Goal: Task Accomplishment & Management: Use online tool/utility

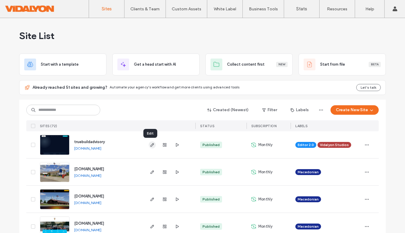
click at [150, 145] on use "button" at bounding box center [152, 145] width 4 height 4
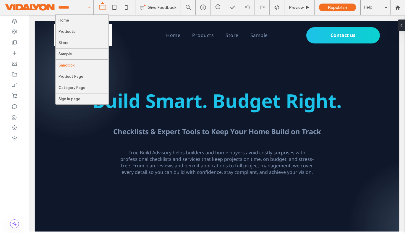
click at [84, 8] on input at bounding box center [72, 7] width 29 height 15
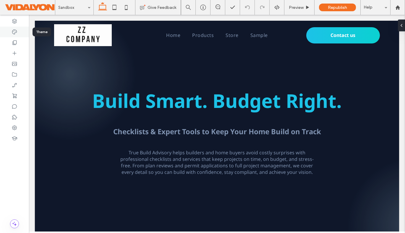
click at [9, 29] on div at bounding box center [14, 32] width 29 height 11
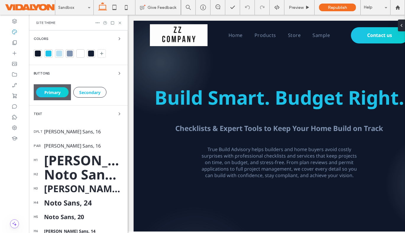
click at [37, 55] on div at bounding box center [38, 54] width 6 height 6
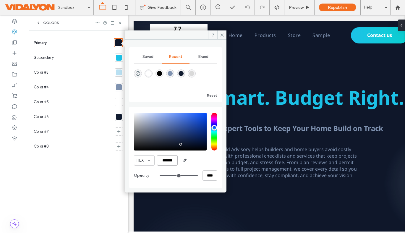
click at [165, 161] on input "*******" at bounding box center [167, 160] width 21 height 10
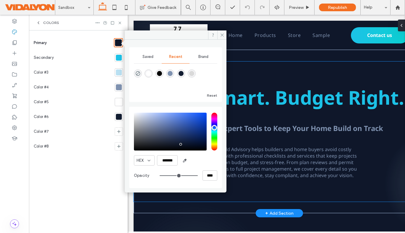
click at [247, 74] on div "Build Smart. Budget Right. Checklists & Expert Tools to Keep Your Home Build on…" at bounding box center [279, 131] width 291 height 140
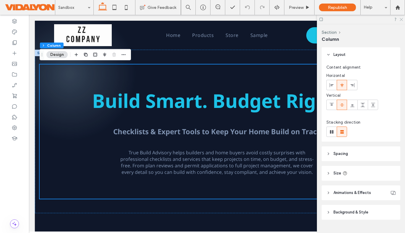
click at [402, 20] on icon at bounding box center [401, 19] width 4 height 4
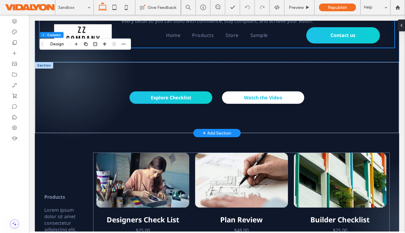
scroll to position [153, 0]
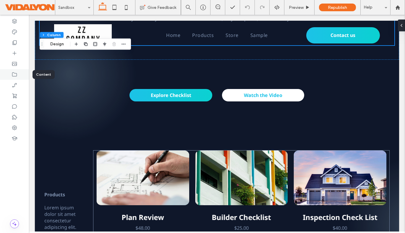
click at [14, 75] on icon at bounding box center [15, 75] width 6 height 6
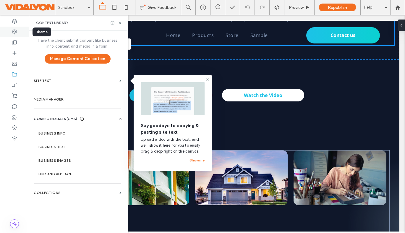
click at [14, 31] on icon at bounding box center [15, 32] width 6 height 6
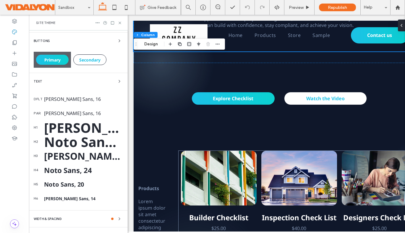
scroll to position [61, 0]
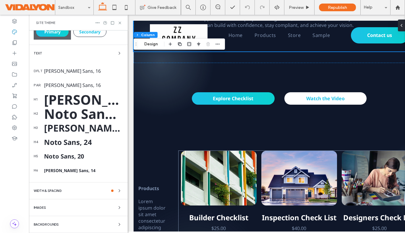
click at [51, 225] on span "Backgrounds" at bounding box center [46, 224] width 25 height 3
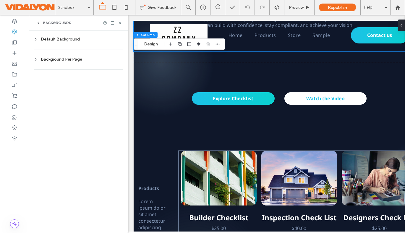
scroll to position [0, 0]
click at [63, 40] on div "Default Background" at bounding box center [78, 39] width 89 height 5
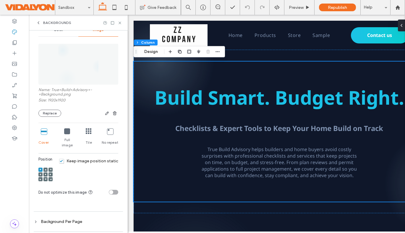
scroll to position [48, 0]
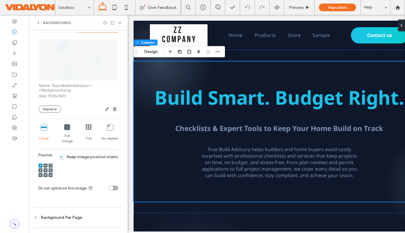
click at [42, 215] on div "Background Per Page" at bounding box center [78, 217] width 89 height 5
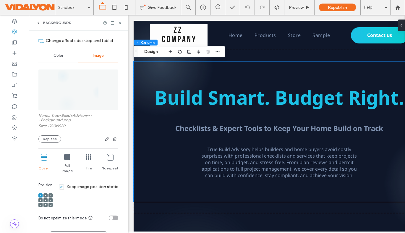
scroll to position [71, 0]
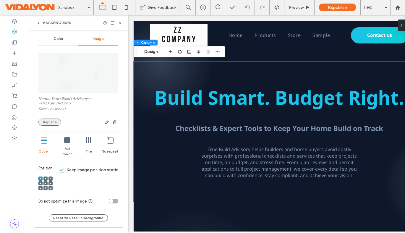
click at [48, 123] on button "Replace" at bounding box center [49, 122] width 23 height 7
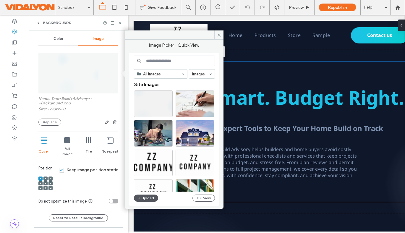
click at [144, 199] on button "Upload" at bounding box center [146, 197] width 24 height 7
click at [145, 195] on button "Upload" at bounding box center [146, 197] width 24 height 7
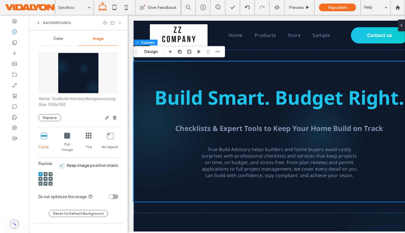
click at [119, 23] on use at bounding box center [120, 23] width 2 height 2
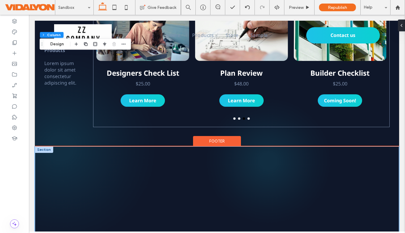
scroll to position [0, 0]
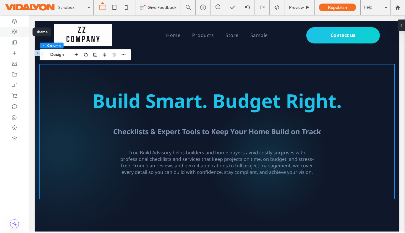
click at [14, 31] on icon at bounding box center [15, 32] width 6 height 6
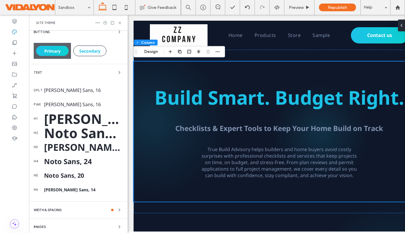
scroll to position [61, 0]
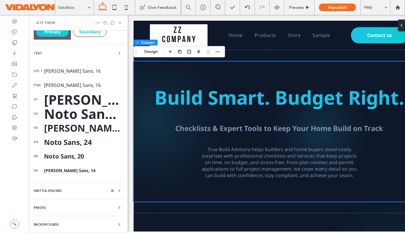
click at [87, 224] on div "Backgrounds" at bounding box center [78, 224] width 89 height 7
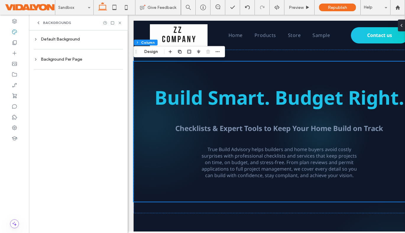
scroll to position [0, 0]
click at [68, 40] on div "Default Background" at bounding box center [78, 39] width 89 height 5
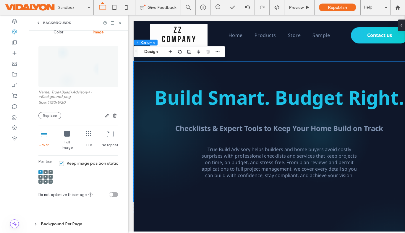
scroll to position [48, 0]
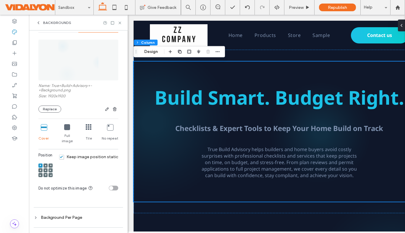
click at [66, 129] on icon at bounding box center [67, 127] width 6 height 6
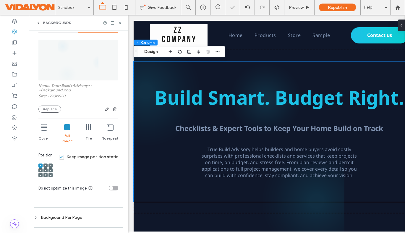
click at [46, 130] on div "Cover" at bounding box center [43, 134] width 10 height 24
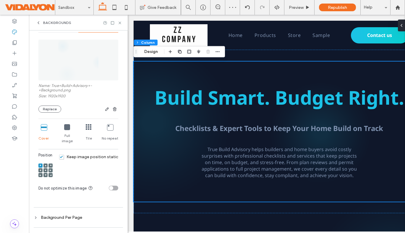
click at [107, 129] on icon at bounding box center [110, 127] width 6 height 6
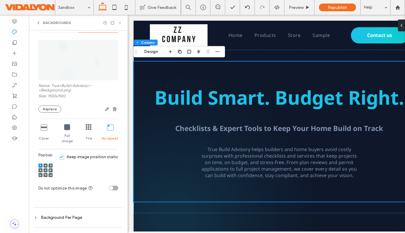
click at [119, 21] on icon at bounding box center [120, 23] width 4 height 4
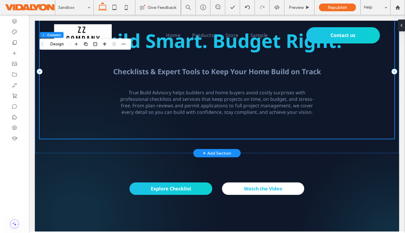
scroll to position [0, 0]
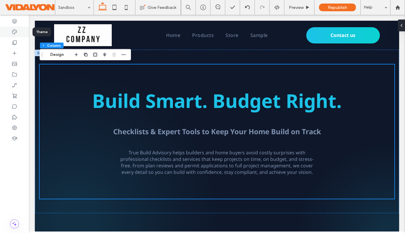
click at [16, 32] on icon at bounding box center [15, 32] width 6 height 6
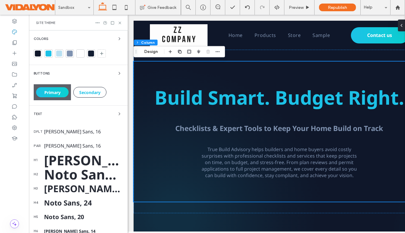
scroll to position [61, 0]
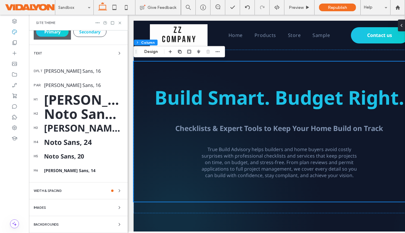
click at [52, 224] on span "Backgrounds" at bounding box center [46, 224] width 25 height 3
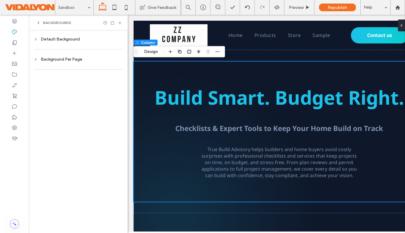
scroll to position [0, 0]
click at [72, 39] on div "Default Background" at bounding box center [78, 39] width 89 height 5
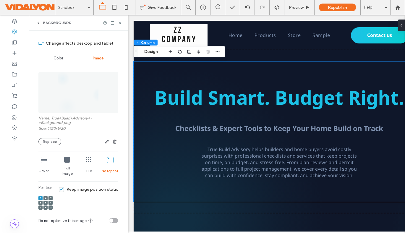
scroll to position [48, 0]
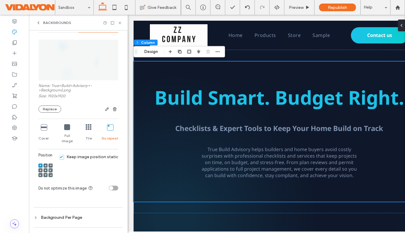
click at [65, 127] on icon at bounding box center [67, 127] width 6 height 6
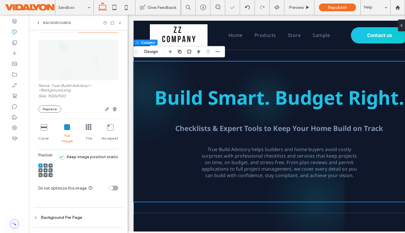
click at [107, 129] on icon at bounding box center [110, 127] width 6 height 6
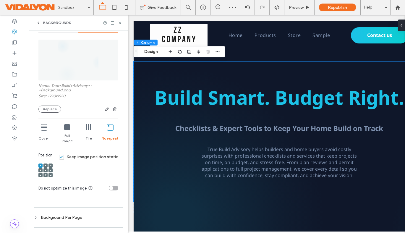
click at [46, 169] on icon at bounding box center [46, 170] width 2 height 2
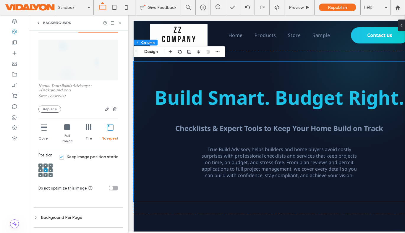
click at [119, 21] on icon at bounding box center [120, 23] width 4 height 4
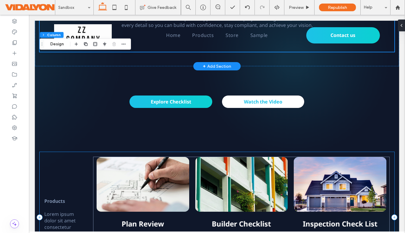
scroll to position [0, 0]
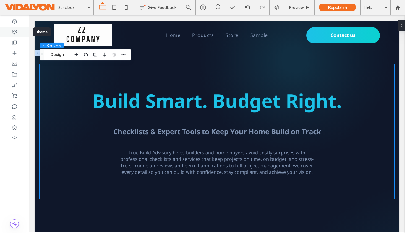
click at [17, 32] on use at bounding box center [14, 32] width 5 height 5
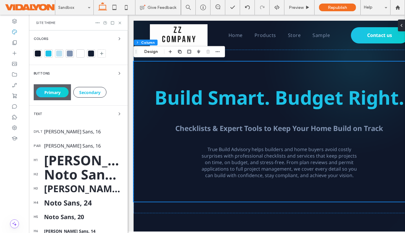
scroll to position [61, 0]
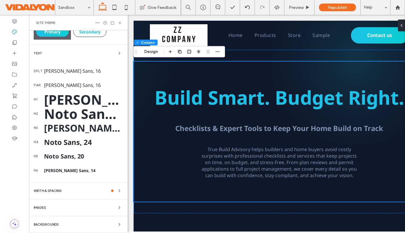
click at [51, 224] on span "Backgrounds" at bounding box center [46, 224] width 25 height 3
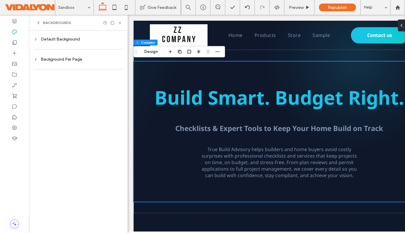
scroll to position [0, 0]
click at [73, 39] on div "Default Background" at bounding box center [78, 39] width 89 height 5
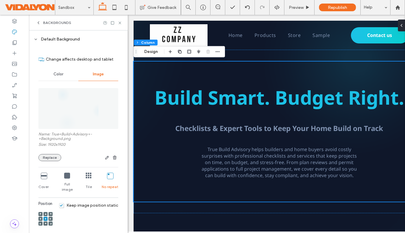
click at [52, 155] on button "Replace" at bounding box center [49, 157] width 23 height 7
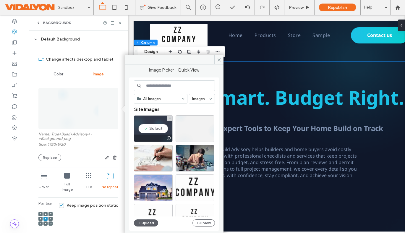
click at [163, 125] on div "Select" at bounding box center [153, 128] width 39 height 27
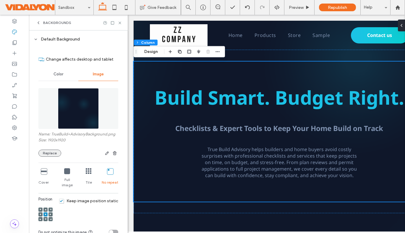
click at [54, 155] on button "Replace" at bounding box center [49, 153] width 23 height 7
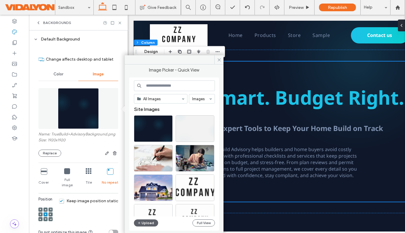
click at [74, 144] on label "Size: 1920x1920" at bounding box center [78, 141] width 80 height 6
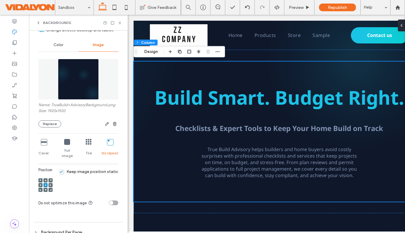
scroll to position [48, 0]
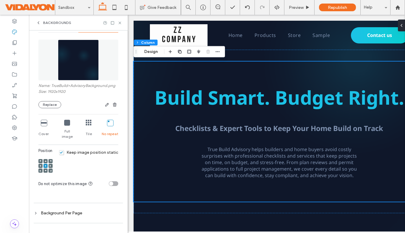
click at [41, 160] on use at bounding box center [40, 160] width 1 height 1
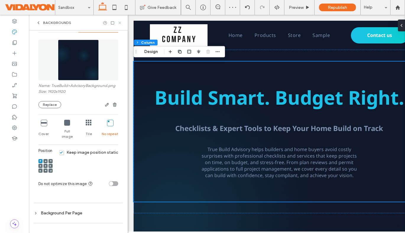
click at [119, 22] on icon at bounding box center [120, 23] width 4 height 4
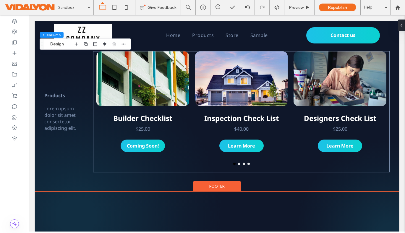
scroll to position [0, 0]
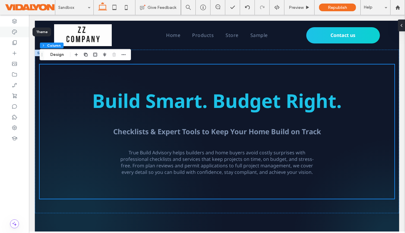
click at [12, 32] on use at bounding box center [14, 32] width 5 height 5
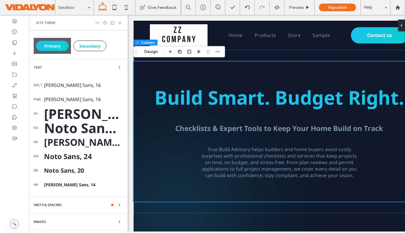
scroll to position [61, 0]
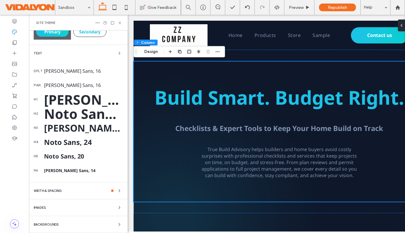
click at [92, 225] on div "Backgrounds" at bounding box center [78, 224] width 89 height 7
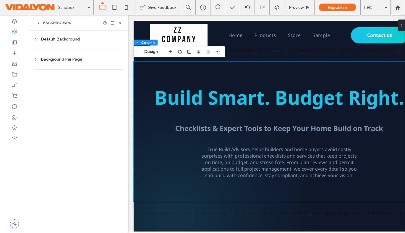
scroll to position [0, 0]
click at [75, 38] on div "Default Background" at bounding box center [78, 39] width 89 height 5
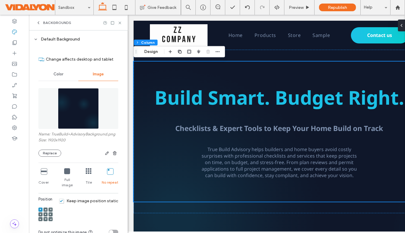
scroll to position [48, 0]
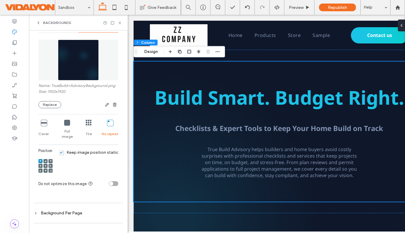
click at [59, 152] on span "Keep image position static" at bounding box center [88, 152] width 59 height 5
click at [120, 22] on icon at bounding box center [120, 23] width 4 height 4
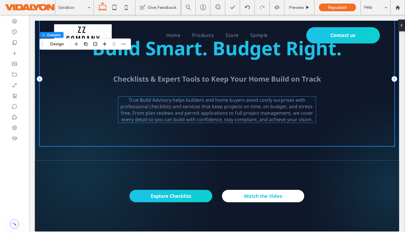
scroll to position [0, 0]
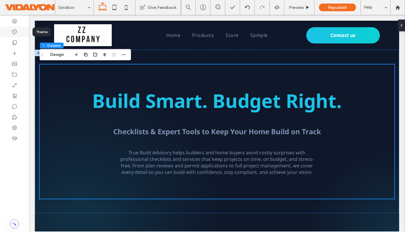
click at [14, 35] on div at bounding box center [14, 32] width 29 height 11
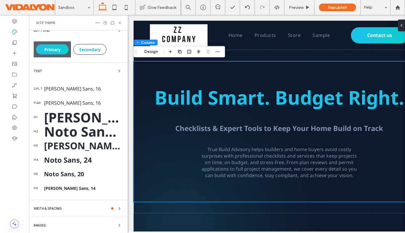
scroll to position [61, 0]
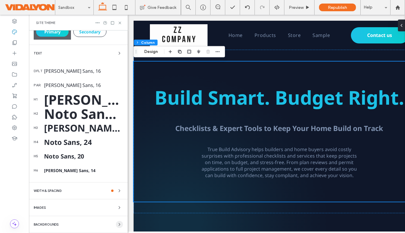
click at [117, 223] on icon "button" at bounding box center [119, 224] width 5 height 5
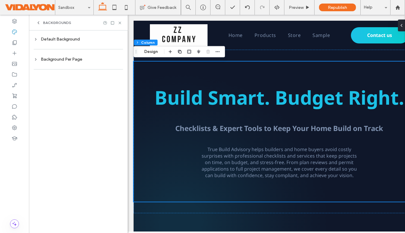
scroll to position [0, 0]
click at [52, 39] on div "Default Background" at bounding box center [78, 39] width 89 height 5
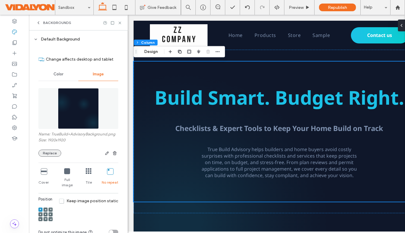
click at [48, 157] on button "Replace" at bounding box center [49, 153] width 23 height 7
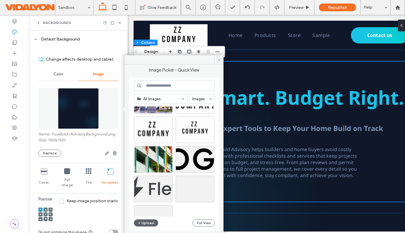
scroll to position [93, 0]
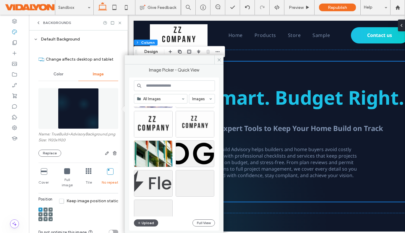
click at [147, 221] on button "Upload" at bounding box center [146, 222] width 24 height 7
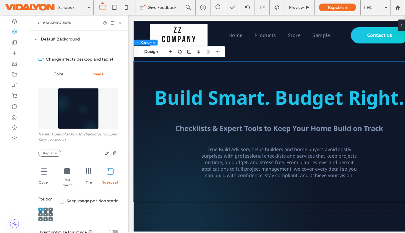
click at [121, 22] on icon at bounding box center [120, 23] width 4 height 4
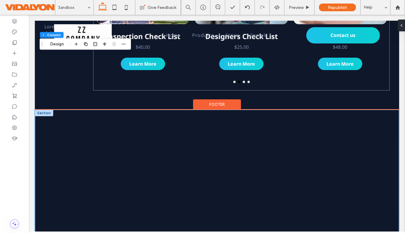
scroll to position [336, 0]
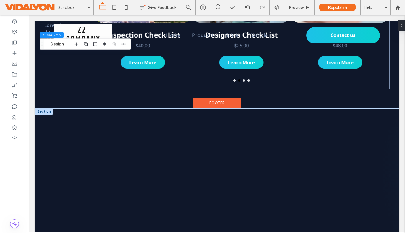
click at [137, 115] on div at bounding box center [217, 176] width 355 height 137
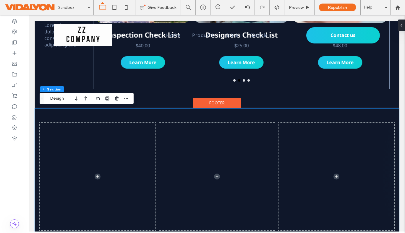
click at [43, 110] on div at bounding box center [217, 176] width 355 height 137
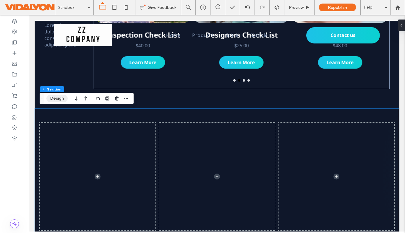
click at [55, 100] on button "Design" at bounding box center [56, 98] width 21 height 7
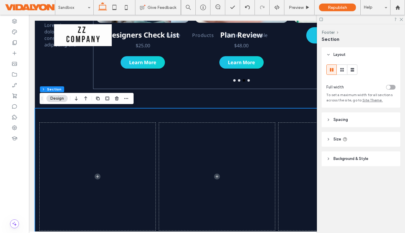
click at [329, 157] on icon at bounding box center [328, 159] width 4 height 4
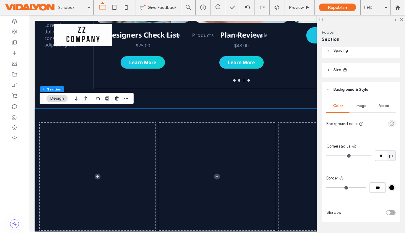
scroll to position [70, 0]
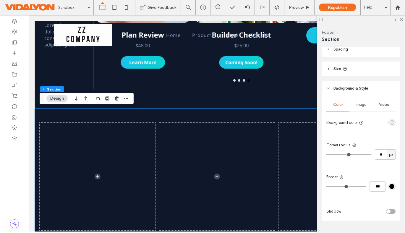
click at [392, 123] on icon "empty color" at bounding box center [391, 122] width 5 height 5
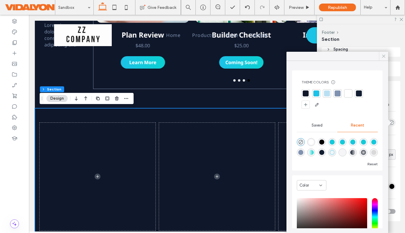
click at [384, 56] on icon at bounding box center [383, 55] width 5 height 5
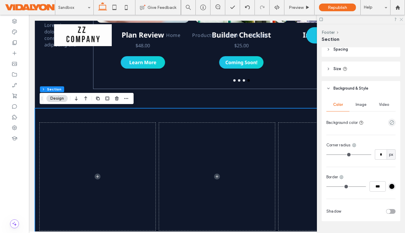
click at [401, 20] on icon at bounding box center [401, 19] width 4 height 4
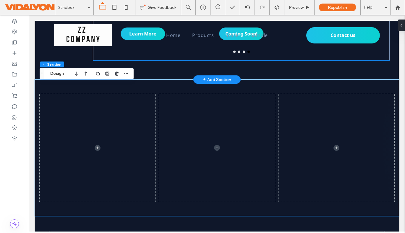
scroll to position [367, 0]
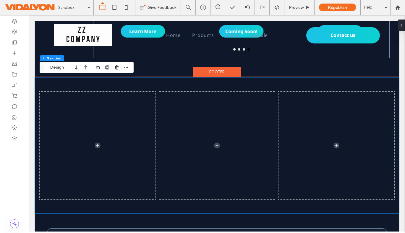
click at [48, 80] on div at bounding box center [217, 145] width 355 height 137
click at [48, 84] on div at bounding box center [217, 145] width 355 height 137
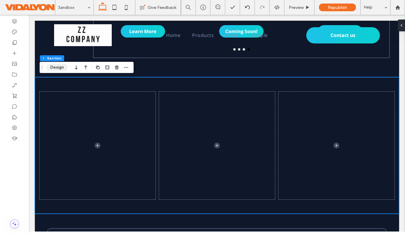
click at [53, 68] on button "Design" at bounding box center [56, 67] width 21 height 7
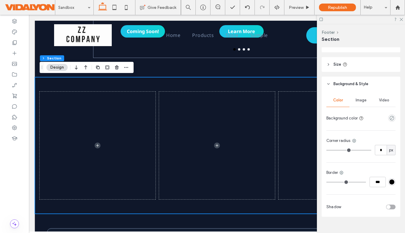
scroll to position [65, 0]
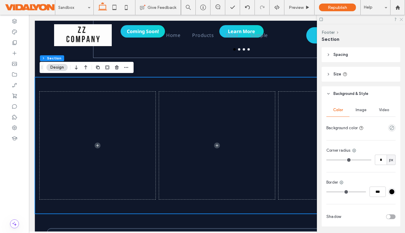
click at [401, 20] on icon at bounding box center [401, 19] width 4 height 4
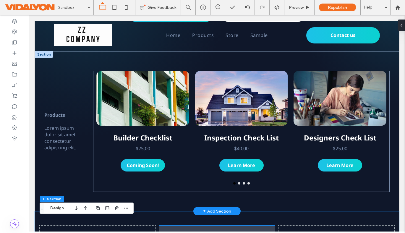
scroll to position [226, 0]
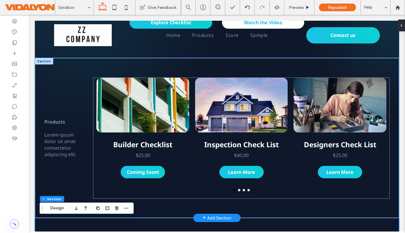
click at [48, 71] on div "Products Lorem ipsum dolor sit amet consectetur adipiscing elit. Builder Checkl…" at bounding box center [217, 138] width 355 height 160
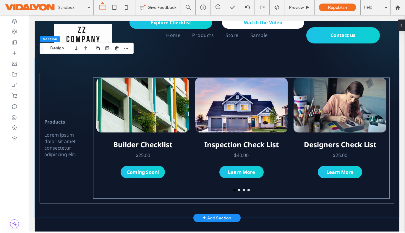
click at [48, 71] on div "Products Lorem ipsum dolor sit amet consectetur adipiscing elit. Builder Checkl…" at bounding box center [217, 138] width 355 height 160
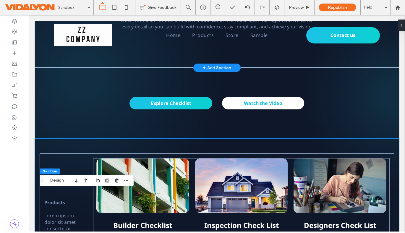
scroll to position [0, 0]
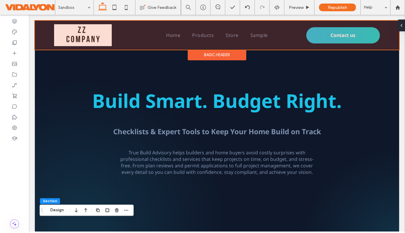
click at [40, 25] on div at bounding box center [217, 35] width 364 height 29
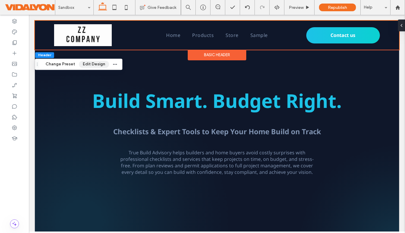
click at [90, 66] on button "Edit Design" at bounding box center [94, 64] width 30 height 7
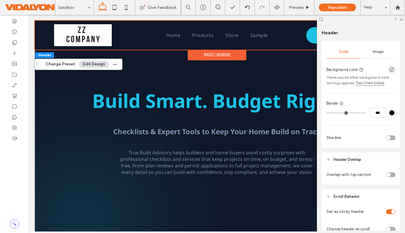
scroll to position [140, 0]
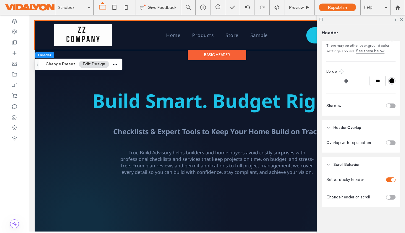
click at [392, 178] on div "toggle" at bounding box center [393, 180] width 4 height 4
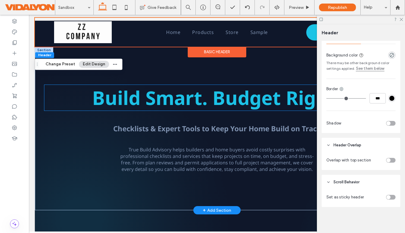
scroll to position [0, 0]
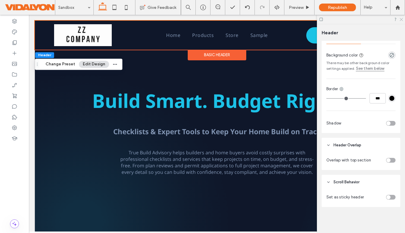
click at [403, 20] on icon at bounding box center [401, 19] width 4 height 4
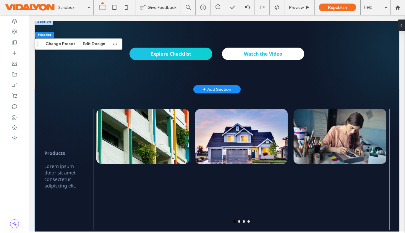
scroll to position [191, 0]
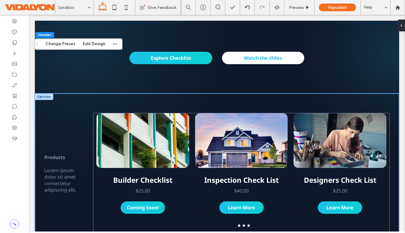
click at [72, 100] on div "Products Lorem ipsum dolor sit amet consectetur adipiscing elit. Builder Checkl…" at bounding box center [217, 173] width 355 height 160
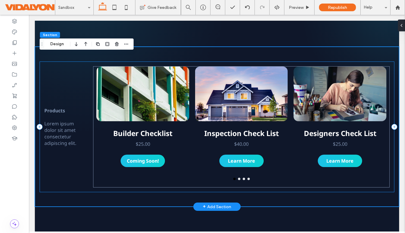
scroll to position [242, 0]
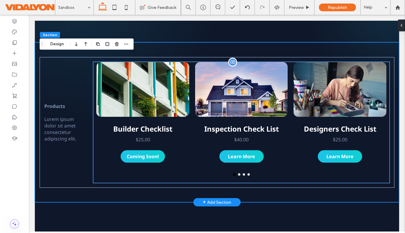
click at [107, 144] on div "Builder Checklist $25.00 Coming Soon! Coming Soon!" at bounding box center [142, 145] width 93 height 42
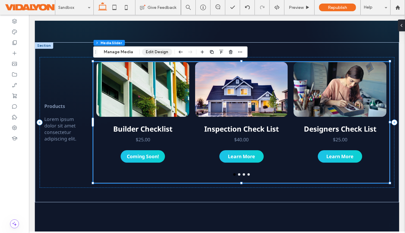
click at [158, 53] on button "Edit Design" at bounding box center [157, 51] width 30 height 7
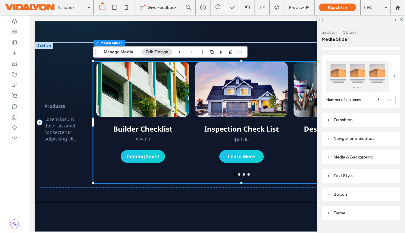
scroll to position [103, 0]
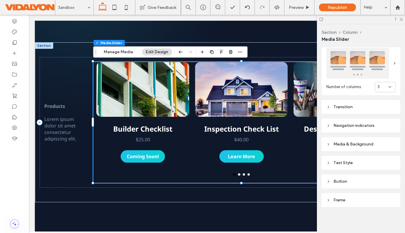
click at [333, 142] on div "Media & Background" at bounding box center [360, 144] width 69 height 5
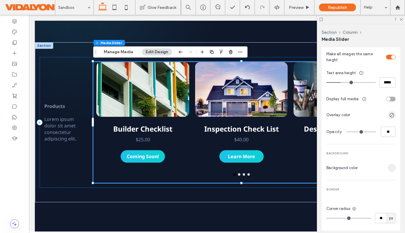
scroll to position [228, 0]
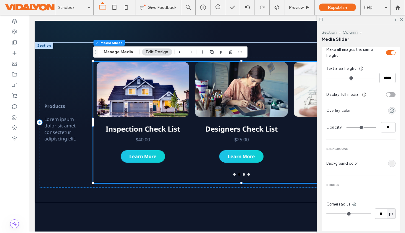
click at [389, 165] on div "rgb(238, 238, 238)" at bounding box center [391, 163] width 5 height 5
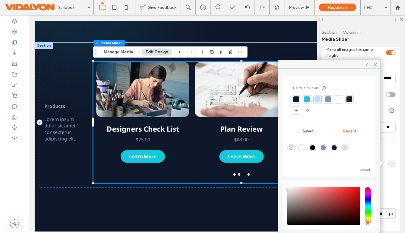
click at [292, 146] on use "rgba(0, 0, 0, 0)" at bounding box center [291, 147] width 4 height 4
type input "*******"
type input "*"
type input "**"
click at [375, 64] on use at bounding box center [375, 64] width 3 height 3
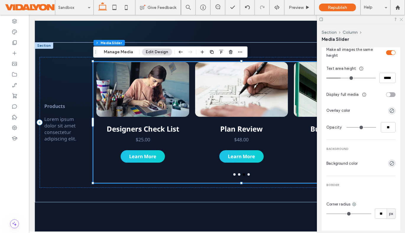
click at [400, 20] on icon at bounding box center [401, 19] width 4 height 4
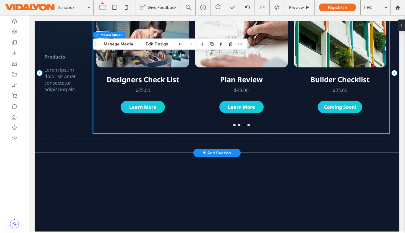
scroll to position [292, 0]
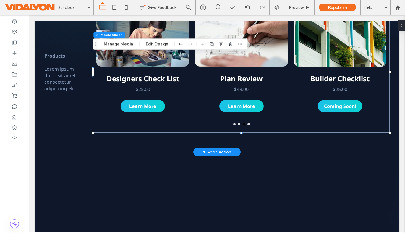
click at [145, 146] on div "Products Lorem ipsum dolor sit amet consectetur adipiscing elit. Builder Checkl…" at bounding box center [217, 72] width 355 height 160
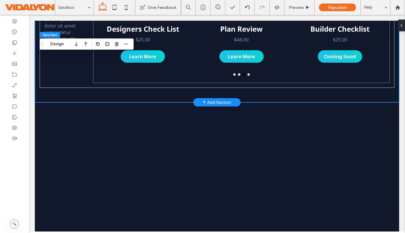
scroll to position [331, 0]
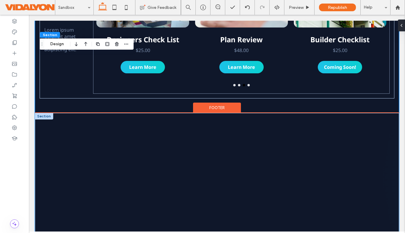
click at [144, 121] on div at bounding box center [217, 181] width 355 height 137
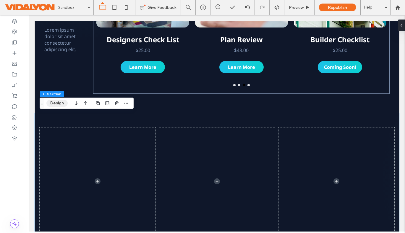
click at [52, 104] on button "Design" at bounding box center [56, 103] width 21 height 7
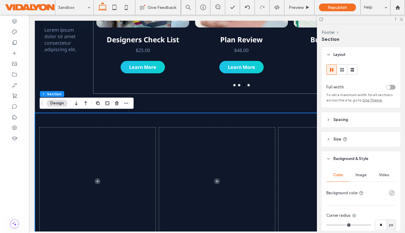
scroll to position [85, 0]
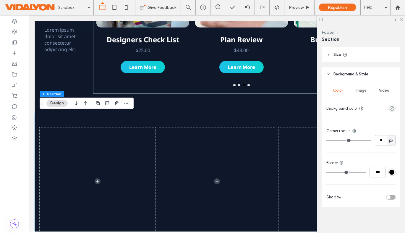
click at [401, 20] on icon at bounding box center [401, 19] width 4 height 4
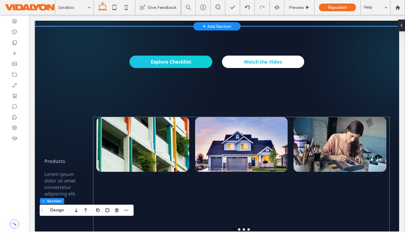
scroll to position [0, 0]
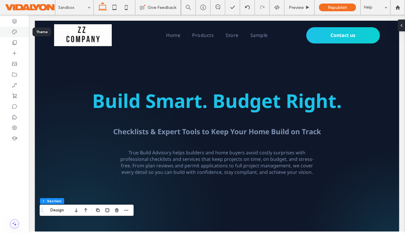
click at [15, 33] on icon at bounding box center [15, 32] width 6 height 6
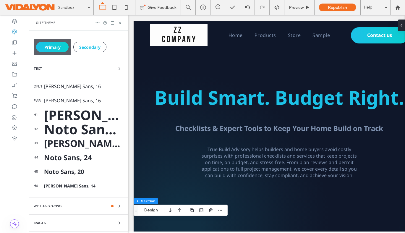
scroll to position [61, 0]
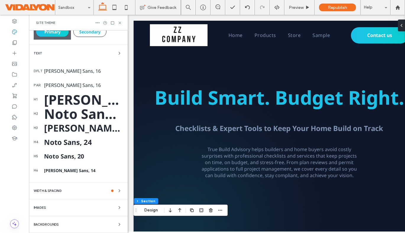
click at [47, 225] on span "Backgrounds" at bounding box center [46, 224] width 25 height 3
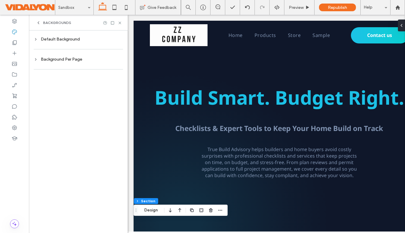
scroll to position [0, 0]
click at [45, 39] on div "Default Background" at bounding box center [78, 39] width 89 height 5
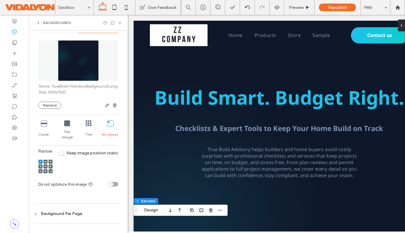
scroll to position [48, 0]
click at [65, 126] on icon at bounding box center [67, 123] width 6 height 6
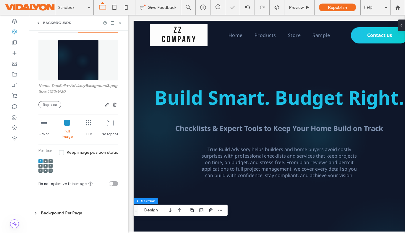
click at [120, 22] on use at bounding box center [120, 23] width 2 height 2
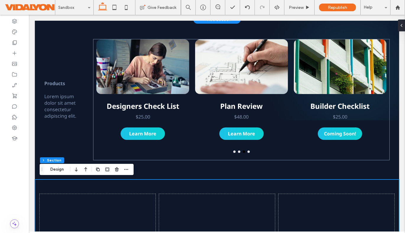
scroll to position [265, 0]
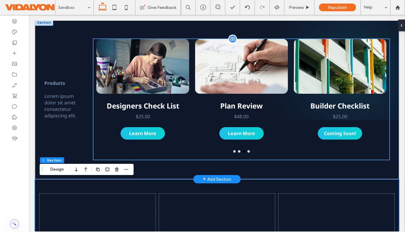
click at [295, 132] on div "Builder Checklist $25.00 Coming Soon! Coming Soon!" at bounding box center [339, 122] width 93 height 42
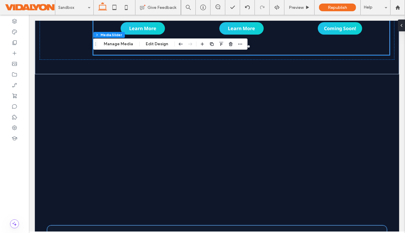
scroll to position [362, 0]
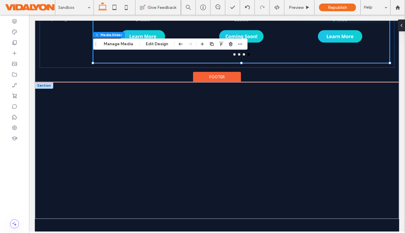
click at [45, 87] on div at bounding box center [44, 85] width 18 height 7
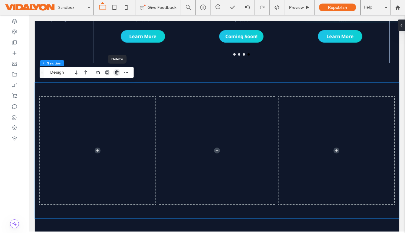
click at [116, 73] on use "button" at bounding box center [117, 72] width 4 height 4
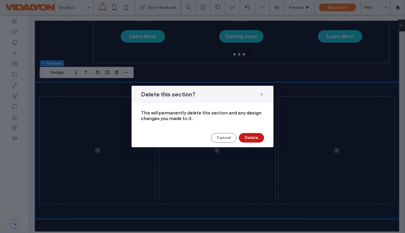
click at [251, 139] on button "Delete" at bounding box center [251, 137] width 25 height 9
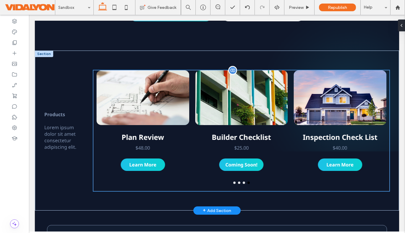
scroll to position [228, 0]
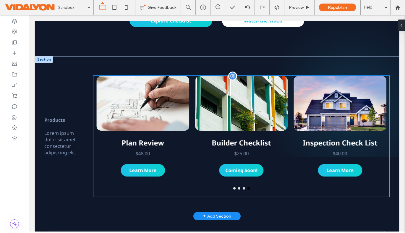
click at [94, 79] on div "Plan Review $48.00 Learn More Learn More" at bounding box center [142, 128] width 99 height 104
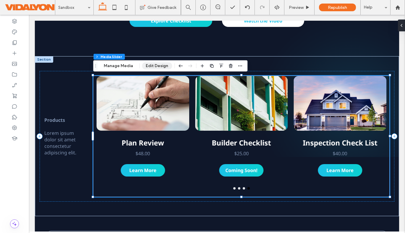
click at [157, 65] on button "Edit Design" at bounding box center [157, 65] width 30 height 7
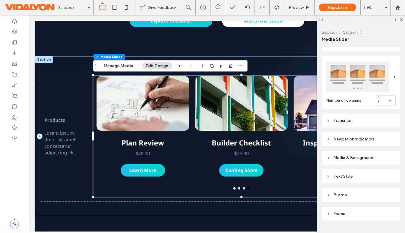
scroll to position [103, 0]
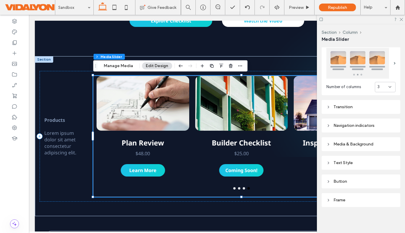
click at [341, 139] on div "Media & Background" at bounding box center [361, 144] width 79 height 14
click at [330, 146] on icon at bounding box center [328, 144] width 4 height 4
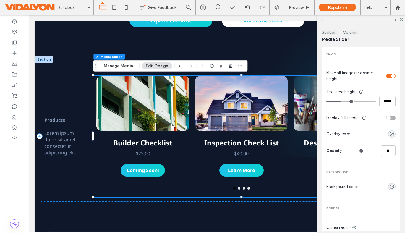
scroll to position [207, 0]
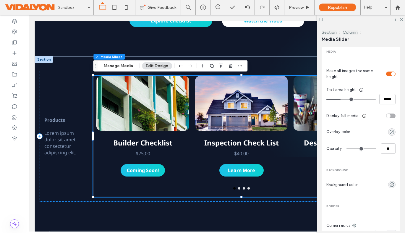
click at [391, 131] on div "rgba(0, 0, 0, 0)" at bounding box center [391, 131] width 5 height 5
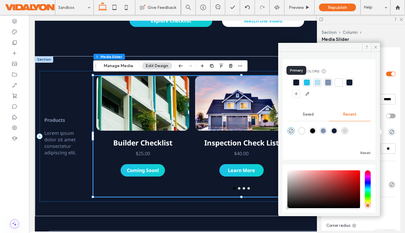
click at [295, 81] on div at bounding box center [296, 82] width 6 height 6
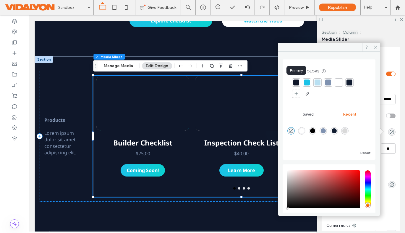
type input "***"
type input "****"
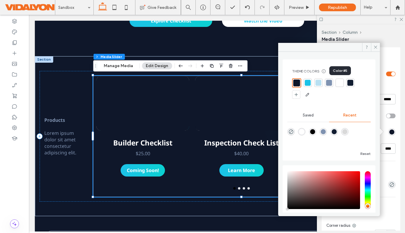
click at [339, 82] on div at bounding box center [340, 83] width 6 height 6
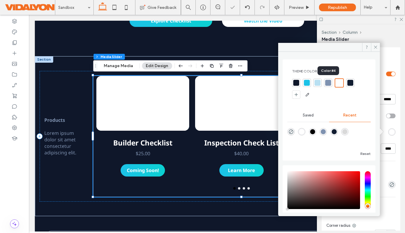
click at [327, 82] on div at bounding box center [328, 83] width 6 height 6
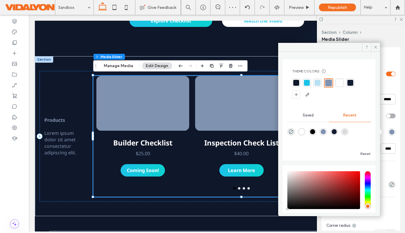
click at [305, 84] on div at bounding box center [307, 83] width 6 height 6
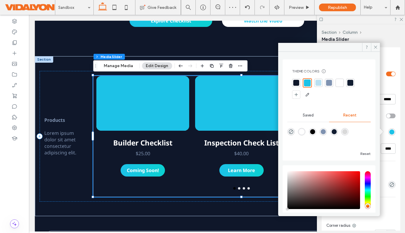
click at [349, 83] on div at bounding box center [350, 83] width 6 height 6
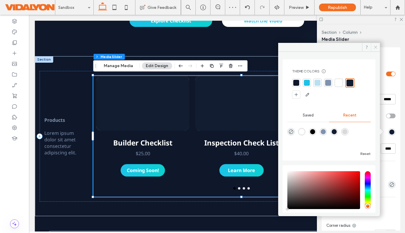
click at [375, 47] on use at bounding box center [375, 47] width 3 height 3
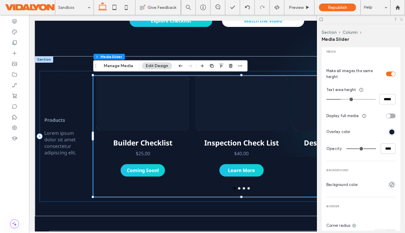
click at [402, 19] on icon at bounding box center [401, 19] width 4 height 4
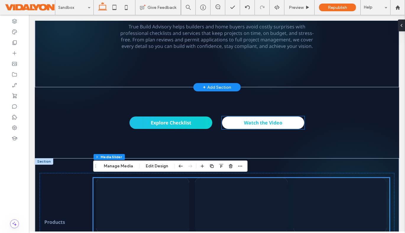
scroll to position [125, 0]
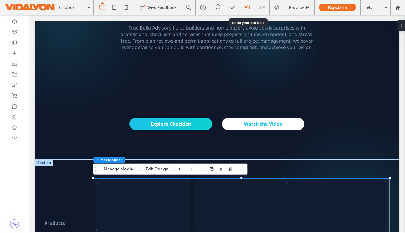
click at [248, 10] on div at bounding box center [247, 7] width 15 height 15
click at [247, 5] on icon at bounding box center [247, 7] width 5 height 5
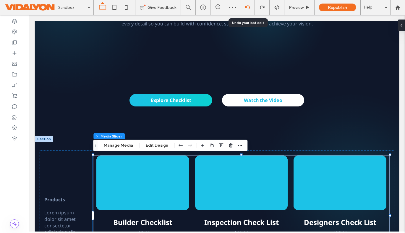
scroll to position [148, 0]
click at [247, 5] on icon at bounding box center [247, 7] width 5 height 5
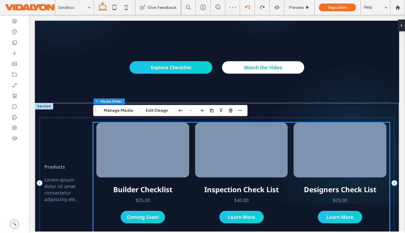
scroll to position [180, 0]
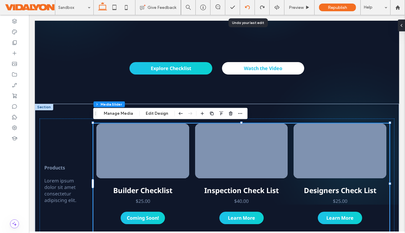
click at [247, 8] on icon at bounding box center [247, 7] width 5 height 5
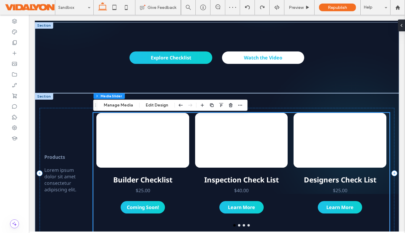
scroll to position [189, 0]
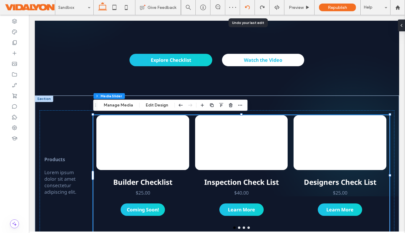
click at [249, 7] on use at bounding box center [247, 7] width 5 height 4
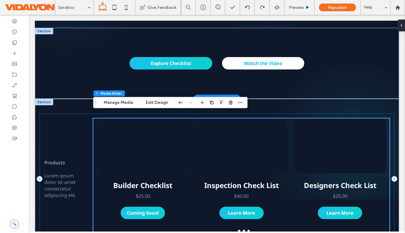
scroll to position [183, 0]
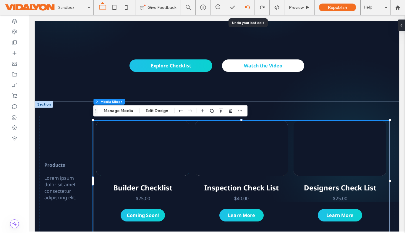
click at [246, 7] on use at bounding box center [247, 7] width 5 height 4
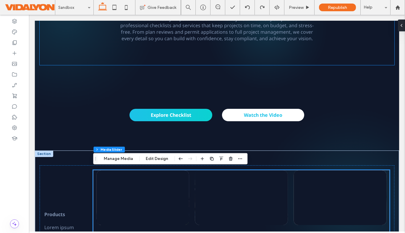
scroll to position [132, 0]
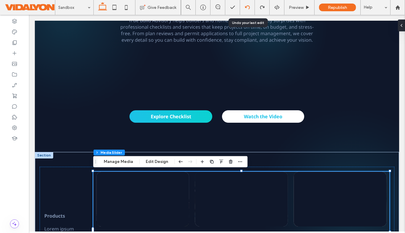
click at [249, 8] on use at bounding box center [247, 7] width 5 height 4
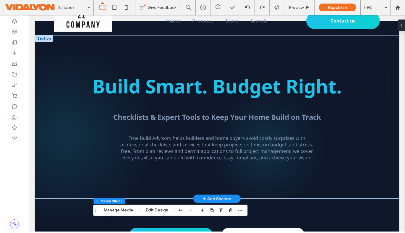
scroll to position [61, 0]
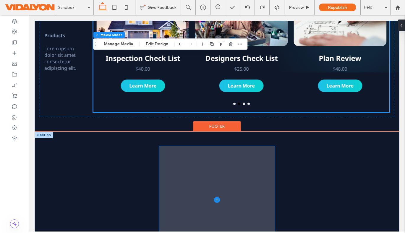
scroll to position [311, 0]
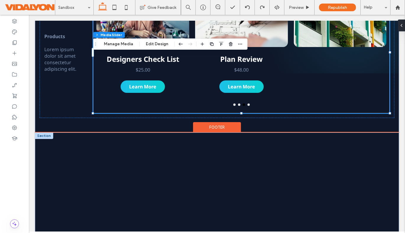
click at [42, 135] on div at bounding box center [44, 135] width 18 height 7
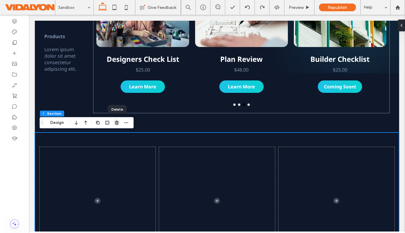
click at [115, 121] on use "button" at bounding box center [117, 123] width 4 height 4
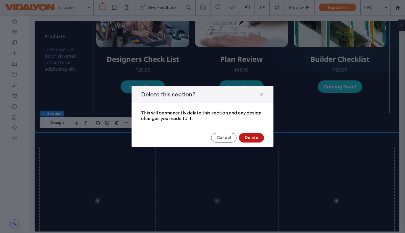
click at [252, 136] on button "Delete" at bounding box center [251, 137] width 25 height 9
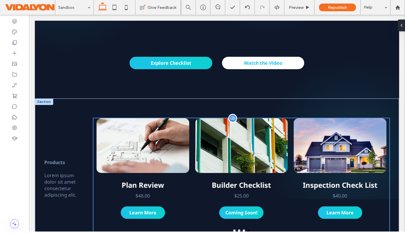
scroll to position [180, 0]
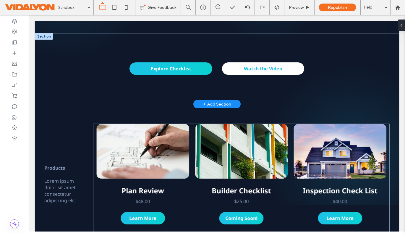
click at [208, 103] on div "+ Add Section" at bounding box center [217, 104] width 28 height 8
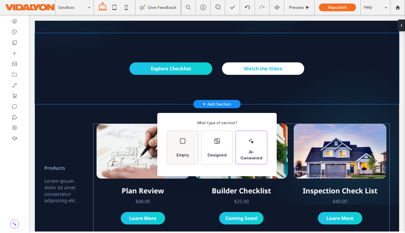
click at [181, 138] on icon at bounding box center [182, 140] width 7 height 7
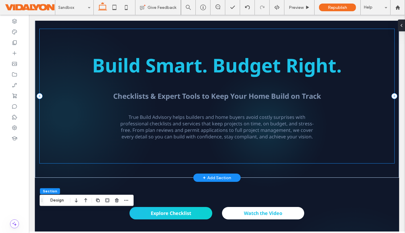
scroll to position [0, 0]
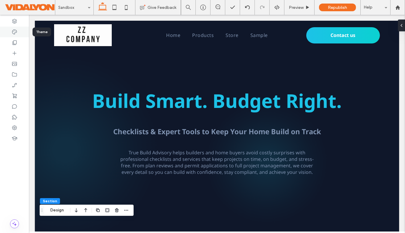
click at [17, 32] on icon at bounding box center [15, 32] width 6 height 6
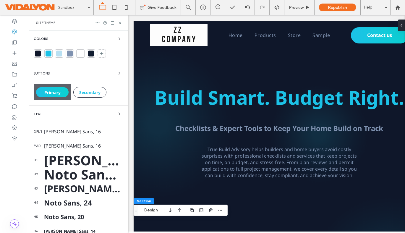
scroll to position [61, 0]
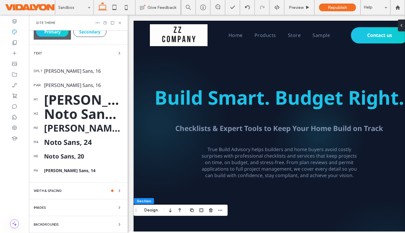
click at [49, 225] on span "Backgrounds" at bounding box center [46, 224] width 25 height 3
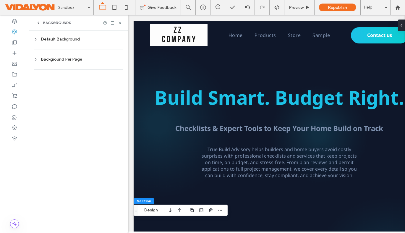
scroll to position [0, 0]
click at [60, 38] on div "Default Background" at bounding box center [78, 39] width 89 height 5
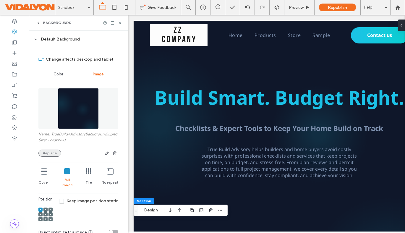
click at [47, 157] on button "Replace" at bounding box center [49, 153] width 23 height 7
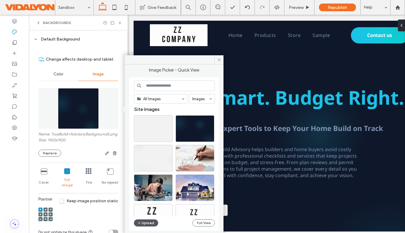
click at [142, 221] on button "Upload" at bounding box center [146, 222] width 24 height 7
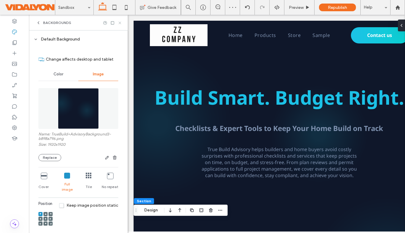
click at [120, 22] on icon at bounding box center [120, 23] width 4 height 4
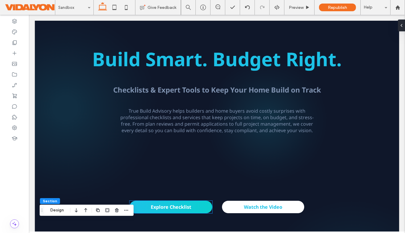
scroll to position [40, 0]
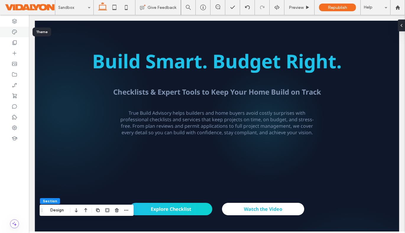
click at [15, 32] on icon at bounding box center [15, 32] width 6 height 6
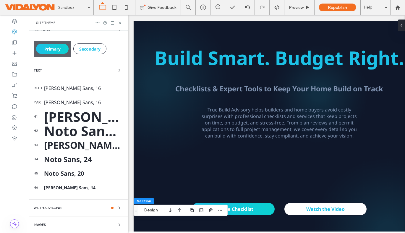
scroll to position [61, 0]
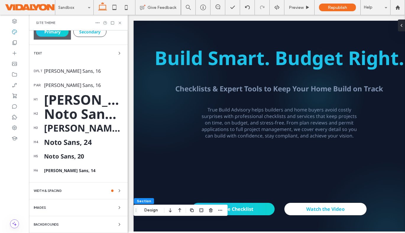
click at [64, 222] on div "Backgrounds" at bounding box center [78, 224] width 89 height 7
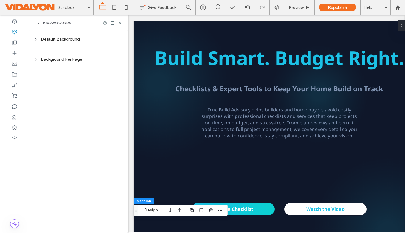
scroll to position [0, 0]
click at [66, 38] on div "Default Background" at bounding box center [78, 39] width 89 height 5
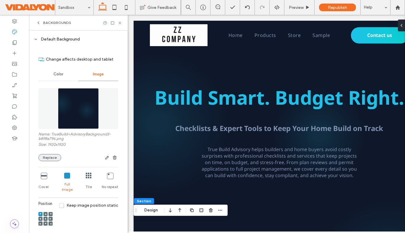
click at [50, 158] on button "Replace" at bounding box center [49, 157] width 23 height 7
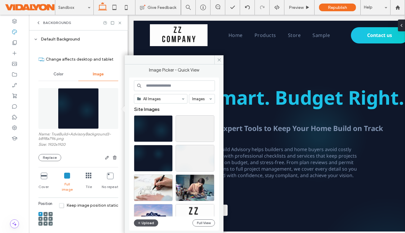
click at [147, 224] on button "Upload" at bounding box center [146, 222] width 24 height 7
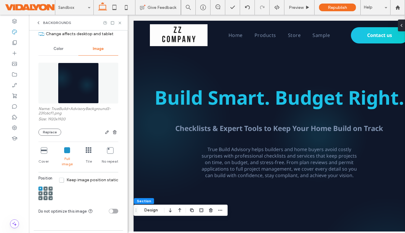
scroll to position [48, 0]
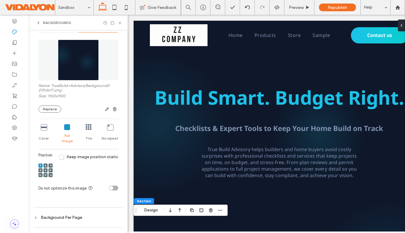
click at [46, 169] on icon at bounding box center [46, 170] width 2 height 2
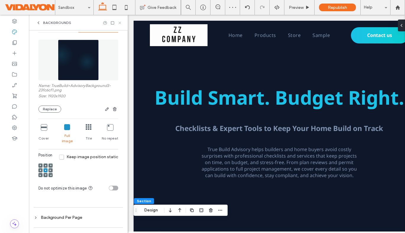
click at [121, 22] on icon at bounding box center [120, 23] width 4 height 4
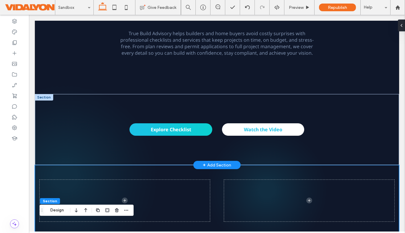
scroll to position [0, 0]
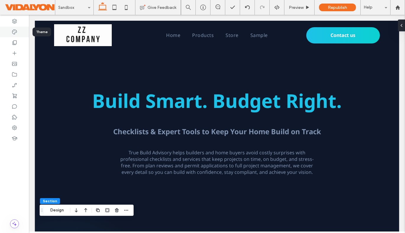
click at [14, 32] on icon at bounding box center [15, 32] width 6 height 6
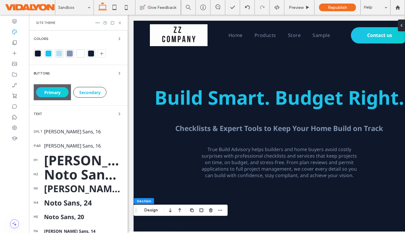
scroll to position [61, 0]
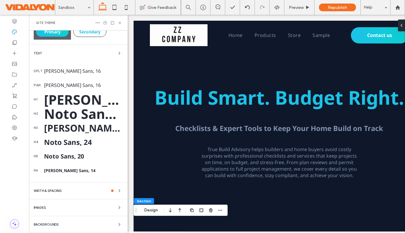
click at [50, 225] on span "Backgrounds" at bounding box center [46, 224] width 25 height 3
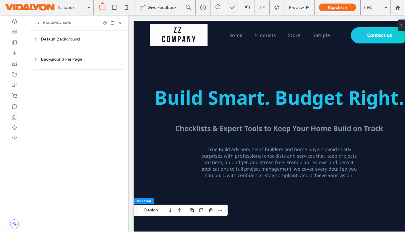
scroll to position [0, 0]
click at [64, 41] on div "Default Background" at bounding box center [78, 39] width 89 height 5
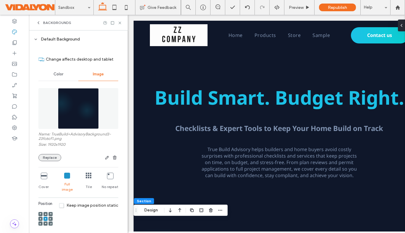
click at [47, 158] on button "Replace" at bounding box center [49, 157] width 23 height 7
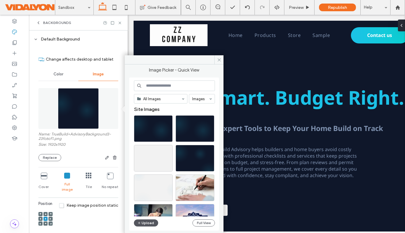
click at [142, 221] on button "Upload" at bounding box center [146, 222] width 24 height 7
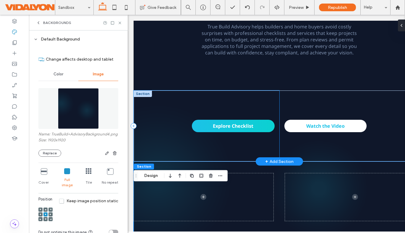
scroll to position [99, 0]
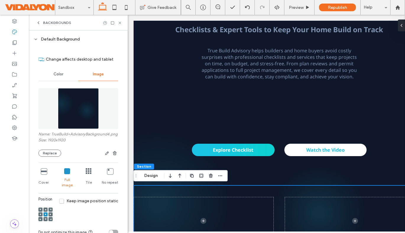
click at [44, 174] on icon at bounding box center [44, 171] width 6 height 6
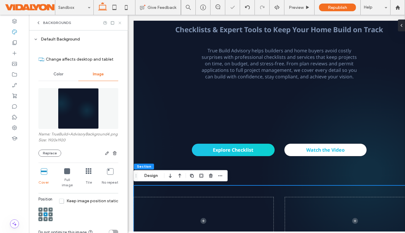
click at [119, 24] on icon at bounding box center [120, 23] width 4 height 4
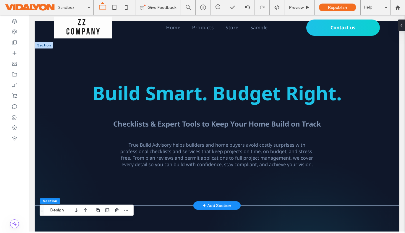
scroll to position [0, 0]
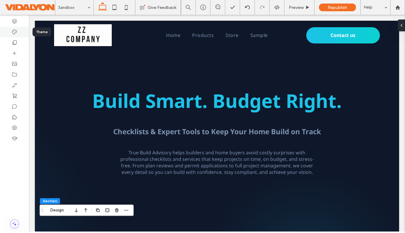
click at [12, 32] on icon at bounding box center [15, 32] width 6 height 6
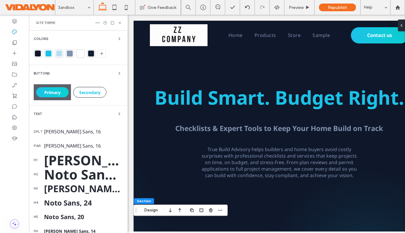
scroll to position [61, 0]
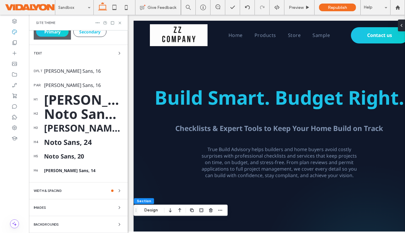
click at [51, 224] on span "Backgrounds" at bounding box center [46, 224] width 25 height 3
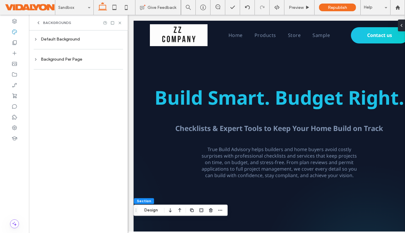
scroll to position [0, 0]
click at [59, 40] on div "Default Background" at bounding box center [78, 39] width 89 height 5
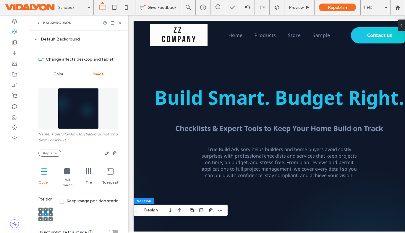
click at [67, 173] on icon at bounding box center [67, 171] width 6 height 6
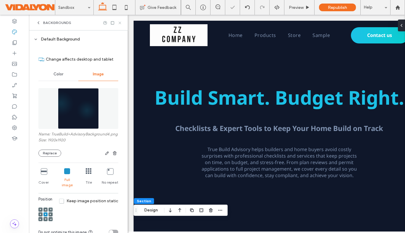
click at [120, 22] on icon at bounding box center [120, 23] width 4 height 4
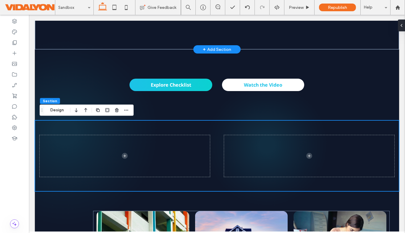
scroll to position [163, 0]
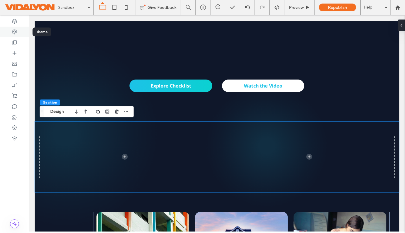
click at [12, 33] on icon at bounding box center [15, 32] width 6 height 6
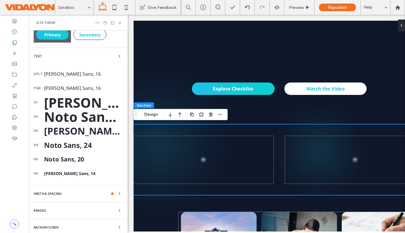
scroll to position [61, 0]
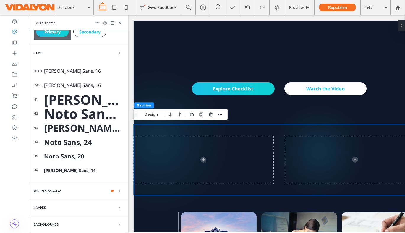
click at [57, 224] on span "Backgrounds" at bounding box center [46, 224] width 25 height 3
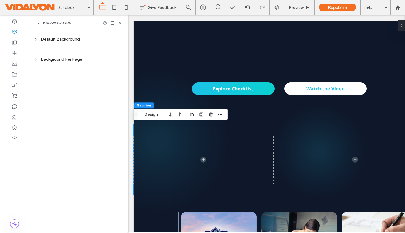
scroll to position [0, 0]
click at [77, 35] on div "Default Background" at bounding box center [78, 39] width 89 height 8
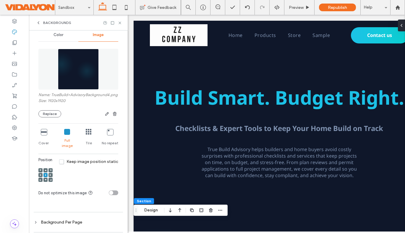
scroll to position [48, 0]
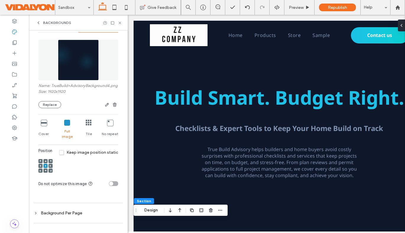
click at [104, 131] on div "No repeat" at bounding box center [110, 129] width 17 height 24
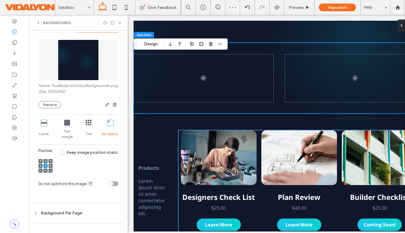
scroll to position [243, 0]
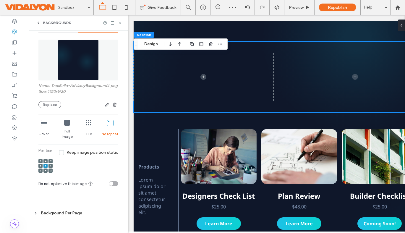
click at [121, 23] on icon at bounding box center [120, 23] width 4 height 4
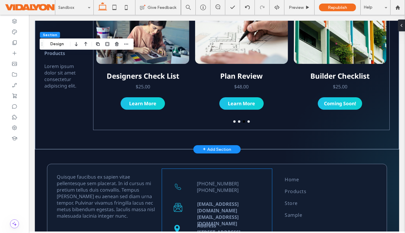
scroll to position [0, 0]
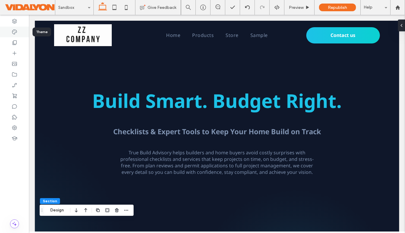
click at [12, 31] on icon at bounding box center [15, 32] width 6 height 6
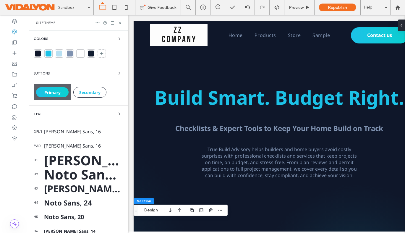
scroll to position [61, 0]
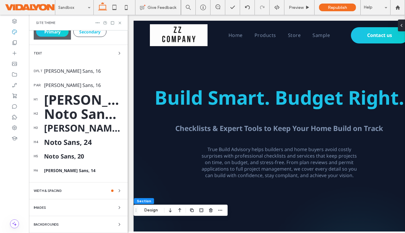
click at [73, 225] on div "Backgrounds" at bounding box center [78, 224] width 89 height 7
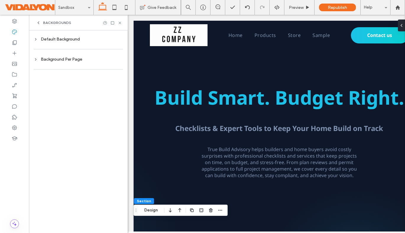
scroll to position [0, 0]
click at [61, 35] on div "Default Background" at bounding box center [78, 39] width 89 height 8
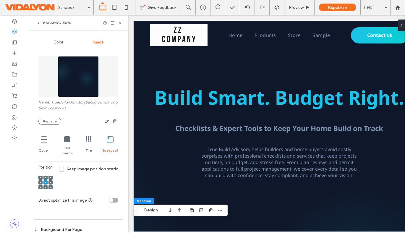
scroll to position [48, 0]
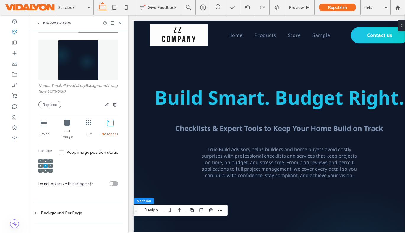
click at [41, 126] on icon at bounding box center [44, 123] width 6 height 6
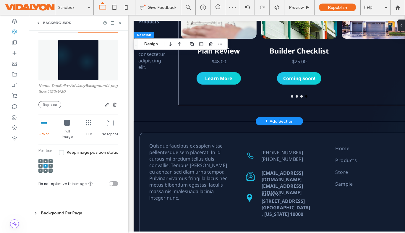
scroll to position [416, 0]
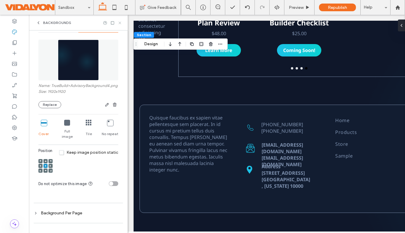
click at [120, 22] on use at bounding box center [120, 23] width 2 height 2
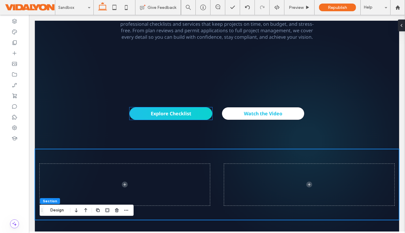
scroll to position [0, 0]
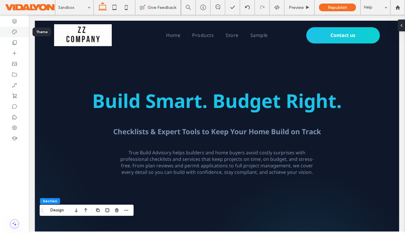
click at [12, 30] on icon at bounding box center [15, 32] width 6 height 6
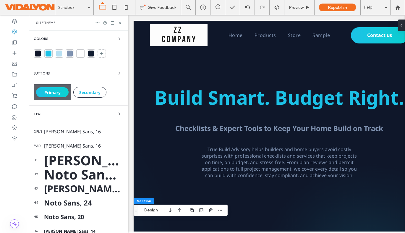
scroll to position [61, 0]
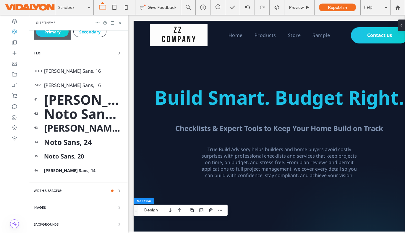
click at [75, 222] on div "Backgrounds" at bounding box center [78, 224] width 89 height 7
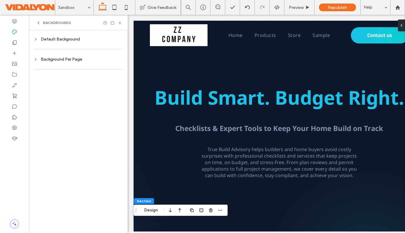
scroll to position [0, 0]
click at [52, 39] on div "Default Background" at bounding box center [78, 39] width 89 height 5
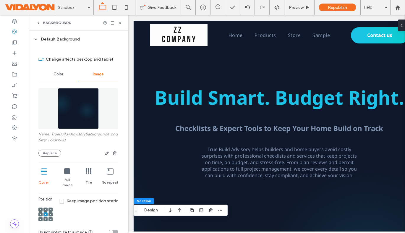
click at [64, 181] on span "Full image" at bounding box center [67, 182] width 17 height 11
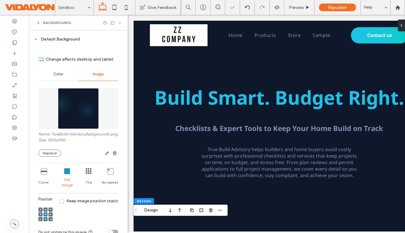
click at [120, 22] on icon at bounding box center [120, 23] width 4 height 4
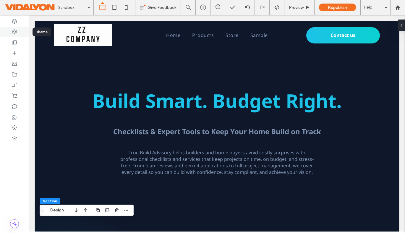
click at [12, 34] on icon at bounding box center [15, 32] width 6 height 6
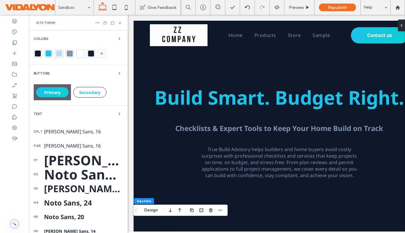
scroll to position [61, 0]
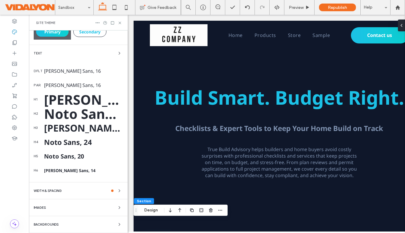
click at [88, 223] on div "Backgrounds" at bounding box center [78, 224] width 89 height 7
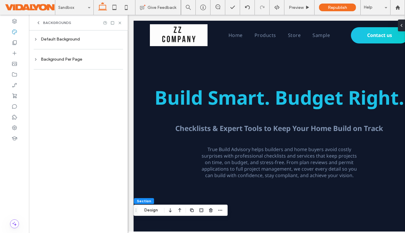
scroll to position [0, 0]
click at [59, 40] on div "Default Background" at bounding box center [78, 39] width 89 height 5
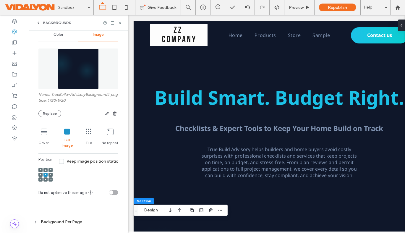
scroll to position [48, 0]
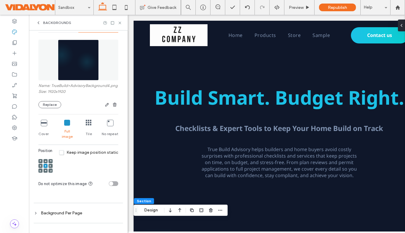
click at [40, 160] on use at bounding box center [40, 160] width 1 height 1
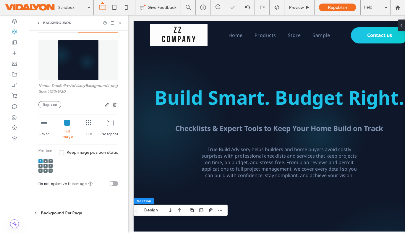
click at [120, 23] on use at bounding box center [120, 23] width 2 height 2
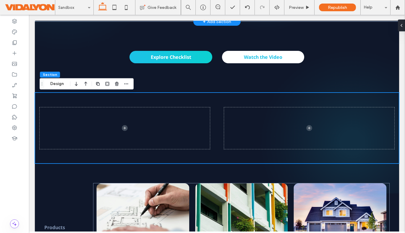
scroll to position [192, 0]
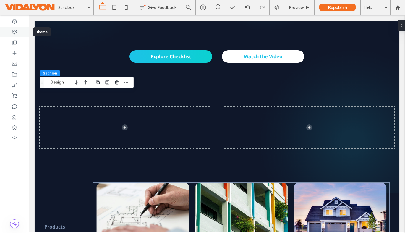
click at [13, 34] on icon at bounding box center [15, 32] width 6 height 6
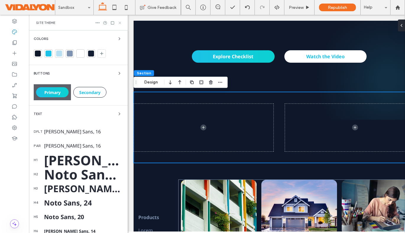
click at [120, 22] on use at bounding box center [120, 23] width 2 height 2
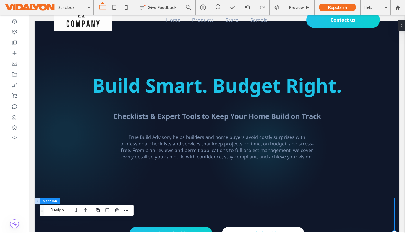
scroll to position [0, 0]
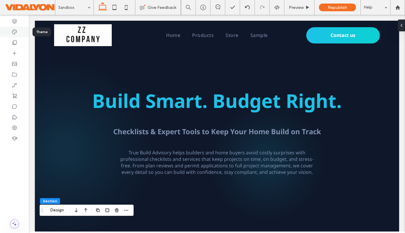
click at [13, 32] on use at bounding box center [14, 32] width 5 height 5
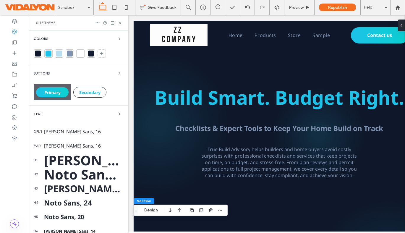
scroll to position [61, 0]
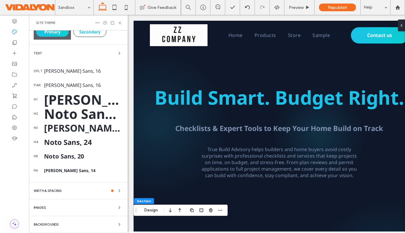
click at [49, 210] on div "Images" at bounding box center [78, 207] width 89 height 7
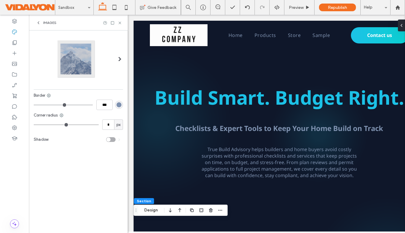
scroll to position [0, 0]
click at [14, 31] on use at bounding box center [14, 32] width 5 height 5
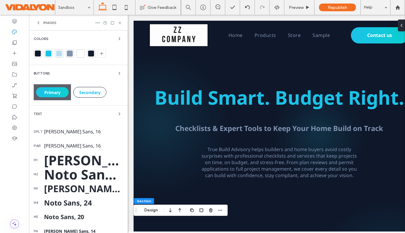
click at [38, 22] on icon at bounding box center [38, 22] width 5 height 5
click at [38, 22] on span "Site Theme" at bounding box center [45, 22] width 19 height 5
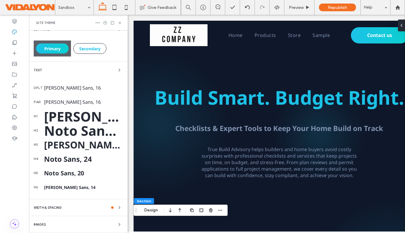
scroll to position [61, 0]
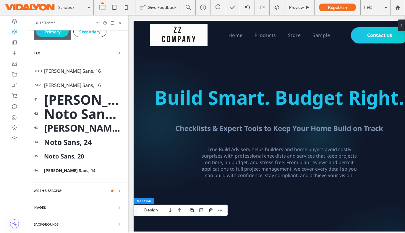
click at [59, 227] on div "Backgrounds" at bounding box center [78, 224] width 89 height 7
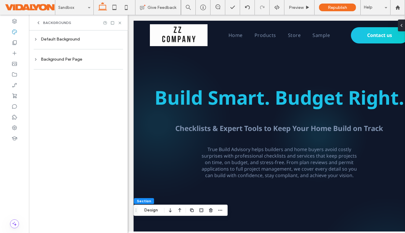
scroll to position [0, 0]
click at [61, 41] on div "Default Background" at bounding box center [78, 39] width 89 height 5
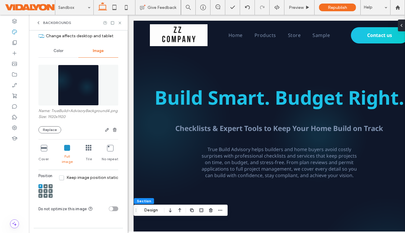
scroll to position [48, 0]
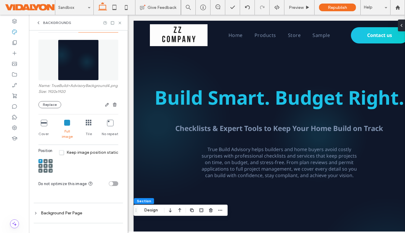
click at [60, 151] on span "Keep image position static" at bounding box center [88, 152] width 59 height 5
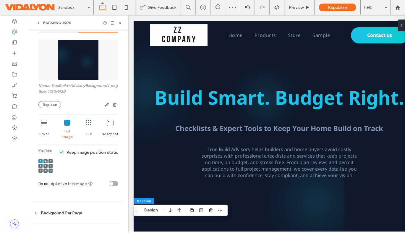
click at [60, 151] on span "Keep image position static" at bounding box center [88, 152] width 59 height 5
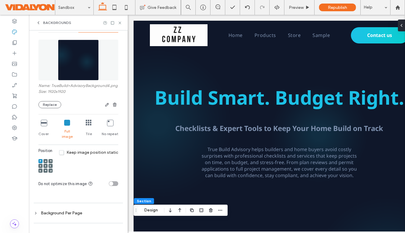
click at [107, 126] on icon at bounding box center [110, 123] width 6 height 6
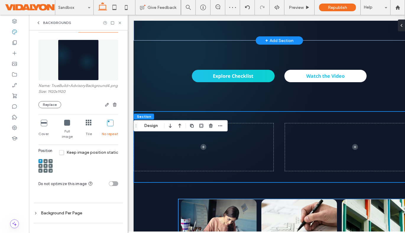
scroll to position [0, 0]
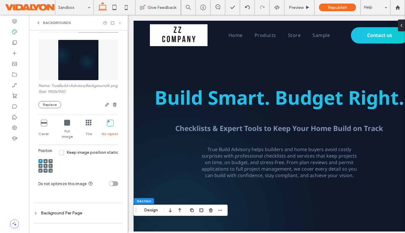
click at [119, 22] on icon at bounding box center [120, 23] width 4 height 4
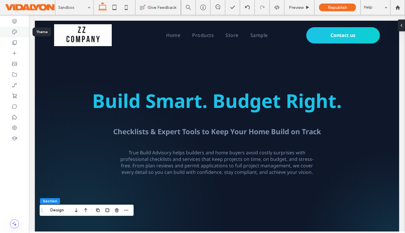
click at [13, 33] on icon at bounding box center [15, 32] width 6 height 6
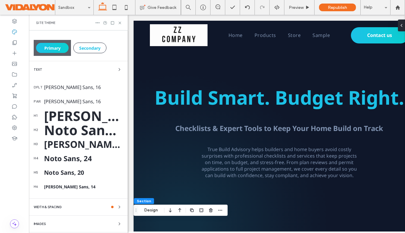
scroll to position [61, 0]
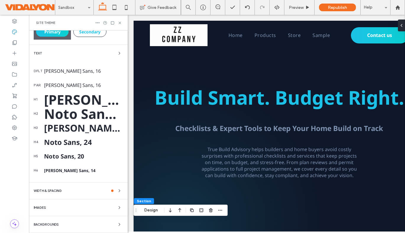
click at [61, 222] on div "Backgrounds" at bounding box center [78, 224] width 89 height 7
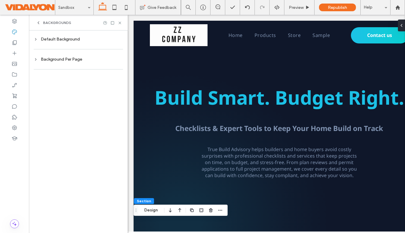
scroll to position [0, 0]
click at [67, 40] on div "Default Background" at bounding box center [78, 39] width 89 height 5
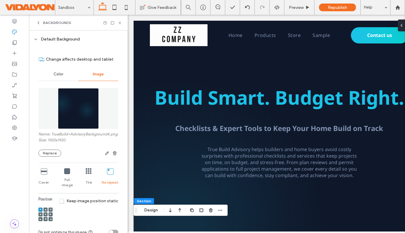
scroll to position [48, 0]
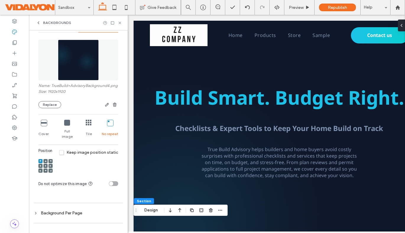
click at [109, 181] on div "toggle" at bounding box center [111, 183] width 4 height 4
click at [114, 182] on div "toggle" at bounding box center [116, 183] width 4 height 4
click at [120, 23] on use at bounding box center [120, 23] width 2 height 2
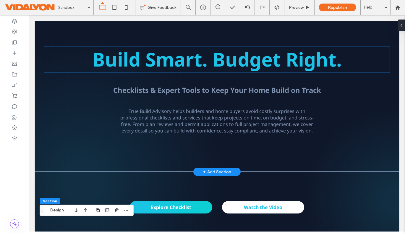
scroll to position [42, 0]
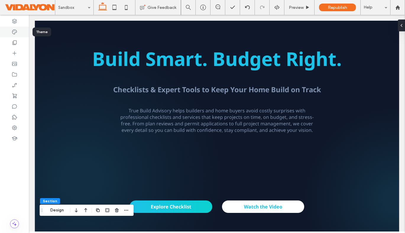
click at [14, 33] on icon at bounding box center [15, 32] width 6 height 6
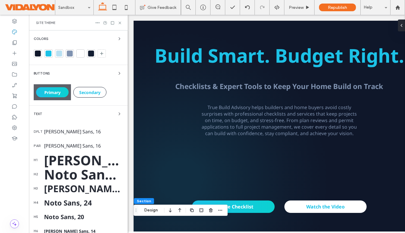
scroll to position [61, 0]
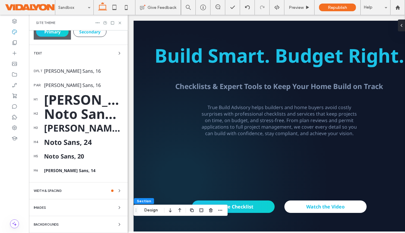
click at [59, 224] on span "Backgrounds" at bounding box center [46, 224] width 25 height 3
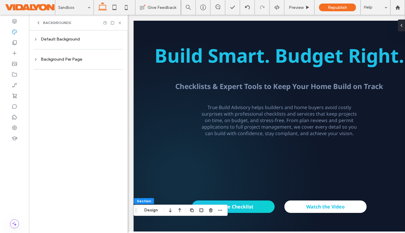
scroll to position [0, 0]
click at [68, 41] on div "Default Background" at bounding box center [78, 39] width 89 height 5
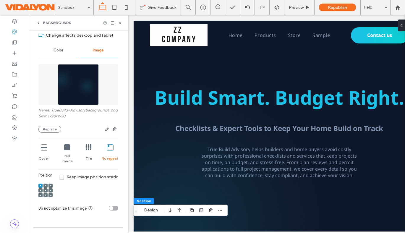
scroll to position [48, 0]
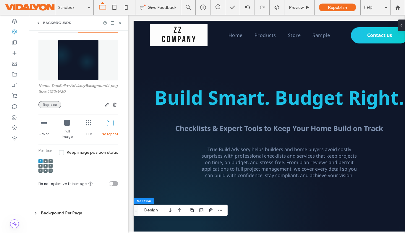
click at [45, 108] on button "Replace" at bounding box center [49, 104] width 23 height 7
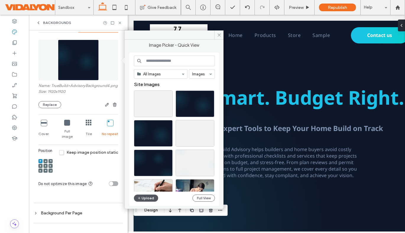
click at [142, 197] on button "Upload" at bounding box center [146, 197] width 24 height 7
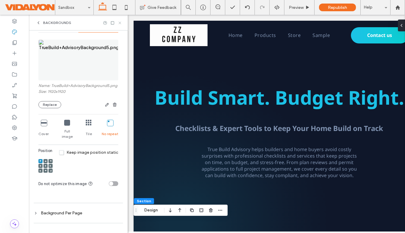
click at [120, 23] on icon at bounding box center [120, 23] width 4 height 4
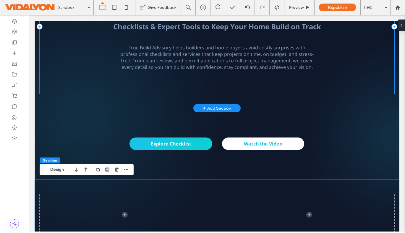
scroll to position [105, 0]
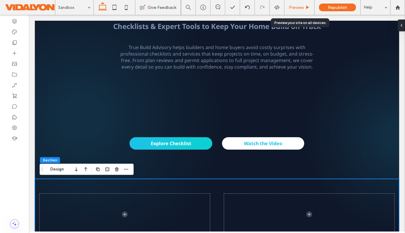
click at [301, 8] on span "Preview" at bounding box center [296, 7] width 15 height 5
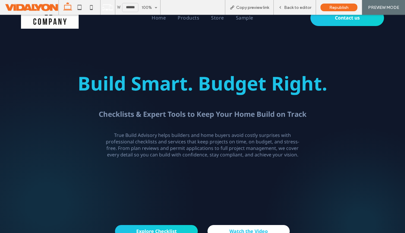
scroll to position [11, 0]
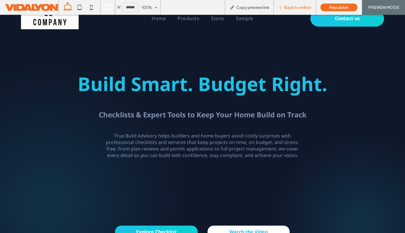
click at [298, 7] on span "Back to editor" at bounding box center [297, 7] width 27 height 5
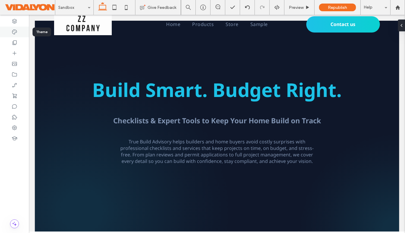
click at [15, 31] on use at bounding box center [14, 32] width 5 height 5
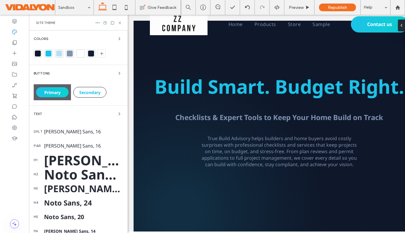
scroll to position [61, 0]
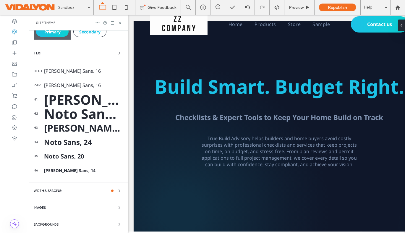
click at [53, 225] on span "Backgrounds" at bounding box center [46, 224] width 25 height 3
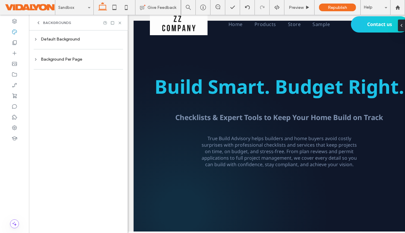
scroll to position [0, 0]
click at [69, 37] on div "Default Background" at bounding box center [78, 39] width 89 height 5
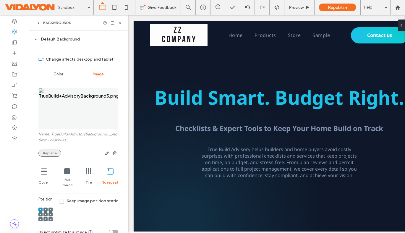
click at [54, 157] on button "Replace" at bounding box center [49, 153] width 23 height 7
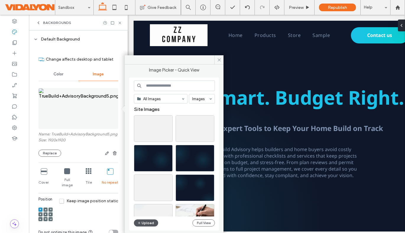
click at [140, 222] on icon "button" at bounding box center [139, 222] width 4 height 5
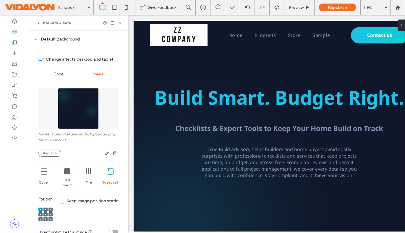
click at [121, 21] on icon at bounding box center [120, 23] width 4 height 4
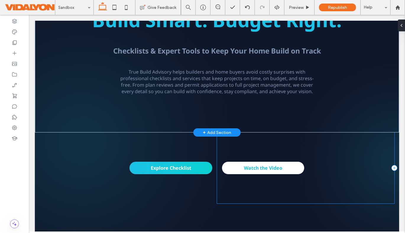
scroll to position [76, 0]
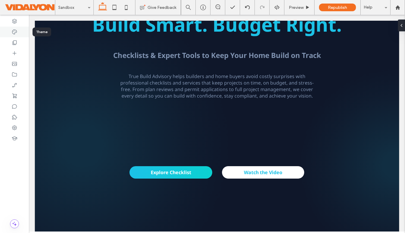
click at [13, 30] on use at bounding box center [14, 32] width 5 height 5
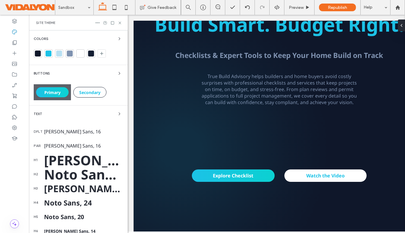
scroll to position [61, 0]
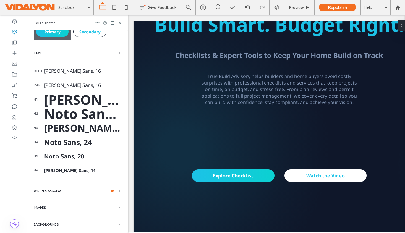
click at [58, 225] on span "Backgrounds" at bounding box center [46, 224] width 25 height 3
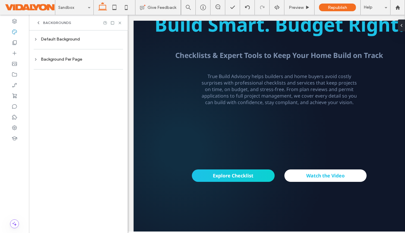
scroll to position [0, 0]
click at [66, 41] on div "Default Background" at bounding box center [78, 39] width 89 height 5
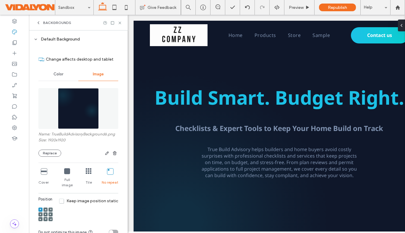
click at [43, 173] on icon at bounding box center [44, 171] width 6 height 6
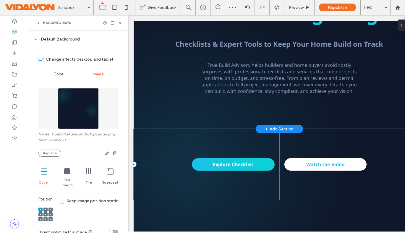
scroll to position [84, 0]
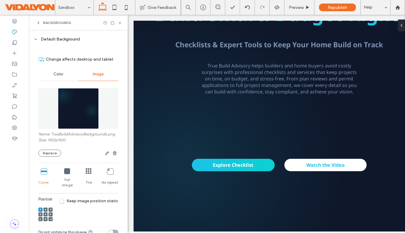
click at [64, 172] on icon at bounding box center [67, 171] width 6 height 6
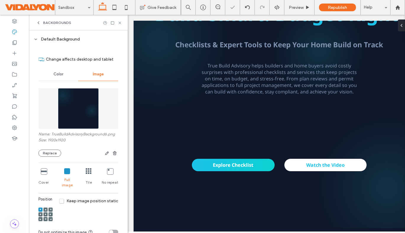
click at [119, 20] on div "Backgrounds" at bounding box center [78, 22] width 85 height 5
click at [120, 23] on use at bounding box center [120, 23] width 2 height 2
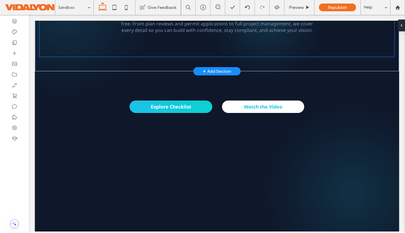
scroll to position [0, 0]
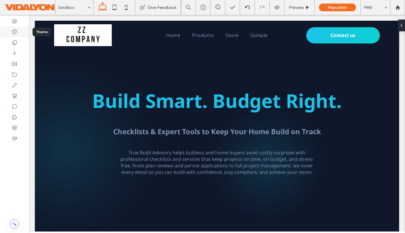
click at [16, 31] on icon at bounding box center [15, 32] width 6 height 6
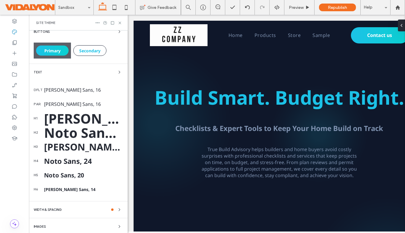
scroll to position [61, 0]
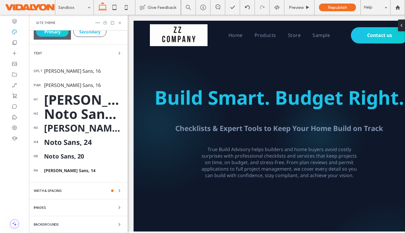
click at [48, 220] on div "Colors Buttons Primary Secondary Text dflt Noto Sans, 16 par Noto Sans, 16 h1 N…" at bounding box center [78, 101] width 99 height 263
click at [48, 225] on span "Backgrounds" at bounding box center [46, 224] width 25 height 3
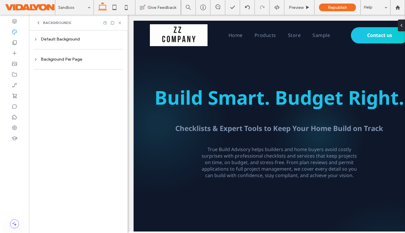
scroll to position [0, 0]
click at [62, 43] on div at bounding box center [78, 49] width 89 height 12
click at [66, 40] on div "Default Background" at bounding box center [78, 39] width 89 height 5
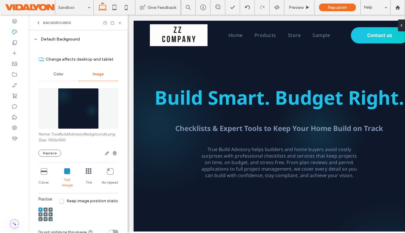
click at [86, 173] on icon at bounding box center [89, 171] width 6 height 6
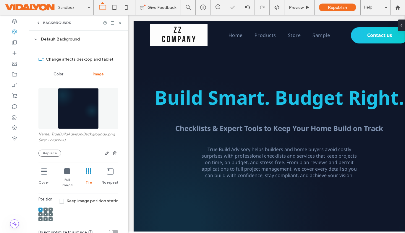
click at [117, 21] on div at bounding box center [112, 23] width 19 height 4
click at [119, 21] on icon at bounding box center [120, 23] width 4 height 4
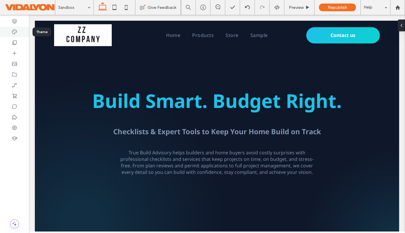
click at [15, 32] on icon at bounding box center [15, 32] width 6 height 6
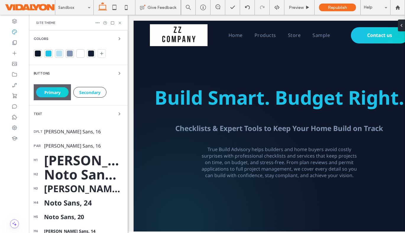
scroll to position [61, 0]
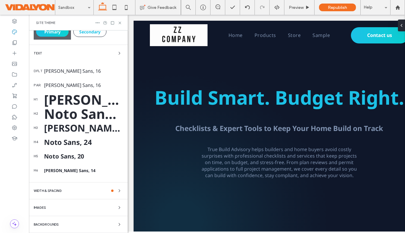
click at [60, 225] on div "Backgrounds" at bounding box center [78, 224] width 89 height 7
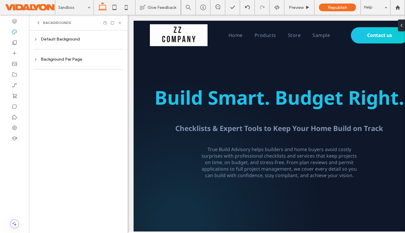
scroll to position [0, 0]
click at [49, 46] on div at bounding box center [78, 49] width 89 height 12
click at [53, 37] on div "Default Background" at bounding box center [78, 39] width 89 height 5
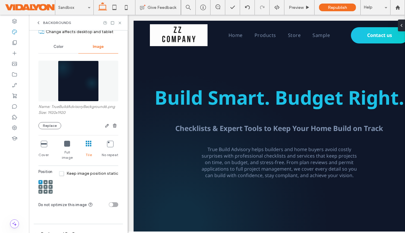
scroll to position [44, 0]
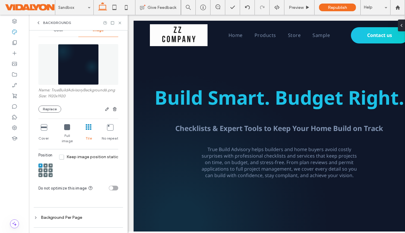
click at [65, 128] on icon at bounding box center [67, 127] width 6 height 6
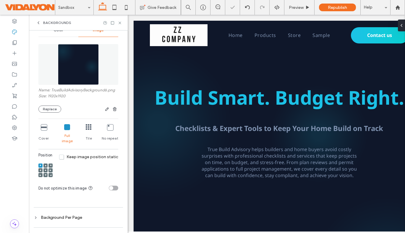
click at [47, 128] on div "Cover" at bounding box center [43, 134] width 10 height 24
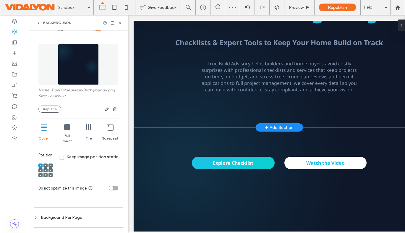
scroll to position [0, 0]
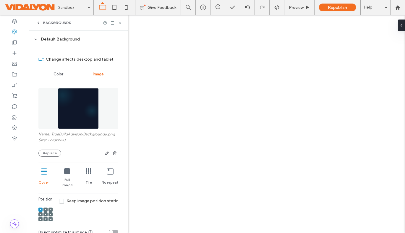
click at [119, 24] on icon at bounding box center [120, 23] width 4 height 4
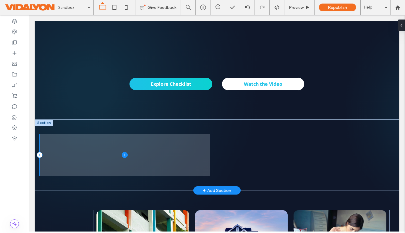
scroll to position [167, 0]
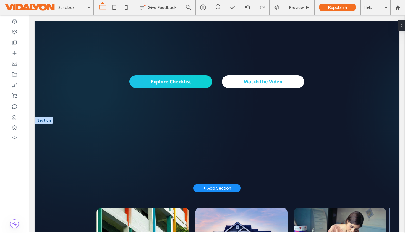
click at [43, 120] on div at bounding box center [44, 120] width 18 height 7
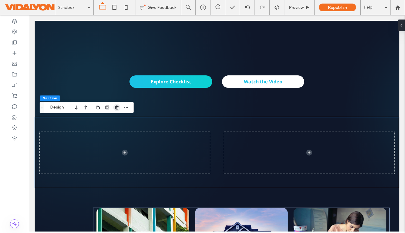
click at [117, 107] on icon "button" at bounding box center [116, 107] width 5 height 5
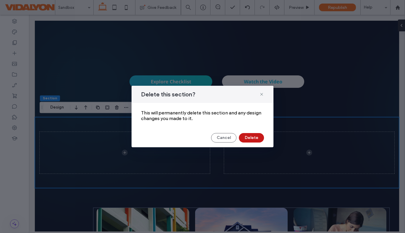
click at [246, 137] on button "Delete" at bounding box center [251, 137] width 25 height 9
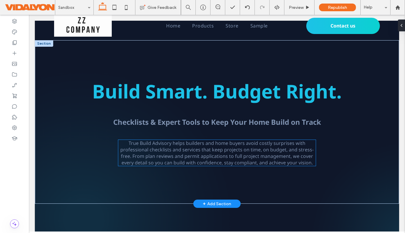
scroll to position [0, 0]
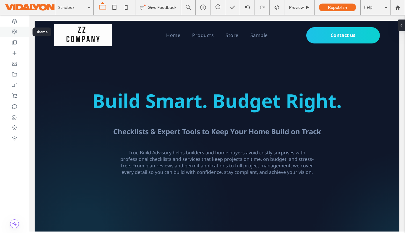
click at [13, 31] on icon at bounding box center [15, 32] width 6 height 6
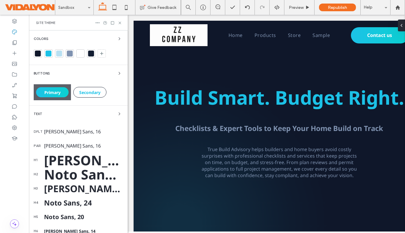
scroll to position [61, 0]
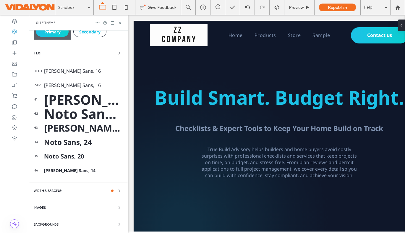
click at [52, 224] on span "Backgrounds" at bounding box center [46, 224] width 25 height 3
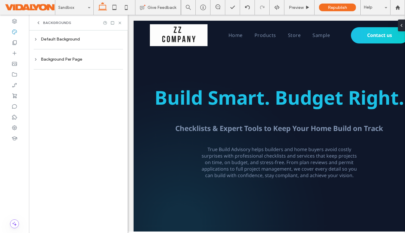
scroll to position [0, 0]
click at [72, 40] on div "Default Background" at bounding box center [78, 39] width 89 height 5
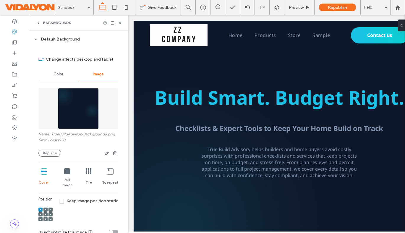
click at [108, 173] on icon at bounding box center [110, 171] width 6 height 6
click at [46, 213] on icon at bounding box center [46, 214] width 2 height 2
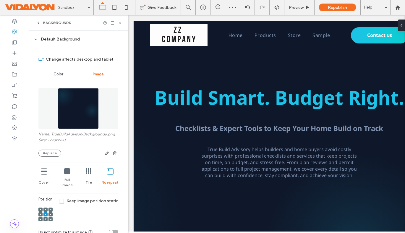
click at [121, 23] on use at bounding box center [120, 23] width 2 height 2
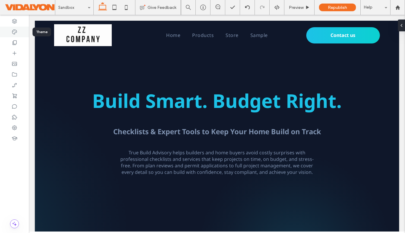
click at [14, 31] on icon at bounding box center [15, 32] width 6 height 6
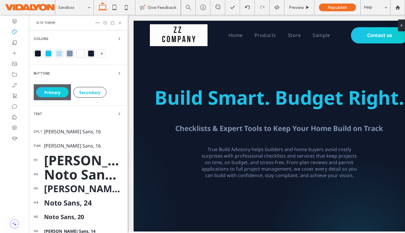
scroll to position [61, 0]
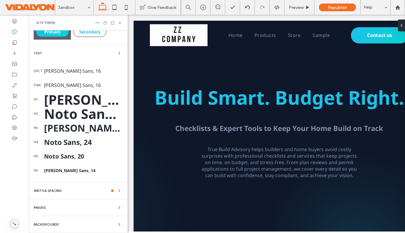
click at [57, 223] on span "Backgrounds" at bounding box center [46, 224] width 25 height 3
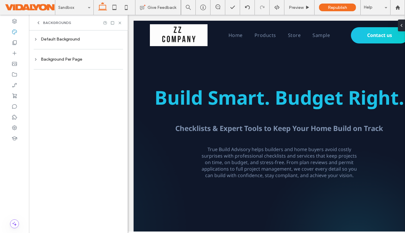
scroll to position [0, 0]
click at [67, 39] on div "Default Background" at bounding box center [78, 39] width 89 height 5
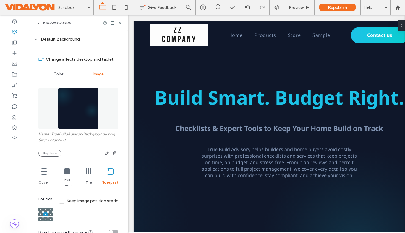
click at [46, 209] on icon at bounding box center [46, 210] width 2 height 2
click at [51, 207] on div at bounding box center [50, 209] width 4 height 4
click at [40, 213] on use at bounding box center [40, 214] width 1 height 2
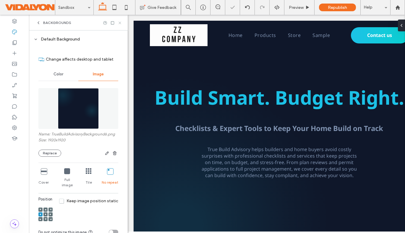
click at [121, 22] on icon at bounding box center [120, 23] width 4 height 4
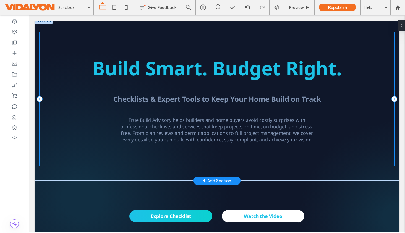
scroll to position [33, 0]
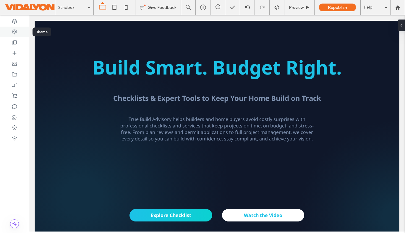
click at [14, 33] on icon at bounding box center [15, 32] width 6 height 6
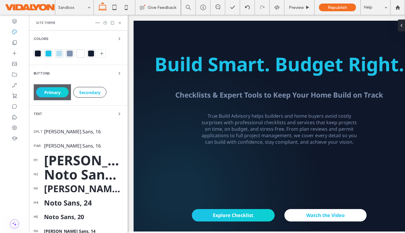
scroll to position [61, 0]
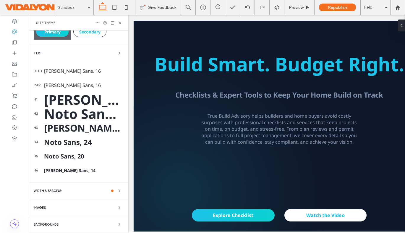
click at [57, 220] on div "Colors Buttons Primary Secondary Text dflt Noto Sans, 16 par Noto Sans, 16 h1 N…" at bounding box center [78, 101] width 99 height 263
click at [55, 224] on span "Backgrounds" at bounding box center [46, 224] width 25 height 3
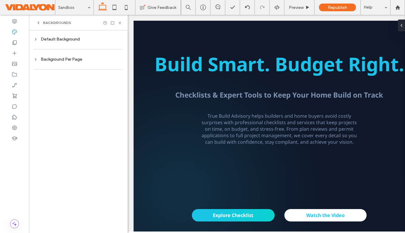
scroll to position [0, 0]
click at [67, 44] on div at bounding box center [78, 49] width 89 height 12
click at [71, 42] on div "Default Background" at bounding box center [78, 39] width 89 height 8
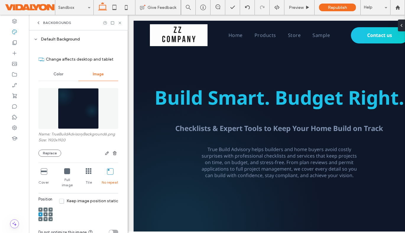
click at [40, 209] on use at bounding box center [40, 209] width 1 height 1
click at [59, 198] on span "Keep image position static" at bounding box center [88, 200] width 59 height 5
click at [120, 23] on use at bounding box center [120, 23] width 2 height 2
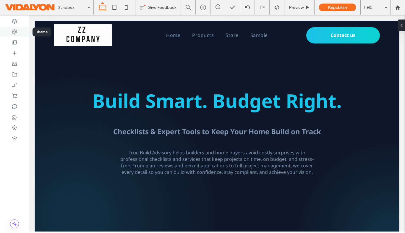
click at [16, 32] on icon at bounding box center [15, 32] width 6 height 6
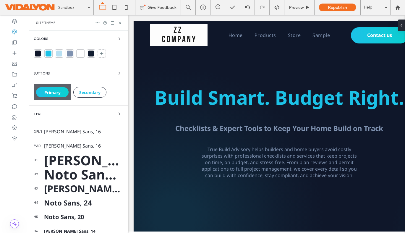
scroll to position [61, 0]
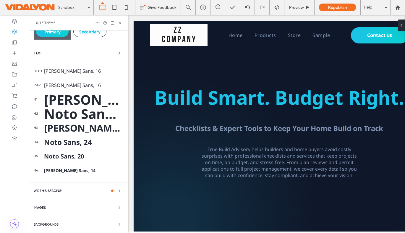
click at [48, 225] on span "Backgrounds" at bounding box center [46, 224] width 25 height 3
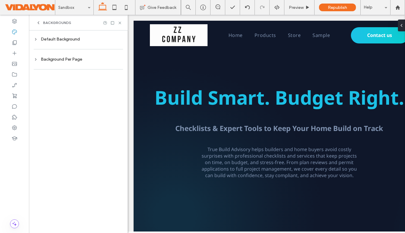
scroll to position [0, 0]
click at [74, 37] on div "Default Background" at bounding box center [78, 39] width 89 height 5
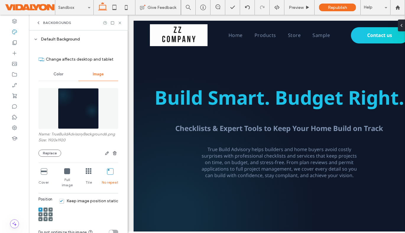
click at [60, 198] on span "Keep image position static" at bounding box center [88, 200] width 59 height 5
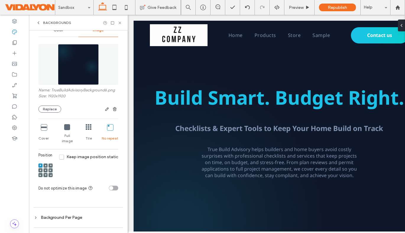
click at [87, 128] on icon at bounding box center [89, 127] width 6 height 6
click at [121, 21] on icon at bounding box center [120, 23] width 4 height 4
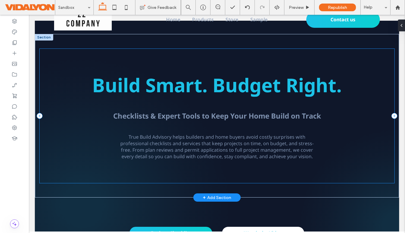
scroll to position [0, 0]
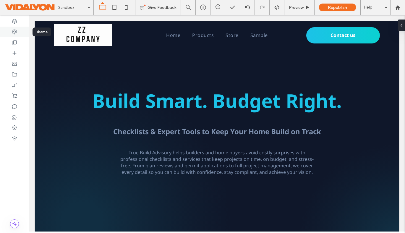
click at [12, 31] on icon at bounding box center [15, 32] width 6 height 6
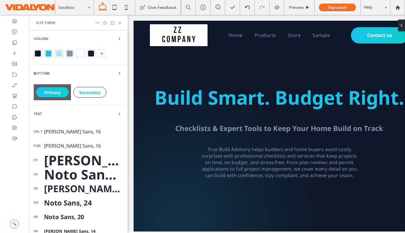
scroll to position [61, 0]
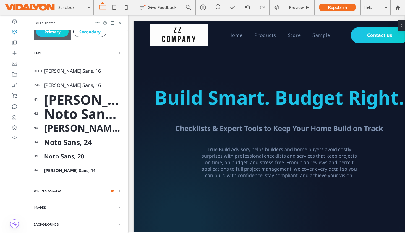
click at [64, 228] on div "Colors Buttons Primary Secondary Text dflt Noto Sans, 16 par Noto Sans, 16 h1 N…" at bounding box center [78, 101] width 99 height 263
click at [55, 223] on span "Backgrounds" at bounding box center [46, 224] width 25 height 3
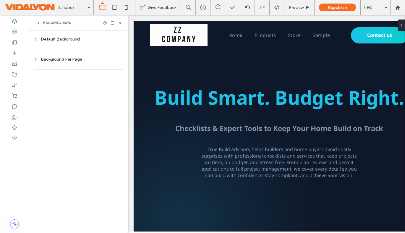
scroll to position [0, 0]
click at [62, 42] on div "Default Background" at bounding box center [78, 39] width 89 height 8
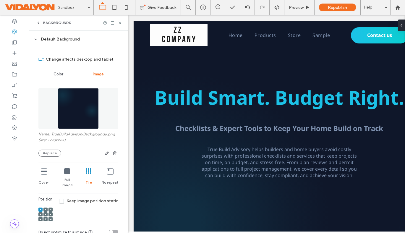
click at [105, 175] on div "No repeat" at bounding box center [110, 178] width 17 height 24
click at [46, 209] on icon at bounding box center [46, 210] width 2 height 2
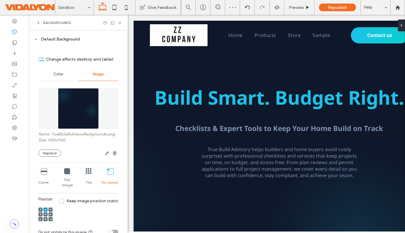
click at [50, 209] on icon at bounding box center [51, 210] width 2 height 2
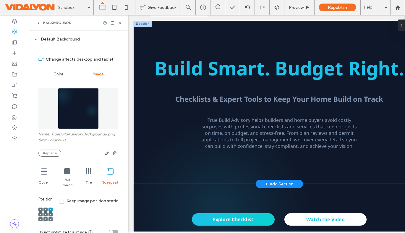
scroll to position [28, 0]
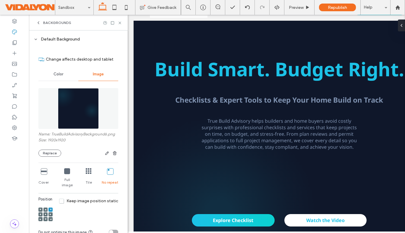
click at [40, 218] on use at bounding box center [40, 218] width 1 height 1
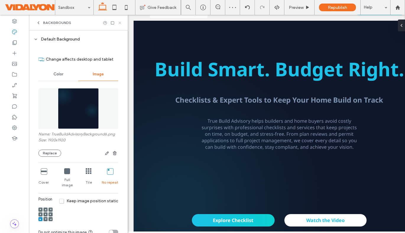
click at [121, 21] on icon at bounding box center [120, 23] width 4 height 4
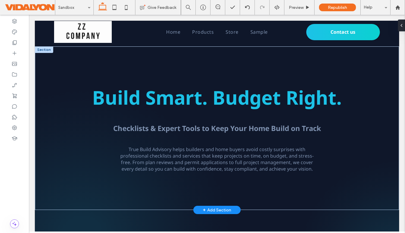
scroll to position [0, 0]
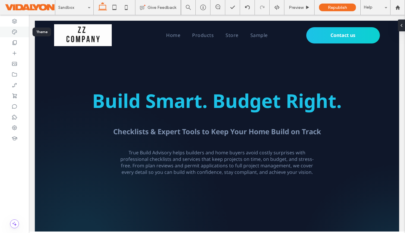
click at [12, 33] on icon at bounding box center [15, 32] width 6 height 6
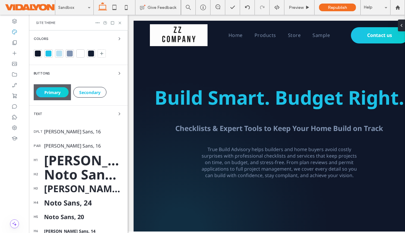
scroll to position [61, 0]
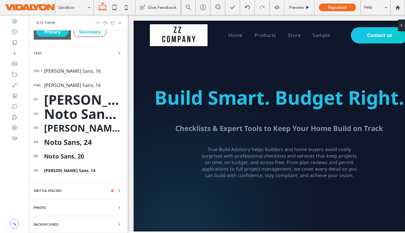
click at [66, 222] on div "Backgrounds" at bounding box center [78, 224] width 89 height 7
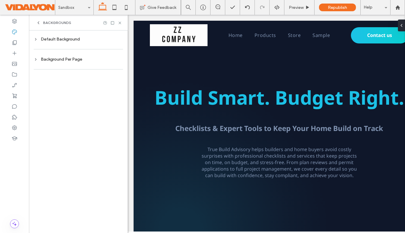
scroll to position [0, 0]
click at [66, 39] on div "Default Background" at bounding box center [78, 39] width 89 height 5
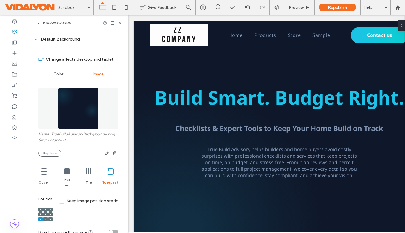
click at [40, 207] on span at bounding box center [41, 209] width 2 height 4
click at [45, 209] on icon at bounding box center [46, 210] width 2 height 2
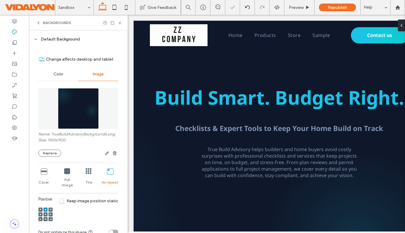
click at [122, 20] on div "Backgrounds" at bounding box center [78, 23] width 99 height 16
click at [119, 23] on icon at bounding box center [120, 23] width 4 height 4
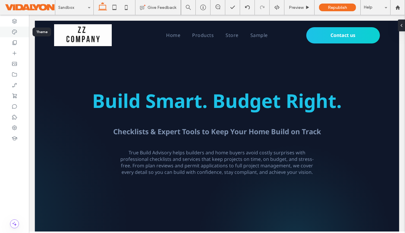
click at [14, 28] on div at bounding box center [14, 32] width 29 height 11
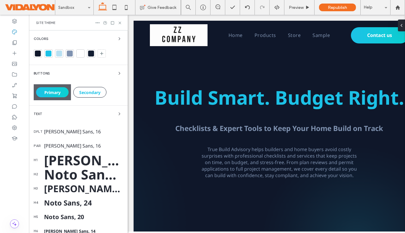
scroll to position [61, 0]
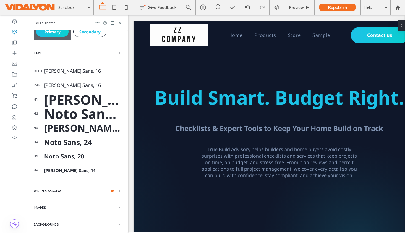
click at [57, 224] on span "Backgrounds" at bounding box center [46, 224] width 25 height 3
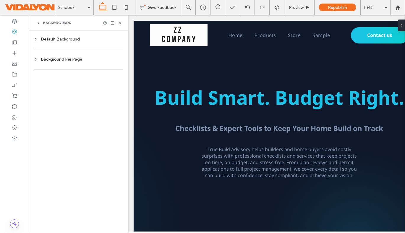
scroll to position [0, 0]
click at [59, 39] on div "Default Background" at bounding box center [78, 39] width 89 height 5
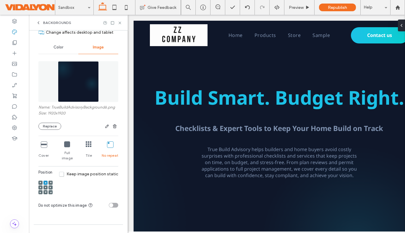
scroll to position [31, 0]
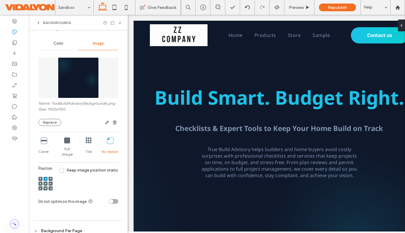
click at [42, 177] on div at bounding box center [40, 179] width 4 height 4
click at [40, 178] on use at bounding box center [40, 178] width 1 height 1
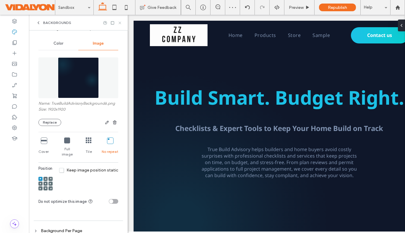
click at [121, 22] on icon at bounding box center [120, 23] width 4 height 4
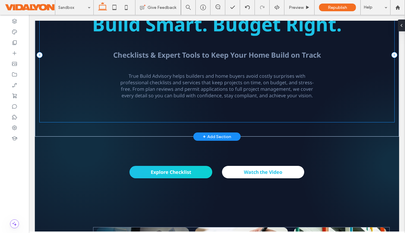
scroll to position [77, 0]
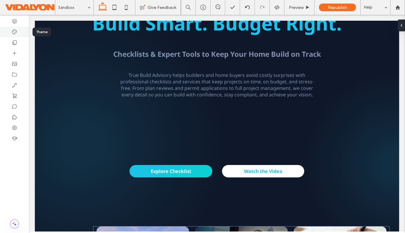
click at [15, 29] on icon at bounding box center [15, 32] width 6 height 6
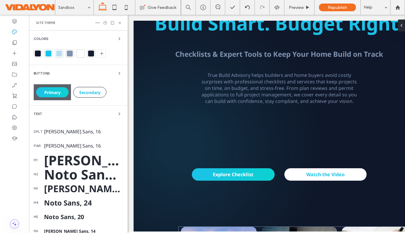
scroll to position [61, 0]
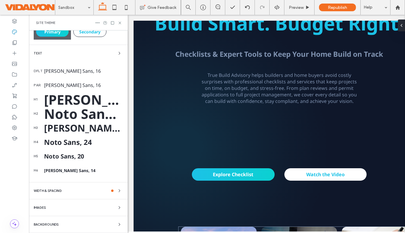
click at [56, 223] on span "Backgrounds" at bounding box center [46, 224] width 25 height 3
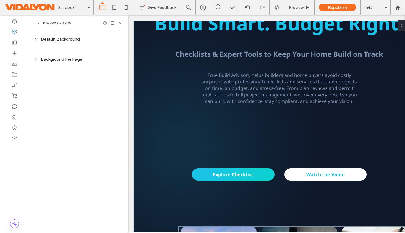
scroll to position [0, 0]
click at [90, 37] on div "Default Background" at bounding box center [78, 39] width 89 height 5
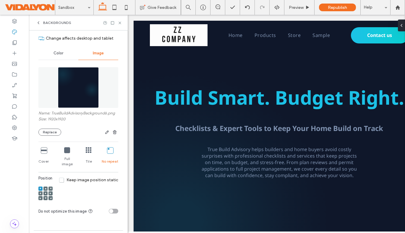
scroll to position [44, 0]
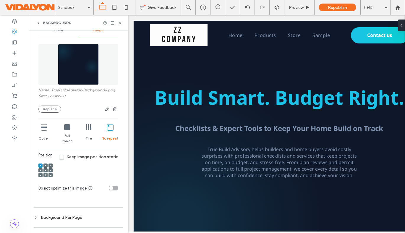
click at [77, 67] on img at bounding box center [78, 64] width 41 height 41
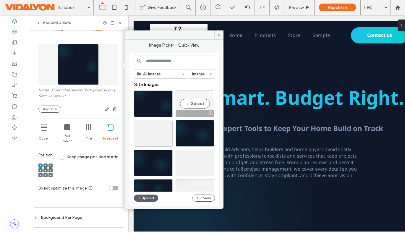
click at [212, 93] on icon at bounding box center [211, 93] width 2 height 2
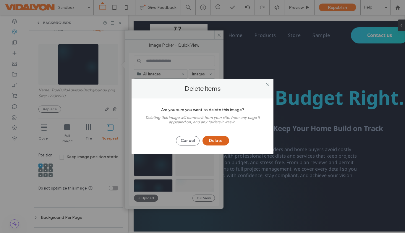
click at [212, 140] on button "Delete" at bounding box center [215, 140] width 27 height 9
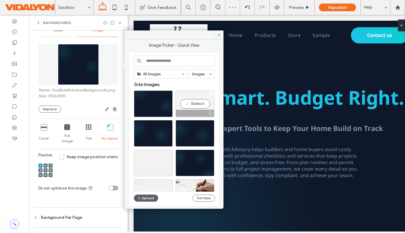
click at [210, 93] on icon at bounding box center [211, 93] width 2 height 2
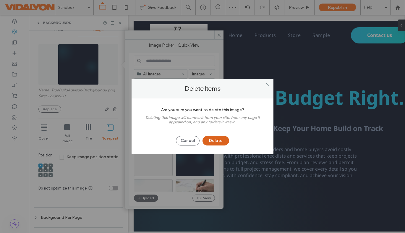
click at [219, 140] on button "Delete" at bounding box center [215, 140] width 27 height 9
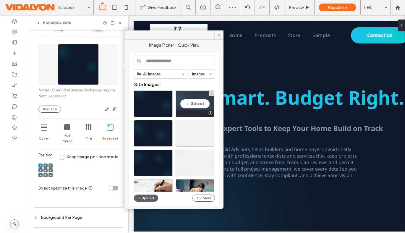
click at [212, 93] on icon at bounding box center [211, 93] width 2 height 2
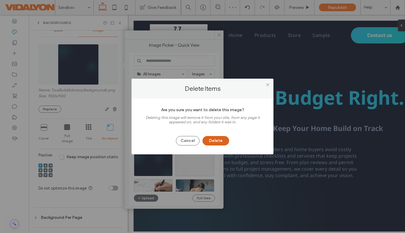
click at [217, 137] on button "Delete" at bounding box center [215, 140] width 27 height 9
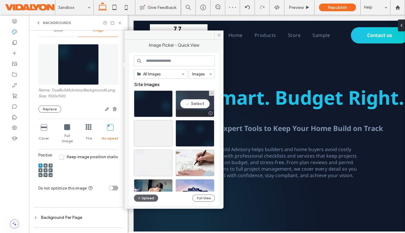
click at [210, 93] on icon at bounding box center [211, 93] width 2 height 2
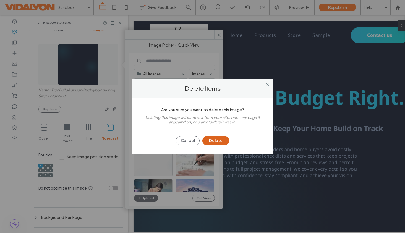
click at [215, 142] on button "Delete" at bounding box center [215, 140] width 27 height 9
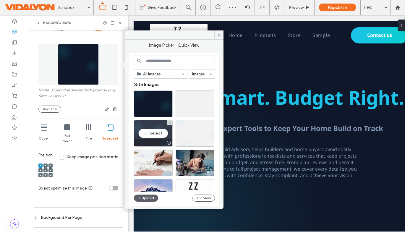
click at [169, 124] on icon at bounding box center [170, 123] width 2 height 2
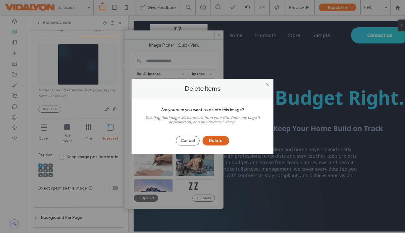
click at [217, 139] on button "Delete" at bounding box center [215, 140] width 27 height 9
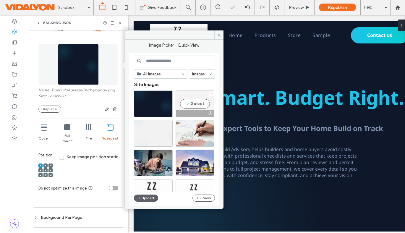
click at [211, 93] on icon at bounding box center [211, 93] width 2 height 2
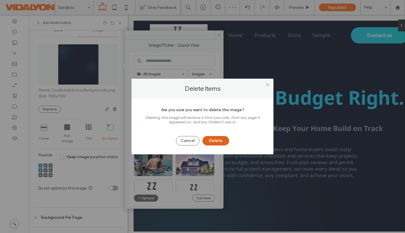
click at [219, 138] on button "Delete" at bounding box center [215, 140] width 27 height 9
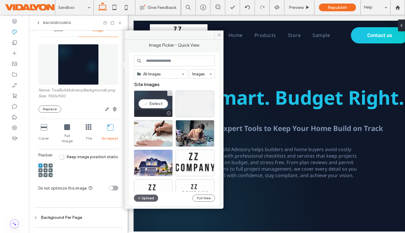
click at [159, 107] on div "Select" at bounding box center [153, 103] width 39 height 27
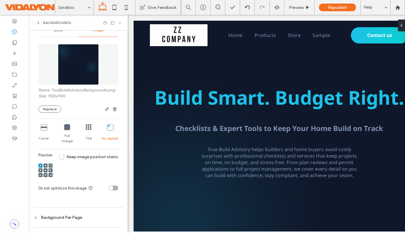
click at [120, 21] on icon at bounding box center [120, 23] width 4 height 4
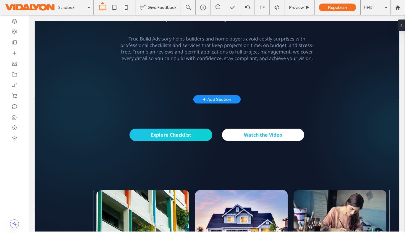
scroll to position [114, 0]
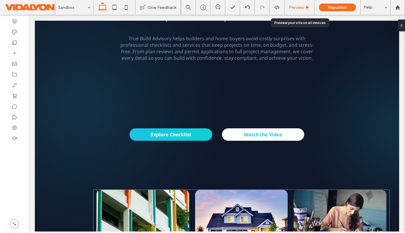
click at [305, 5] on icon at bounding box center [307, 7] width 4 height 4
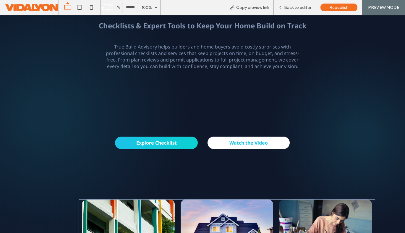
scroll to position [100, 0]
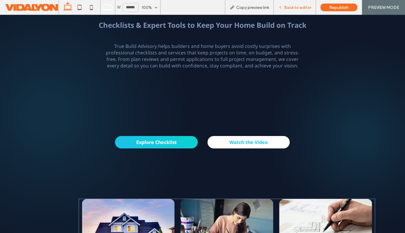
click at [295, 9] on span "Back to editor" at bounding box center [297, 7] width 27 height 5
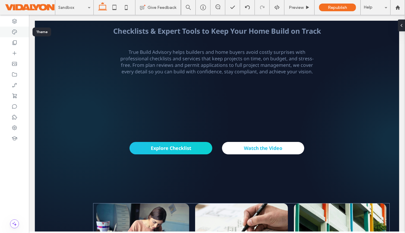
click at [14, 32] on icon at bounding box center [15, 32] width 6 height 6
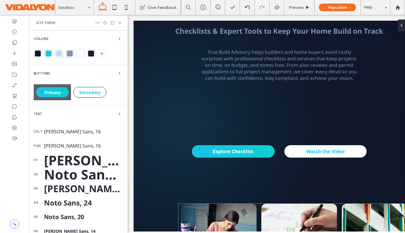
scroll to position [61, 0]
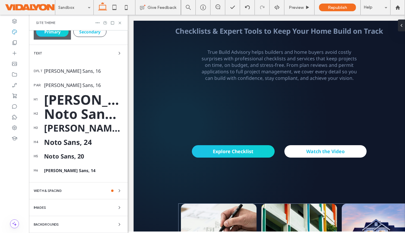
click at [49, 223] on span "Backgrounds" at bounding box center [46, 224] width 25 height 3
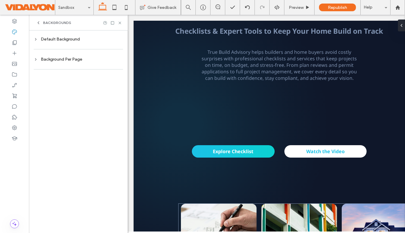
scroll to position [0, 0]
click at [58, 40] on div "Default Background" at bounding box center [78, 39] width 89 height 5
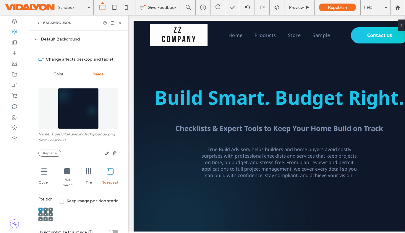
click at [86, 173] on icon at bounding box center [89, 171] width 6 height 6
click at [61, 174] on div "Full image" at bounding box center [67, 178] width 17 height 24
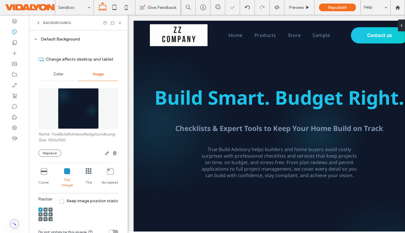
click at [64, 173] on icon at bounding box center [67, 171] width 6 height 6
click at [119, 22] on icon at bounding box center [120, 23] width 4 height 4
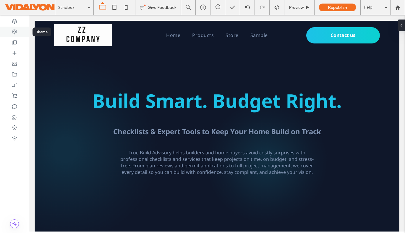
click at [14, 32] on icon at bounding box center [15, 32] width 6 height 6
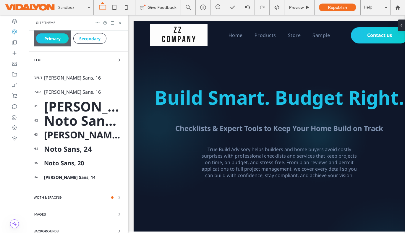
scroll to position [61, 0]
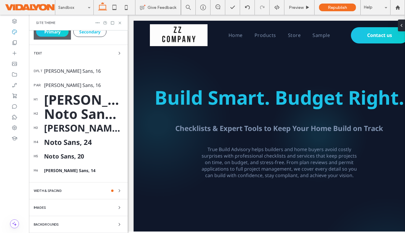
click at [61, 225] on div "Backgrounds" at bounding box center [78, 224] width 89 height 7
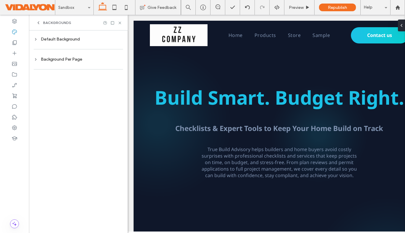
scroll to position [0, 0]
click at [70, 40] on div "Default Background" at bounding box center [78, 39] width 89 height 5
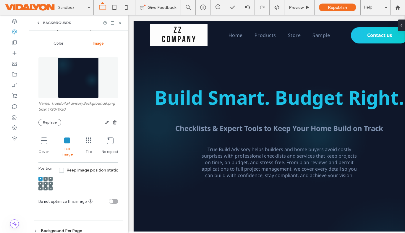
scroll to position [44, 0]
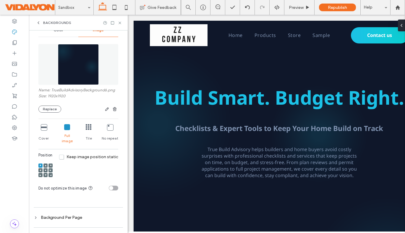
click at [45, 169] on icon at bounding box center [46, 170] width 2 height 2
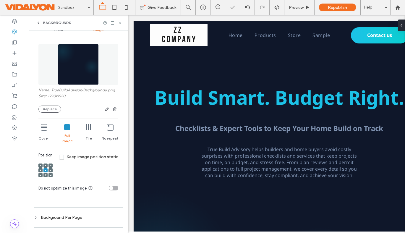
click at [121, 22] on icon at bounding box center [120, 23] width 4 height 4
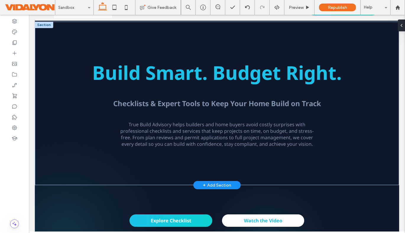
scroll to position [0, 0]
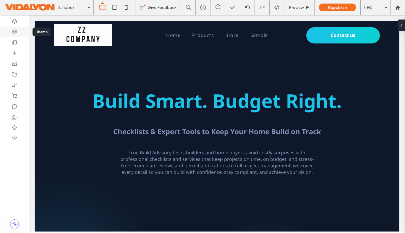
click at [16, 29] on icon at bounding box center [15, 32] width 6 height 6
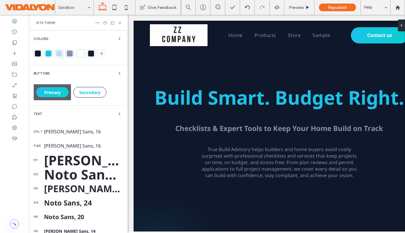
scroll to position [61, 0]
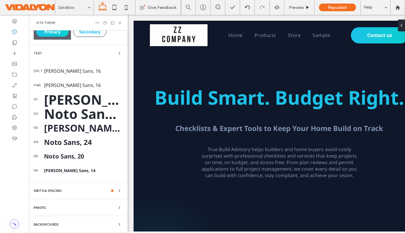
click at [68, 225] on div "Backgrounds" at bounding box center [78, 224] width 89 height 7
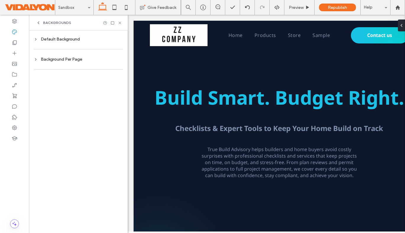
scroll to position [0, 0]
click at [69, 41] on div "Default Background" at bounding box center [78, 39] width 89 height 5
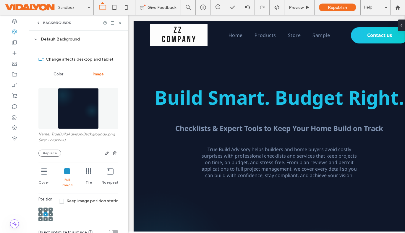
click at [46, 171] on icon at bounding box center [44, 171] width 6 height 6
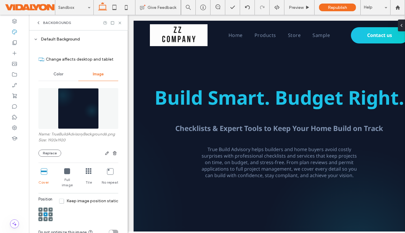
click at [107, 173] on icon at bounding box center [110, 171] width 6 height 6
click at [42, 207] on div at bounding box center [40, 209] width 4 height 4
click at [41, 207] on span at bounding box center [41, 209] width 2 height 4
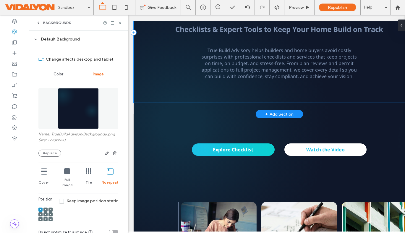
scroll to position [49, 0]
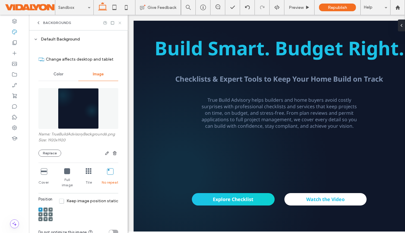
click at [120, 21] on icon at bounding box center [120, 23] width 4 height 4
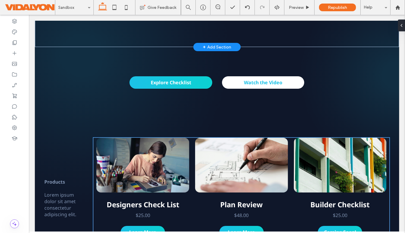
scroll to position [0, 0]
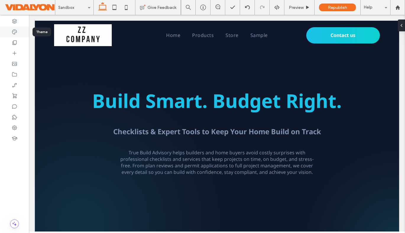
click at [13, 32] on icon at bounding box center [15, 32] width 6 height 6
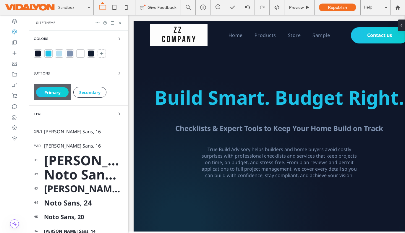
scroll to position [61, 0]
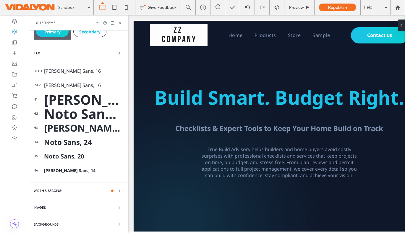
click at [40, 225] on span "Backgrounds" at bounding box center [46, 224] width 25 height 3
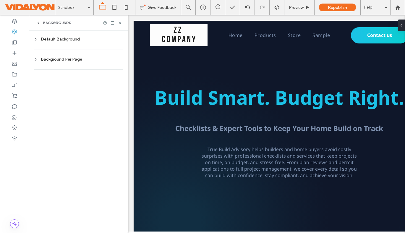
scroll to position [0, 0]
click at [72, 41] on div "Default Background" at bounding box center [78, 39] width 89 height 5
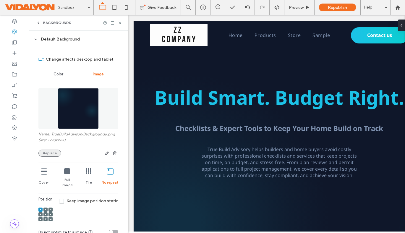
click at [48, 152] on button "Replace" at bounding box center [49, 153] width 23 height 7
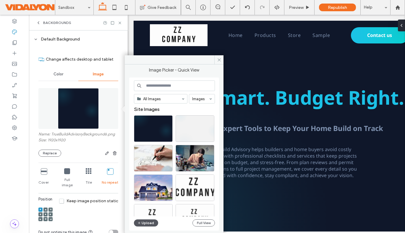
click at [144, 223] on button "Upload" at bounding box center [146, 222] width 24 height 7
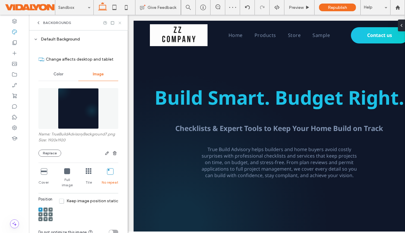
click at [119, 22] on icon at bounding box center [120, 23] width 4 height 4
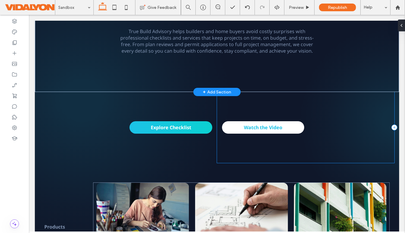
scroll to position [121, 0]
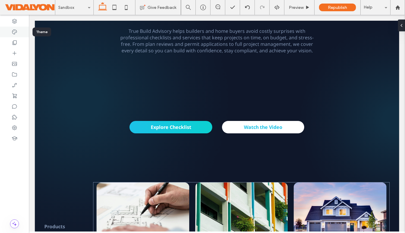
click at [13, 30] on icon at bounding box center [15, 32] width 6 height 6
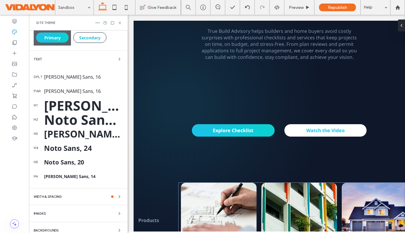
scroll to position [61, 0]
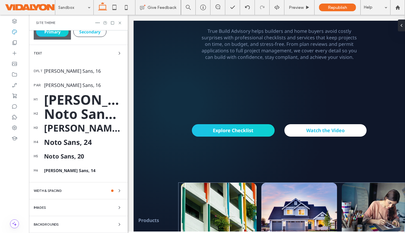
click at [48, 226] on div "Backgrounds" at bounding box center [78, 224] width 89 height 7
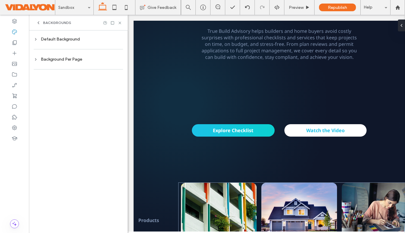
scroll to position [0, 0]
click at [52, 38] on div "Default Background" at bounding box center [78, 39] width 89 height 5
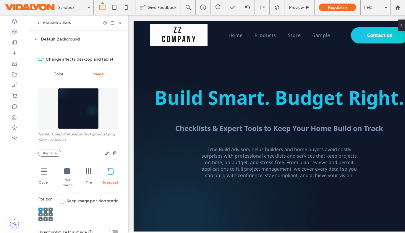
click at [66, 167] on div "Full image" at bounding box center [67, 178] width 17 height 24
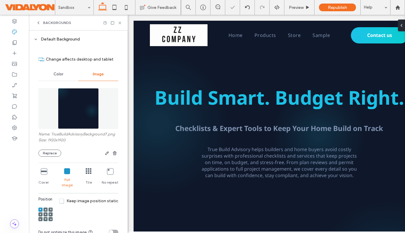
click at [86, 174] on div at bounding box center [89, 171] width 6 height 7
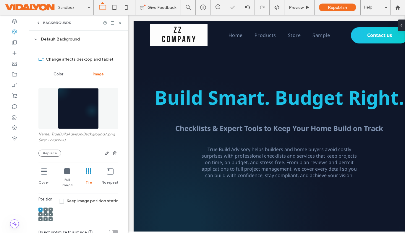
click at [107, 174] on icon at bounding box center [110, 171] width 6 height 6
click at [41, 171] on icon at bounding box center [44, 171] width 6 height 6
click at [46, 209] on icon at bounding box center [46, 210] width 2 height 2
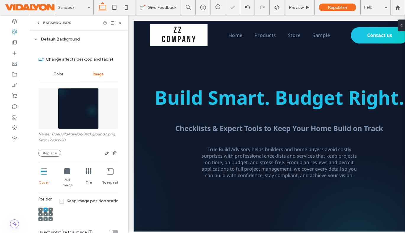
click at [51, 209] on icon at bounding box center [51, 210] width 2 height 2
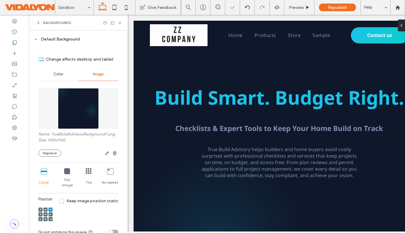
click at [39, 212] on div at bounding box center [40, 214] width 4 height 4
click at [48, 212] on div at bounding box center [50, 214] width 4 height 4
click at [45, 213] on icon at bounding box center [46, 214] width 2 height 2
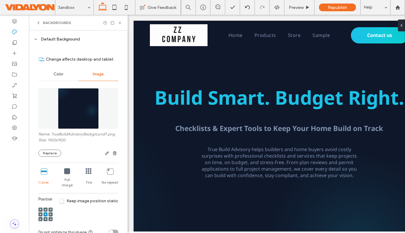
click at [51, 213] on icon at bounding box center [51, 214] width 2 height 2
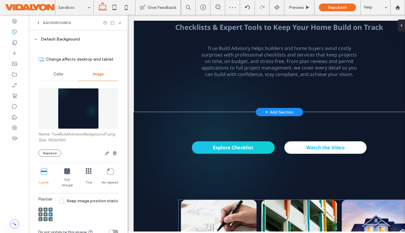
scroll to position [8, 0]
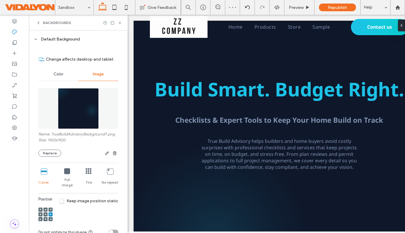
click at [40, 218] on icon at bounding box center [41, 219] width 2 height 2
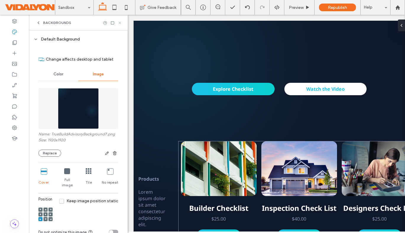
click at [119, 24] on icon at bounding box center [120, 23] width 4 height 4
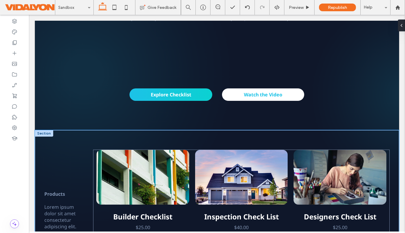
scroll to position [154, 0]
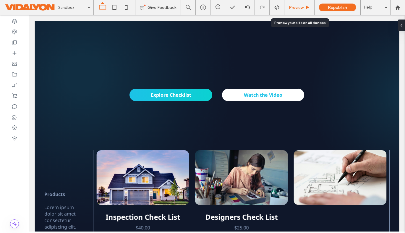
click at [298, 4] on div "Preview" at bounding box center [299, 7] width 30 height 15
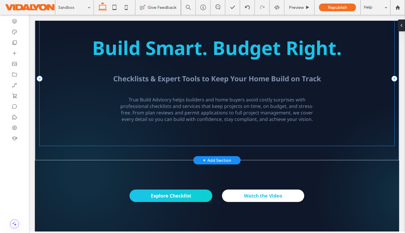
scroll to position [44, 0]
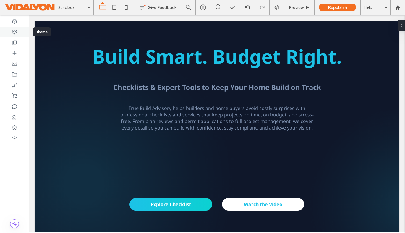
click at [16, 33] on icon at bounding box center [15, 32] width 6 height 6
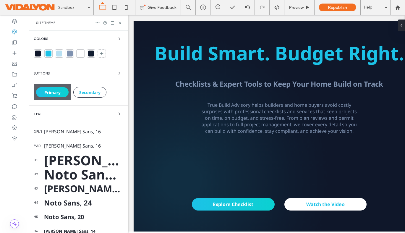
scroll to position [61, 0]
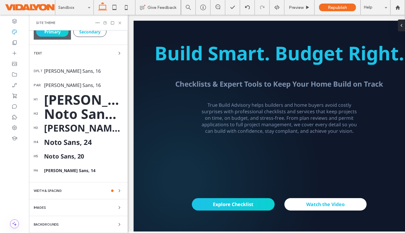
click at [49, 223] on span "Backgrounds" at bounding box center [46, 224] width 25 height 3
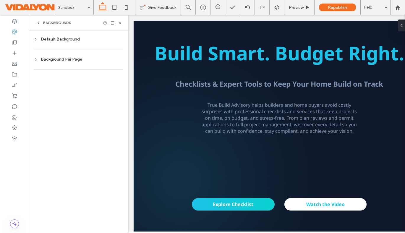
scroll to position [0, 0]
click at [54, 37] on div "Default Background" at bounding box center [78, 39] width 89 height 5
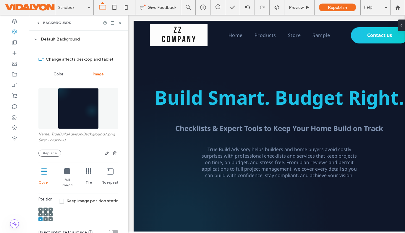
click at [59, 69] on div "Color" at bounding box center [58, 74] width 40 height 13
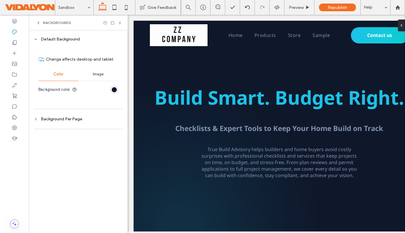
click at [95, 73] on span "Image" at bounding box center [98, 74] width 11 height 5
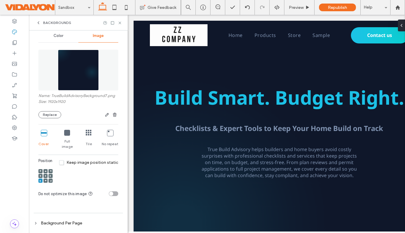
scroll to position [44, 0]
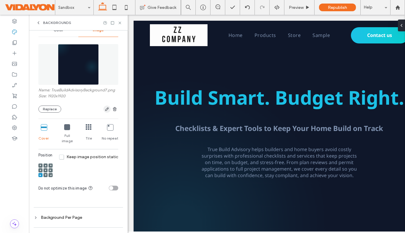
click at [105, 110] on use "button" at bounding box center [107, 109] width 4 height 4
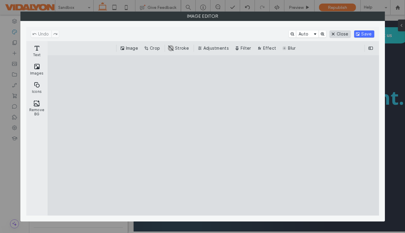
click at [338, 33] on button "Close" at bounding box center [340, 33] width 21 height 7
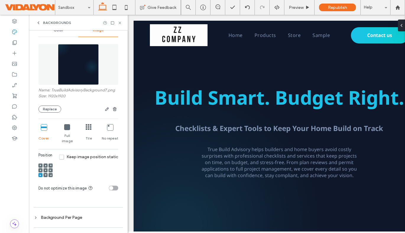
click at [65, 131] on div "Full image" at bounding box center [67, 134] width 17 height 24
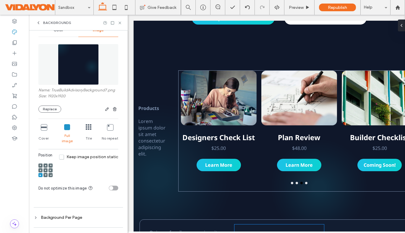
scroll to position [228, 0]
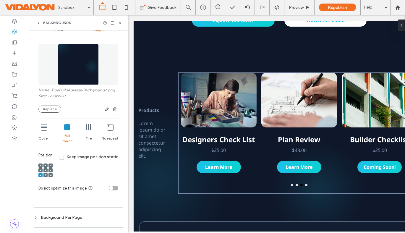
click at [87, 127] on icon at bounding box center [89, 127] width 6 height 6
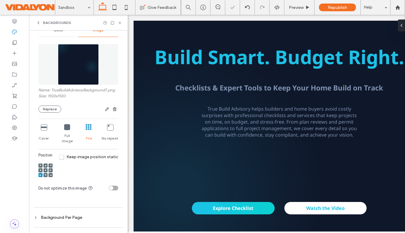
scroll to position [0, 0]
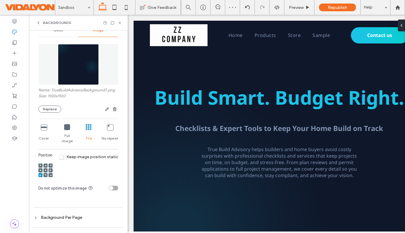
click at [107, 129] on icon at bounding box center [110, 127] width 6 height 6
click at [41, 163] on span at bounding box center [41, 165] width 2 height 4
click at [45, 165] on use at bounding box center [46, 165] width 2 height 1
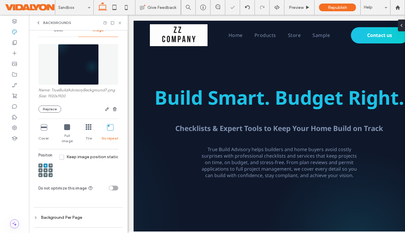
click at [51, 163] on div at bounding box center [50, 165] width 4 height 4
click at [87, 128] on icon at bounding box center [89, 127] width 6 height 6
click at [50, 165] on icon at bounding box center [51, 166] width 2 height 2
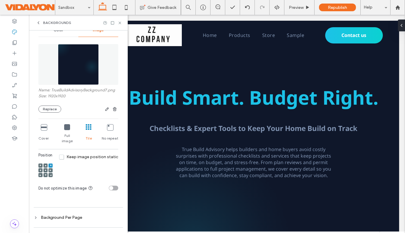
click at [51, 169] on icon at bounding box center [51, 170] width 2 height 2
click at [51, 174] on use at bounding box center [50, 174] width 1 height 1
click at [109, 128] on icon at bounding box center [110, 127] width 6 height 6
click at [40, 163] on span at bounding box center [41, 165] width 2 height 4
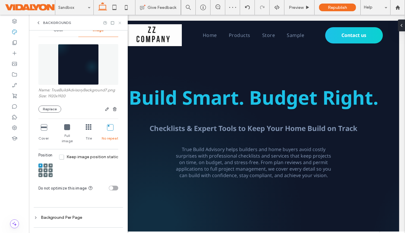
click at [120, 23] on icon at bounding box center [120, 23] width 4 height 4
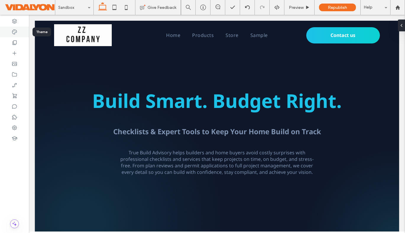
click at [12, 32] on icon at bounding box center [15, 32] width 6 height 6
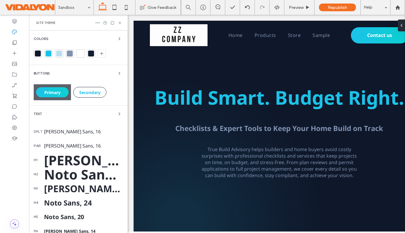
scroll to position [61, 0]
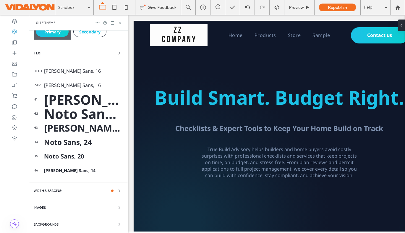
click at [120, 23] on icon at bounding box center [120, 23] width 4 height 4
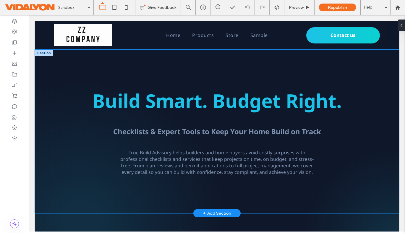
click at [113, 57] on div "Build Smart. Budget Right. Checklists & Expert Tools to Keep Your Home Build on…" at bounding box center [217, 131] width 355 height 163
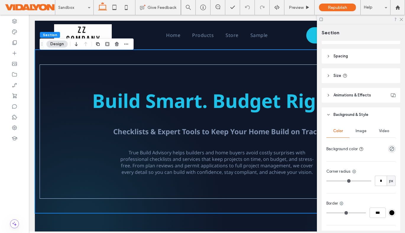
scroll to position [98, 0]
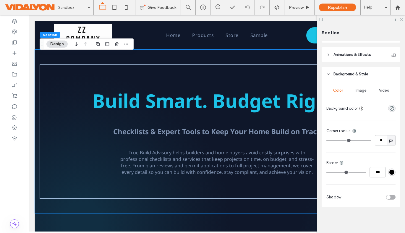
click at [401, 19] on icon at bounding box center [401, 19] width 4 height 4
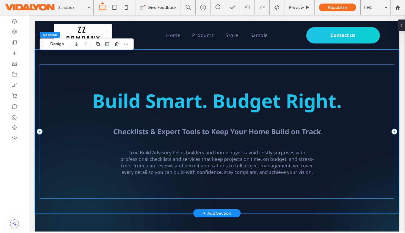
click at [90, 74] on div "Build Smart. Budget Right. Checklists & Expert Tools to Keep Your Home Build on…" at bounding box center [217, 131] width 355 height 134
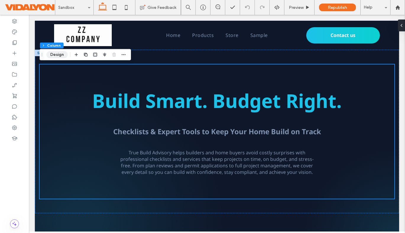
click at [60, 54] on button "Design" at bounding box center [56, 54] width 21 height 7
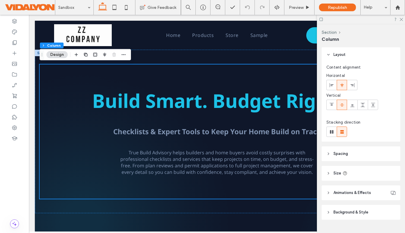
click at [338, 212] on span "Background & Style" at bounding box center [350, 212] width 35 height 6
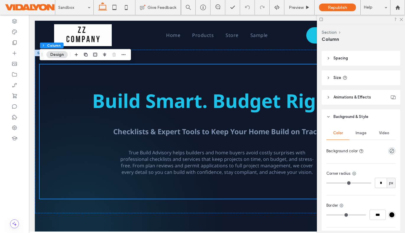
scroll to position [138, 0]
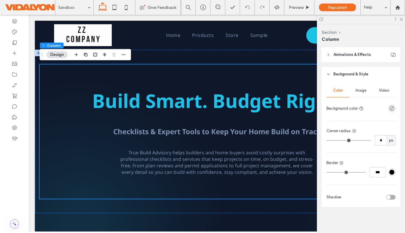
click at [364, 90] on span "Image" at bounding box center [361, 90] width 11 height 5
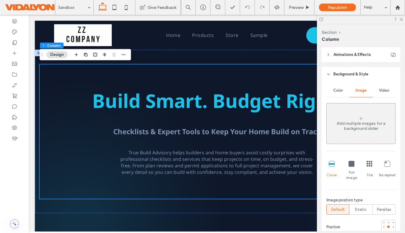
click at [328, 74] on use at bounding box center [328, 74] width 2 height 1
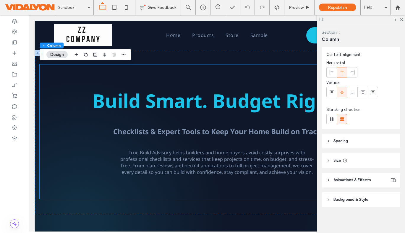
scroll to position [13, 0]
click at [150, 55] on div "Build Smart. Budget Right. Checklists & Expert Tools to Keep Your Home Build on…" at bounding box center [217, 131] width 355 height 163
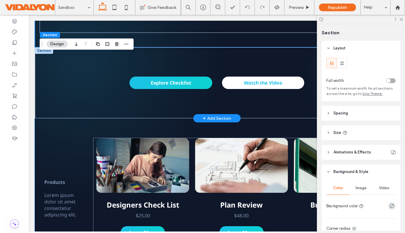
scroll to position [167, 0]
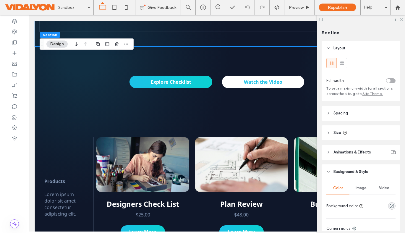
click at [400, 19] on use at bounding box center [401, 19] width 3 height 3
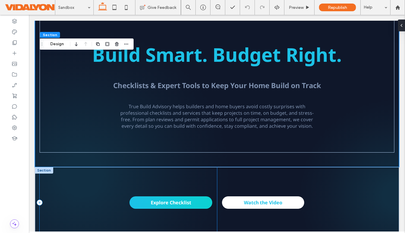
scroll to position [0, 0]
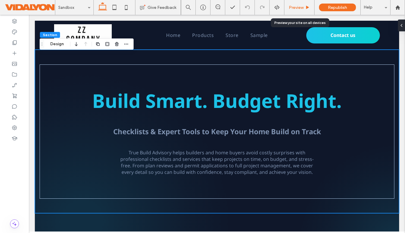
click at [293, 9] on span "Preview" at bounding box center [296, 7] width 15 height 5
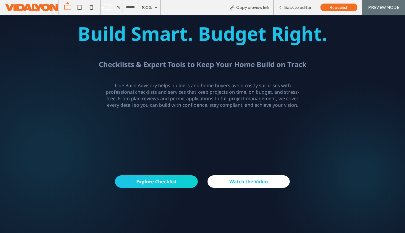
scroll to position [60, 0]
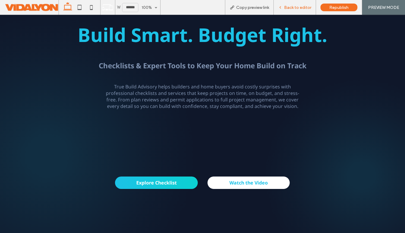
click at [289, 7] on span "Back to editor" at bounding box center [297, 7] width 27 height 5
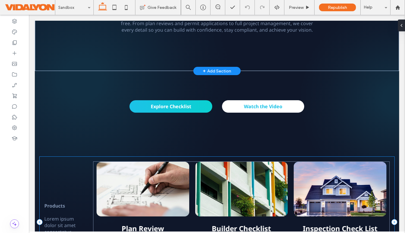
scroll to position [142, 0]
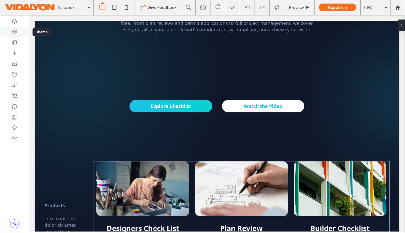
click at [17, 31] on icon at bounding box center [15, 32] width 6 height 6
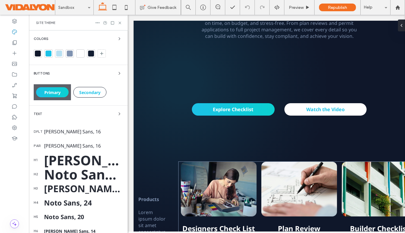
scroll to position [61, 0]
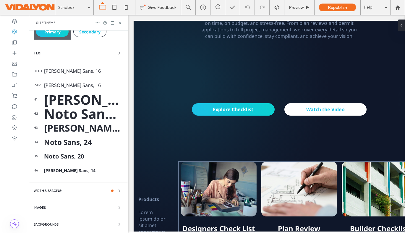
click at [61, 225] on div "Backgrounds" at bounding box center [78, 224] width 89 height 7
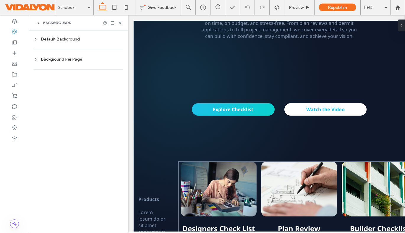
scroll to position [0, 0]
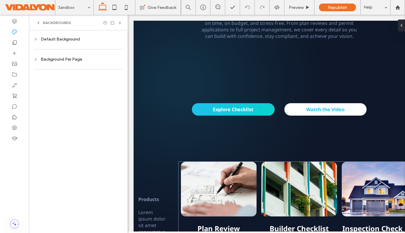
click at [71, 37] on div "Default Background" at bounding box center [78, 39] width 89 height 5
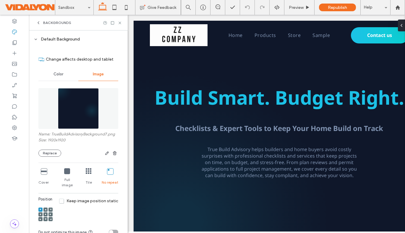
scroll to position [44, 0]
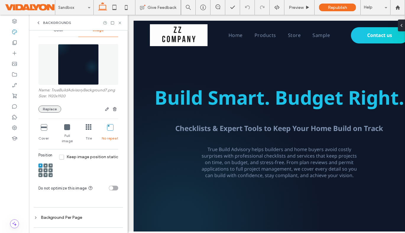
click at [44, 108] on button "Replace" at bounding box center [49, 109] width 23 height 7
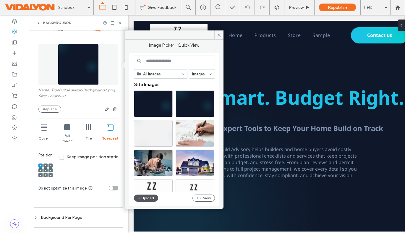
click at [147, 199] on button "Upload" at bounding box center [146, 197] width 24 height 7
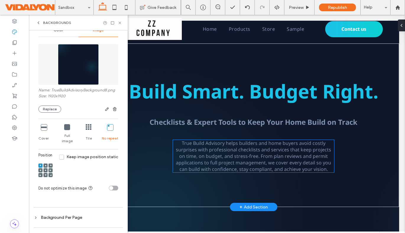
scroll to position [4, 0]
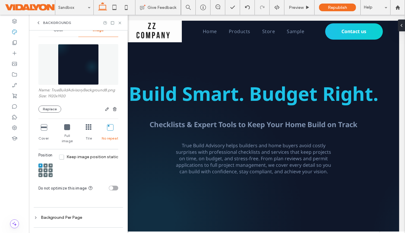
click at [82, 128] on div "Cover Full image Tile No repeat" at bounding box center [78, 134] width 80 height 24
click at [87, 128] on icon at bounding box center [89, 127] width 6 height 6
click at [67, 126] on icon at bounding box center [67, 127] width 6 height 6
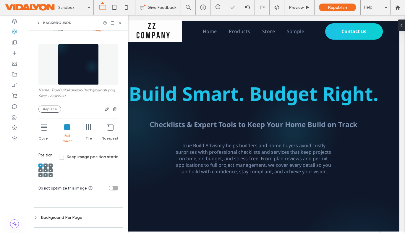
click at [47, 128] on icon at bounding box center [44, 127] width 6 height 6
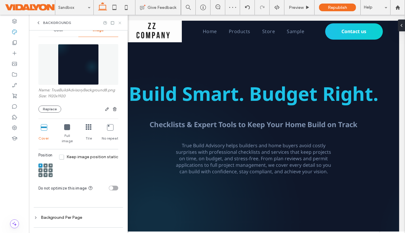
click at [118, 22] on icon at bounding box center [120, 23] width 4 height 4
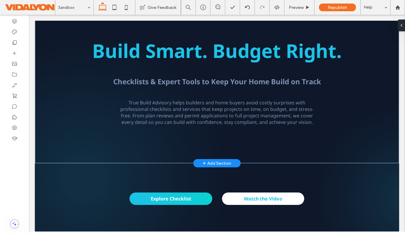
scroll to position [0, 0]
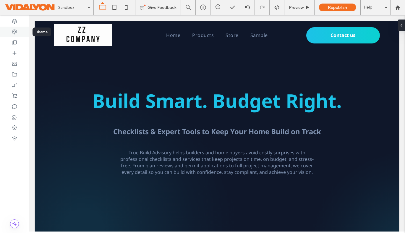
click at [14, 34] on icon at bounding box center [15, 32] width 6 height 6
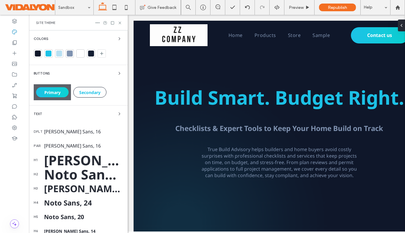
scroll to position [61, 0]
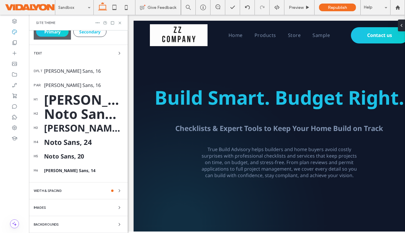
click at [59, 224] on span "Backgrounds" at bounding box center [46, 224] width 25 height 3
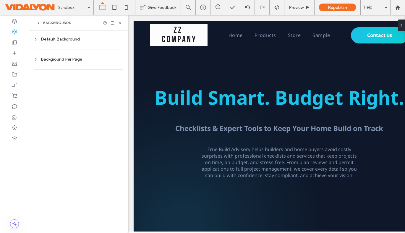
scroll to position [0, 0]
click at [75, 42] on div "Default Background" at bounding box center [78, 39] width 89 height 8
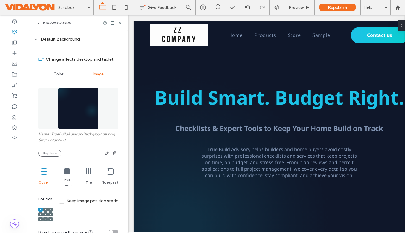
click at [66, 172] on icon at bounding box center [67, 171] width 6 height 6
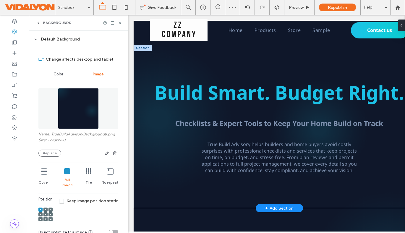
scroll to position [4, 0]
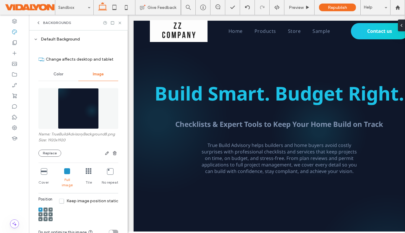
click at [104, 175] on div "No repeat" at bounding box center [110, 178] width 17 height 24
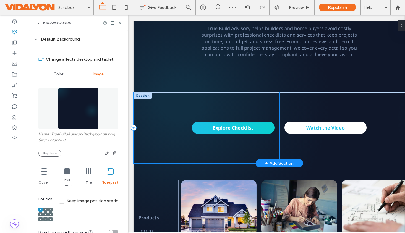
scroll to position [101, 0]
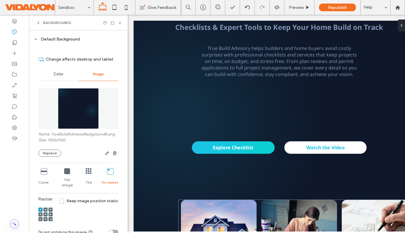
click at [88, 173] on icon at bounding box center [89, 171] width 6 height 6
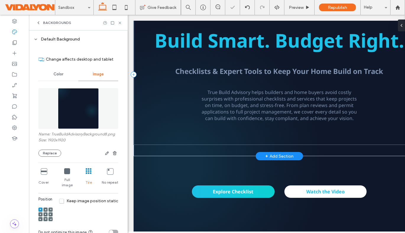
scroll to position [0, 0]
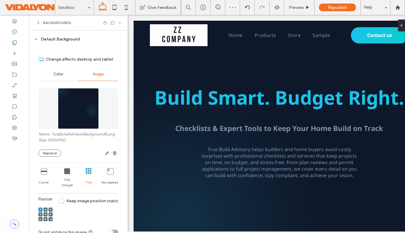
click at [119, 22] on use at bounding box center [120, 23] width 2 height 2
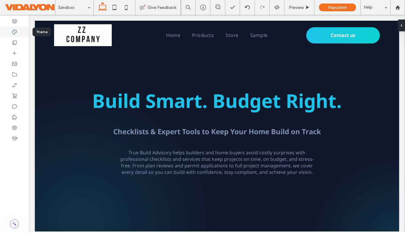
click at [13, 33] on icon at bounding box center [15, 32] width 6 height 6
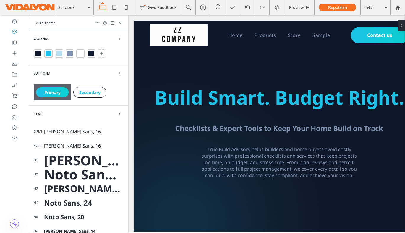
scroll to position [61, 0]
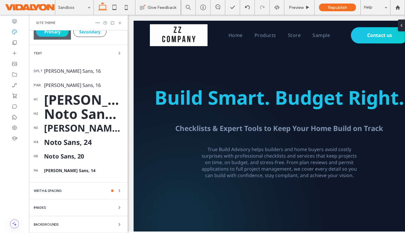
click at [51, 223] on span "Backgrounds" at bounding box center [46, 224] width 25 height 3
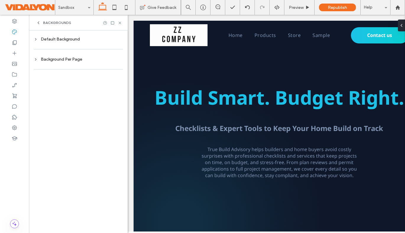
scroll to position [0, 0]
click at [69, 40] on div "Default Background" at bounding box center [78, 39] width 89 height 5
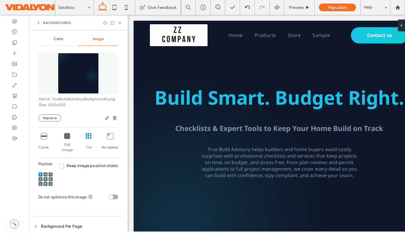
scroll to position [44, 0]
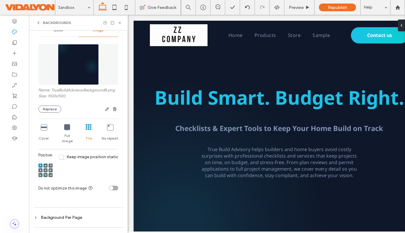
click at [45, 165] on icon at bounding box center [46, 166] width 2 height 2
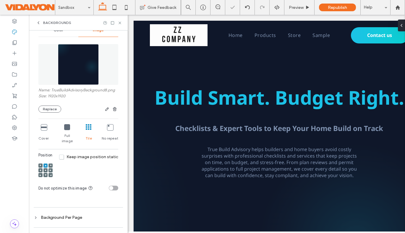
click at [46, 170] on use at bounding box center [45, 170] width 1 height 1
click at [52, 163] on div at bounding box center [50, 165] width 4 height 4
click at [51, 169] on icon at bounding box center [51, 170] width 2 height 2
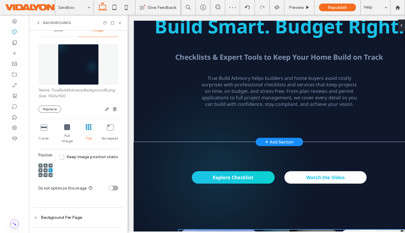
scroll to position [51, 0]
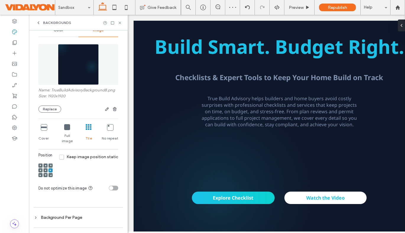
click at [50, 174] on icon at bounding box center [51, 175] width 2 height 2
click at [120, 21] on icon at bounding box center [120, 23] width 4 height 4
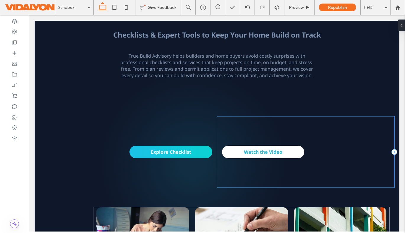
scroll to position [0, 0]
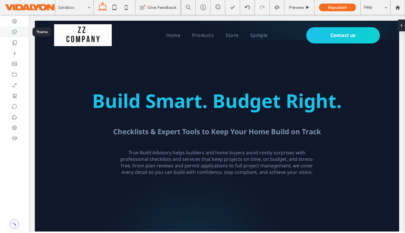
click at [14, 32] on icon at bounding box center [15, 32] width 6 height 6
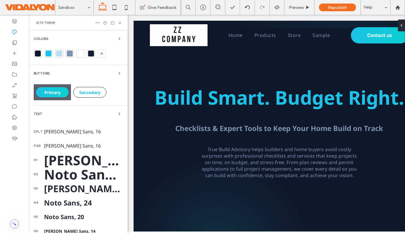
scroll to position [61, 0]
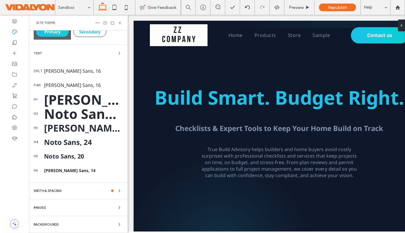
click at [61, 222] on div "Backgrounds" at bounding box center [78, 224] width 89 height 7
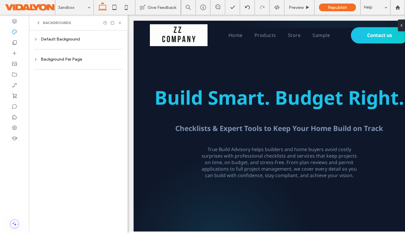
scroll to position [0, 0]
click at [69, 40] on div "Default Background" at bounding box center [78, 39] width 89 height 5
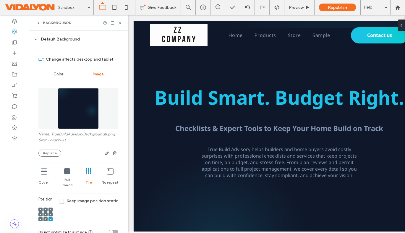
scroll to position [44, 0]
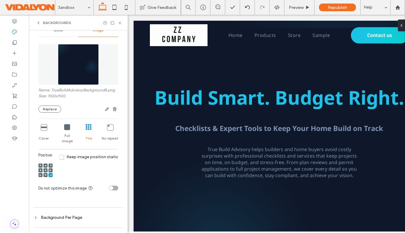
click at [66, 128] on icon at bounding box center [67, 127] width 6 height 6
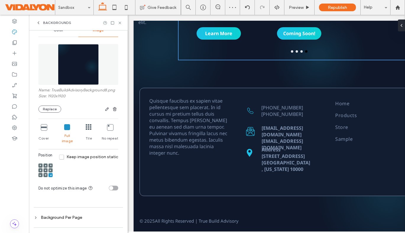
scroll to position [366, 0]
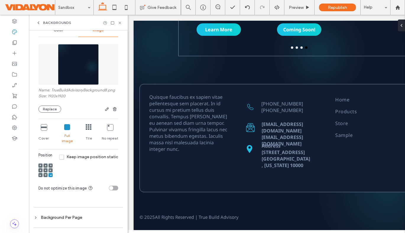
click at [45, 165] on use at bounding box center [46, 165] width 2 height 1
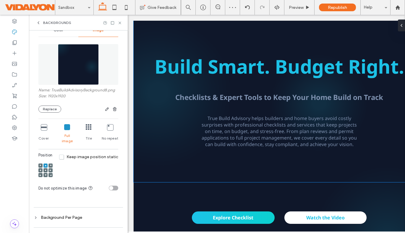
scroll to position [0, 0]
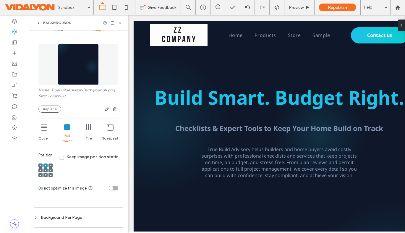
click at [119, 22] on icon at bounding box center [120, 23] width 4 height 4
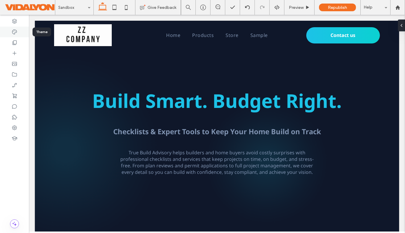
click at [13, 29] on icon at bounding box center [15, 32] width 6 height 6
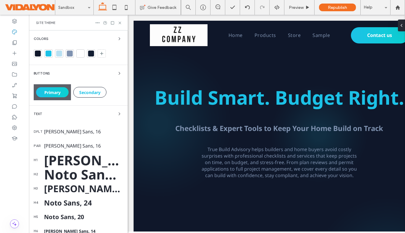
scroll to position [61, 0]
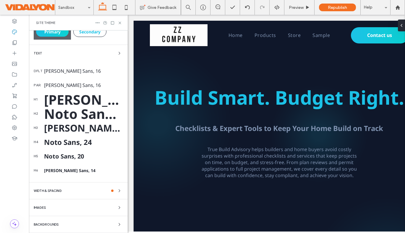
click at [53, 225] on span "Backgrounds" at bounding box center [46, 224] width 25 height 3
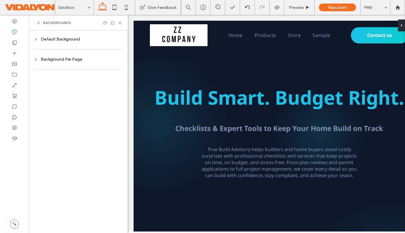
scroll to position [0, 0]
click at [66, 39] on div "Default Background" at bounding box center [78, 39] width 89 height 5
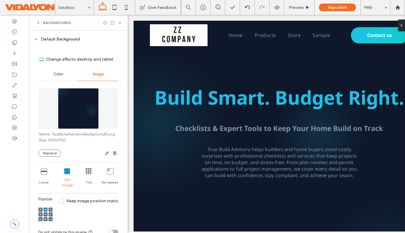
click at [46, 212] on span at bounding box center [46, 214] width 2 height 4
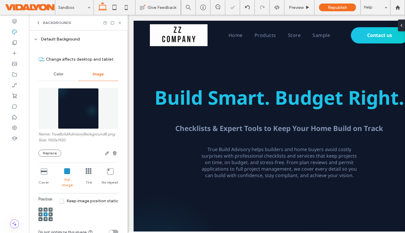
click at [39, 207] on div at bounding box center [40, 209] width 4 height 4
click at [41, 209] on icon at bounding box center [41, 210] width 2 height 2
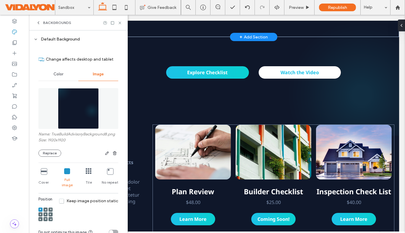
scroll to position [176, 0]
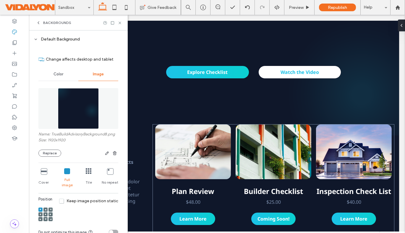
click at [102, 171] on div "No repeat" at bounding box center [110, 178] width 17 height 24
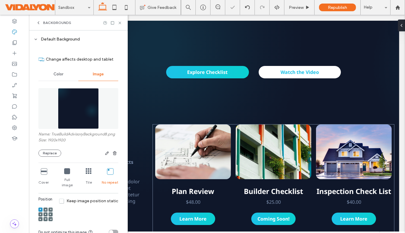
click at [107, 171] on icon at bounding box center [110, 171] width 6 height 6
click at [121, 24] on icon at bounding box center [120, 23] width 4 height 4
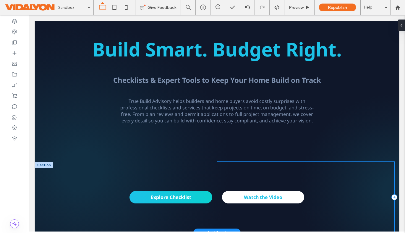
scroll to position [29, 0]
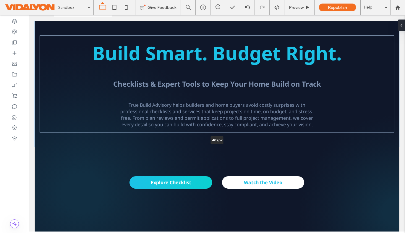
drag, startPoint x: 258, startPoint y: 183, endPoint x: 256, endPoint y: 140, distance: 42.6
click at [256, 140] on div "Build Smart. Budget Right. Checklists & Expert Tools to Keep Your Home Build on…" at bounding box center [217, 84] width 364 height 126
type input "***"
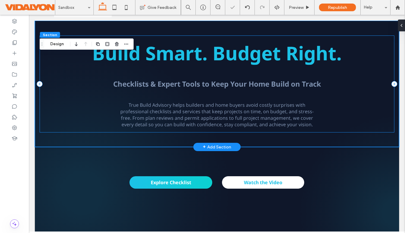
click at [344, 98] on div "Build Smart. Budget Right. Checklists & Expert Tools to Keep Your Home Build on…" at bounding box center [217, 83] width 355 height 97
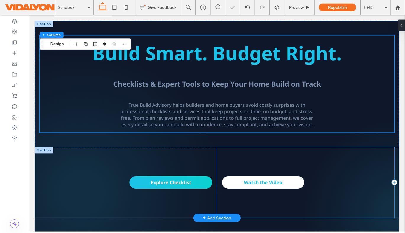
click at [310, 158] on div "Watch the Video" at bounding box center [305, 182] width 177 height 71
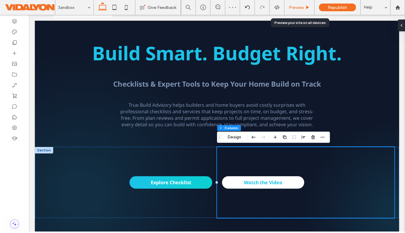
click at [303, 7] on span "Preview" at bounding box center [296, 7] width 15 height 5
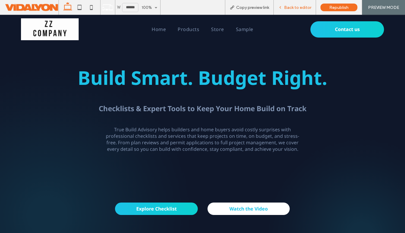
click at [301, 8] on span "Back to editor" at bounding box center [297, 7] width 27 height 5
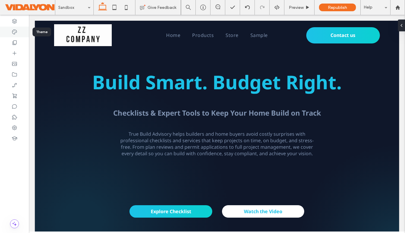
click at [13, 34] on use at bounding box center [14, 32] width 5 height 5
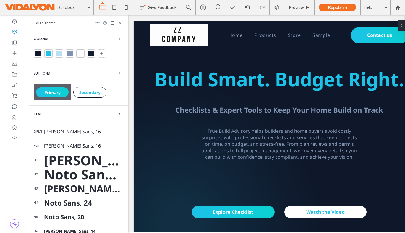
scroll to position [61, 0]
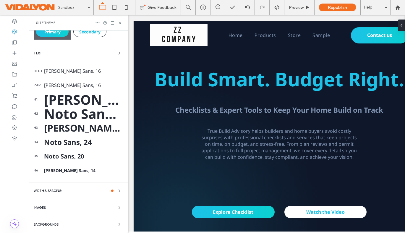
click at [55, 223] on span "Backgrounds" at bounding box center [46, 224] width 25 height 3
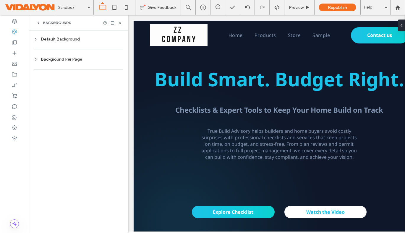
scroll to position [0, 0]
click at [62, 35] on div "Default Background" at bounding box center [78, 39] width 89 height 8
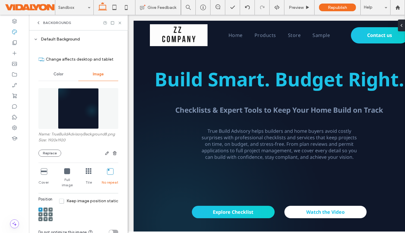
click at [42, 172] on icon at bounding box center [44, 171] width 6 height 6
click at [121, 23] on icon at bounding box center [120, 23] width 4 height 4
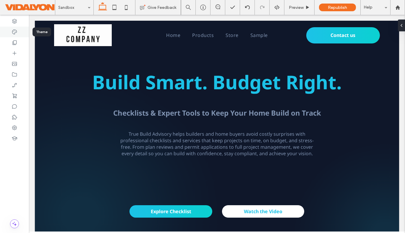
click at [13, 33] on icon at bounding box center [15, 32] width 6 height 6
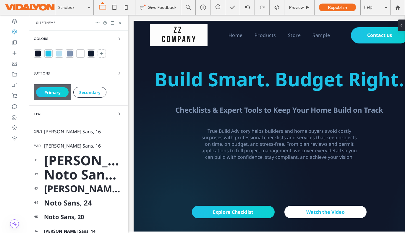
scroll to position [61, 0]
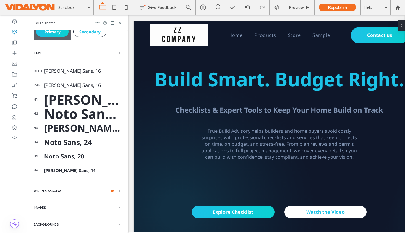
click at [46, 223] on span "Backgrounds" at bounding box center [46, 224] width 25 height 3
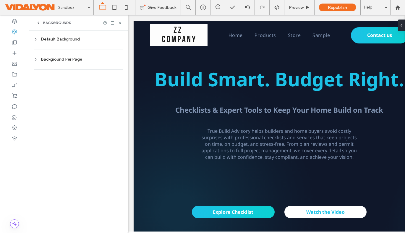
scroll to position [0, 0]
click at [57, 38] on div "Default Background" at bounding box center [78, 39] width 89 height 5
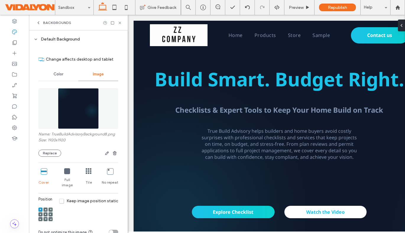
click at [46, 209] on use at bounding box center [46, 209] width 2 height 1
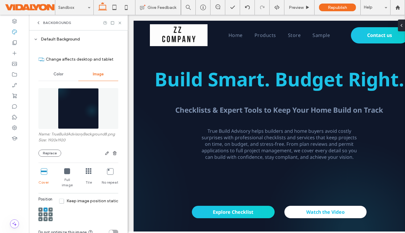
click at [52, 207] on div at bounding box center [50, 209] width 4 height 4
click at [51, 207] on div at bounding box center [50, 209] width 4 height 4
click at [51, 213] on use at bounding box center [50, 214] width 1 height 2
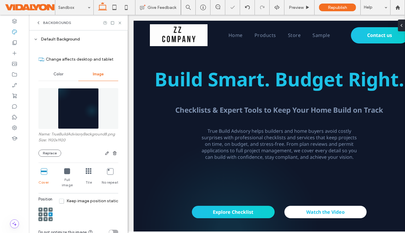
click at [51, 218] on icon at bounding box center [51, 219] width 2 height 2
click at [120, 23] on icon at bounding box center [120, 23] width 4 height 4
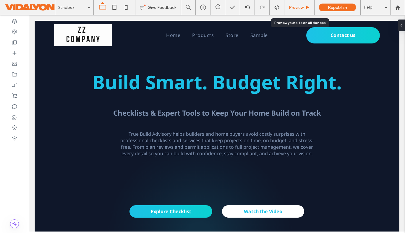
click at [307, 9] on icon at bounding box center [307, 7] width 4 height 4
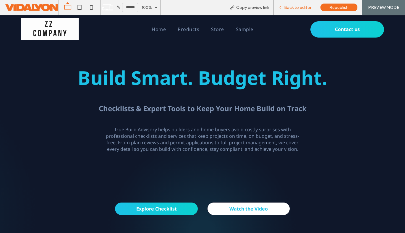
click at [286, 5] on span "Back to editor" at bounding box center [297, 7] width 27 height 5
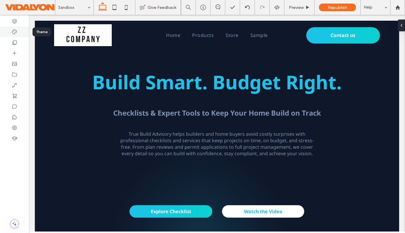
click at [16, 31] on use at bounding box center [14, 32] width 5 height 5
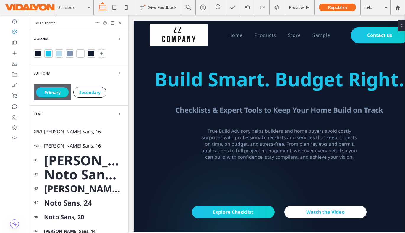
scroll to position [61, 0]
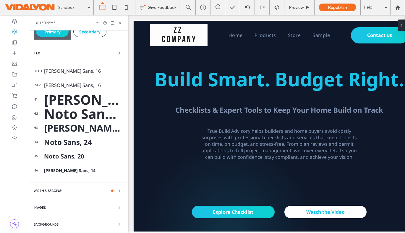
click at [46, 223] on span "Backgrounds" at bounding box center [46, 224] width 25 height 3
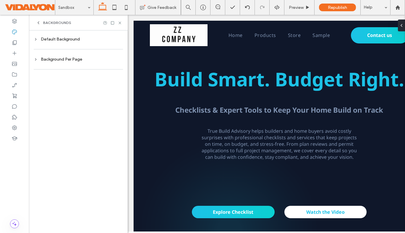
scroll to position [0, 0]
click at [59, 37] on div "Default Background" at bounding box center [78, 39] width 89 height 5
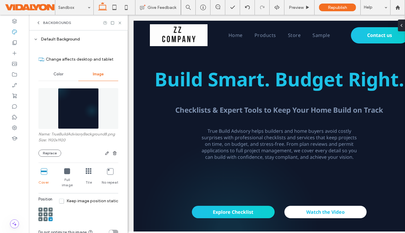
scroll to position [3, 0]
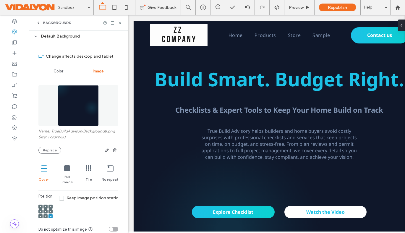
click at [45, 215] on icon at bounding box center [46, 216] width 2 height 2
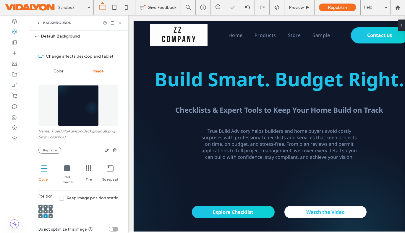
click at [120, 22] on icon at bounding box center [120, 23] width 4 height 4
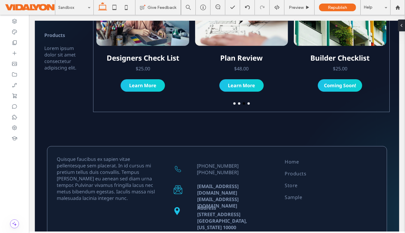
scroll to position [0, 0]
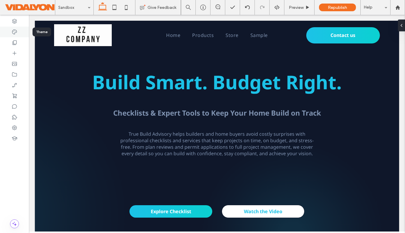
click at [14, 34] on icon at bounding box center [15, 32] width 6 height 6
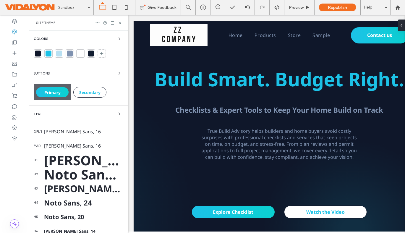
scroll to position [61, 0]
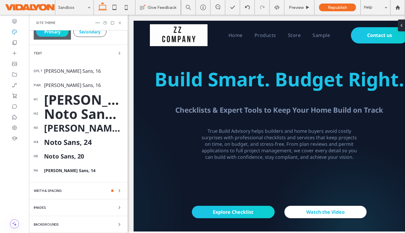
click at [49, 224] on span "Backgrounds" at bounding box center [46, 224] width 25 height 3
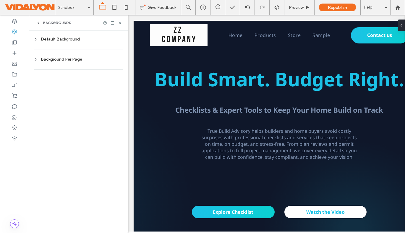
scroll to position [0, 0]
click at [74, 40] on div "Default Background" at bounding box center [78, 39] width 89 height 5
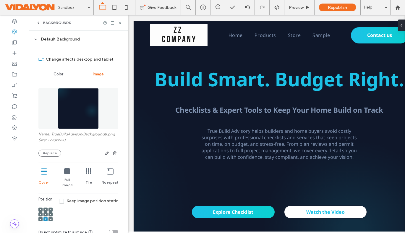
click at [40, 218] on icon at bounding box center [41, 219] width 2 height 2
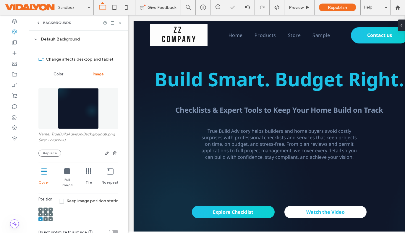
click at [120, 21] on icon at bounding box center [120, 23] width 4 height 4
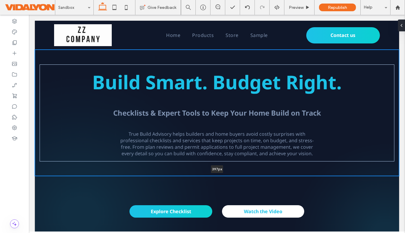
drag, startPoint x: 251, startPoint y: 175, endPoint x: 251, endPoint y: 166, distance: 8.9
click at [251, 166] on div "Build Smart. Budget Right. Checklists & Expert Tools to Keep Your Home Build on…" at bounding box center [217, 113] width 364 height 126
type input "***"
drag, startPoint x: 252, startPoint y: 176, endPoint x: 251, endPoint y: 168, distance: 8.3
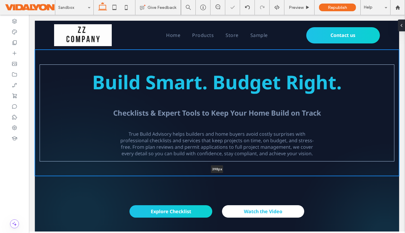
click at [251, 168] on div "Build Smart. Budget Right. Checklists & Expert Tools to Keep Your Home Build on…" at bounding box center [217, 113] width 364 height 126
type input "***"
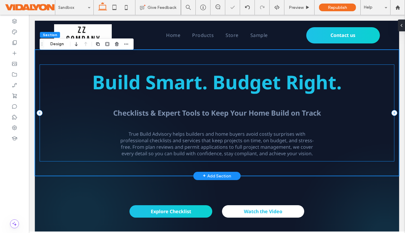
click at [324, 156] on div "Build Smart. Budget Right. Checklists & Expert Tools to Keep Your Home Build on…" at bounding box center [217, 112] width 355 height 97
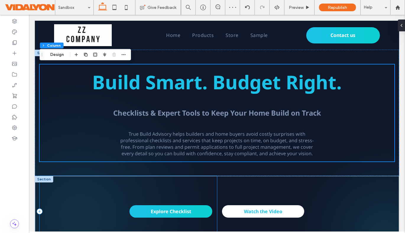
click at [207, 194] on div "Explore Checklist" at bounding box center [128, 211] width 177 height 71
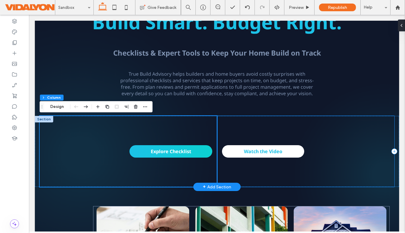
scroll to position [61, 0]
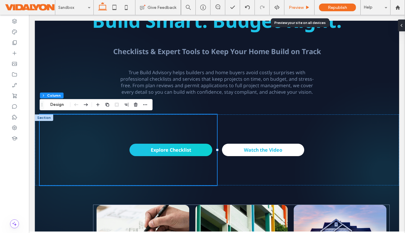
click at [296, 7] on span "Preview" at bounding box center [296, 7] width 15 height 5
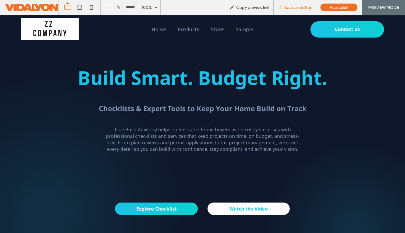
click at [301, 9] on span "Back to editor" at bounding box center [297, 7] width 27 height 5
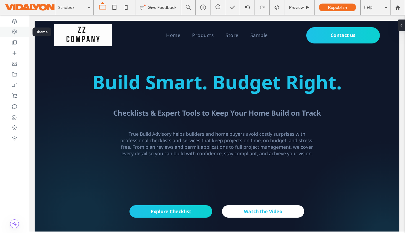
click at [17, 30] on icon at bounding box center [15, 32] width 6 height 6
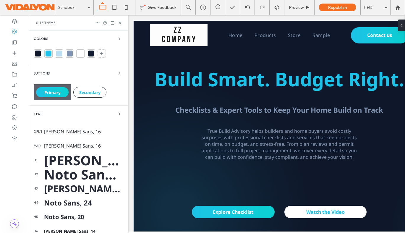
scroll to position [61, 0]
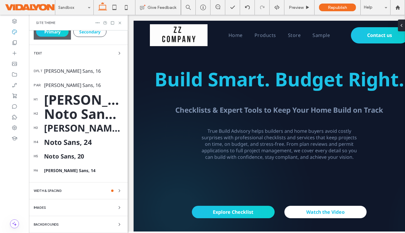
click at [45, 224] on span "Backgrounds" at bounding box center [46, 224] width 25 height 3
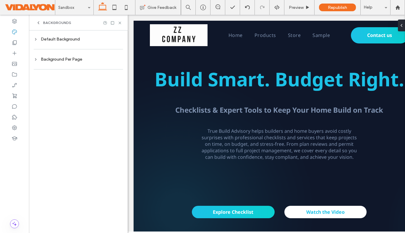
scroll to position [0, 0]
click at [68, 37] on div "Default Background" at bounding box center [78, 39] width 89 height 5
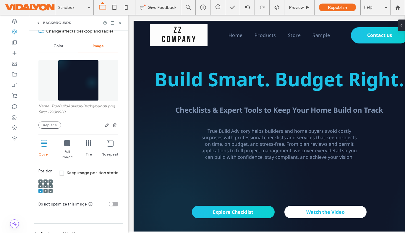
scroll to position [44, 0]
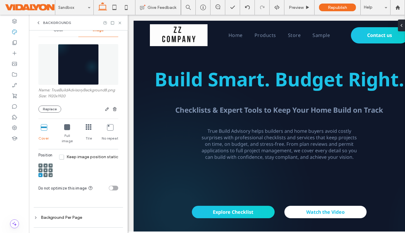
click at [41, 169] on icon at bounding box center [41, 170] width 2 height 2
click at [120, 22] on icon at bounding box center [120, 23] width 4 height 4
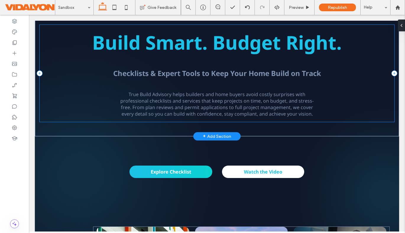
scroll to position [0, 0]
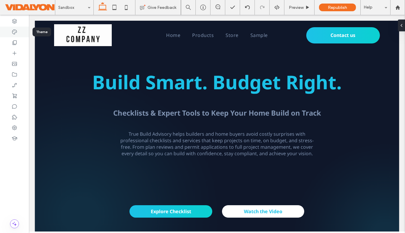
click at [12, 34] on icon at bounding box center [15, 32] width 6 height 6
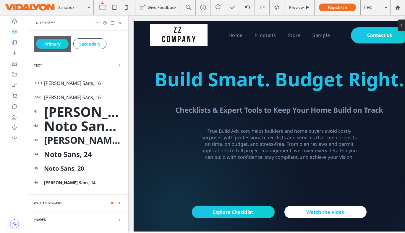
scroll to position [61, 0]
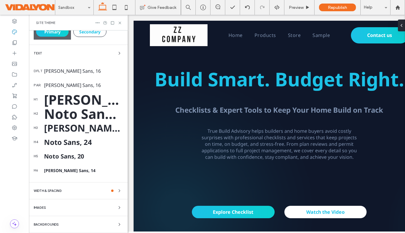
click at [57, 224] on span "Backgrounds" at bounding box center [46, 224] width 25 height 3
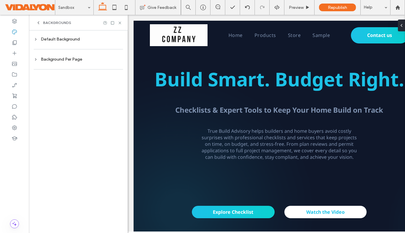
scroll to position [0, 0]
click at [66, 43] on div "Default Background" at bounding box center [78, 39] width 89 height 8
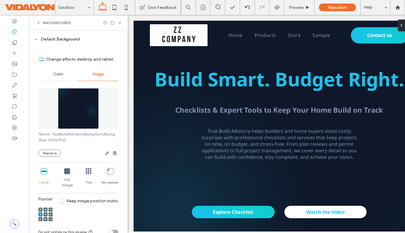
click at [41, 218] on icon at bounding box center [41, 219] width 2 height 2
click at [40, 209] on use at bounding box center [40, 209] width 1 height 1
click at [47, 212] on div at bounding box center [45, 214] width 4 height 4
click at [46, 213] on icon at bounding box center [46, 214] width 2 height 2
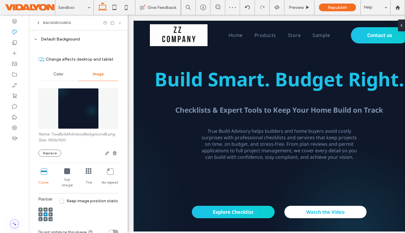
click at [121, 21] on icon at bounding box center [120, 23] width 4 height 4
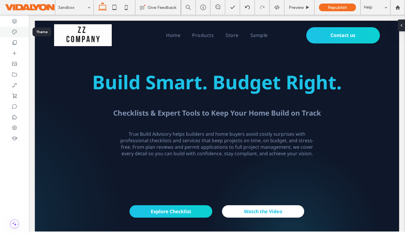
click at [14, 33] on icon at bounding box center [15, 32] width 6 height 6
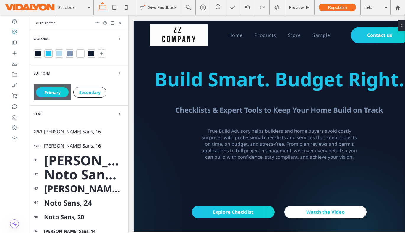
scroll to position [61, 0]
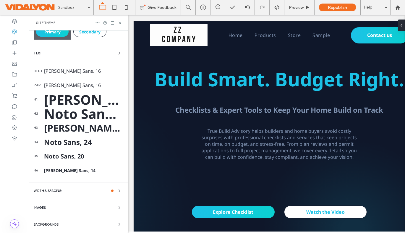
click at [57, 225] on span "Backgrounds" at bounding box center [46, 224] width 25 height 3
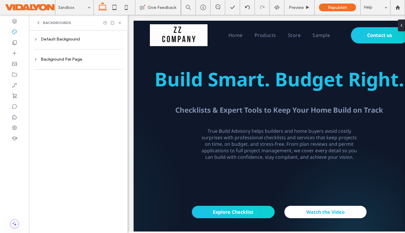
scroll to position [0, 0]
click at [78, 35] on div "Default Background" at bounding box center [78, 39] width 89 height 8
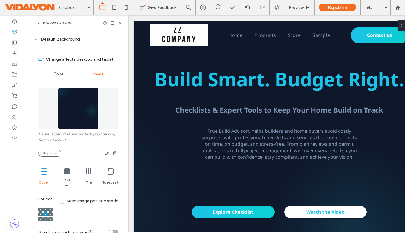
scroll to position [8, 0]
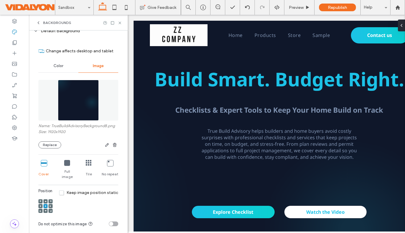
click at [45, 210] on icon at bounding box center [46, 211] width 2 height 2
click at [121, 22] on icon at bounding box center [120, 23] width 4 height 4
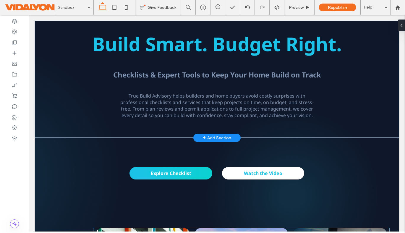
scroll to position [0, 0]
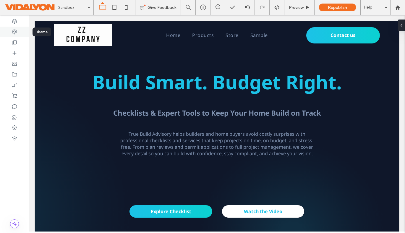
click at [13, 31] on use at bounding box center [14, 32] width 5 height 5
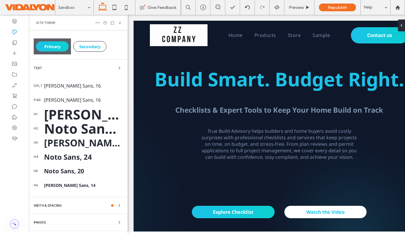
scroll to position [61, 0]
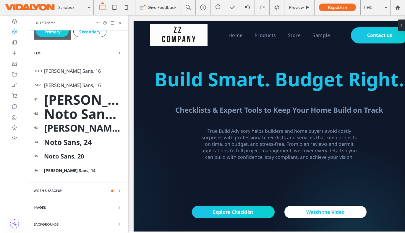
click at [60, 223] on div "Backgrounds" at bounding box center [78, 224] width 89 height 7
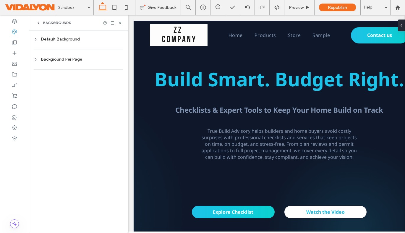
scroll to position [0, 0]
click at [77, 39] on div "Default Background" at bounding box center [78, 39] width 89 height 5
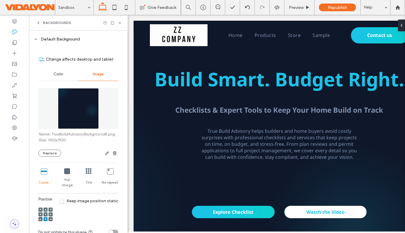
click at [45, 209] on use at bounding box center [46, 209] width 2 height 1
click at [67, 173] on icon at bounding box center [67, 171] width 6 height 6
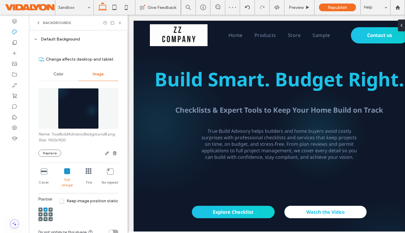
click at [107, 171] on icon at bounding box center [110, 171] width 6 height 6
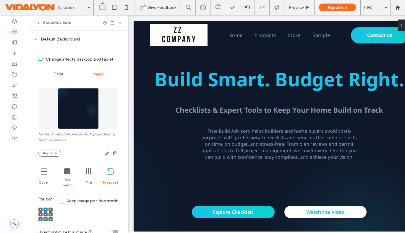
click at [119, 23] on icon at bounding box center [120, 23] width 4 height 4
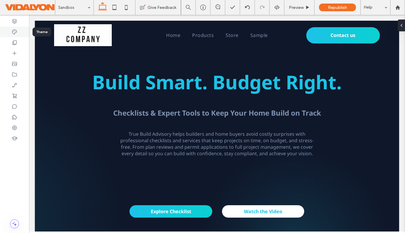
click at [11, 33] on div at bounding box center [14, 32] width 29 height 11
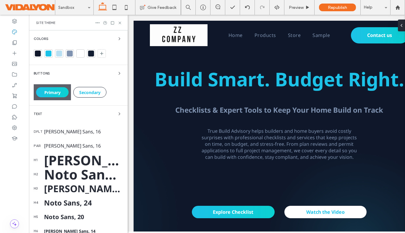
scroll to position [61, 0]
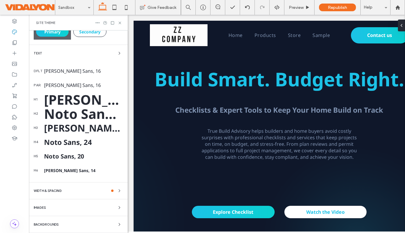
click at [61, 221] on div "Backgrounds" at bounding box center [78, 224] width 89 height 7
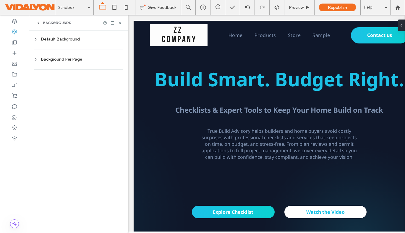
scroll to position [0, 0]
click at [60, 58] on div "Background Per Page" at bounding box center [78, 59] width 89 height 5
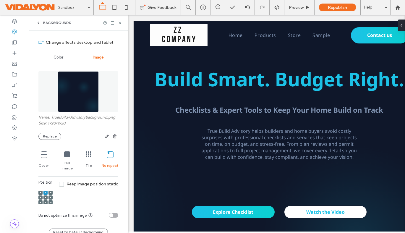
scroll to position [71, 0]
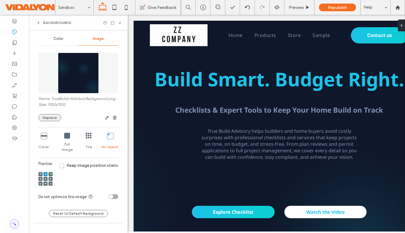
click at [47, 121] on button "Replace" at bounding box center [49, 117] width 23 height 7
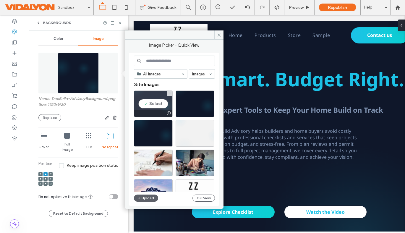
click at [144, 102] on div "Select" at bounding box center [153, 103] width 39 height 27
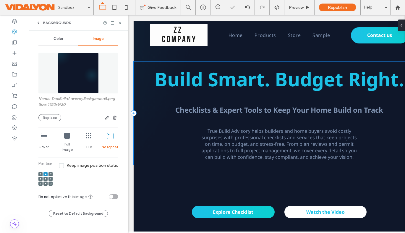
scroll to position [66, 0]
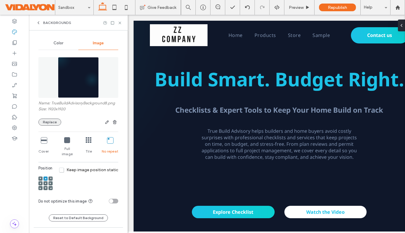
click at [49, 124] on button "Replace" at bounding box center [49, 122] width 23 height 7
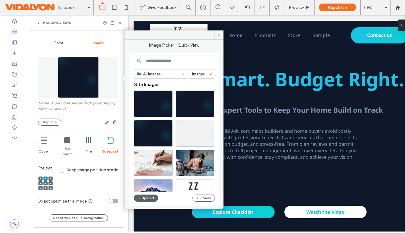
click at [216, 34] on span at bounding box center [218, 34] width 9 height 9
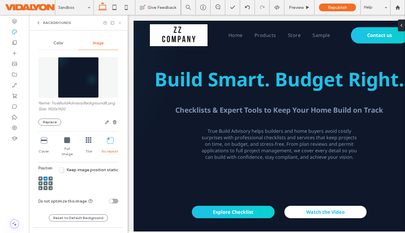
click at [120, 22] on use at bounding box center [120, 23] width 2 height 2
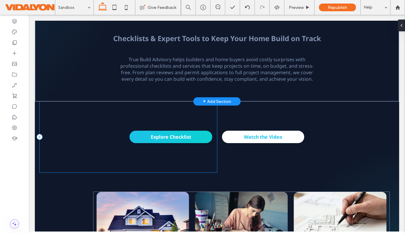
scroll to position [0, 0]
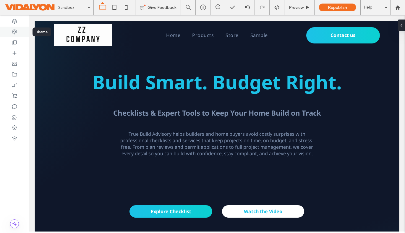
click at [14, 29] on icon at bounding box center [15, 32] width 6 height 6
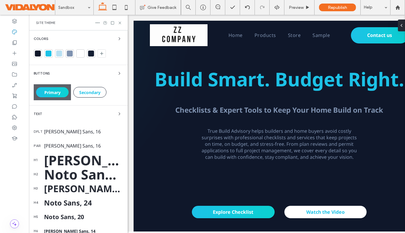
scroll to position [61, 0]
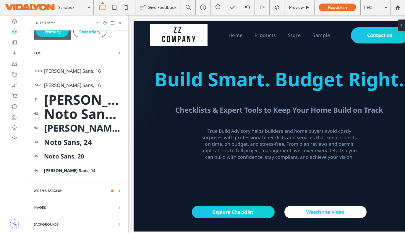
click at [52, 222] on div "Backgrounds" at bounding box center [78, 224] width 89 height 7
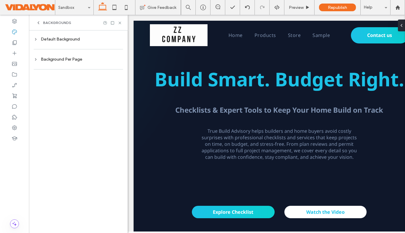
scroll to position [0, 0]
click at [61, 59] on div "Background Per Page" at bounding box center [78, 59] width 89 height 5
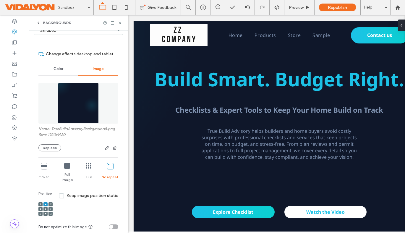
scroll to position [66, 0]
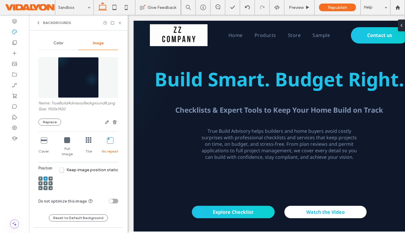
click at [65, 144] on div "Full image" at bounding box center [67, 147] width 17 height 24
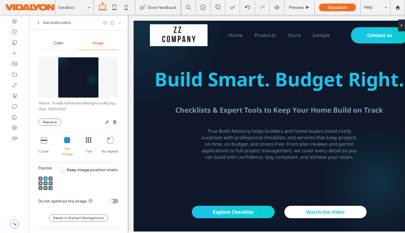
click at [119, 21] on icon at bounding box center [120, 23] width 4 height 4
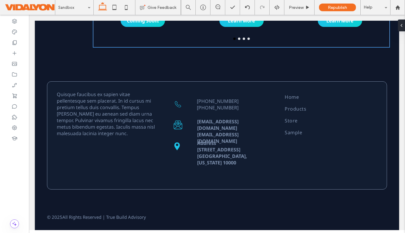
scroll to position [0, 0]
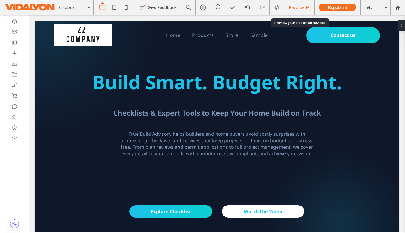
click at [296, 9] on span "Preview" at bounding box center [296, 7] width 15 height 5
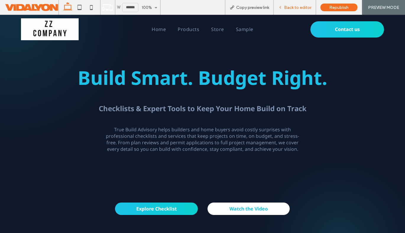
click at [291, 6] on span "Back to editor" at bounding box center [297, 7] width 27 height 5
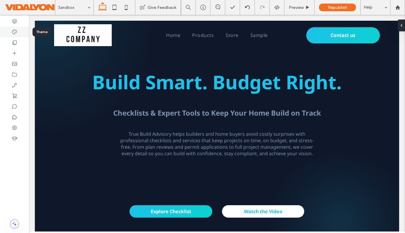
click at [12, 33] on icon at bounding box center [15, 32] width 6 height 6
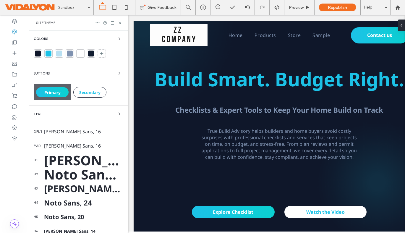
scroll to position [61, 0]
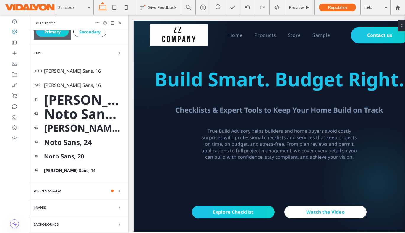
click at [48, 224] on span "Backgrounds" at bounding box center [46, 224] width 25 height 3
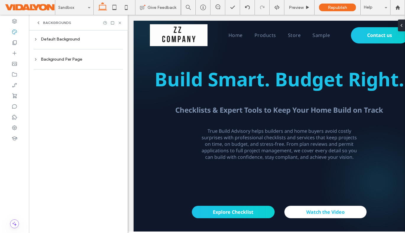
scroll to position [0, 0]
click at [61, 61] on div "Background Per Page" at bounding box center [78, 59] width 89 height 5
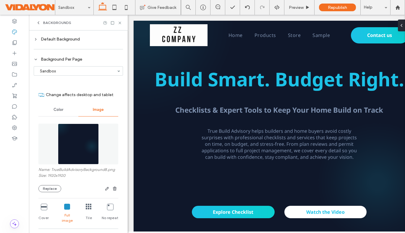
click at [53, 40] on div "Default Background" at bounding box center [78, 39] width 89 height 5
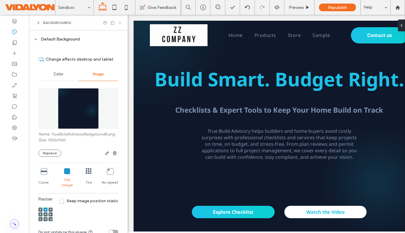
click at [120, 22] on use at bounding box center [120, 23] width 2 height 2
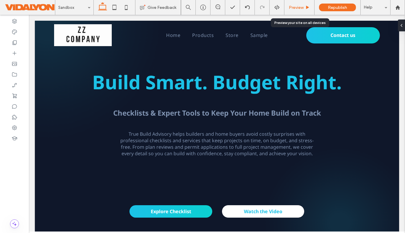
click at [297, 5] on span "Preview" at bounding box center [296, 7] width 15 height 5
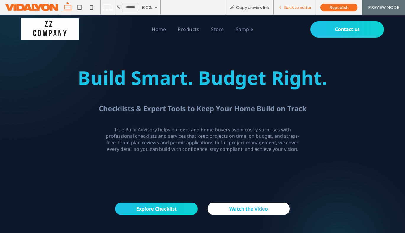
click at [289, 9] on span "Back to editor" at bounding box center [297, 7] width 27 height 5
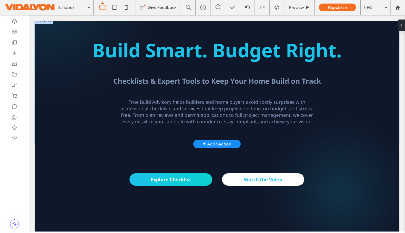
scroll to position [70, 0]
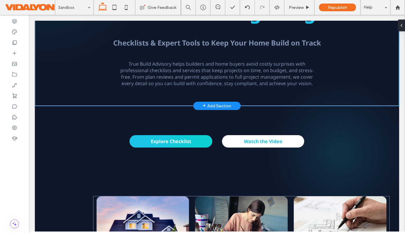
click at [259, 99] on div "Build Smart. Budget Right. Checklists & Expert Tools to Keep Your Home Build on…" at bounding box center [217, 43] width 355 height 126
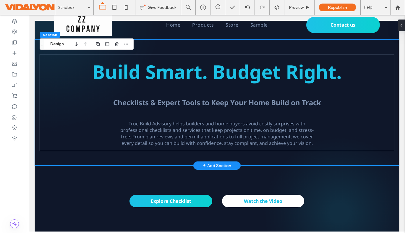
scroll to position [0, 0]
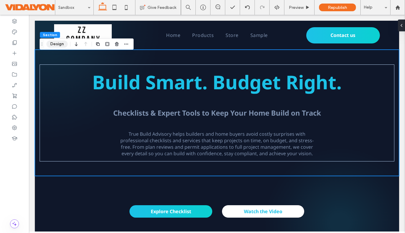
click at [57, 44] on button "Design" at bounding box center [56, 43] width 21 height 7
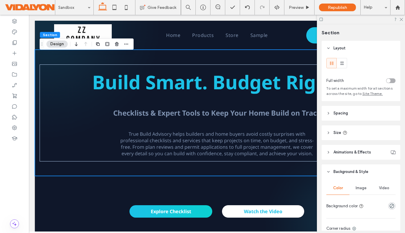
click at [349, 114] on header "Spacing" at bounding box center [361, 113] width 79 height 15
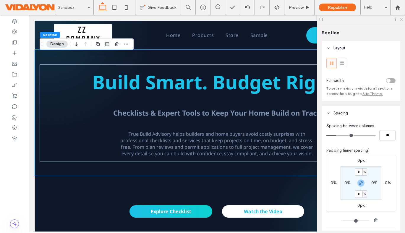
click at [401, 20] on icon at bounding box center [401, 19] width 4 height 4
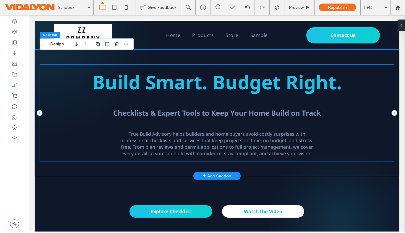
click at [52, 68] on div "Build Smart. Budget Right. Checklists & Expert Tools to Keep Your Home Build on…" at bounding box center [217, 112] width 355 height 97
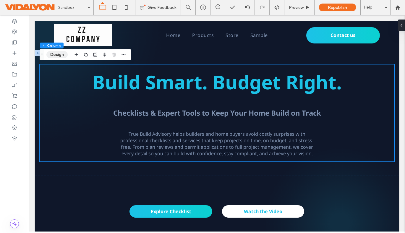
click at [57, 53] on button "Design" at bounding box center [56, 54] width 21 height 7
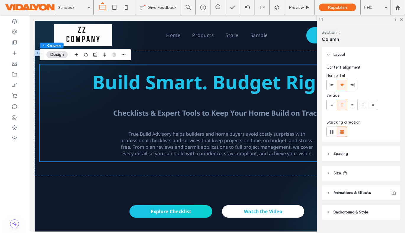
click at [337, 156] on span "Spacing" at bounding box center [340, 154] width 14 height 6
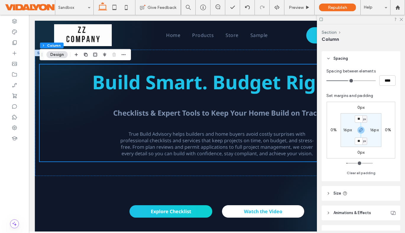
scroll to position [96, 0]
click at [360, 141] on input "**" at bounding box center [359, 140] width 8 height 7
type input "*"
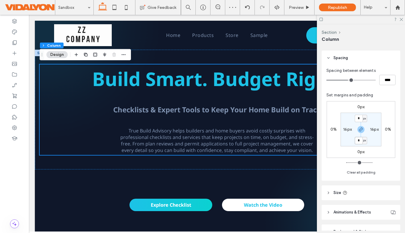
click at [360, 141] on input "*" at bounding box center [359, 140] width 8 height 7
type input "*"
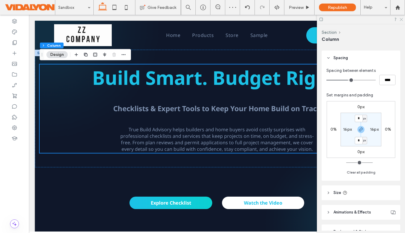
click at [401, 20] on use at bounding box center [401, 19] width 3 height 3
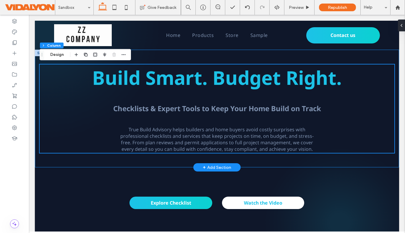
click at [300, 160] on div "Build Smart. Budget Right. Checklists & Expert Tools to Keep Your Home Build on…" at bounding box center [217, 109] width 355 height 118
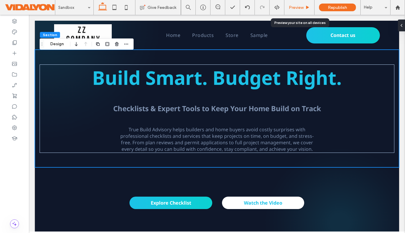
click at [304, 7] on div "Preview" at bounding box center [299, 7] width 30 height 5
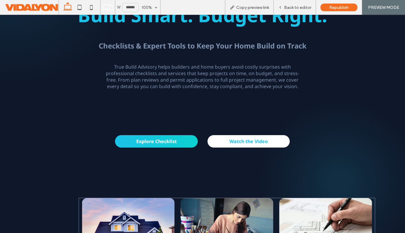
scroll to position [59, 0]
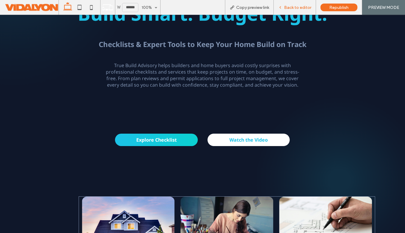
click at [293, 9] on span "Back to editor" at bounding box center [297, 7] width 27 height 5
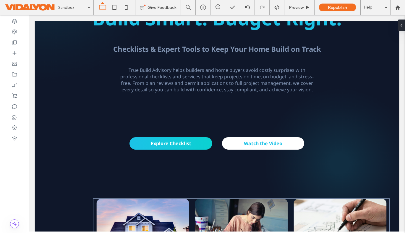
scroll to position [59, 0]
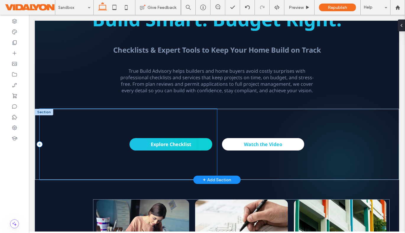
click at [59, 121] on div "Explore Checklist" at bounding box center [128, 144] width 177 height 71
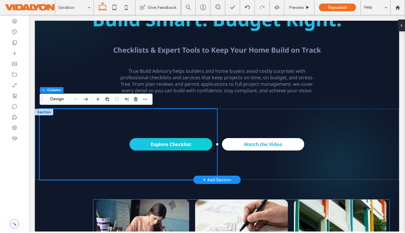
click at [40, 113] on div at bounding box center [44, 112] width 18 height 7
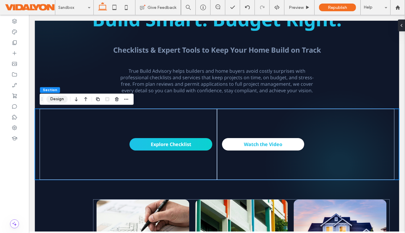
click at [56, 98] on button "Design" at bounding box center [56, 98] width 21 height 7
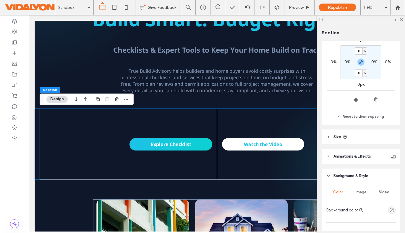
scroll to position [126, 0]
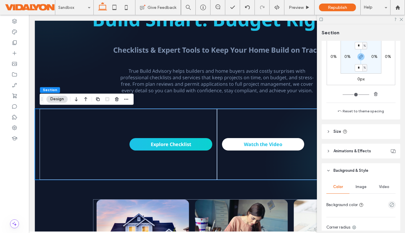
click at [332, 132] on header "Size" at bounding box center [361, 131] width 79 height 15
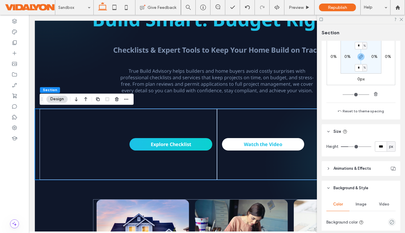
type input "***"
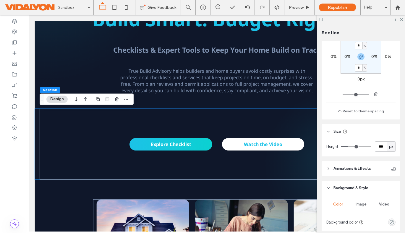
type input "***"
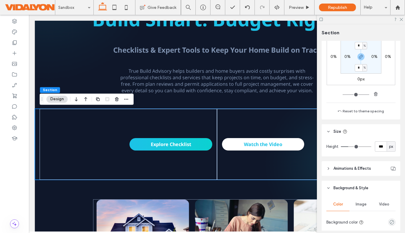
type input "***"
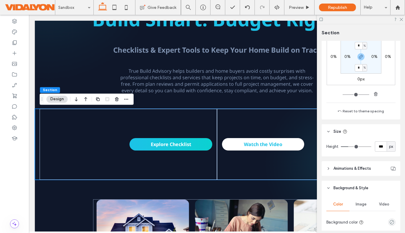
type input "***"
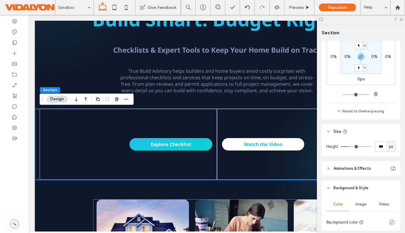
type input "***"
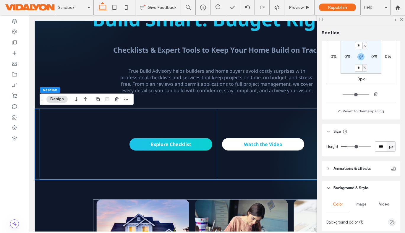
type input "***"
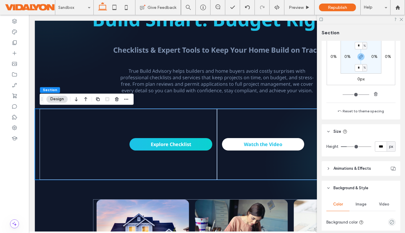
type input "***"
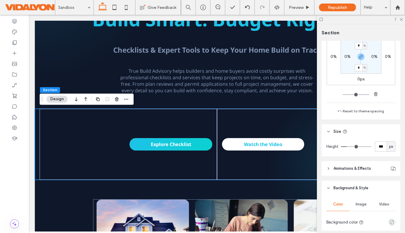
type input "***"
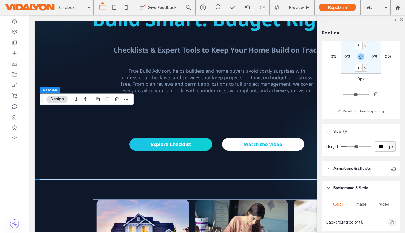
type input "***"
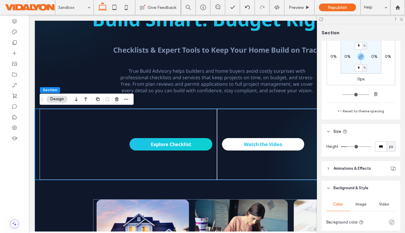
type input "***"
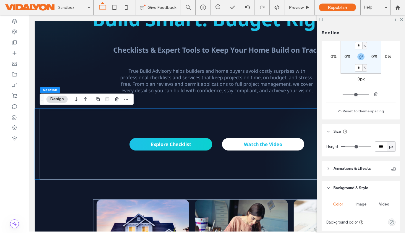
type input "***"
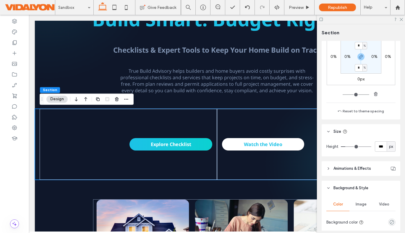
type input "***"
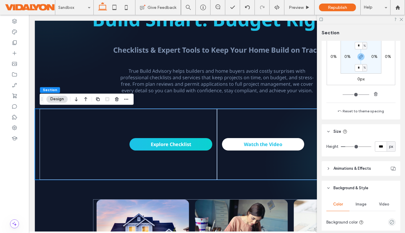
type input "***"
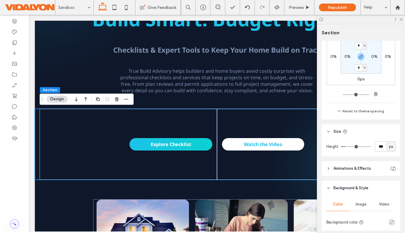
type input "***"
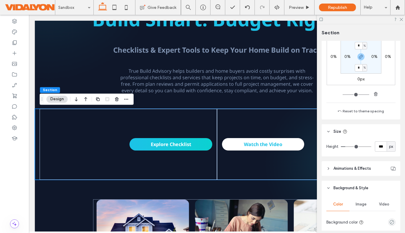
type input "***"
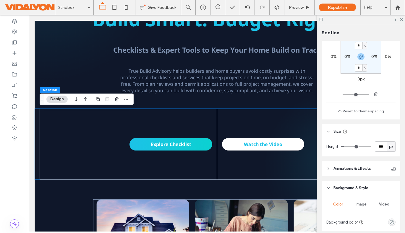
type input "***"
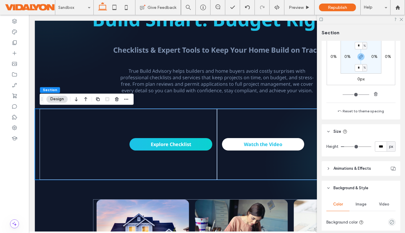
type input "**"
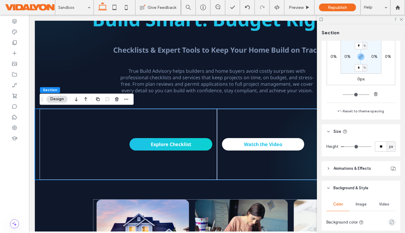
type input "**"
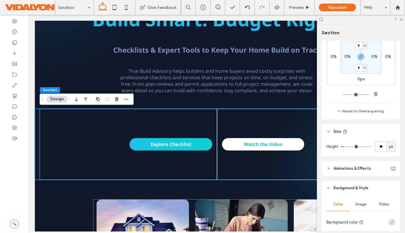
type input "**"
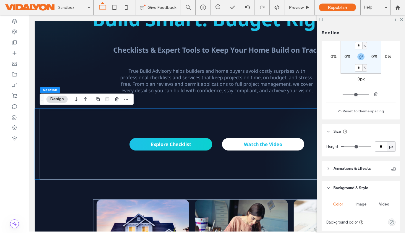
type input "**"
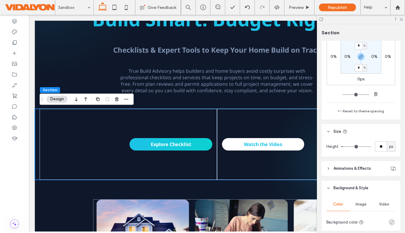
type input "**"
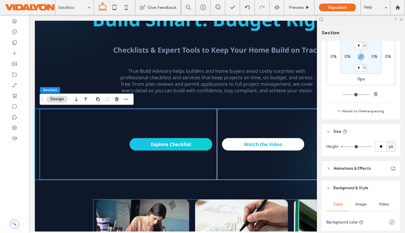
type input "**"
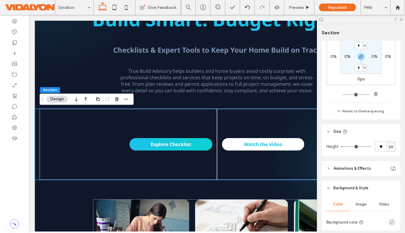
type input "**"
drag, startPoint x: 349, startPoint y: 146, endPoint x: 344, endPoint y: 147, distance: 5.0
type input "**"
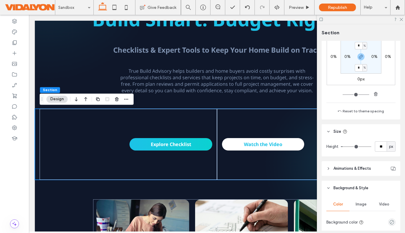
click at [344, 147] on input "range" at bounding box center [356, 146] width 30 height 1
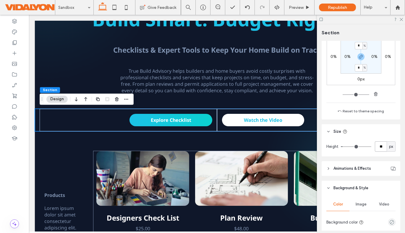
click at [383, 146] on input "**" at bounding box center [381, 146] width 12 height 10
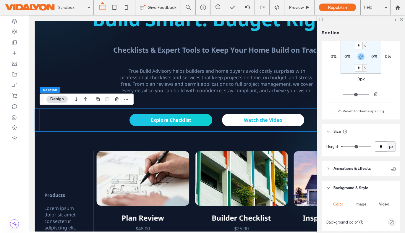
type input "**"
click at [401, 19] on icon at bounding box center [401, 19] width 4 height 4
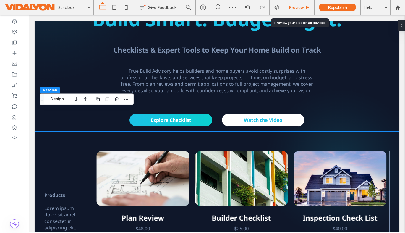
click at [302, 7] on span "Preview" at bounding box center [296, 7] width 15 height 5
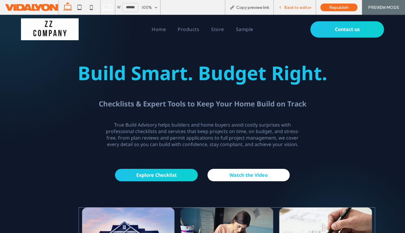
click at [296, 9] on span "Back to editor" at bounding box center [297, 7] width 27 height 5
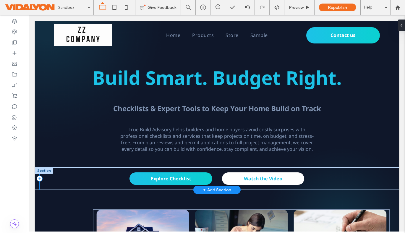
click at [84, 170] on div "Explore Checklist" at bounding box center [128, 178] width 177 height 22
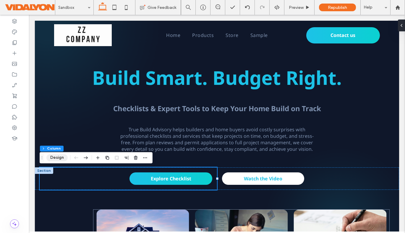
click at [55, 156] on button "Design" at bounding box center [56, 157] width 21 height 7
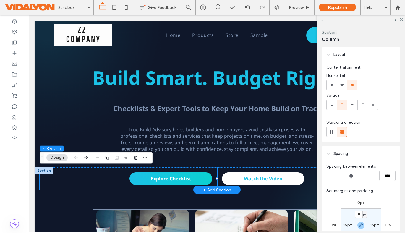
click at [36, 170] on div at bounding box center [44, 170] width 18 height 7
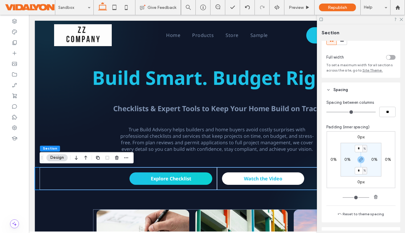
scroll to position [26, 0]
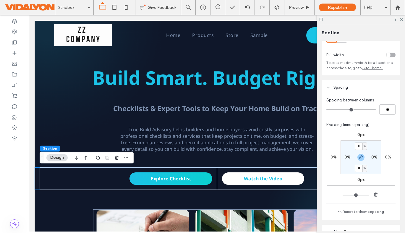
type input "**"
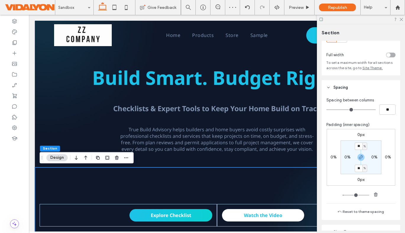
click at [359, 169] on input "**" at bounding box center [359, 168] width 8 height 7
type input "*"
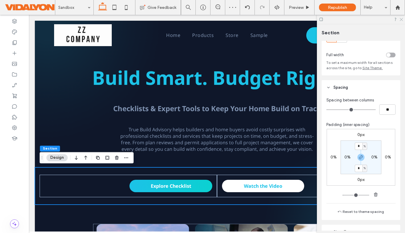
click at [402, 19] on icon at bounding box center [401, 19] width 4 height 4
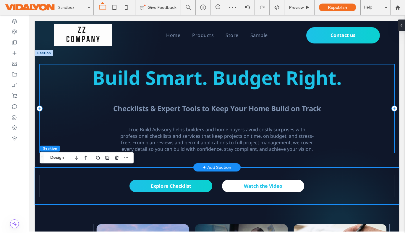
click at [363, 95] on div "Build Smart. Budget Right. Checklists & Expert Tools to Keep Your Home Build on…" at bounding box center [217, 108] width 355 height 88
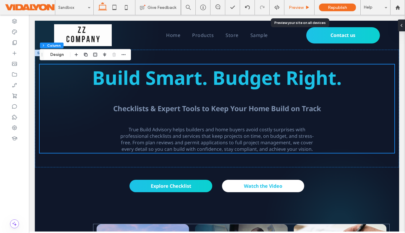
click at [300, 7] on span "Preview" at bounding box center [296, 7] width 15 height 5
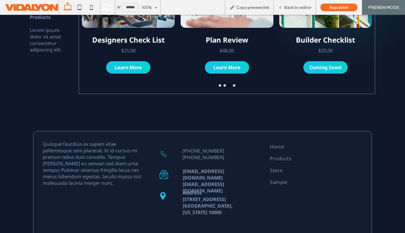
scroll to position [299, 0]
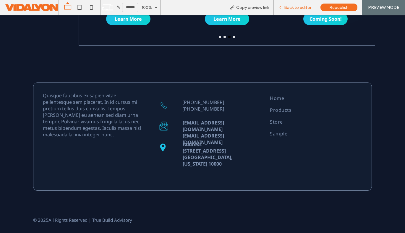
click at [297, 7] on span "Back to editor" at bounding box center [297, 7] width 27 height 5
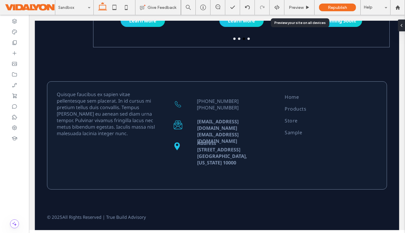
scroll to position [296, 0]
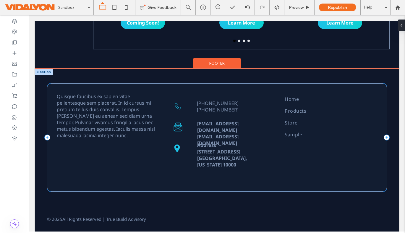
click at [265, 84] on div "Quisque faucibus ex sapien vitae pellentesque sem placerat. In id cursus mi pre…" at bounding box center [217, 137] width 340 height 108
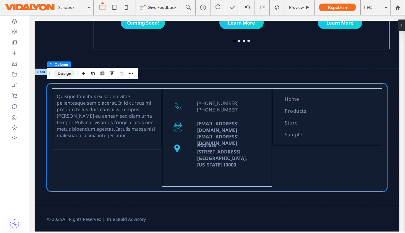
click at [59, 74] on button "Design" at bounding box center [64, 73] width 21 height 7
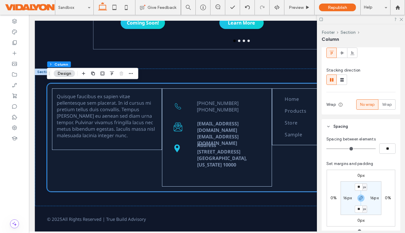
scroll to position [133, 0]
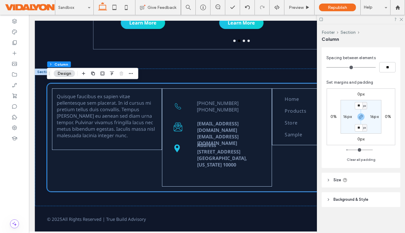
click at [346, 200] on span "Background & Style" at bounding box center [350, 200] width 35 height 6
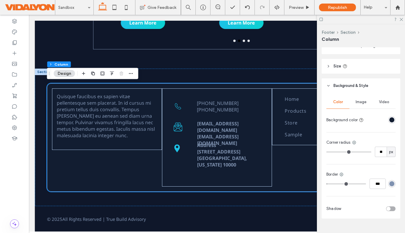
scroll to position [259, 0]
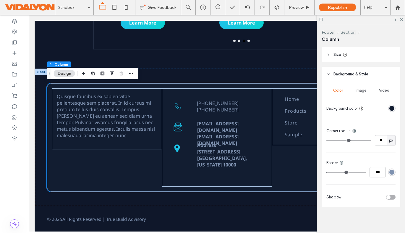
click at [392, 172] on div "rgba(127, 146, 176, 1)" at bounding box center [391, 172] width 5 height 5
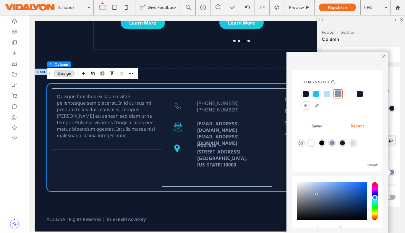
scroll to position [29, 0]
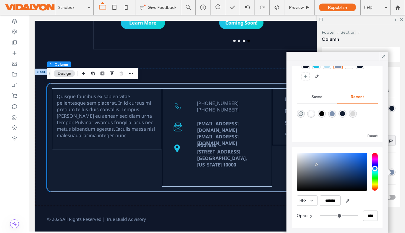
click at [355, 130] on div "Reset" at bounding box center [337, 123] width 81 height 33
click at [385, 56] on icon at bounding box center [383, 55] width 5 height 5
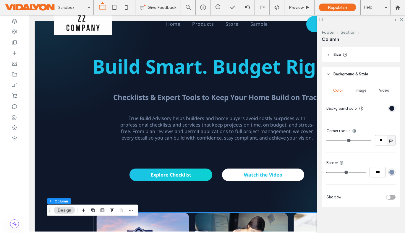
scroll to position [0, 0]
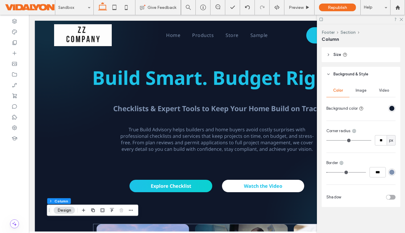
click at [392, 171] on div "rgba(127, 146, 176, 1)" at bounding box center [391, 172] width 5 height 5
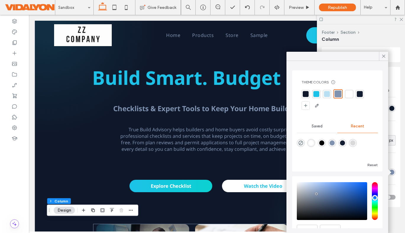
scroll to position [29, 0]
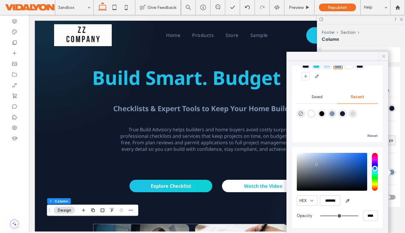
click at [384, 57] on icon at bounding box center [383, 55] width 5 height 5
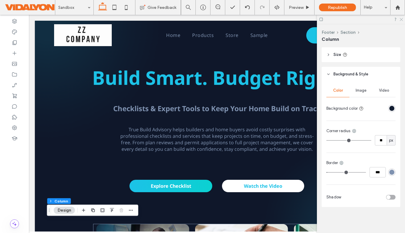
click at [400, 19] on icon at bounding box center [401, 19] width 4 height 4
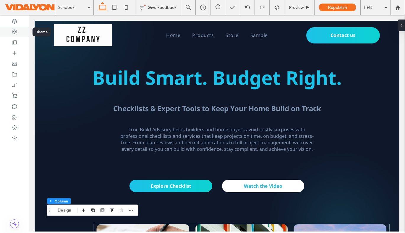
click at [15, 32] on icon at bounding box center [15, 32] width 6 height 6
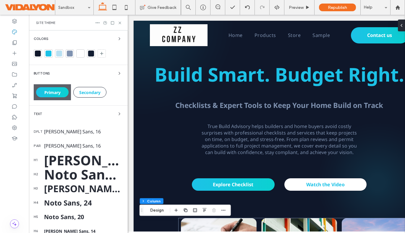
click at [72, 51] on div at bounding box center [70, 54] width 6 height 6
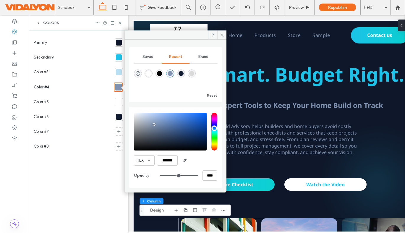
click at [222, 36] on icon at bounding box center [222, 35] width 4 height 4
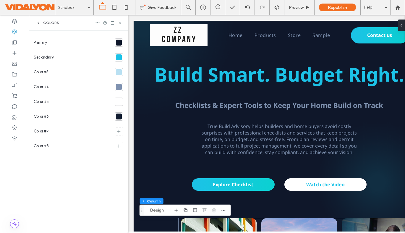
click at [120, 23] on icon at bounding box center [120, 23] width 4 height 4
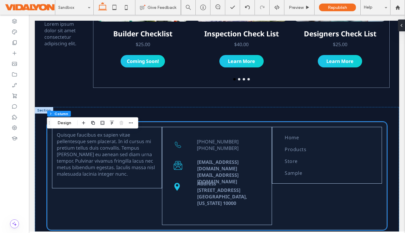
scroll to position [298, 0]
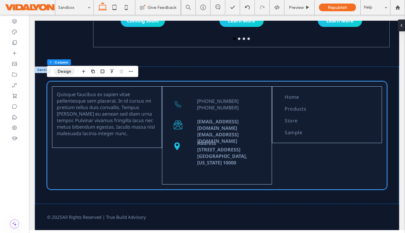
click at [61, 70] on button "Design" at bounding box center [64, 71] width 21 height 7
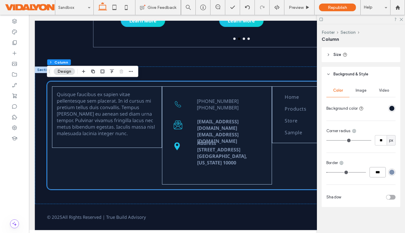
click at [376, 173] on input "***" at bounding box center [377, 172] width 16 height 10
click at [377, 173] on input "***" at bounding box center [377, 172] width 16 height 10
type input "***"
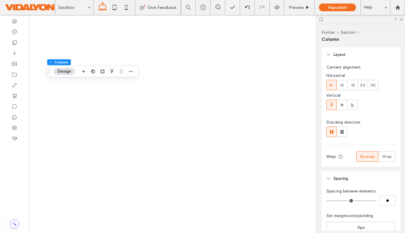
type input "****"
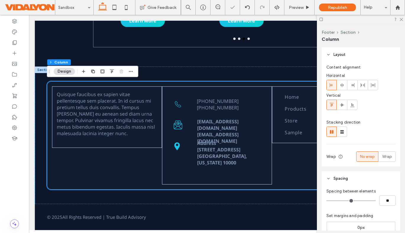
scroll to position [259, 0]
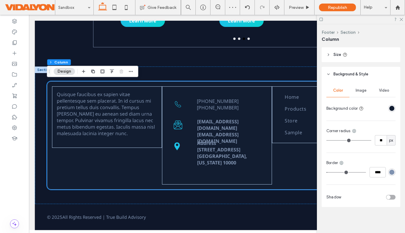
click at [355, 161] on div "Border" at bounding box center [360, 163] width 69 height 6
click at [401, 20] on icon at bounding box center [401, 19] width 4 height 4
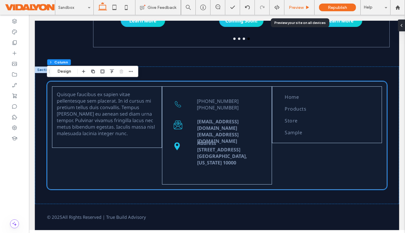
click at [304, 8] on div "Preview" at bounding box center [299, 7] width 30 height 5
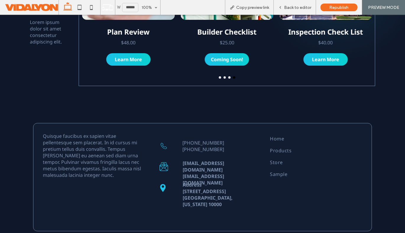
scroll to position [296, 0]
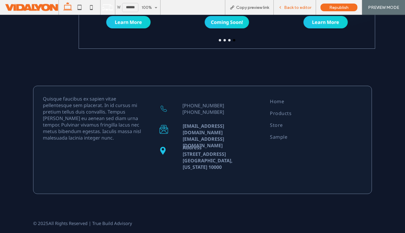
click at [294, 9] on span "Back to editor" at bounding box center [297, 7] width 27 height 5
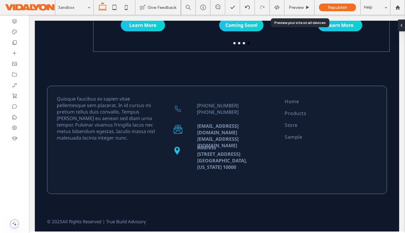
scroll to position [292, 0]
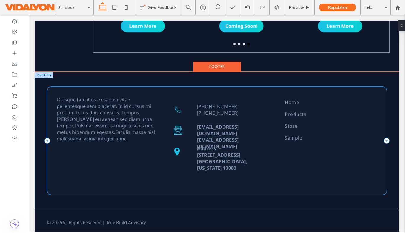
click at [50, 88] on div "Quisque faucibus ex sapien vitae pellentesque sem placerat. In id cursus mi pre…" at bounding box center [217, 141] width 340 height 108
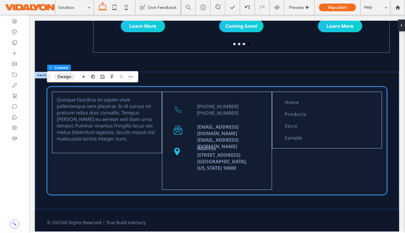
click at [63, 77] on button "Design" at bounding box center [64, 76] width 21 height 7
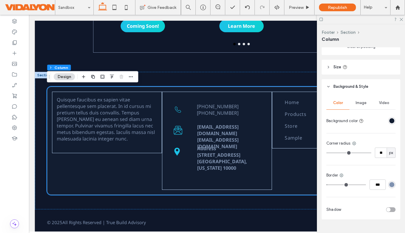
scroll to position [259, 0]
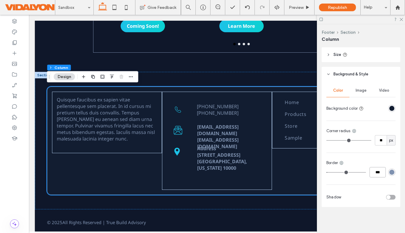
click at [377, 173] on input "***" at bounding box center [377, 172] width 16 height 10
type input "******"
click at [400, 17] on icon at bounding box center [401, 19] width 4 height 4
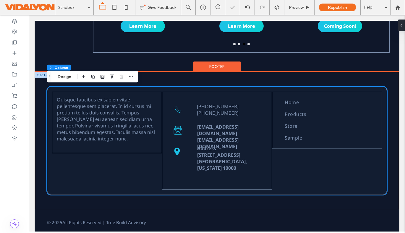
click at [38, 160] on div "Quisque faucibus ex sapien vitae pellentesque sem placerat. In id cursus mi pre…" at bounding box center [217, 140] width 364 height 137
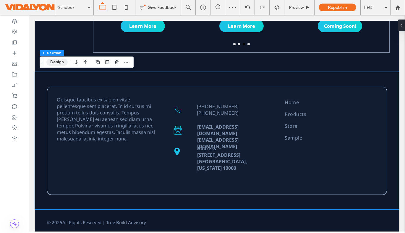
click at [57, 62] on button "Design" at bounding box center [56, 62] width 21 height 7
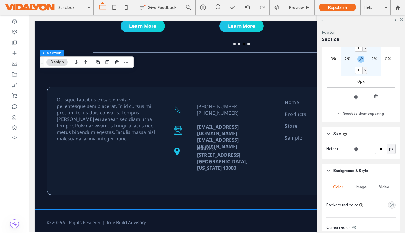
scroll to position [227, 0]
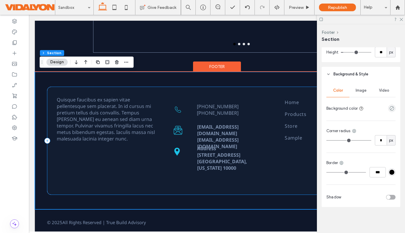
click at [61, 88] on div "Quisque faucibus ex sapien vitae pellentesque sem placerat. In id cursus mi pre…" at bounding box center [217, 141] width 340 height 108
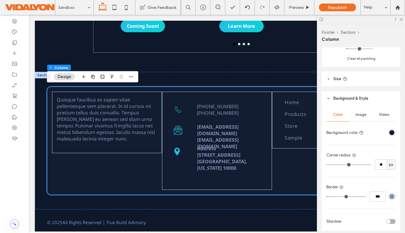
scroll to position [259, 0]
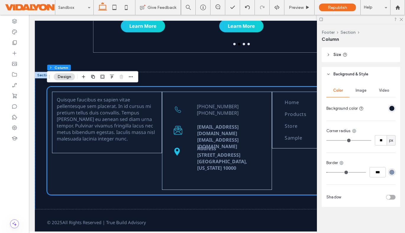
type input "*"
type input "***"
type input "*"
type input "***"
type input "*"
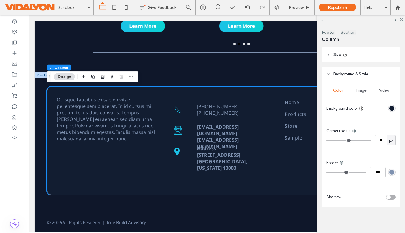
type input "***"
type input "*"
type input "***"
type input "*"
type input "***"
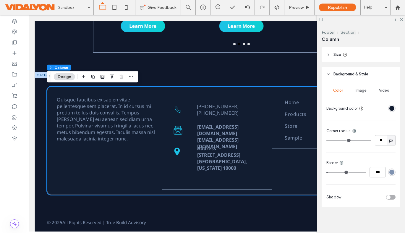
type input "*"
type input "***"
type input "*"
type input "***"
type input "*"
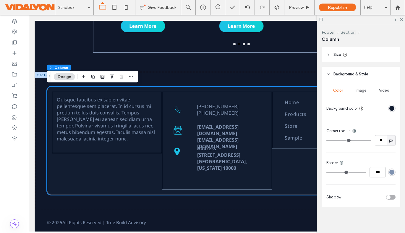
type input "***"
click at [329, 172] on input "range" at bounding box center [346, 172] width 40 height 1
click at [341, 162] on icon at bounding box center [341, 162] width 5 height 5
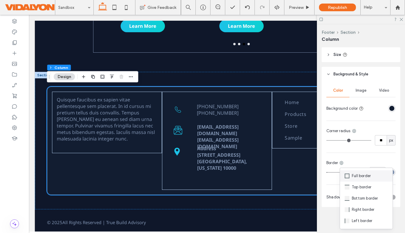
click at [360, 171] on div "Full border" at bounding box center [366, 175] width 53 height 11
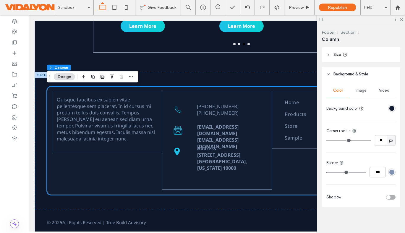
click at [357, 179] on div "Color Image Video Background color Corner radius ** px Border *** Shadow" at bounding box center [361, 144] width 79 height 125
click at [401, 20] on icon at bounding box center [401, 19] width 4 height 4
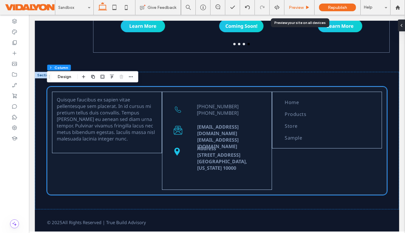
click at [301, 6] on span "Preview" at bounding box center [296, 7] width 15 height 5
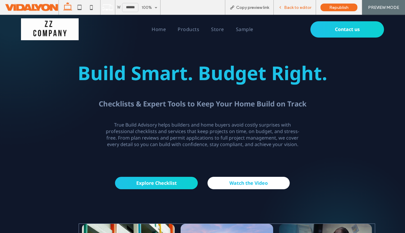
click at [285, 8] on span "Back to editor" at bounding box center [297, 7] width 27 height 5
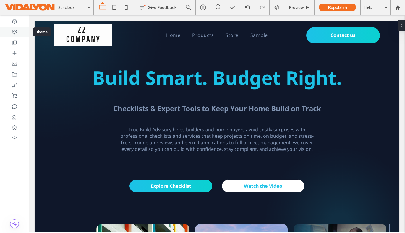
click at [14, 31] on icon at bounding box center [15, 32] width 6 height 6
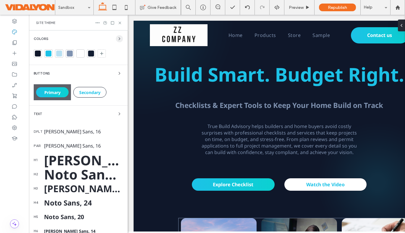
click at [119, 40] on use "button" at bounding box center [119, 39] width 1 height 2
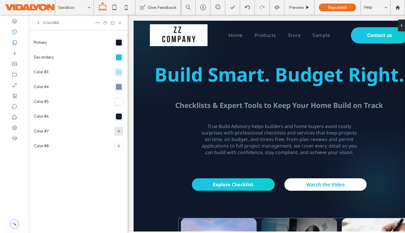
click at [119, 132] on icon at bounding box center [118, 131] width 5 height 5
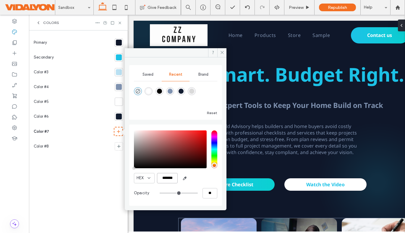
click at [165, 177] on input "*******" at bounding box center [167, 178] width 21 height 10
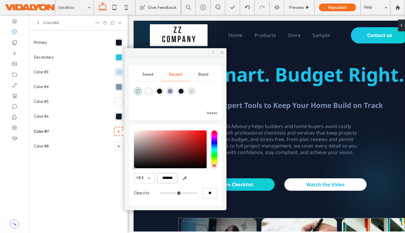
paste input "color picker textbox"
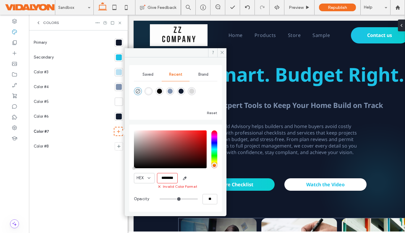
click at [162, 177] on input "*******" at bounding box center [167, 178] width 21 height 10
type input "*******"
type input "***"
type input "****"
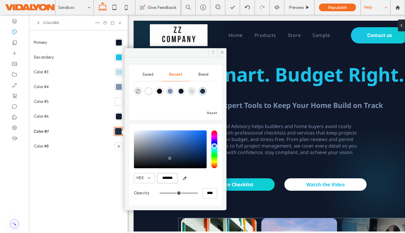
type input "*******"
click at [221, 51] on icon at bounding box center [222, 52] width 4 height 4
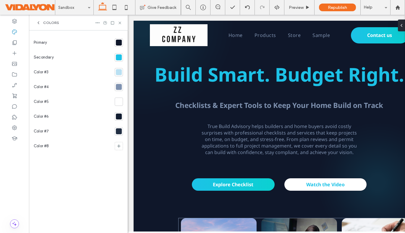
click at [119, 114] on div at bounding box center [119, 116] width 6 height 6
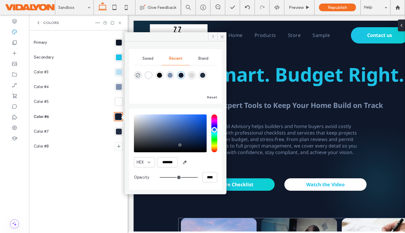
click at [111, 116] on div "Color #6" at bounding box center [73, 116] width 78 height 15
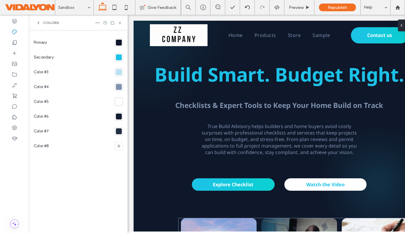
click at [118, 131] on div at bounding box center [119, 131] width 6 height 6
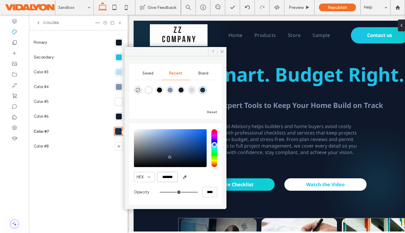
click at [168, 177] on input "*******" at bounding box center [167, 177] width 21 height 10
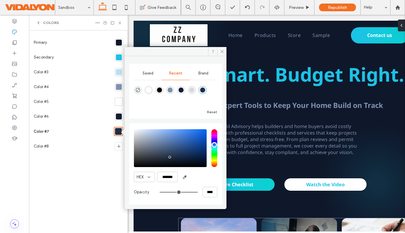
click at [120, 116] on div at bounding box center [119, 116] width 6 height 6
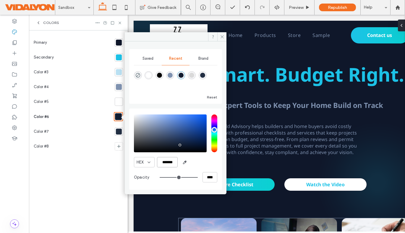
click at [168, 162] on input "*******" at bounding box center [167, 162] width 21 height 10
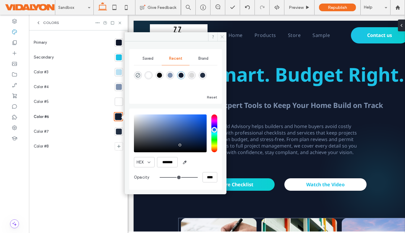
click at [223, 38] on icon at bounding box center [222, 37] width 4 height 4
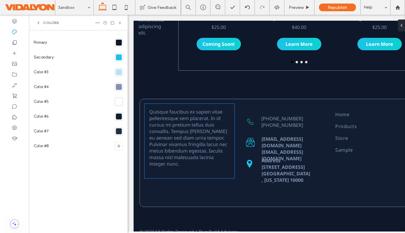
scroll to position [283, 0]
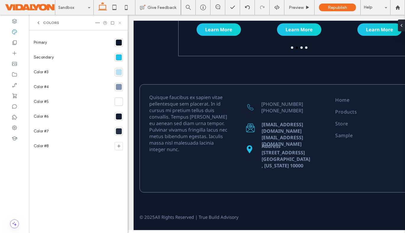
click at [120, 23] on use at bounding box center [120, 23] width 2 height 2
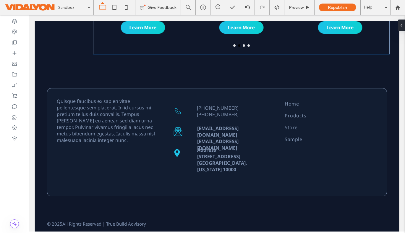
scroll to position [295, 0]
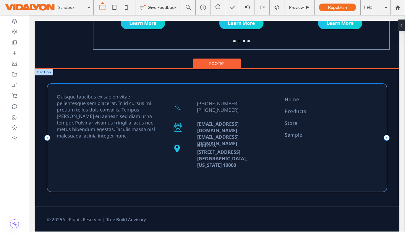
click at [63, 87] on div "Quisque faucibus ex sapien vitae pellentesque sem placerat. In id cursus mi pre…" at bounding box center [217, 138] width 340 height 108
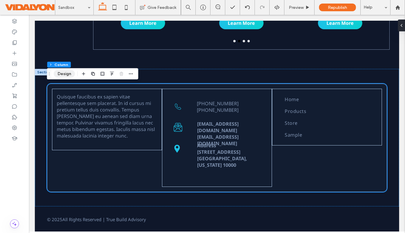
click at [64, 72] on button "Design" at bounding box center [64, 73] width 21 height 7
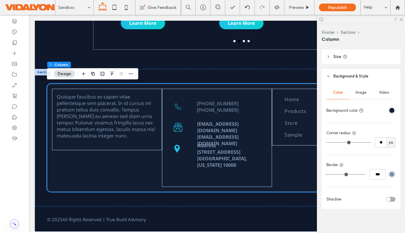
scroll to position [259, 0]
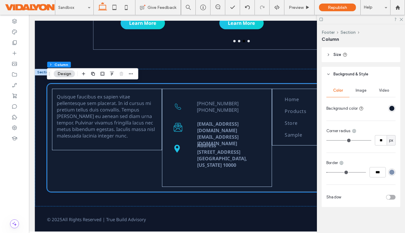
click at [392, 173] on div "rgba(127, 146, 176, 1)" at bounding box center [391, 172] width 5 height 5
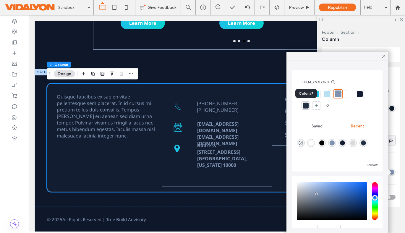
click at [305, 106] on div at bounding box center [306, 106] width 6 height 6
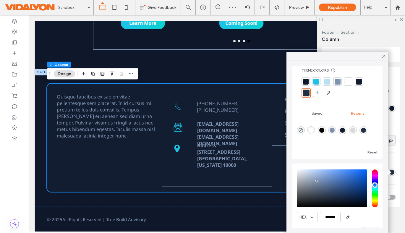
scroll to position [12, 0]
click at [360, 82] on div at bounding box center [359, 81] width 6 height 6
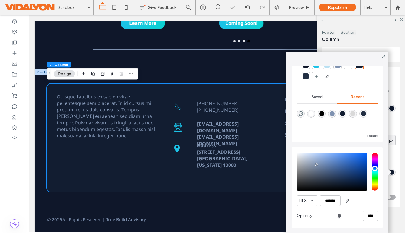
scroll to position [0, 0]
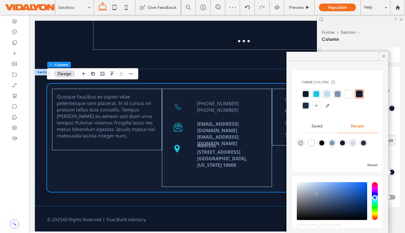
click at [304, 92] on div at bounding box center [306, 94] width 6 height 6
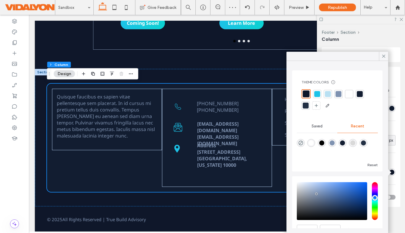
scroll to position [29, 0]
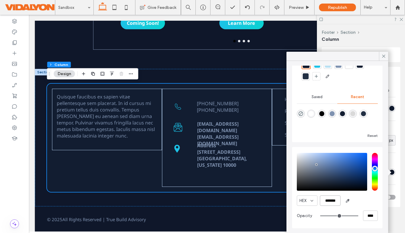
click at [331, 201] on input "*******" at bounding box center [330, 200] width 21 height 10
paste input "color picker textbox"
type input "*******"
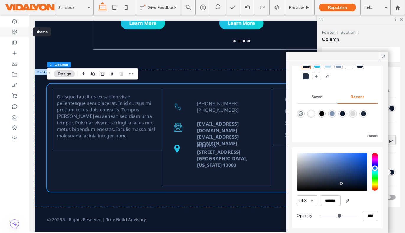
click at [12, 31] on icon at bounding box center [15, 32] width 6 height 6
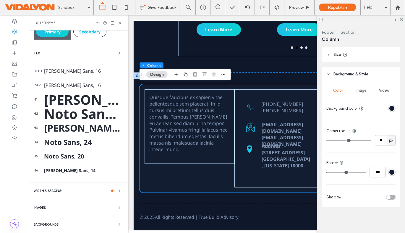
scroll to position [0, 0]
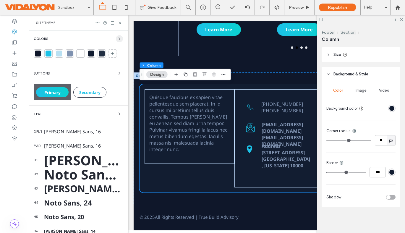
click at [117, 38] on icon "button" at bounding box center [119, 38] width 5 height 5
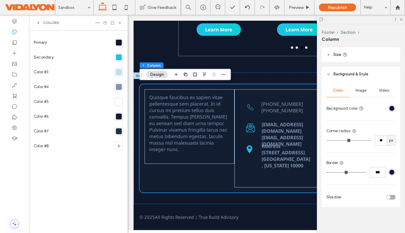
click at [118, 131] on div at bounding box center [119, 131] width 6 height 6
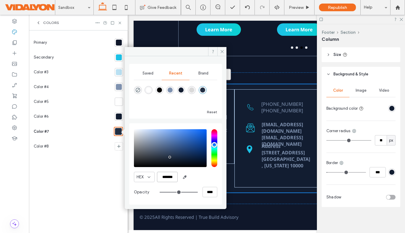
click at [168, 176] on input "*******" at bounding box center [167, 177] width 21 height 10
click at [223, 51] on icon at bounding box center [222, 51] width 4 height 4
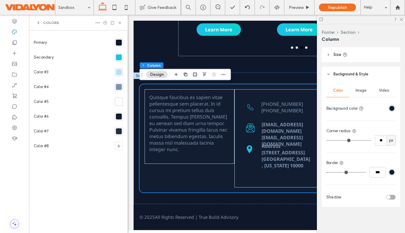
click at [392, 172] on div "rgba(18, 29, 49, 1)" at bounding box center [391, 172] width 5 height 5
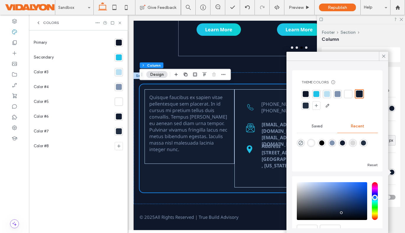
scroll to position [29, 0]
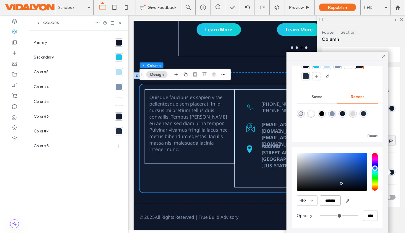
click at [331, 202] on input "*******" at bounding box center [330, 200] width 21 height 10
paste input "color picker textbox"
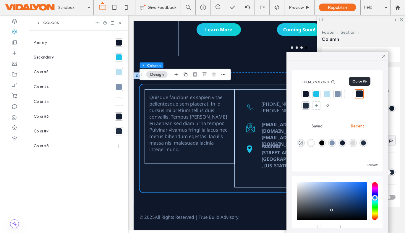
type input "*******"
click at [359, 93] on div at bounding box center [359, 93] width 7 height 7
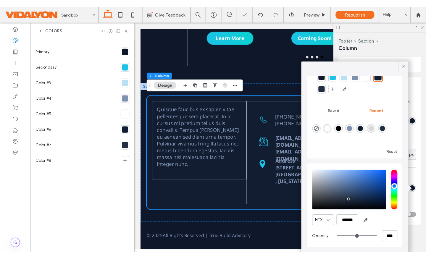
scroll to position [29, 0]
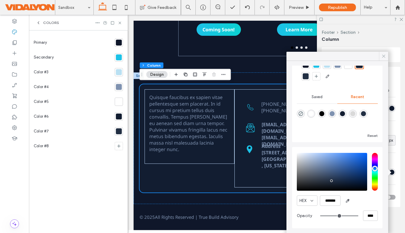
click at [383, 54] on icon at bounding box center [383, 55] width 5 height 5
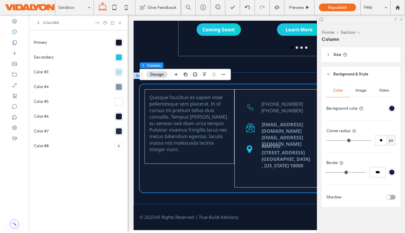
click at [402, 20] on use at bounding box center [401, 19] width 3 height 3
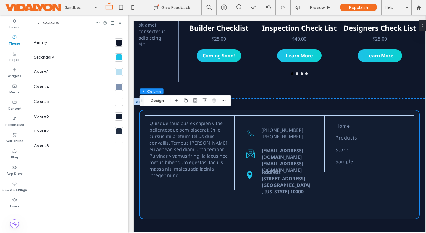
scroll to position [259, 0]
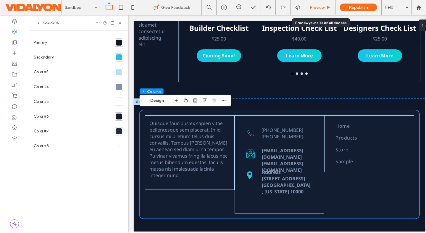
click at [325, 6] on div "Preview" at bounding box center [320, 7] width 30 height 5
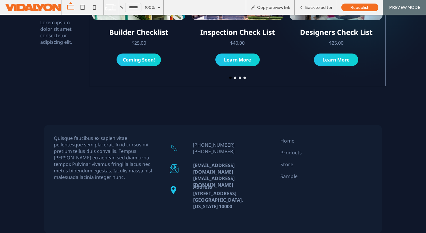
scroll to position [305, 0]
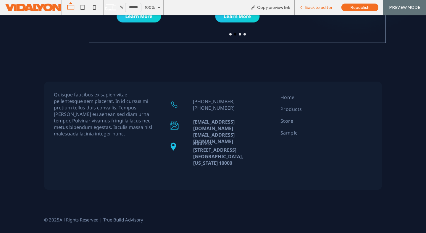
click at [313, 3] on div "Back to editor" at bounding box center [315, 7] width 42 height 15
click at [311, 9] on span "Back to editor" at bounding box center [318, 7] width 27 height 5
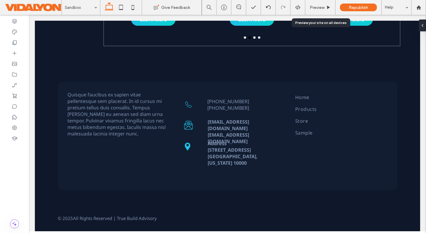
scroll to position [301, 0]
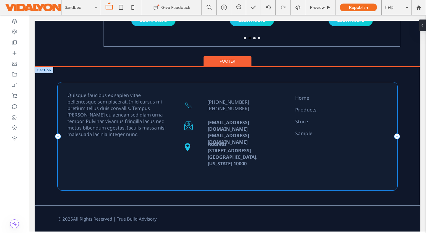
click at [61, 86] on div "Quisque faucibus ex sapien vitae pellentesque sem placerat. In id cursus mi pre…" at bounding box center [227, 136] width 339 height 108
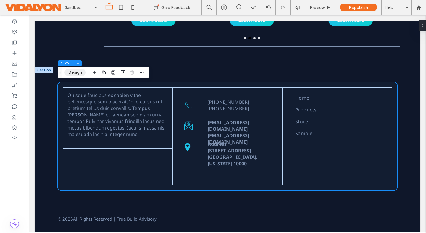
click at [76, 72] on button "Design" at bounding box center [74, 72] width 21 height 7
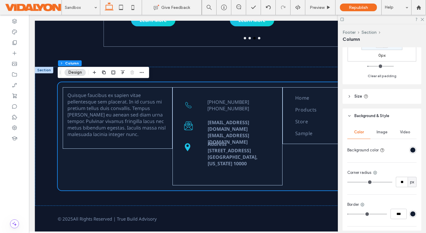
scroll to position [259, 0]
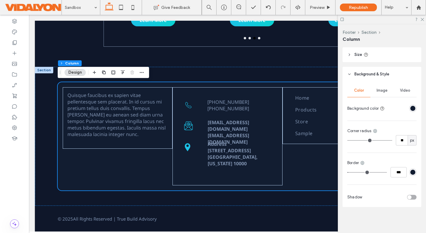
type input "*"
type input "***"
type input "*"
type input "***"
type input "*"
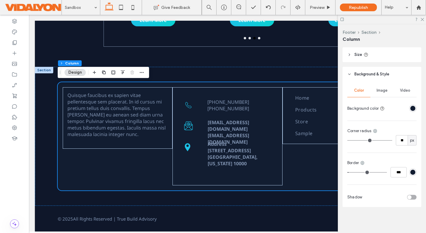
type input "***"
type input "*"
click at [352, 172] on input "range" at bounding box center [367, 172] width 40 height 1
click at [405, 19] on icon at bounding box center [422, 19] width 4 height 4
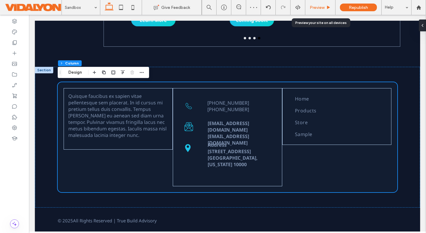
click at [322, 7] on span "Preview" at bounding box center [316, 7] width 15 height 5
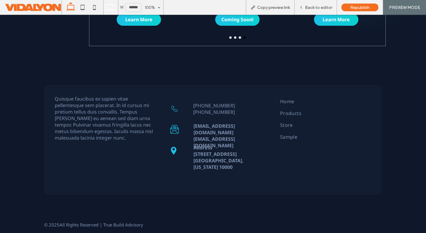
scroll to position [303, 0]
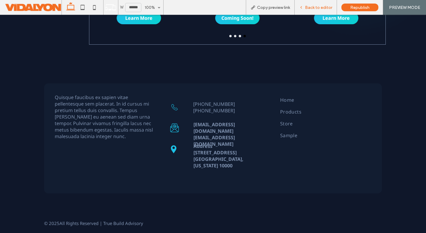
click at [317, 5] on span "Back to editor" at bounding box center [318, 7] width 27 height 5
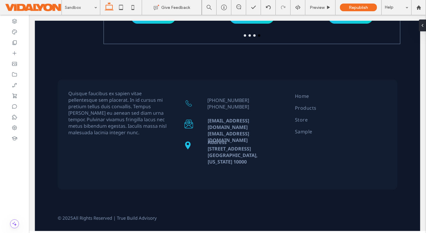
scroll to position [299, 0]
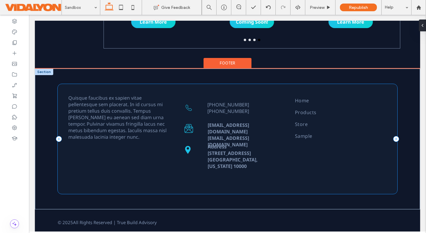
click at [63, 88] on div "Quisque faucibus ex sapien vitae pellentesque sem placerat. In id cursus mi pre…" at bounding box center [227, 139] width 339 height 110
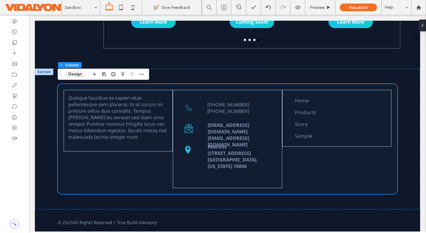
click at [72, 74] on button "Design" at bounding box center [74, 74] width 21 height 7
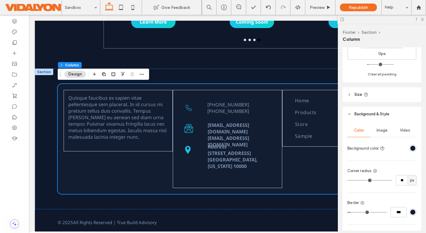
scroll to position [259, 0]
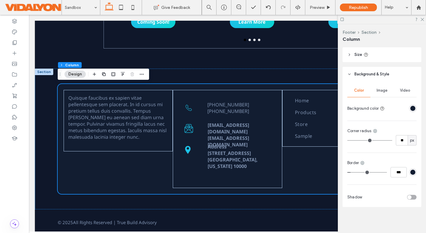
click at [405, 173] on div "rgba(18, 29, 49, 1)" at bounding box center [412, 172] width 5 height 5
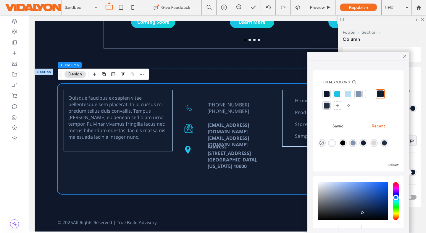
click at [357, 93] on div at bounding box center [358, 94] width 6 height 6
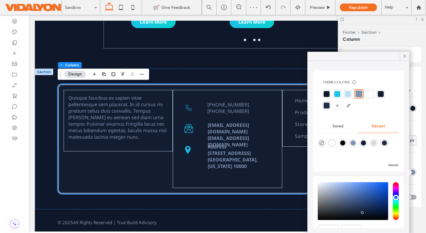
click at [377, 124] on span "Recent" at bounding box center [377, 126] width 13 height 5
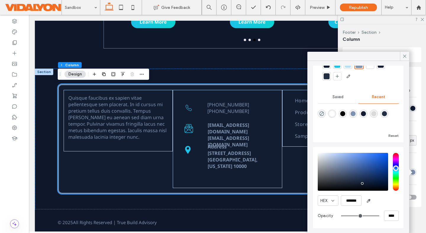
type input "**"
type input "***"
type input "**"
type input "***"
type input "**"
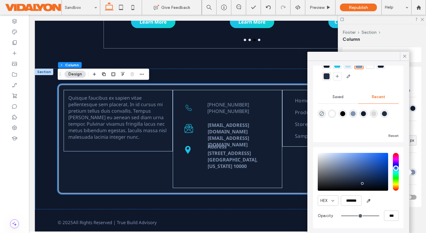
type input "***"
type input "**"
type input "***"
type input "**"
type input "***"
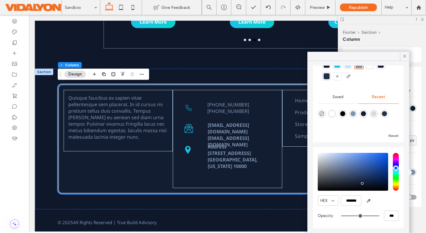
type input "**"
type input "***"
type input "**"
type input "***"
type input "**"
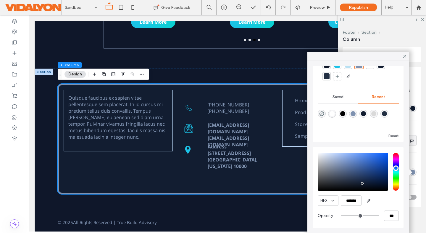
type input "***"
type input "**"
type input "***"
type input "**"
type input "***"
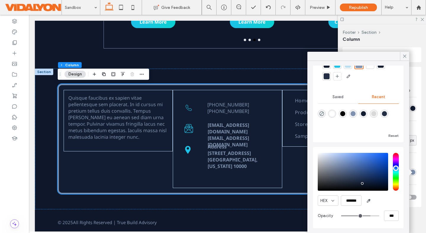
type input "**"
type input "***"
type input "**"
type input "***"
type input "**"
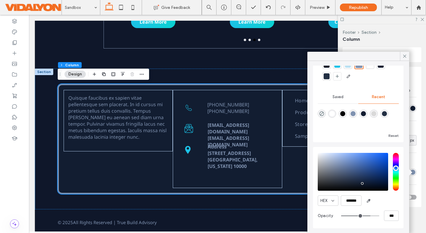
type input "***"
type input "**"
type input "***"
type input "**"
type input "***"
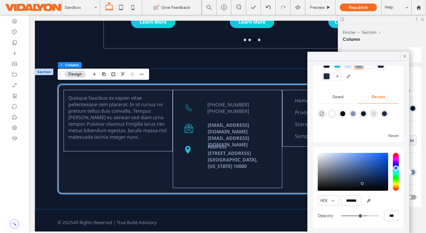
type input "**"
type input "***"
type input "**"
type input "***"
type input "**"
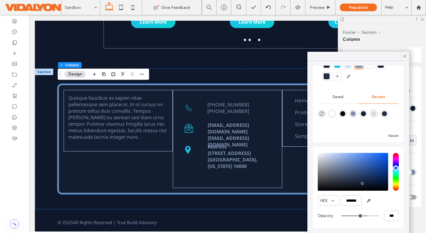
type input "***"
type input "**"
type input "***"
type input "**"
type input "***"
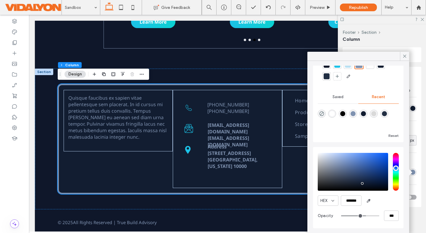
type input "**"
type input "***"
type input "**"
type input "***"
type input "**"
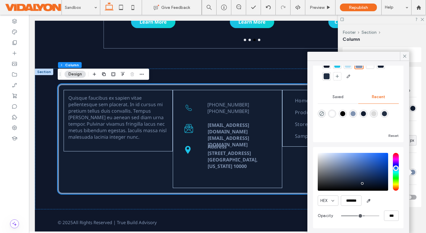
type input "***"
type input "**"
type input "***"
type input "**"
type input "***"
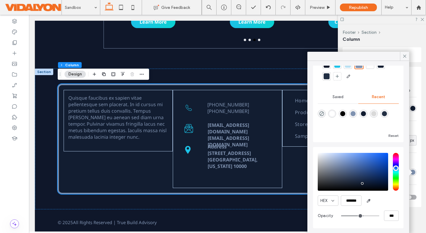
type input "**"
type input "***"
type input "**"
type input "***"
type input "**"
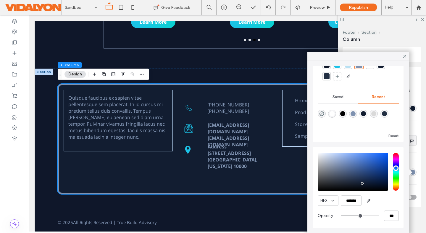
type input "***"
type input "**"
type input "***"
type input "**"
type input "***"
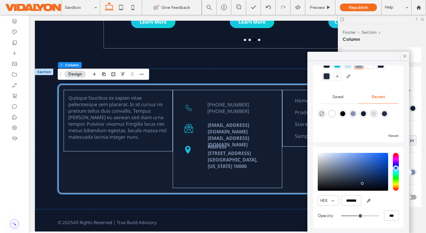
type input "**"
type input "***"
type input "**"
type input "***"
type input "**"
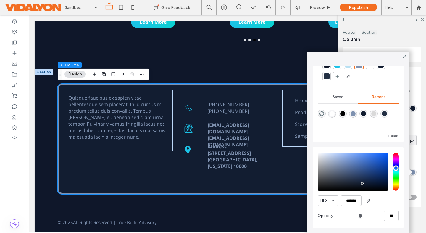
type input "***"
type input "**"
type input "***"
type input "**"
type input "***"
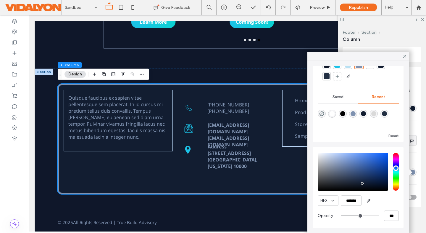
type input "**"
type input "***"
type input "**"
type input "***"
type input "**"
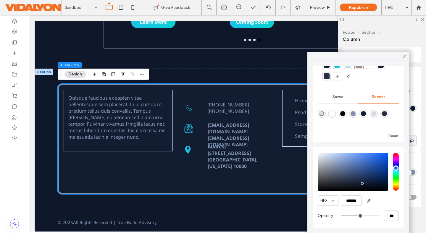
type input "***"
type input "**"
type input "***"
drag, startPoint x: 377, startPoint y: 215, endPoint x: 360, endPoint y: 216, distance: 17.5
type input "**"
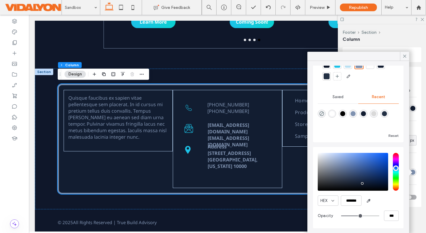
click at [360, 216] on input "range" at bounding box center [360, 215] width 38 height 1
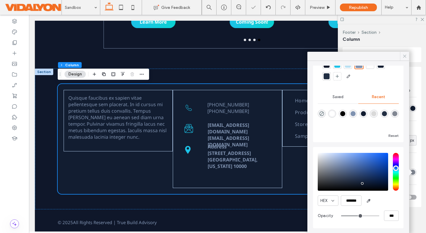
click at [403, 55] on use at bounding box center [404, 56] width 3 height 3
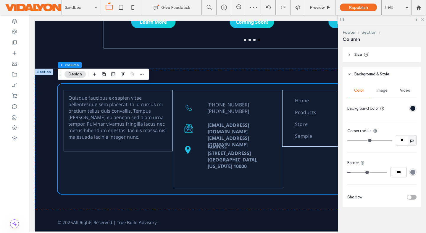
click at [405, 18] on icon at bounding box center [422, 19] width 4 height 4
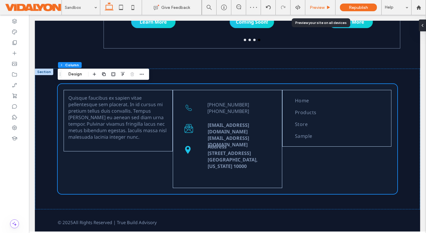
click at [314, 8] on span "Preview" at bounding box center [316, 7] width 15 height 5
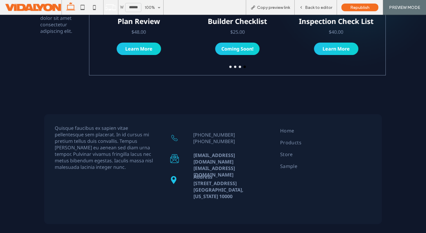
scroll to position [307, 0]
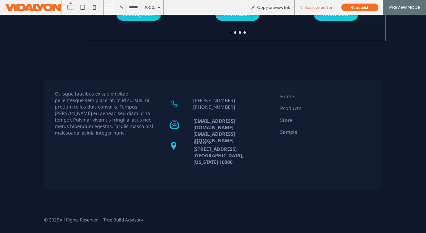
click at [315, 6] on span "Back to editor" at bounding box center [318, 7] width 27 height 5
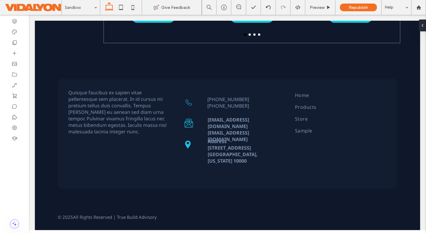
scroll to position [304, 0]
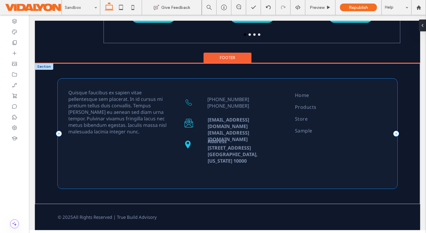
click at [70, 81] on div "Quisque faucibus ex sapien vitae pellentesque sem placerat. In id cursus mi pre…" at bounding box center [227, 134] width 339 height 110
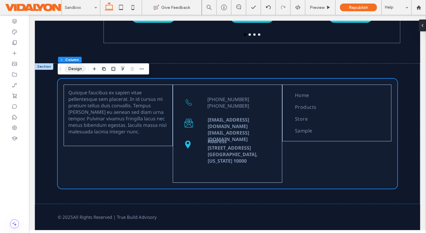
click at [72, 70] on button "Design" at bounding box center [74, 68] width 21 height 7
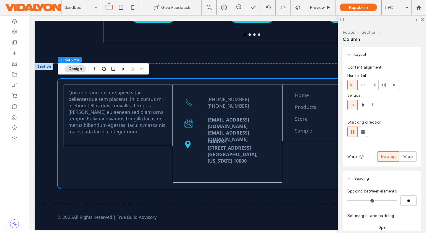
scroll to position [259, 0]
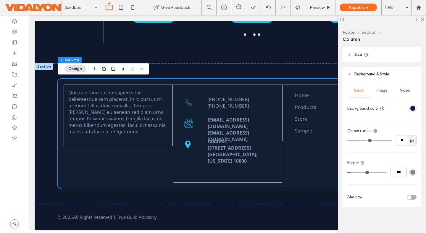
click at [405, 172] on div "rgba(18, 29, 49, 0.51)" at bounding box center [412, 172] width 5 height 5
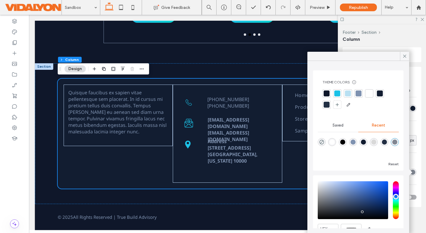
scroll to position [28, 0]
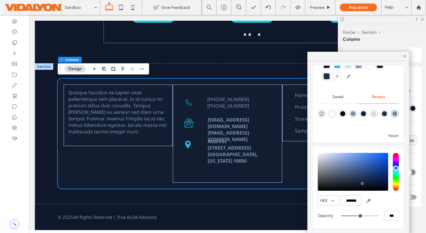
type input "**"
type input "***"
type input "**"
type input "***"
type input "**"
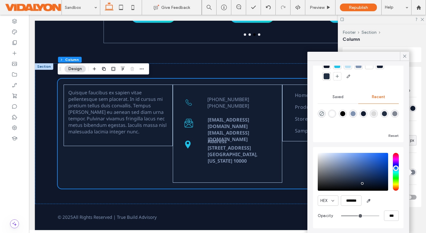
type input "***"
type input "**"
type input "***"
type input "**"
type input "***"
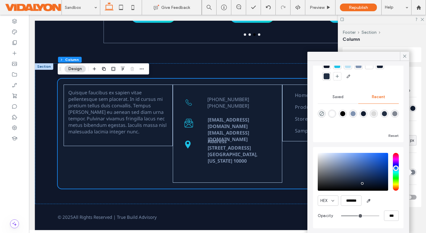
type input "**"
type input "***"
type input "**"
type input "***"
type input "**"
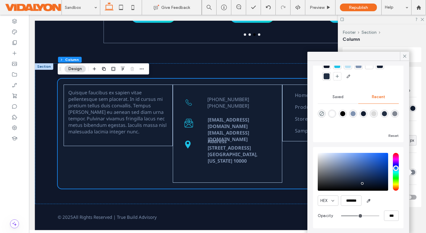
type input "***"
type input "**"
type input "***"
type input "**"
type input "***"
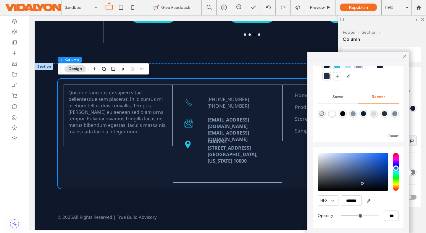
type input "**"
type input "***"
type input "**"
type input "***"
type input "**"
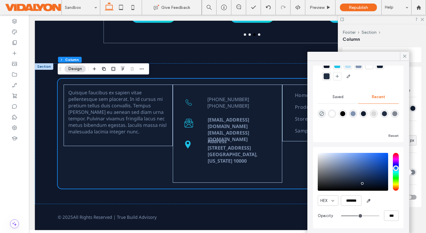
type input "***"
type input "**"
type input "***"
type input "**"
type input "***"
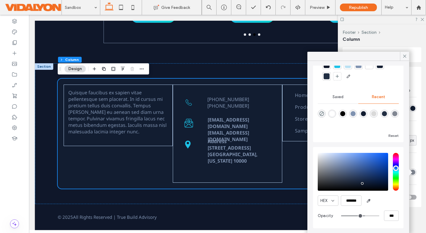
type input "**"
type input "***"
type input "**"
type input "***"
type input "**"
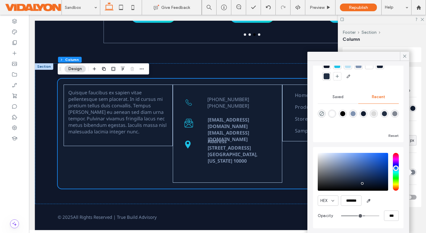
type input "***"
type input "**"
type input "***"
type input "**"
type input "***"
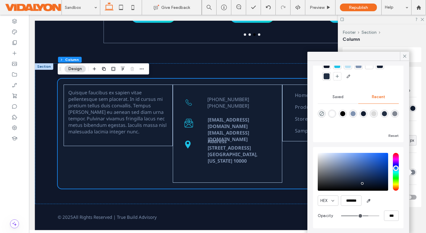
type input "**"
type input "***"
type input "**"
type input "***"
type input "**"
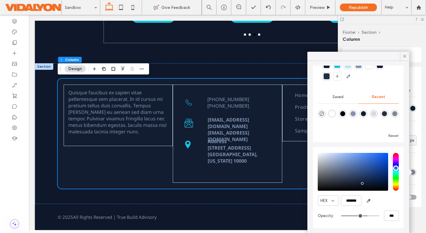
type input "***"
drag, startPoint x: 361, startPoint y: 215, endPoint x: 366, endPoint y: 215, distance: 5.6
type input "**"
click at [366, 215] on input "range" at bounding box center [360, 215] width 38 height 1
click at [403, 55] on icon at bounding box center [404, 55] width 5 height 5
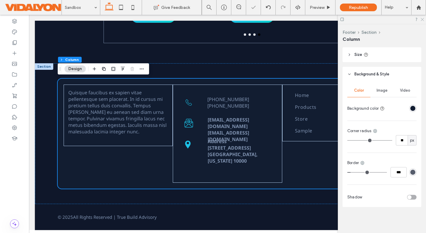
click at [405, 19] on icon at bounding box center [422, 19] width 4 height 4
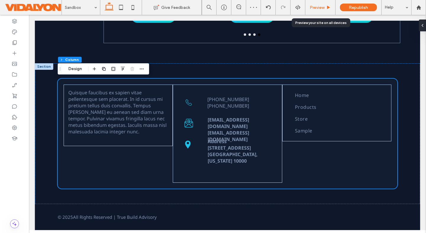
click at [322, 8] on span "Preview" at bounding box center [316, 7] width 15 height 5
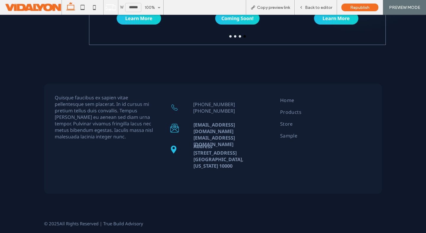
scroll to position [303, 0]
click at [309, 7] on span "Back to editor" at bounding box center [318, 7] width 27 height 5
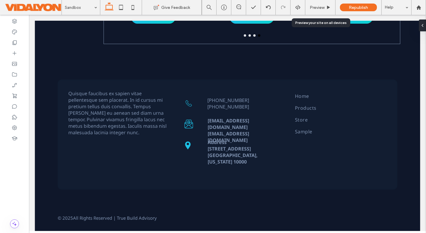
scroll to position [299, 0]
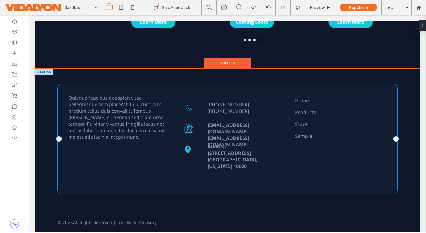
click at [74, 86] on div "Quisque faucibus ex sapien vitae pellentesque sem placerat. In id cursus mi pre…" at bounding box center [227, 139] width 339 height 110
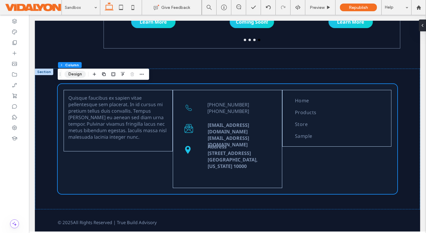
click at [68, 76] on button "Design" at bounding box center [74, 74] width 21 height 7
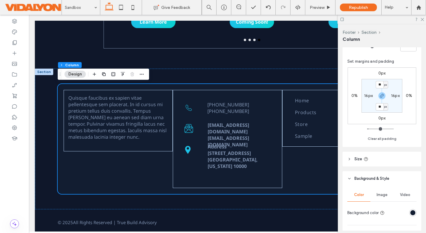
scroll to position [259, 0]
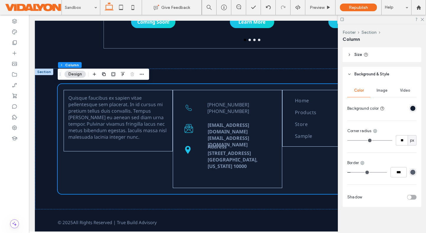
click at [405, 171] on div "rgba(18, 29, 49, 0.7)" at bounding box center [412, 172] width 5 height 5
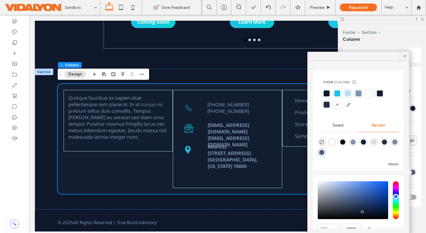
scroll to position [28, 0]
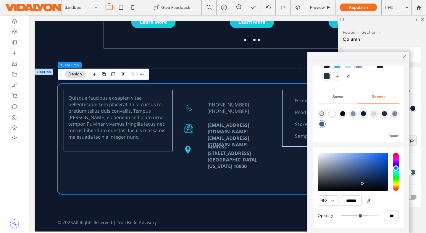
type input "**"
type input "***"
type input "**"
type input "***"
type input "**"
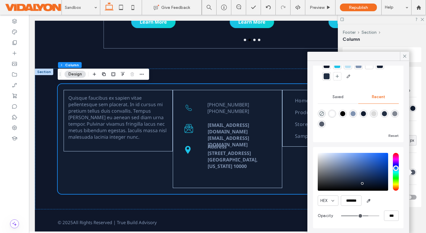
type input "***"
type input "**"
type input "***"
type input "**"
type input "***"
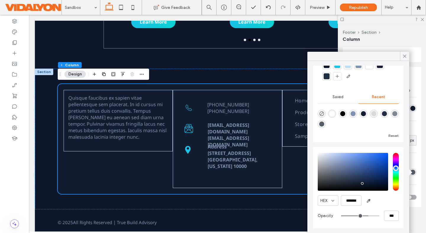
type input "**"
type input "***"
type input "**"
type input "***"
type input "**"
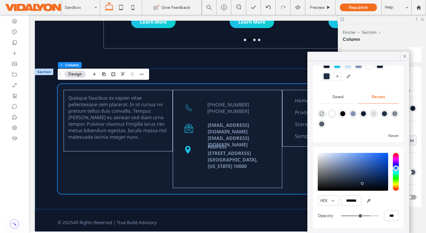
type input "***"
type input "**"
type input "***"
type input "**"
type input "***"
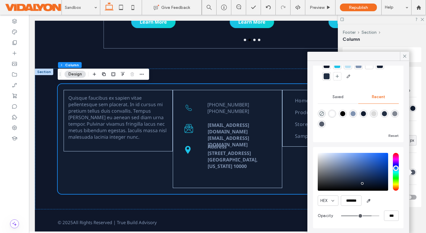
type input "**"
type input "***"
type input "**"
type input "***"
type input "**"
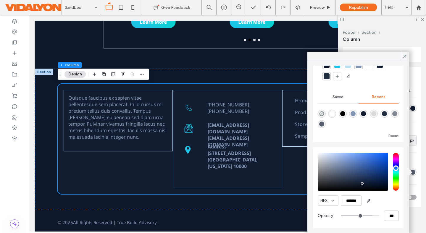
type input "***"
type input "**"
type input "***"
type input "**"
type input "***"
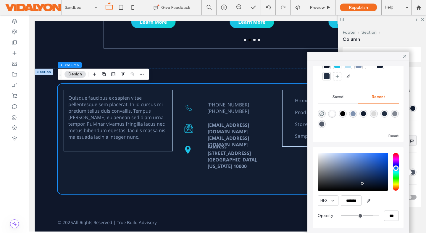
type input "**"
type input "***"
type input "**"
type input "***"
type input "**"
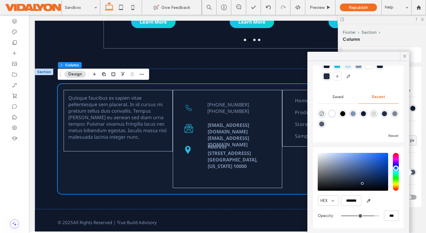
type input "***"
type input "**"
type input "***"
type input "**"
type input "***"
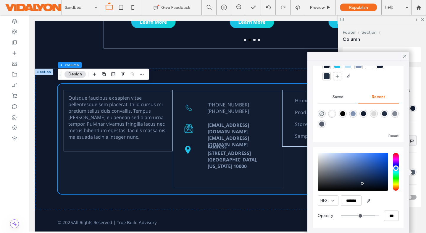
type input "**"
type input "***"
type input "**"
drag, startPoint x: 366, startPoint y: 216, endPoint x: 373, endPoint y: 216, distance: 6.5
click at [373, 216] on input "range" at bounding box center [360, 215] width 38 height 1
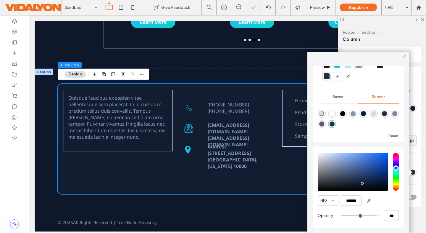
click at [405, 53] on icon at bounding box center [404, 55] width 5 height 5
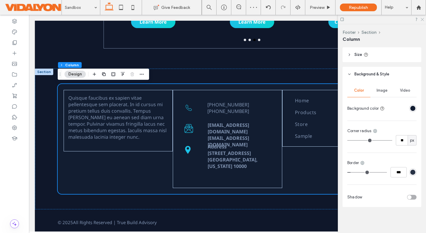
click at [405, 17] on icon at bounding box center [422, 19] width 4 height 4
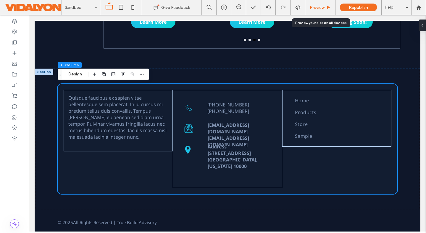
click at [312, 9] on span "Preview" at bounding box center [316, 7] width 15 height 5
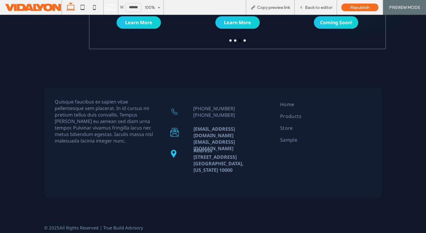
scroll to position [303, 0]
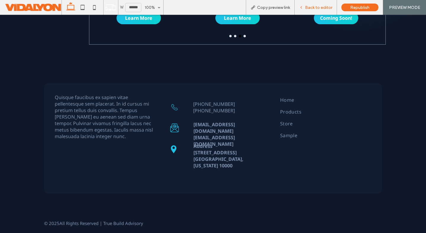
click at [303, 9] on div "Back to editor" at bounding box center [315, 7] width 42 height 5
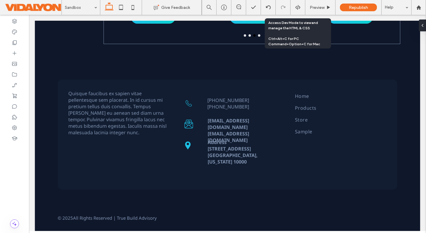
scroll to position [299, 0]
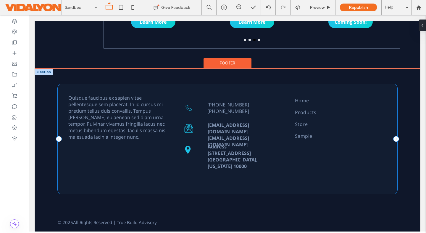
click at [63, 88] on div "Quisque faucibus ex sapien vitae pellentesque sem placerat. In id cursus mi pre…" at bounding box center [227, 139] width 339 height 110
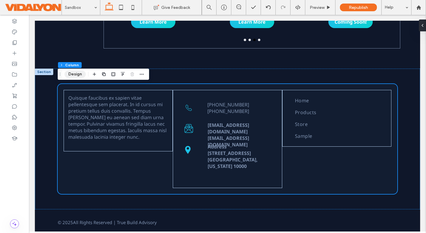
click at [74, 73] on button "Design" at bounding box center [74, 74] width 21 height 7
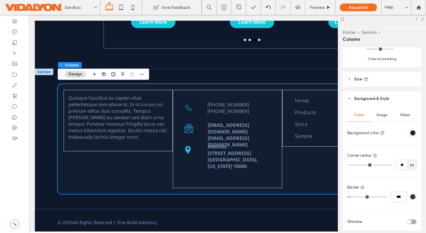
scroll to position [259, 0]
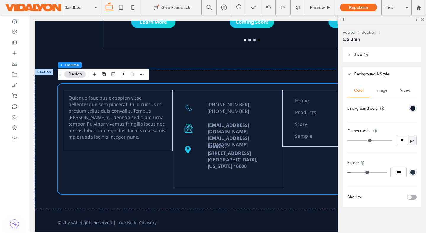
click at [405, 171] on div "rgba(18, 29, 49, 0.9)" at bounding box center [412, 172] width 5 height 5
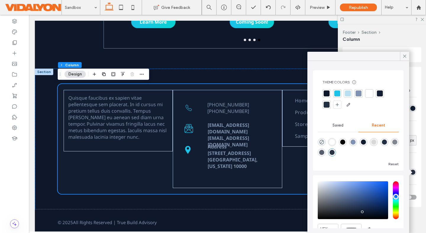
scroll to position [28, 0]
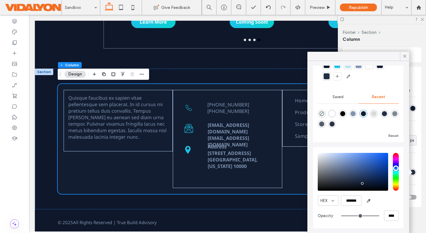
drag, startPoint x: 374, startPoint y: 216, endPoint x: 383, endPoint y: 216, distance: 9.8
click at [379, 216] on input "range" at bounding box center [360, 215] width 38 height 1
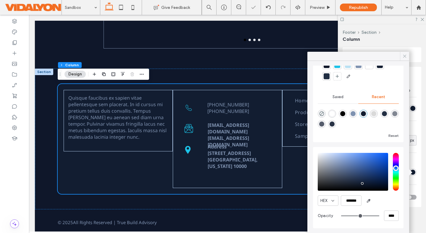
click at [405, 56] on icon at bounding box center [404, 55] width 5 height 5
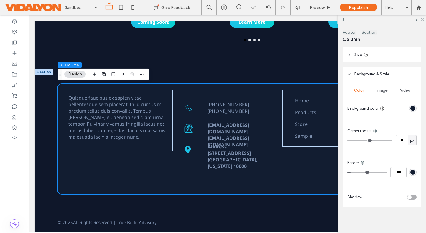
click at [405, 18] on icon at bounding box center [422, 19] width 4 height 4
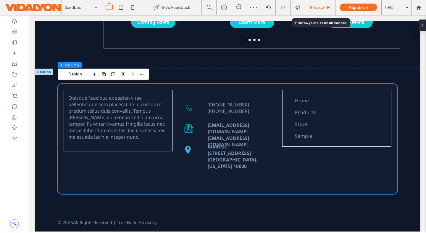
click at [321, 9] on span "Preview" at bounding box center [316, 7] width 15 height 5
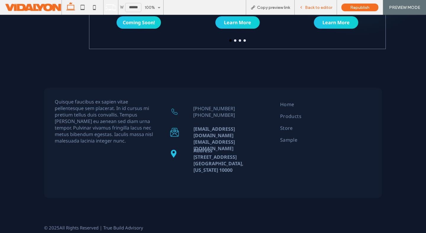
click at [317, 5] on span "Back to editor" at bounding box center [318, 7] width 27 height 5
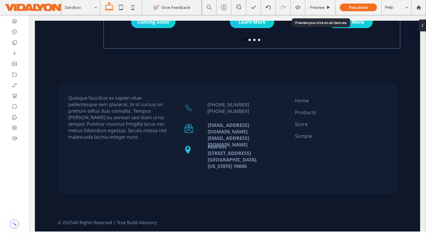
scroll to position [294, 0]
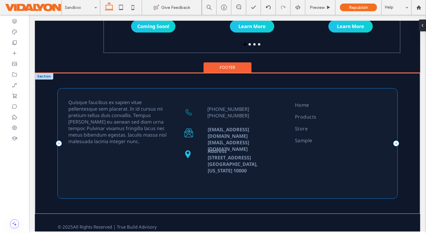
click at [59, 96] on div "Quisque faucibus ex sapien vitae pellentesque sem placerat. In id cursus mi pre…" at bounding box center [227, 143] width 339 height 110
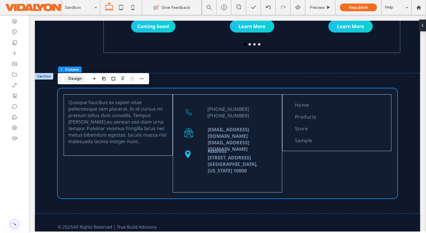
click at [76, 78] on button "Design" at bounding box center [74, 78] width 21 height 7
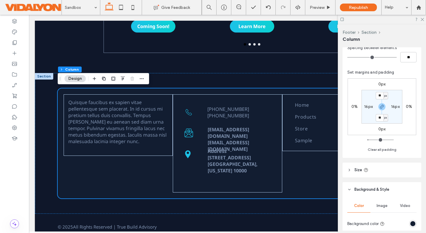
scroll to position [259, 0]
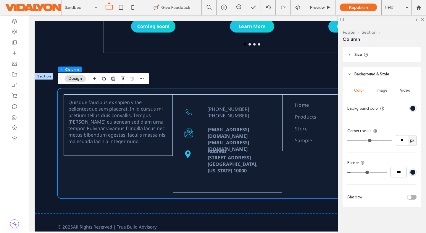
click at [405, 172] on div "rgba(18, 29, 49, 1)" at bounding box center [412, 172] width 5 height 5
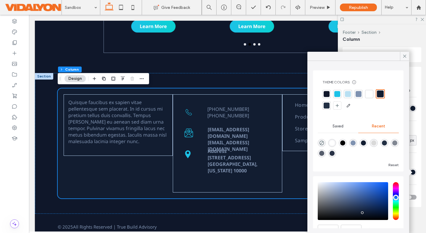
click at [353, 142] on div "rgba(127, 146, 176, 1)" at bounding box center [352, 142] width 5 height 5
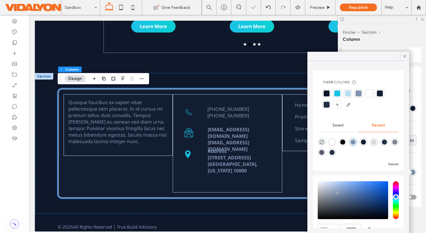
scroll to position [28, 0]
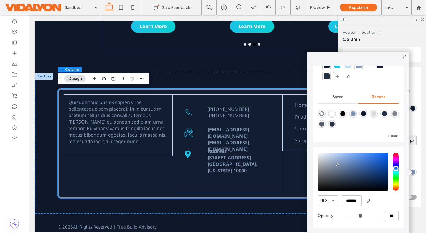
drag, startPoint x: 377, startPoint y: 215, endPoint x: 360, endPoint y: 215, distance: 16.9
click at [360, 215] on input "range" at bounding box center [360, 215] width 38 height 1
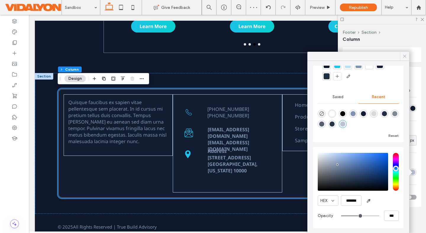
click at [405, 55] on icon at bounding box center [404, 55] width 5 height 5
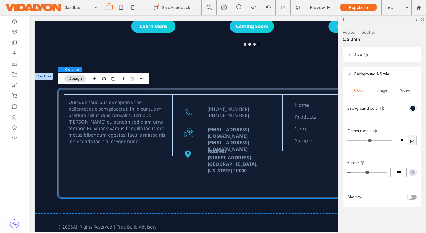
click at [397, 173] on input "***" at bounding box center [398, 172] width 16 height 10
click at [398, 173] on input "***" at bounding box center [398, 172] width 16 height 10
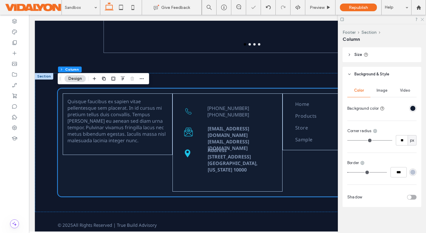
click at [405, 20] on use at bounding box center [421, 19] width 3 height 3
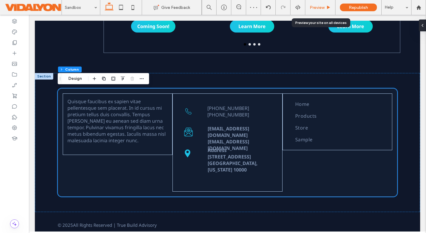
click at [319, 9] on span "Preview" at bounding box center [316, 7] width 15 height 5
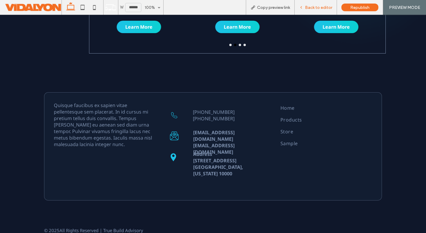
click at [316, 7] on span "Back to editor" at bounding box center [318, 7] width 27 height 5
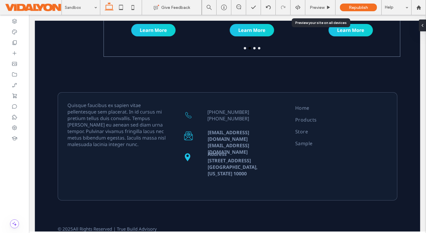
scroll to position [290, 0]
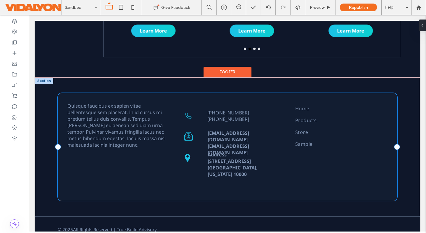
click at [65, 95] on div "Quisque faucibus ex sapien vitae pellentesque sem placerat. In id cursus mi pre…" at bounding box center [227, 147] width 339 height 108
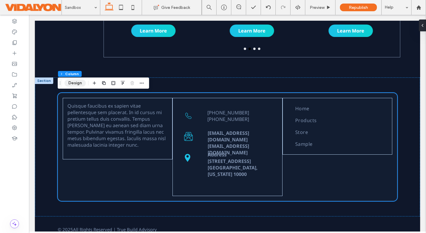
click at [71, 85] on button "Design" at bounding box center [74, 82] width 21 height 7
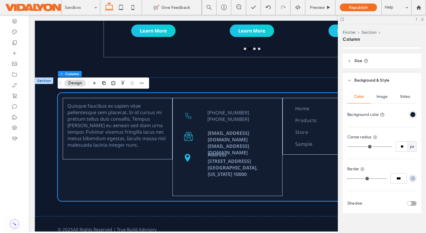
scroll to position [259, 0]
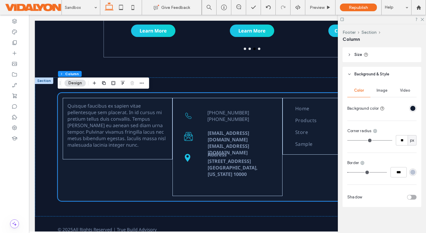
click at [405, 173] on div "rgba(127, 146, 176, 0.51)" at bounding box center [412, 172] width 5 height 5
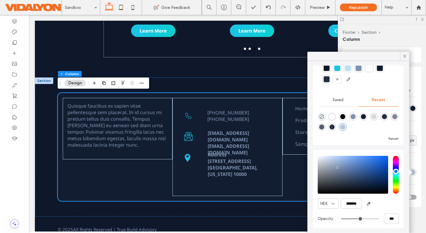
scroll to position [28, 0]
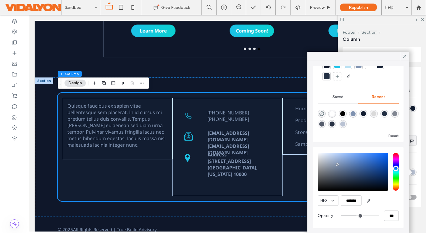
drag, startPoint x: 361, startPoint y: 215, endPoint x: 356, endPoint y: 215, distance: 4.4
click at [356, 215] on input "range" at bounding box center [360, 215] width 38 height 1
click at [403, 56] on icon at bounding box center [404, 55] width 5 height 5
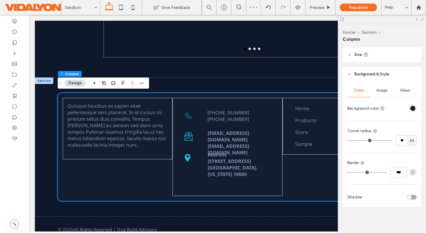
click at [405, 20] on icon at bounding box center [422, 19] width 4 height 4
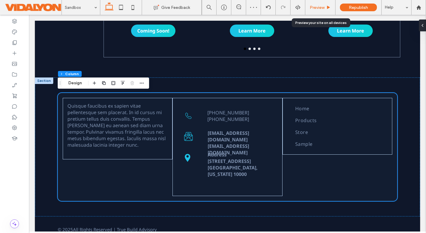
click at [323, 10] on div "Preview" at bounding box center [320, 7] width 30 height 15
click at [322, 7] on span "Preview" at bounding box center [316, 7] width 15 height 5
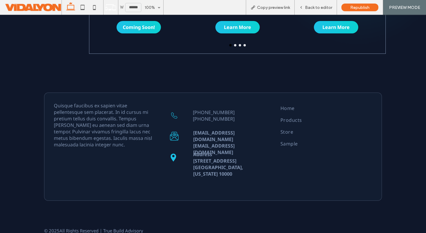
scroll to position [294, 0]
click at [317, 11] on div "Back to editor" at bounding box center [315, 7] width 42 height 15
click at [314, 8] on span "Back to editor" at bounding box center [318, 7] width 27 height 5
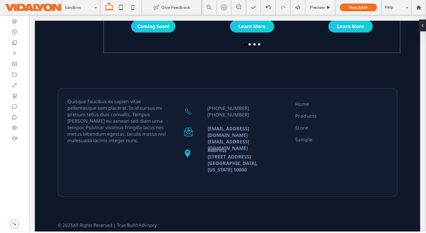
scroll to position [290, 0]
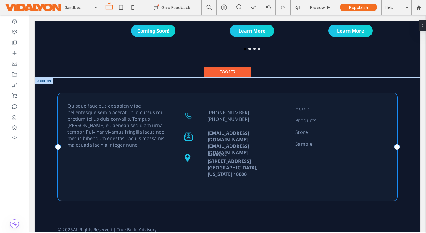
click at [69, 96] on div "Quisque faucibus ex sapien vitae pellentesque sem placerat. In id cursus mi pre…" at bounding box center [227, 147] width 339 height 108
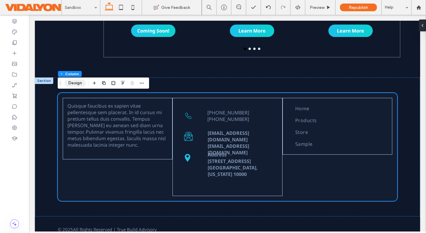
click at [71, 81] on button "Design" at bounding box center [74, 82] width 21 height 7
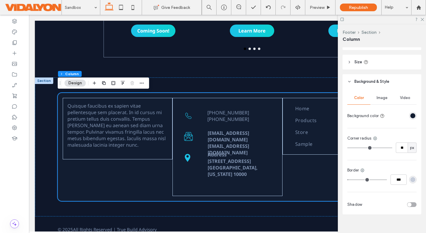
scroll to position [259, 0]
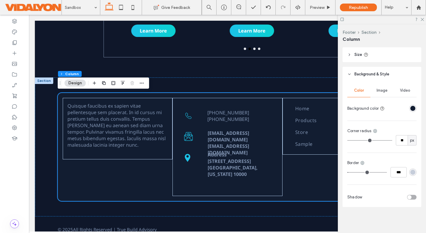
click at [405, 173] on div "rgba(127, 146, 176, 0.4)" at bounding box center [412, 172] width 5 height 5
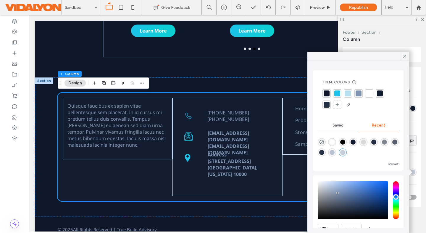
scroll to position [28, 0]
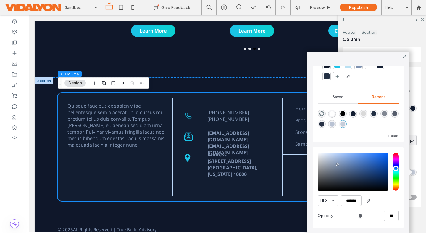
click at [383, 113] on div "rgba(18, 29, 49, 0.51)" at bounding box center [384, 113] width 5 height 5
drag, startPoint x: 361, startPoint y: 215, endPoint x: 356, endPoint y: 215, distance: 4.4
click at [356, 215] on input "range" at bounding box center [360, 215] width 38 height 1
click at [402, 54] on icon at bounding box center [404, 55] width 5 height 5
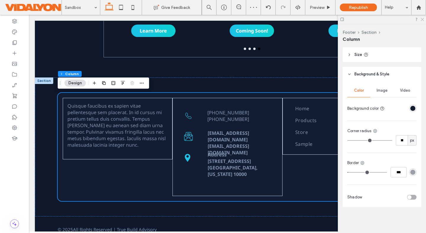
click at [405, 20] on use at bounding box center [421, 19] width 3 height 3
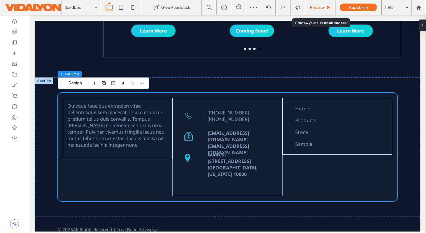
click at [319, 9] on span "Preview" at bounding box center [316, 7] width 15 height 5
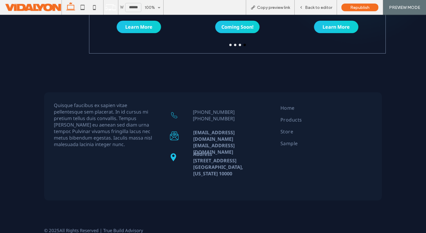
scroll to position [295, 0]
click at [320, 9] on span "Back to editor" at bounding box center [318, 7] width 27 height 5
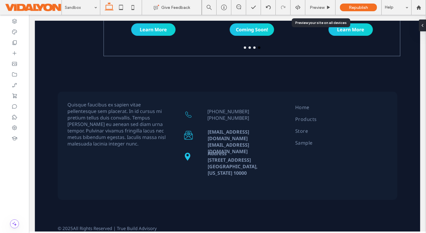
scroll to position [290, 0]
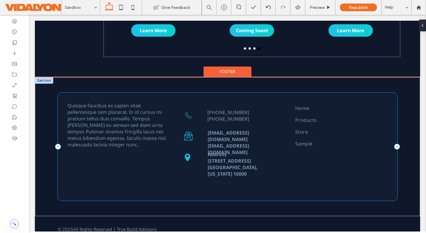
click at [96, 93] on div "Quisque faucibus ex sapien vitae pellentesque sem placerat. In id cursus mi pre…" at bounding box center [227, 147] width 339 height 108
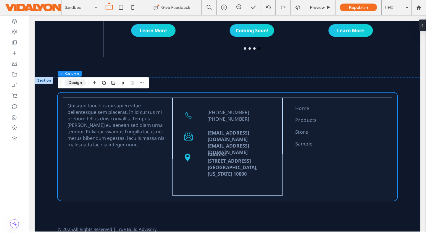
click at [72, 81] on button "Design" at bounding box center [74, 82] width 21 height 7
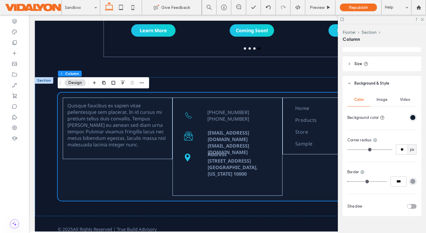
scroll to position [259, 0]
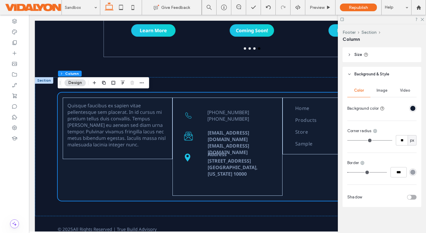
click at [405, 172] on div "rgba(18, 29, 49, 0.4)" at bounding box center [412, 172] width 5 height 5
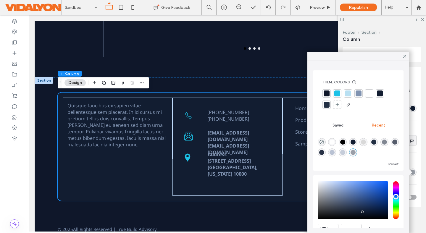
click at [362, 142] on div "rgba(217, 217, 217, 1)" at bounding box center [363, 141] width 5 height 5
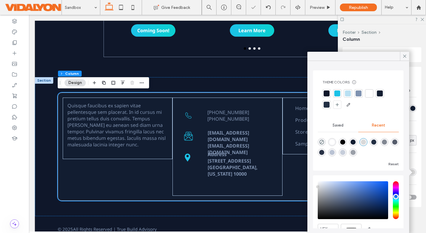
scroll to position [28, 0]
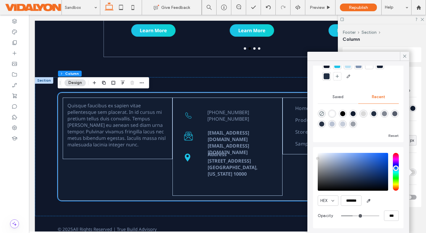
drag, startPoint x: 377, startPoint y: 215, endPoint x: 353, endPoint y: 216, distance: 23.3
click at [353, 216] on input "range" at bounding box center [360, 215] width 38 height 1
click at [403, 56] on icon at bounding box center [404, 55] width 5 height 5
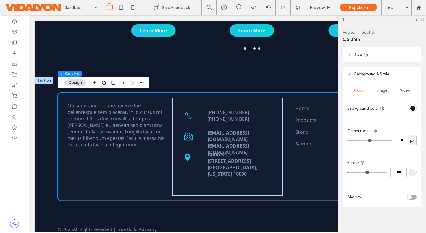
click at [405, 20] on icon at bounding box center [422, 19] width 4 height 4
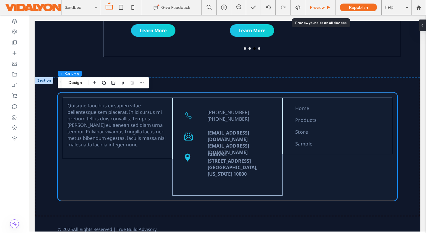
click at [326, 7] on icon at bounding box center [328, 7] width 4 height 4
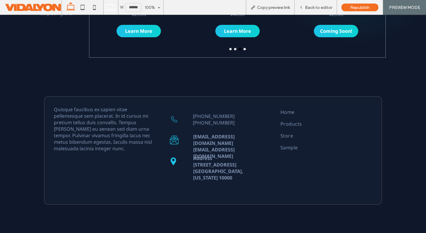
scroll to position [293, 0]
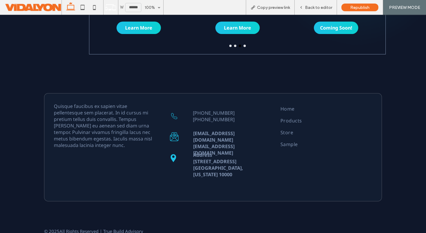
click at [62, 94] on div "Quisque faucibus ex sapien vitae pellentesque sem placerat. In id cursus mi pre…" at bounding box center [212, 147] width 337 height 108
click at [310, 7] on span "Back to editor" at bounding box center [318, 7] width 27 height 5
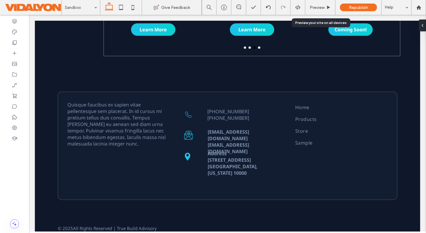
scroll to position [289, 0]
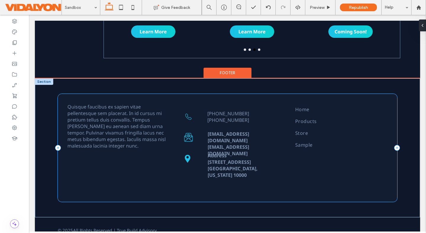
click at [73, 97] on div "Quisque faucibus ex sapien vitae pellentesque sem placerat. In id cursus mi pre…" at bounding box center [227, 148] width 339 height 108
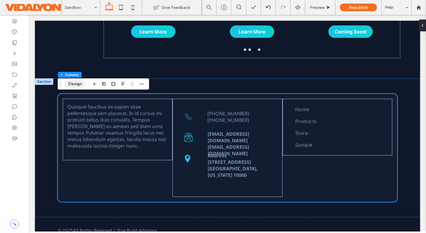
click at [72, 87] on button "Design" at bounding box center [74, 83] width 21 height 7
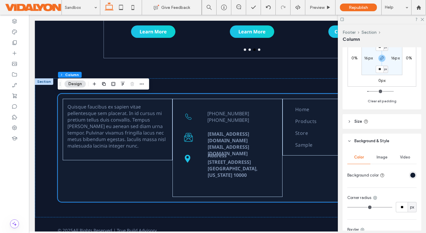
scroll to position [259, 0]
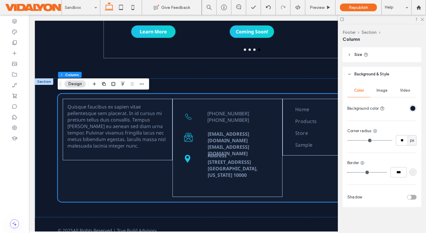
click at [405, 172] on div "rgba(217, 217, 217, 0.3)" at bounding box center [412, 172] width 5 height 5
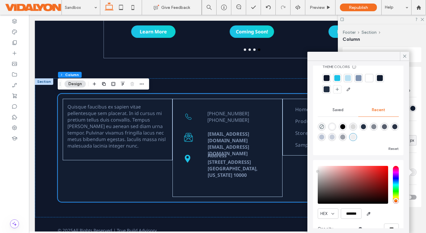
scroll to position [28, 0]
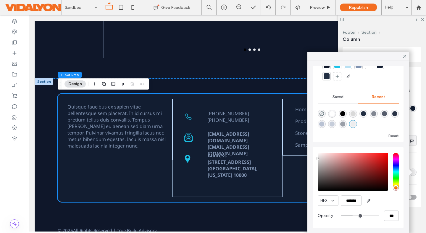
click at [342, 123] on div "rgba(18, 29, 49, 0.4)" at bounding box center [342, 123] width 5 height 5
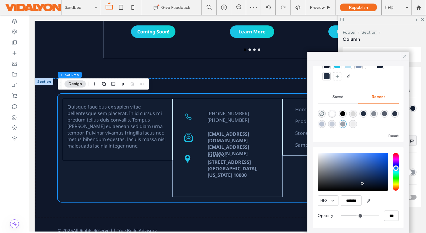
click at [405, 54] on icon at bounding box center [404, 55] width 5 height 5
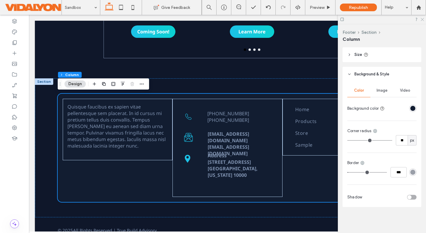
click at [405, 20] on icon at bounding box center [422, 19] width 4 height 4
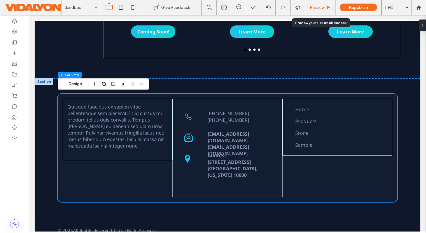
click at [321, 10] on div "Preview" at bounding box center [320, 7] width 30 height 15
click at [319, 8] on span "Preview" at bounding box center [316, 7] width 15 height 5
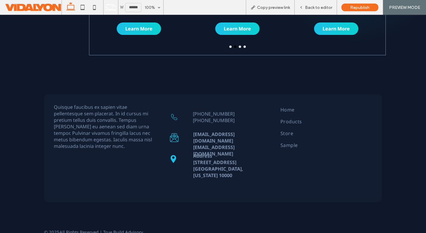
scroll to position [294, 0]
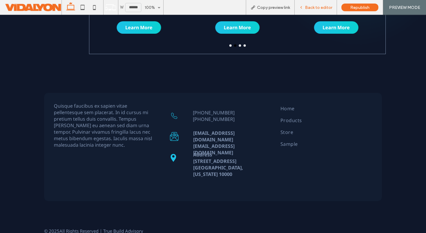
click at [311, 6] on span "Back to editor" at bounding box center [318, 7] width 27 height 5
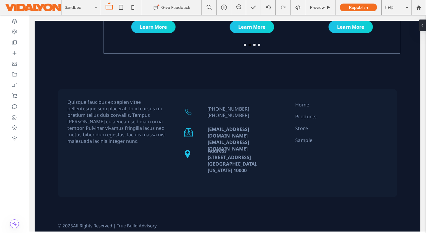
scroll to position [289, 0]
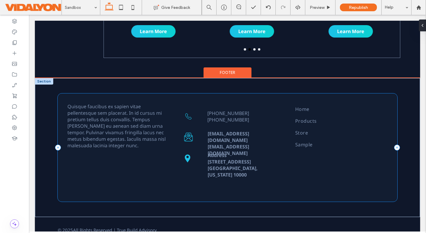
click at [89, 94] on div "Quisque faucibus ex sapien vitae pellentesque sem placerat. In id cursus mi pre…" at bounding box center [227, 147] width 339 height 108
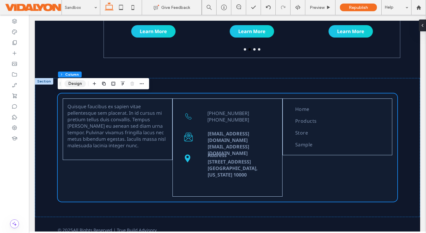
click at [69, 84] on button "Design" at bounding box center [74, 83] width 21 height 7
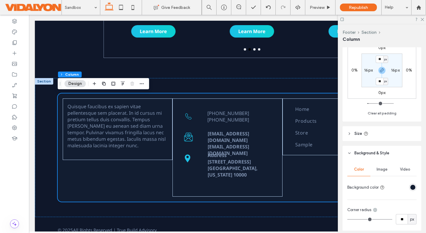
scroll to position [259, 0]
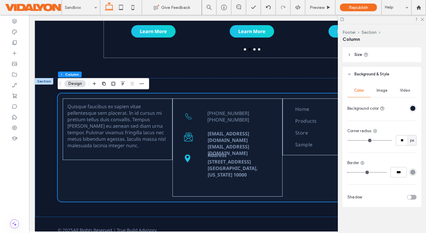
click at [405, 173] on div "rgba(18, 29, 49, 0.4)" at bounding box center [412, 172] width 5 height 5
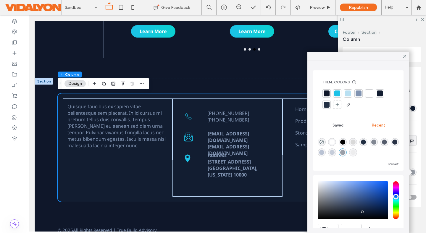
click at [353, 142] on div "rgba(217, 217, 217, 1)" at bounding box center [352, 141] width 5 height 5
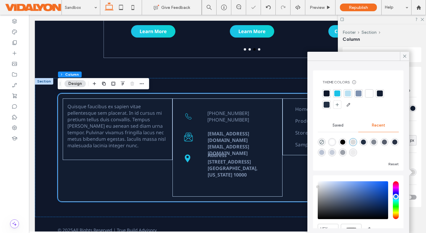
scroll to position [28, 0]
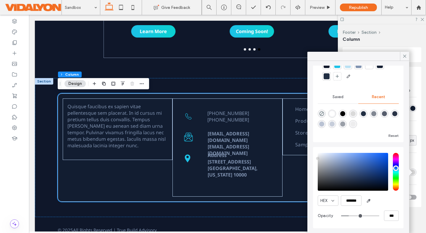
drag, startPoint x: 376, startPoint y: 215, endPoint x: 349, endPoint y: 215, distance: 26.9
click at [349, 215] on input "range" at bounding box center [360, 215] width 38 height 1
click at [404, 55] on icon at bounding box center [404, 55] width 5 height 5
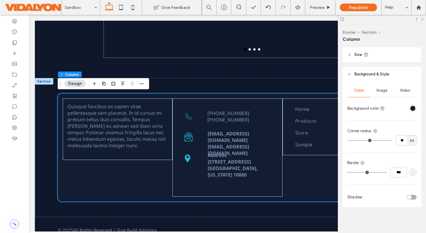
click at [405, 18] on icon at bounding box center [422, 19] width 4 height 4
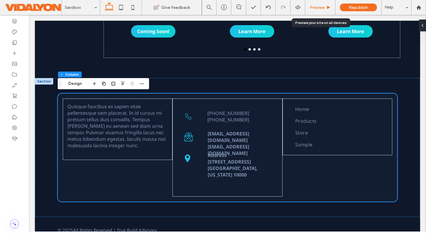
click at [325, 9] on div "Preview" at bounding box center [320, 7] width 30 height 5
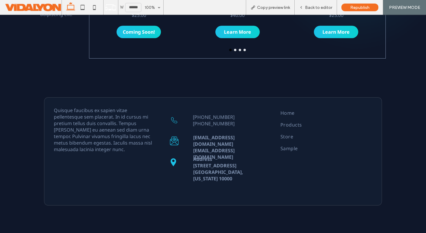
scroll to position [290, 0]
click at [319, 8] on span "Back to editor" at bounding box center [318, 7] width 27 height 5
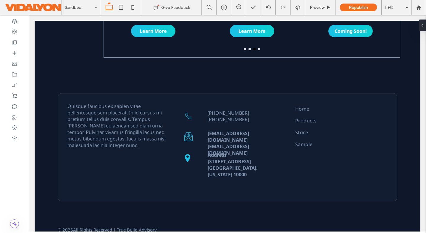
scroll to position [285, 0]
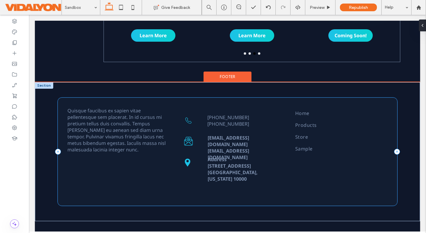
click at [69, 101] on div "Quisque faucibus ex sapien vitae pellentesque sem placerat. In id cursus mi pre…" at bounding box center [227, 152] width 339 height 108
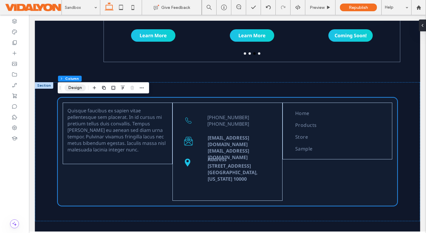
click at [71, 89] on button "Design" at bounding box center [74, 87] width 21 height 7
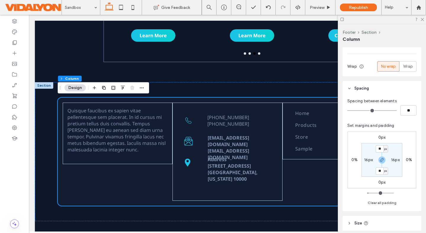
scroll to position [259, 0]
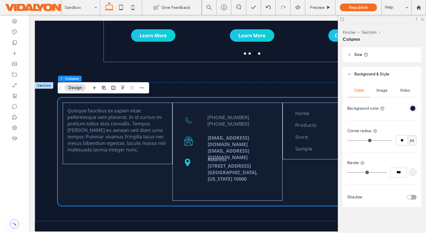
click at [405, 171] on div "rgba(217, 217, 217, 0.2)" at bounding box center [412, 172] width 5 height 5
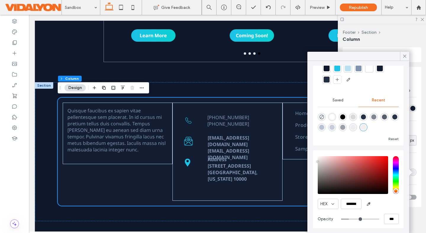
scroll to position [28, 0]
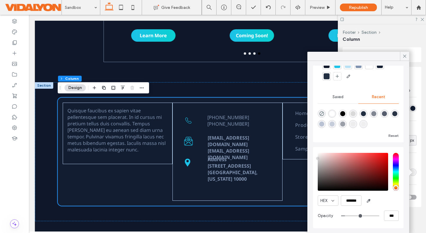
drag, startPoint x: 350, startPoint y: 215, endPoint x: 346, endPoint y: 215, distance: 3.5
click at [346, 215] on input "range" at bounding box center [360, 215] width 38 height 1
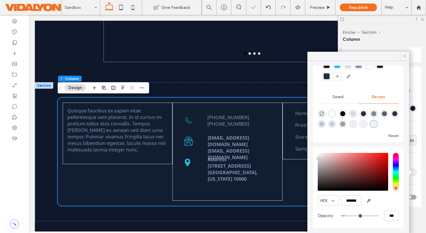
click at [404, 54] on icon at bounding box center [404, 55] width 5 height 5
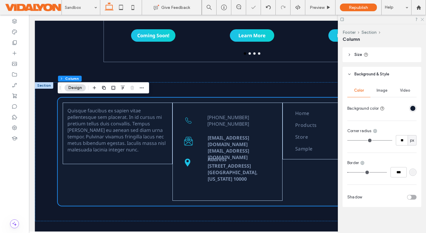
click at [405, 19] on icon at bounding box center [422, 19] width 4 height 4
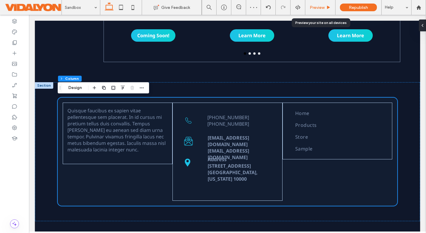
click at [319, 10] on div "Preview" at bounding box center [320, 7] width 30 height 15
click at [319, 8] on span "Preview" at bounding box center [316, 7] width 15 height 5
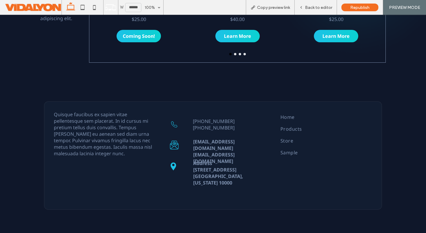
scroll to position [290, 0]
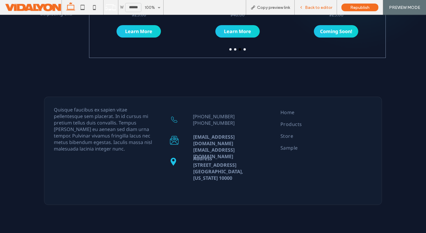
click at [319, 7] on span "Back to editor" at bounding box center [318, 7] width 27 height 5
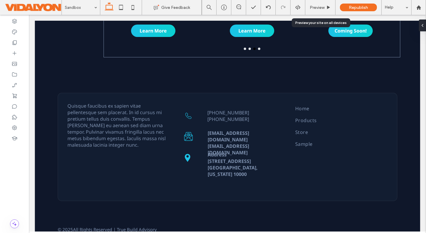
scroll to position [285, 0]
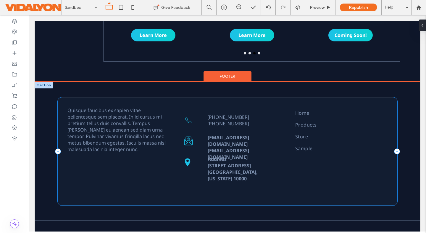
click at [93, 100] on div "Quisque faucibus ex sapien vitae pellentesque sem placerat. In id cursus mi pre…" at bounding box center [227, 151] width 339 height 108
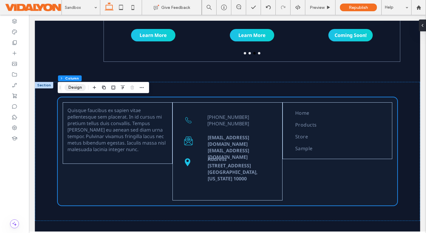
click at [68, 88] on button "Design" at bounding box center [74, 87] width 21 height 7
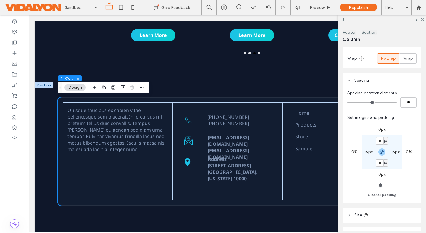
scroll to position [259, 0]
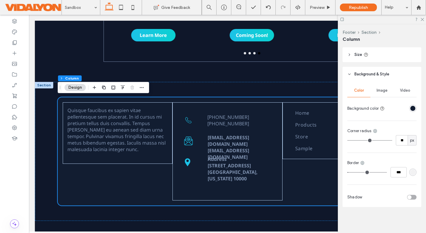
drag, startPoint x: 355, startPoint y: 140, endPoint x: 361, endPoint y: 140, distance: 6.8
click at [361, 140] on input "range" at bounding box center [369, 140] width 45 height 1
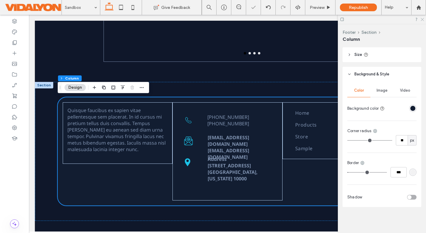
click at [405, 20] on icon at bounding box center [422, 19] width 4 height 4
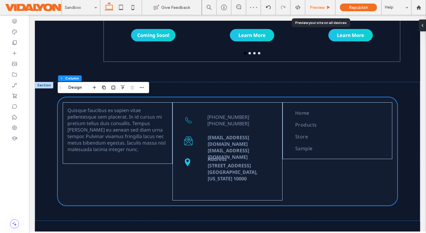
click at [316, 9] on span "Preview" at bounding box center [316, 7] width 15 height 5
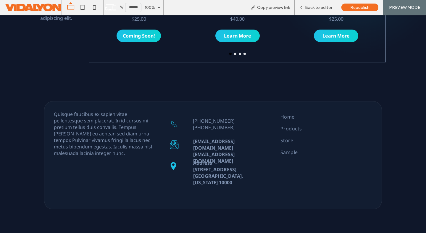
scroll to position [290, 0]
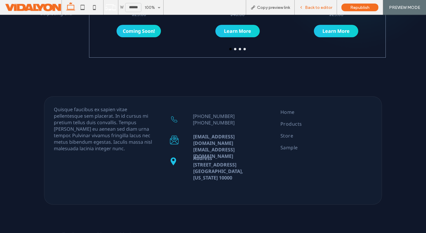
click at [314, 7] on span "Back to editor" at bounding box center [318, 7] width 27 height 5
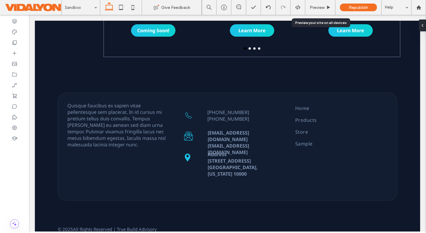
scroll to position [286, 0]
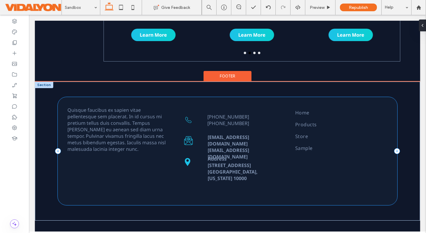
click at [310, 178] on div "Quisque faucibus ex sapien vitae pellentesque sem placerat. In id cursus mi pre…" at bounding box center [227, 151] width 339 height 108
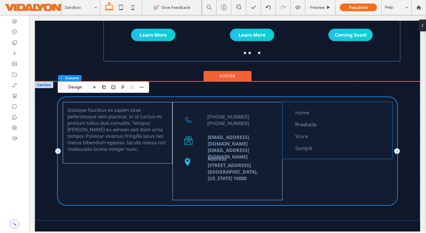
click at [337, 119] on link "Products" at bounding box center [341, 125] width 92 height 12
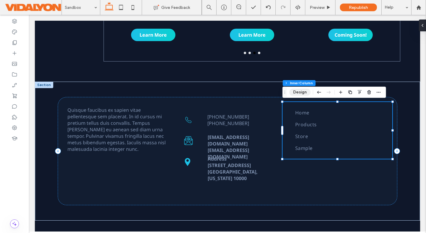
click at [295, 93] on button "Design" at bounding box center [299, 92] width 21 height 7
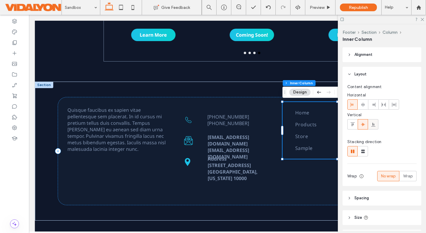
click at [372, 124] on use at bounding box center [373, 125] width 4 height 4
click at [361, 126] on icon at bounding box center [362, 124] width 5 height 5
click at [353, 126] on icon at bounding box center [352, 124] width 5 height 5
click at [363, 124] on use at bounding box center [362, 124] width 4 height 3
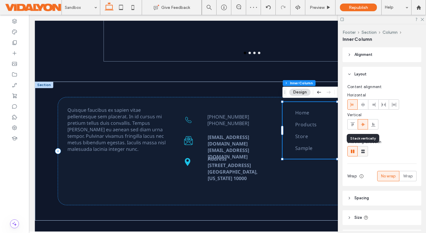
click at [362, 152] on use at bounding box center [363, 152] width 4 height 4
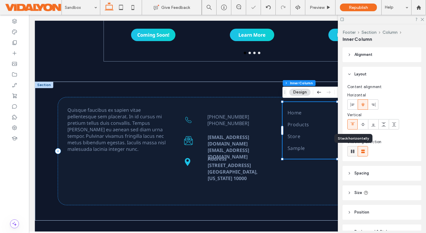
click at [352, 150] on icon at bounding box center [352, 151] width 6 height 6
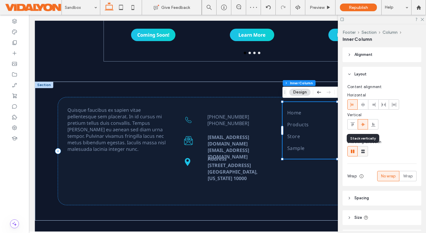
click at [364, 150] on icon at bounding box center [363, 151] width 6 height 6
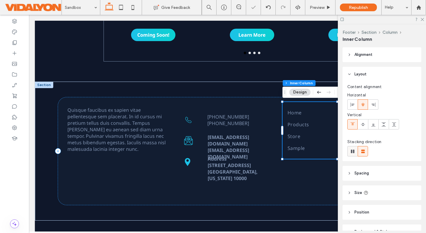
click at [354, 151] on icon at bounding box center [352, 151] width 6 height 6
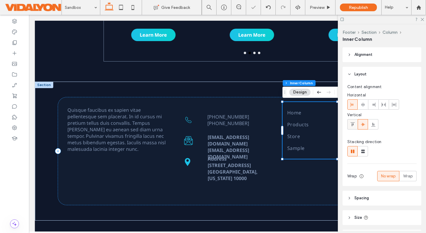
click at [353, 124] on icon at bounding box center [352, 124] width 5 height 5
click at [363, 124] on icon at bounding box center [362, 124] width 5 height 5
click at [349, 71] on header "Layout" at bounding box center [381, 74] width 79 height 15
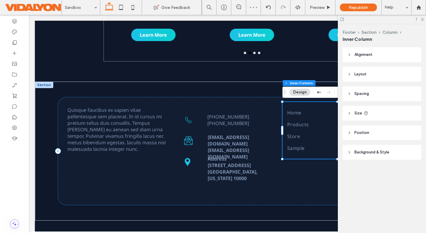
click at [347, 54] on icon at bounding box center [349, 55] width 4 height 4
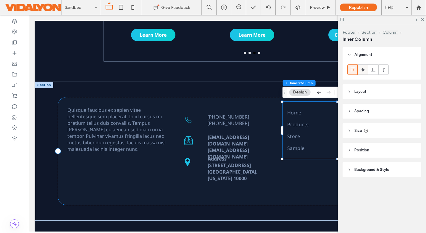
click at [364, 69] on icon at bounding box center [362, 69] width 5 height 5
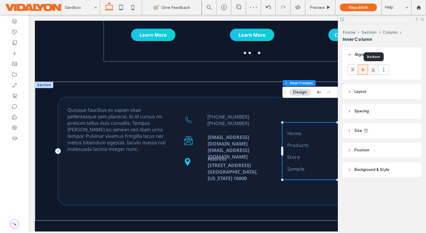
click at [372, 69] on use at bounding box center [373, 70] width 4 height 4
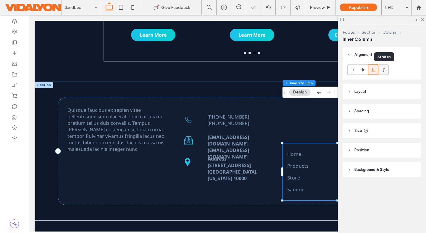
click at [381, 70] on icon at bounding box center [383, 69] width 5 height 5
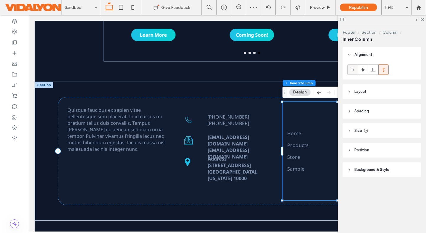
click at [352, 68] on use at bounding box center [352, 70] width 4 height 4
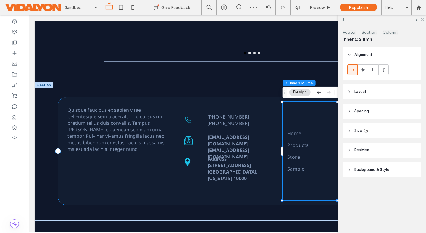
click at [405, 19] on icon at bounding box center [422, 19] width 4 height 4
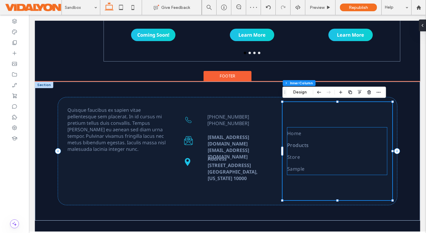
click at [351, 141] on link "Products" at bounding box center [337, 145] width 100 height 12
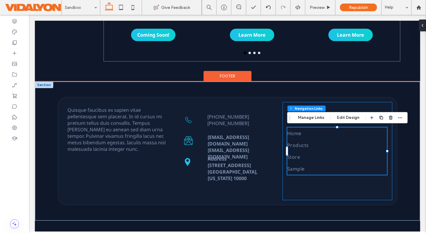
click at [347, 106] on div "Home Products Store Sample" at bounding box center [337, 151] width 110 height 98
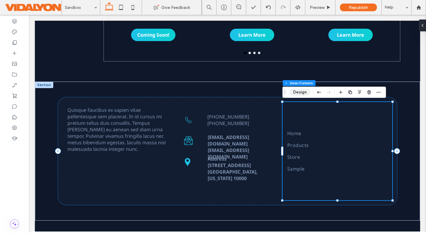
click at [299, 91] on button "Design" at bounding box center [299, 92] width 21 height 7
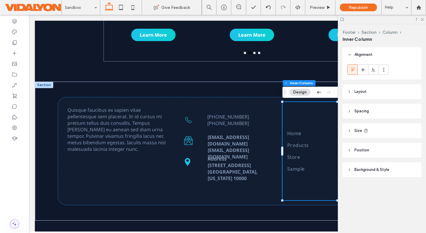
click at [350, 53] on icon at bounding box center [349, 55] width 4 height 4
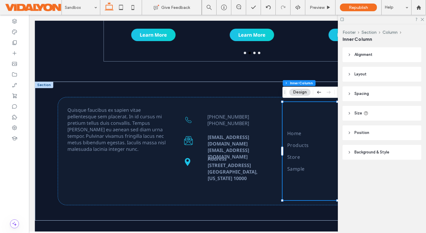
click at [350, 53] on icon at bounding box center [349, 55] width 4 height 4
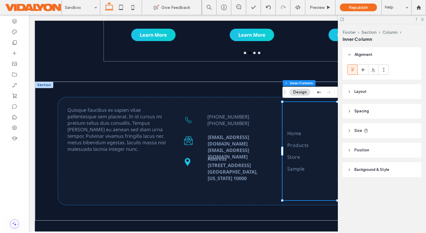
click at [344, 69] on div at bounding box center [381, 70] width 79 height 17
click at [384, 69] on icon at bounding box center [383, 69] width 5 height 5
click at [348, 68] on div at bounding box center [352, 70] width 10 height 10
click at [405, 20] on use at bounding box center [421, 19] width 3 height 3
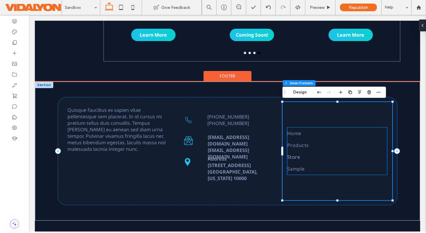
click at [309, 151] on link "Store" at bounding box center [337, 157] width 100 height 12
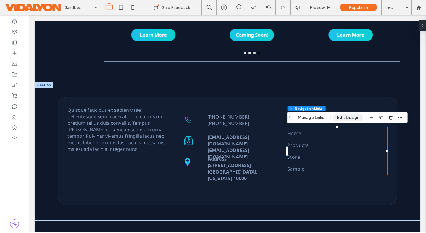
click at [346, 120] on button "Edit Design" at bounding box center [348, 117] width 30 height 7
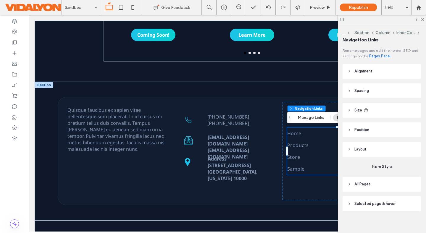
click at [362, 69] on span "Alignment" at bounding box center [363, 71] width 18 height 6
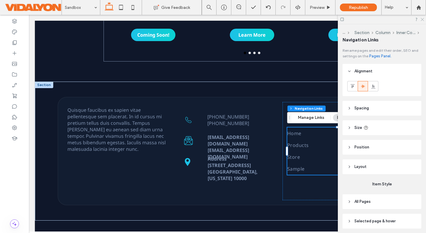
click at [405, 18] on icon at bounding box center [422, 19] width 4 height 4
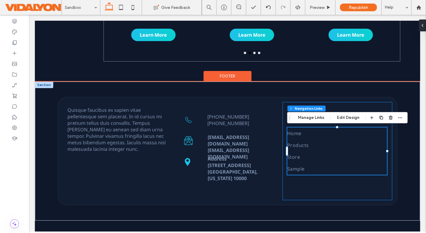
click at [345, 108] on div "Home Products Store Sample" at bounding box center [337, 151] width 110 height 98
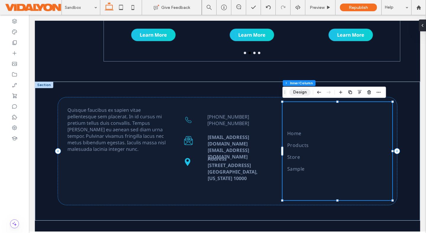
click at [298, 91] on button "Design" at bounding box center [299, 92] width 21 height 7
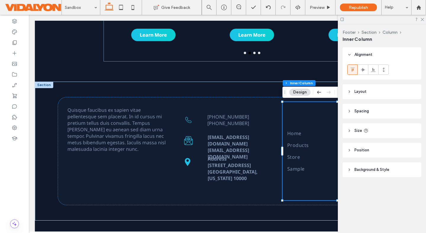
click at [351, 90] on icon at bounding box center [349, 92] width 4 height 4
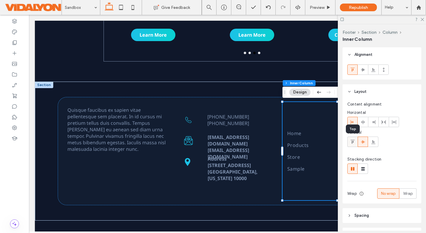
click at [354, 143] on icon at bounding box center [352, 141] width 5 height 5
click at [405, 20] on icon at bounding box center [422, 19] width 4 height 4
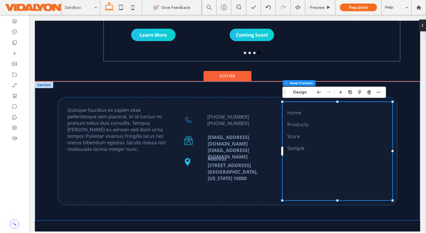
click at [405, 88] on div "Quisque faucibus ex sapien vitae pellentesque sem placerat. In id cursus mi pre…" at bounding box center [227, 151] width 385 height 139
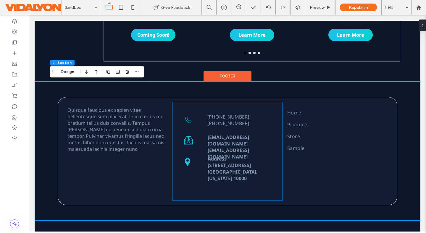
click at [197, 108] on div "Address 123 Main Street Anytown, Colorado 10000 contact@genz.com sales@genz.com…" at bounding box center [227, 151] width 100 height 89
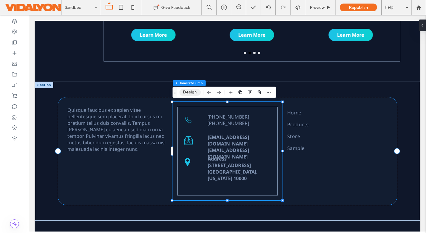
click at [187, 93] on button "Design" at bounding box center [189, 92] width 21 height 7
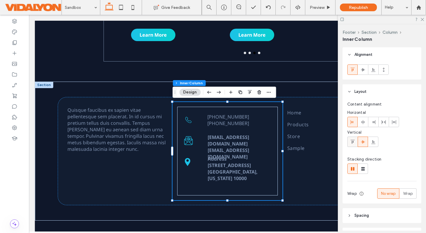
click at [353, 139] on icon at bounding box center [352, 141] width 5 height 5
click at [360, 139] on icon at bounding box center [362, 141] width 5 height 5
click at [348, 141] on div at bounding box center [352, 142] width 10 height 10
click at [405, 19] on icon at bounding box center [422, 19] width 4 height 4
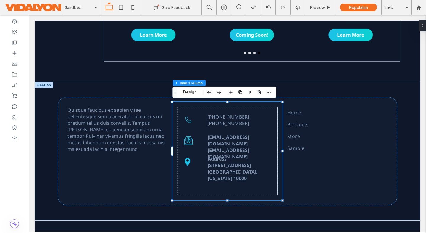
click at [313, 6] on span "Preview" at bounding box center [316, 7] width 15 height 5
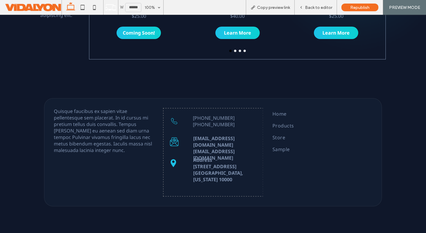
scroll to position [291, 0]
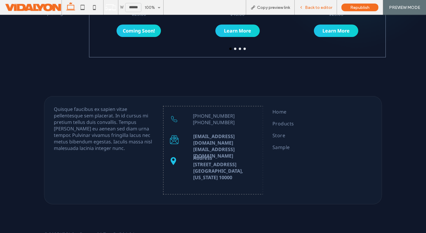
click at [311, 6] on span "Back to editor" at bounding box center [318, 7] width 27 height 5
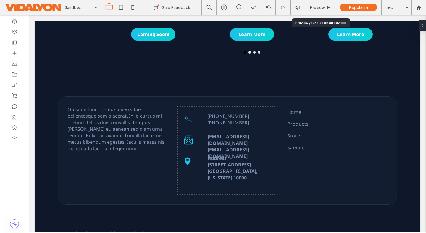
scroll to position [286, 0]
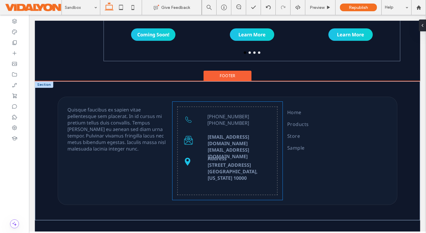
click at [243, 135] on strong "[EMAIL_ADDRESS][DOMAIN_NAME]" at bounding box center [227, 140] width 41 height 13
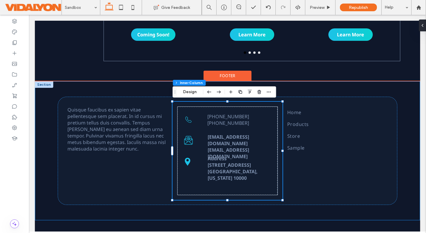
click at [139, 90] on div "Quisque faucibus ex sapien vitae pellentesque sem placerat. In id cursus mi pre…" at bounding box center [227, 150] width 355 height 139
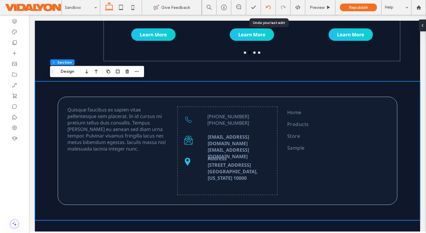
click at [269, 6] on use at bounding box center [267, 7] width 5 height 4
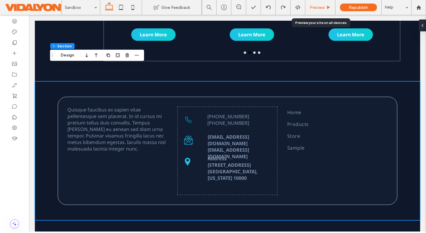
click at [321, 10] on div "Preview" at bounding box center [320, 7] width 30 height 15
click at [320, 5] on span "Preview" at bounding box center [316, 7] width 15 height 5
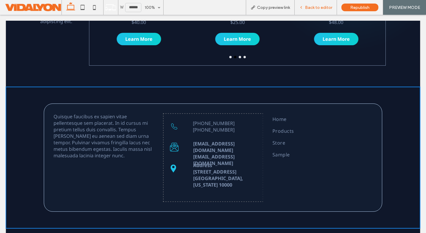
click at [317, 8] on span "Back to editor" at bounding box center [318, 7] width 27 height 5
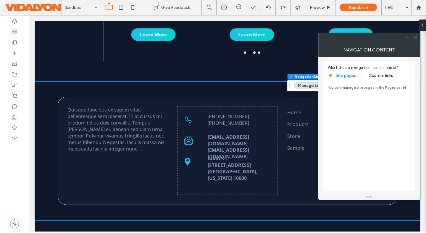
click at [405, 38] on use at bounding box center [414, 37] width 3 height 3
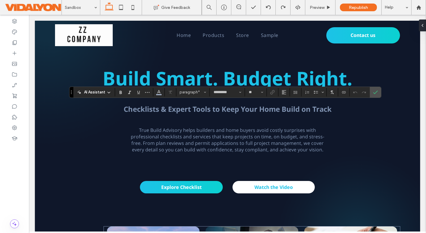
scroll to position [297, 0]
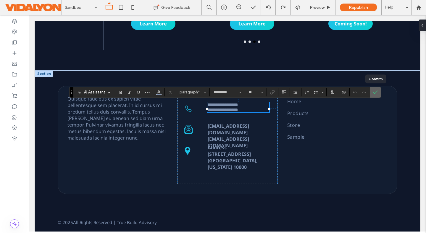
click at [373, 93] on use "Confirm" at bounding box center [375, 92] width 5 height 4
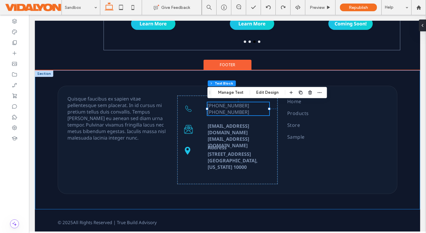
click at [358, 79] on div "Quisque faucibus ex sapien vitae pellentesque sem placerat. In id cursus mi pre…" at bounding box center [227, 139] width 355 height 139
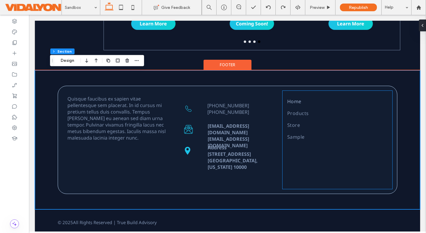
click at [298, 103] on span "Home" at bounding box center [294, 101] width 14 height 7
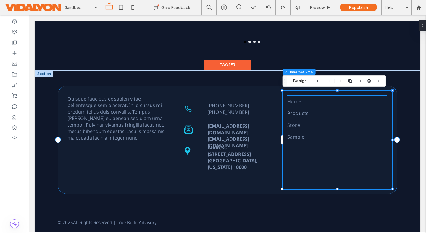
click at [345, 113] on link "Products" at bounding box center [337, 113] width 100 height 12
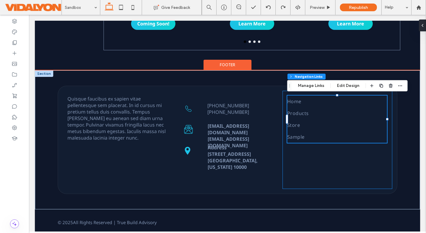
click at [331, 165] on div "Home Products Store Sample" at bounding box center [337, 140] width 110 height 98
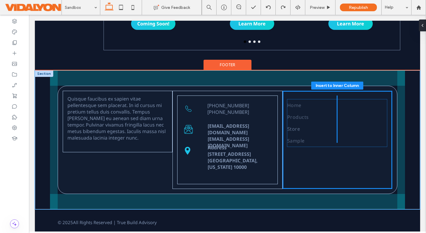
type input "***"
type input "****"
drag, startPoint x: 336, startPoint y: 120, endPoint x: 335, endPoint y: 125, distance: 4.7
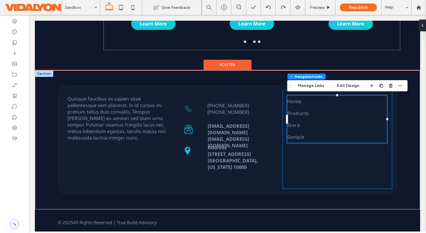
click at [332, 152] on div "Home Products Store Sample" at bounding box center [337, 140] width 110 height 98
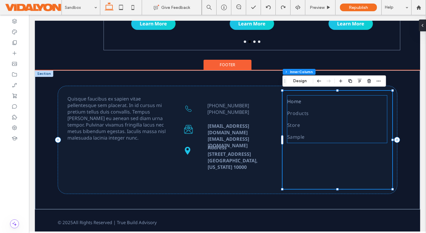
click at [317, 100] on link "Home" at bounding box center [337, 101] width 100 height 12
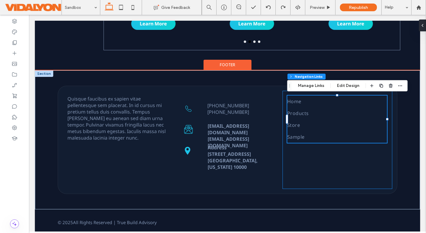
type input "***"
type input "****"
click at [303, 127] on link "Store" at bounding box center [337, 125] width 100 height 12
click at [318, 127] on link "Store" at bounding box center [337, 125] width 100 height 12
click at [317, 153] on div "Home Products Store Sample" at bounding box center [337, 140] width 110 height 98
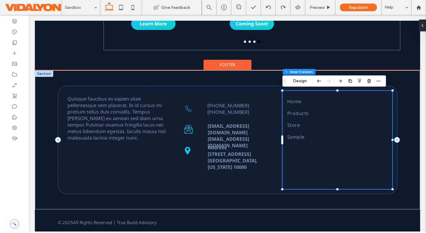
click at [337, 91] on div at bounding box center [337, 90] width 2 height 2
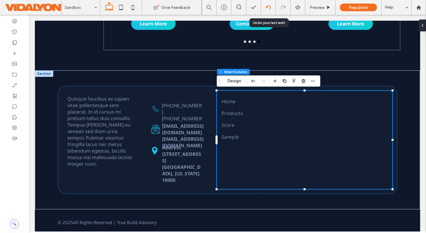
click at [266, 9] on icon at bounding box center [268, 7] width 5 height 5
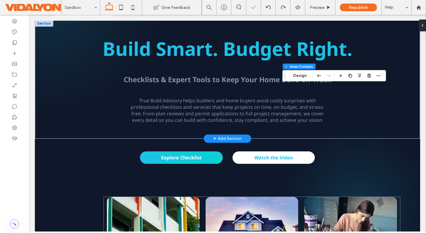
scroll to position [302, 0]
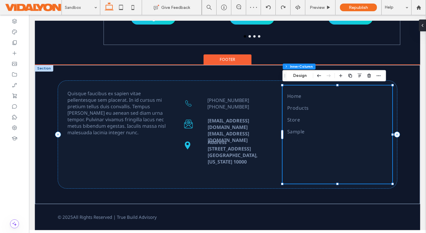
click at [306, 160] on div "Home Products Store Sample" at bounding box center [337, 134] width 110 height 98
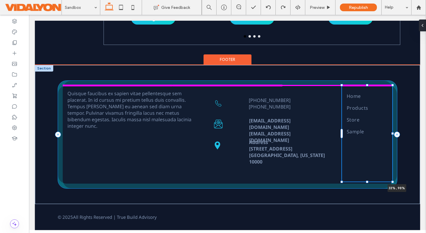
click at [337, 87] on div "Quisque faucibus ex sapien vitae pellentesque sem placerat. In id cursus mi pre…" at bounding box center [227, 134] width 355 height 139
type input "**"
type input "****"
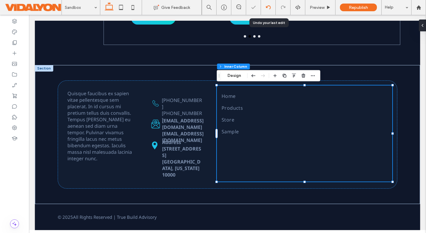
click at [267, 9] on icon at bounding box center [268, 7] width 5 height 5
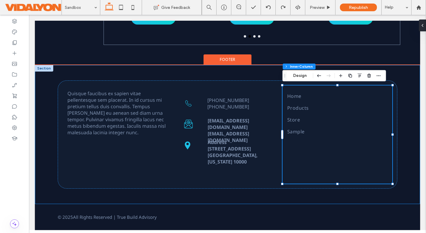
click at [405, 103] on div "Quisque faucibus ex sapien vitae pellentesque sem placerat. In id cursus mi pre…" at bounding box center [227, 134] width 385 height 139
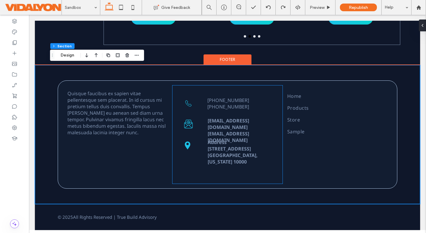
click at [223, 130] on strong "[EMAIL_ADDRESS][DOMAIN_NAME]" at bounding box center [227, 136] width 41 height 13
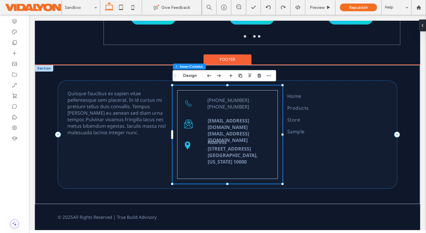
click at [223, 130] on strong "[EMAIL_ADDRESS][DOMAIN_NAME]" at bounding box center [227, 136] width 41 height 13
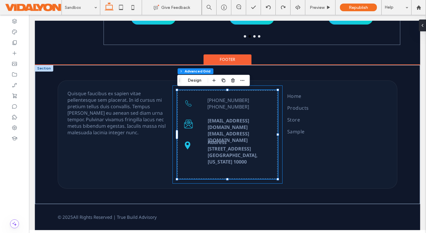
click at [234, 130] on strong "[EMAIL_ADDRESS][DOMAIN_NAME]" at bounding box center [227, 136] width 41 height 13
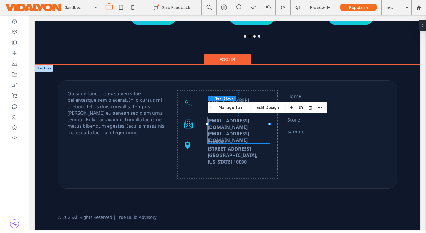
click at [234, 130] on strong "[EMAIL_ADDRESS][DOMAIN_NAME]" at bounding box center [227, 136] width 41 height 13
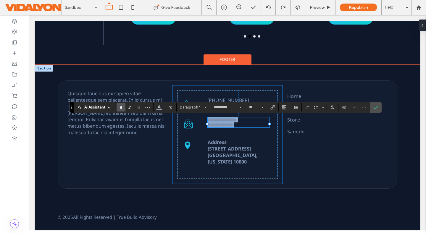
click at [249, 127] on p "**********" at bounding box center [237, 124] width 61 height 5
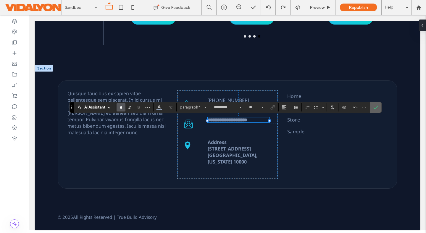
click at [376, 107] on use "Confirm" at bounding box center [375, 108] width 5 height 4
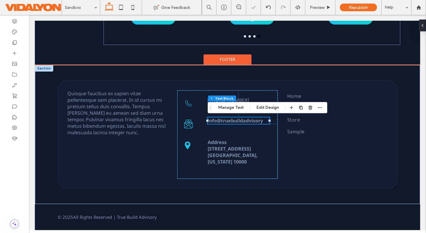
click at [274, 135] on div "Address [STREET_ADDRESS][US_STATE] info@truebuildadvisory [PHONE_NUMBER] [PHONE…" at bounding box center [227, 134] width 100 height 89
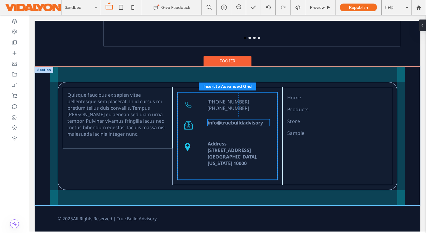
scroll to position [301, 0]
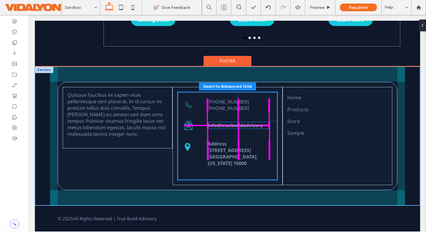
drag, startPoint x: 235, startPoint y: 122, endPoint x: 235, endPoint y: 127, distance: 5.0
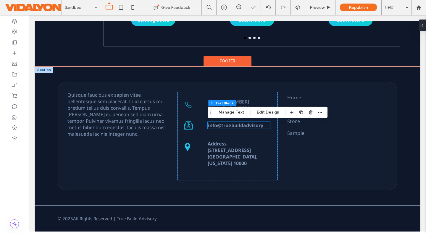
click at [240, 138] on div "Address [STREET_ADDRESS][US_STATE] info@truebuildadvisory [PHONE_NUMBER] [PHONE…" at bounding box center [227, 136] width 100 height 89
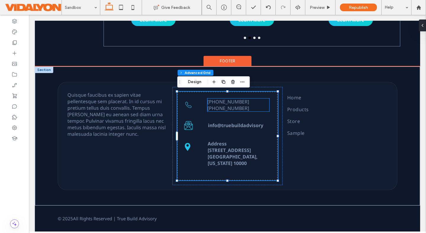
click at [252, 102] on p "[PHONE_NUMBER]" at bounding box center [237, 101] width 61 height 7
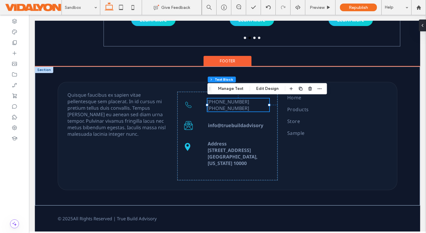
click at [252, 102] on p "[PHONE_NUMBER]" at bounding box center [237, 101] width 61 height 7
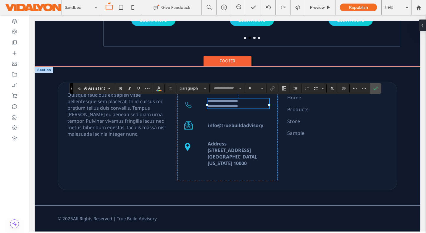
type input "*********"
type input "**"
click at [252, 102] on p "**********" at bounding box center [237, 100] width 61 height 5
click at [373, 88] on icon "Confirm" at bounding box center [375, 88] width 5 height 5
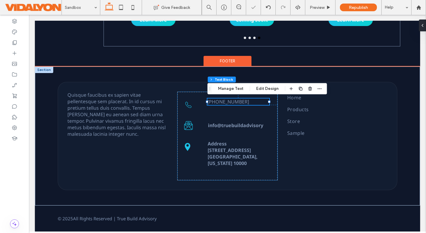
click at [250, 109] on div "Address [STREET_ADDRESS][US_STATE] info@truebuildadvisory [PHONE_NUMBER] 29px 2…" at bounding box center [227, 136] width 100 height 89
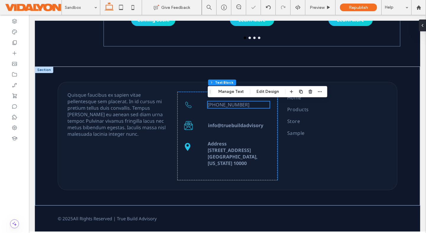
click at [243, 120] on div "Address [STREET_ADDRESS][US_STATE] info@truebuildadvisory [PHONE_NUMBER]" at bounding box center [227, 136] width 100 height 89
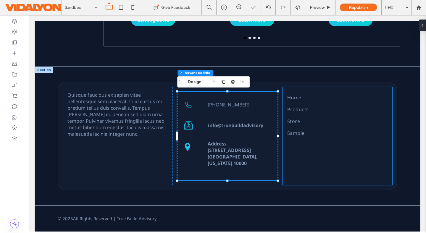
click at [350, 100] on link "Home" at bounding box center [337, 98] width 100 height 12
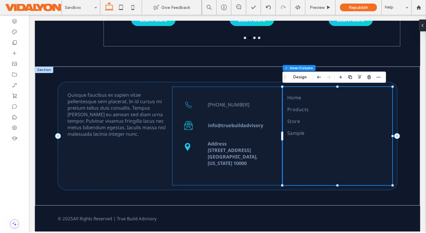
click at [241, 147] on strong "[STREET_ADDRESS]" at bounding box center [228, 150] width 43 height 7
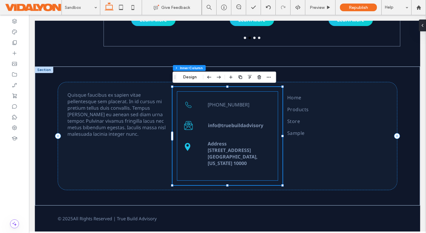
click at [245, 129] on div "Address [STREET_ADDRESS][US_STATE] info@truebuildadvisory [PHONE_NUMBER]" at bounding box center [227, 136] width 100 height 89
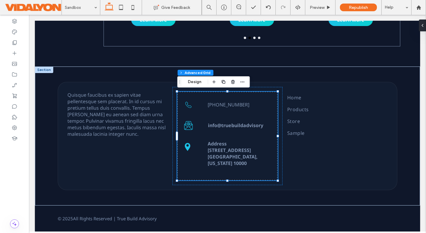
click at [196, 134] on div "Address [STREET_ADDRESS][US_STATE] info@truebuildadvisory [PHONE_NUMBER]" at bounding box center [227, 136] width 100 height 89
click at [114, 126] on span "Quisque faucibus ex sapien vitae pellentesque sem placerat. In id cursus mi pre…" at bounding box center [116, 115] width 98 height 46
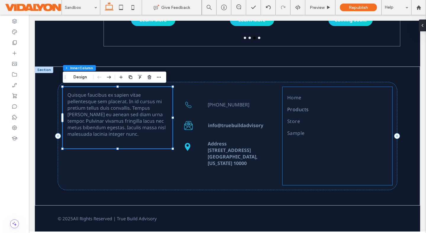
click at [302, 109] on span "Products" at bounding box center [298, 109] width 22 height 7
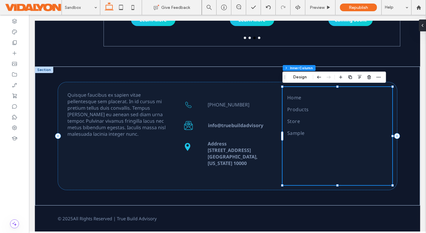
click at [290, 90] on div "Home Products Store Sample" at bounding box center [337, 136] width 110 height 98
click at [302, 165] on div "Home Products Store Sample" at bounding box center [337, 136] width 110 height 98
click at [232, 131] on div "Address [STREET_ADDRESS][US_STATE] info@truebuildadvisory [PHONE_NUMBER]" at bounding box center [227, 136] width 100 height 89
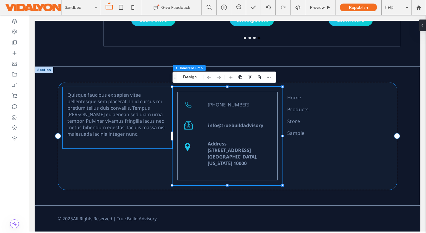
click at [128, 129] on span "Quisque faucibus ex sapien vitae pellentesque sem placerat. In id cursus mi pre…" at bounding box center [116, 115] width 98 height 46
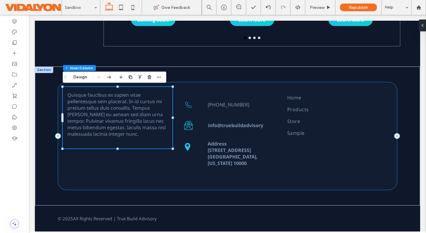
click at [124, 168] on div "Quisque faucibus ex sapien vitae pellentesque sem placerat. In id cursus mi pre…" at bounding box center [227, 136] width 339 height 108
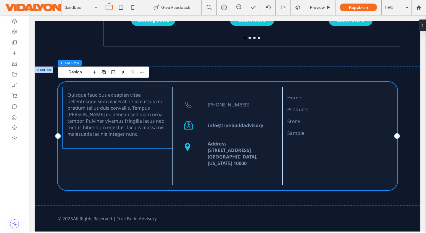
click at [121, 117] on span "Quisque faucibus ex sapien vitae pellentesque sem placerat. In id cursus mi pre…" at bounding box center [116, 115] width 98 height 46
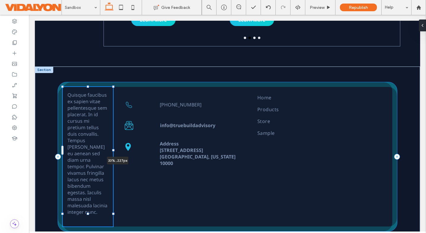
drag, startPoint x: 117, startPoint y: 149, endPoint x: 117, endPoint y: 154, distance: 5.3
click at [117, 154] on div "Quisque faucibus ex sapien vitae pellentesque sem placerat. In id cursus mi pre…" at bounding box center [227, 156] width 355 height 180
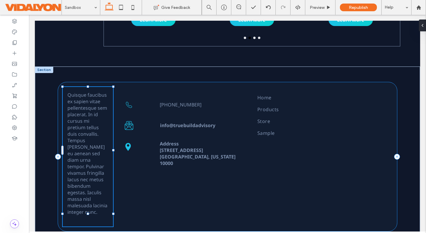
type input "***"
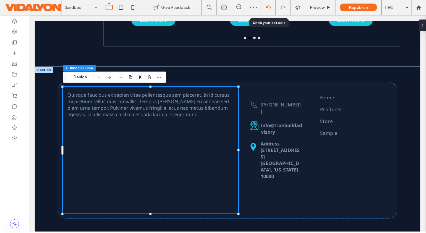
click at [271, 5] on div at bounding box center [268, 7] width 14 height 5
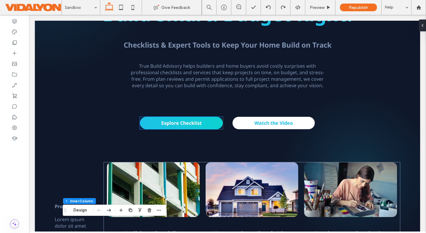
scroll to position [0, 0]
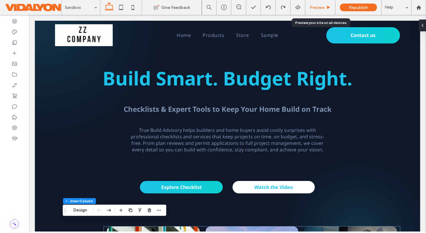
click at [320, 7] on span "Preview" at bounding box center [316, 7] width 15 height 5
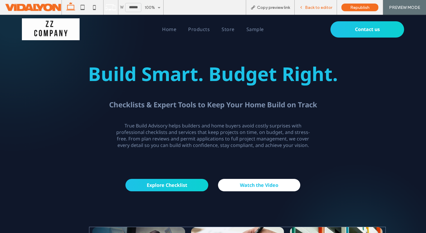
click at [311, 9] on span "Back to editor" at bounding box center [318, 7] width 27 height 5
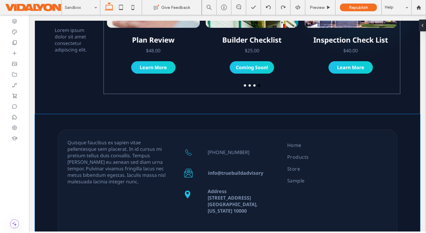
scroll to position [302, 0]
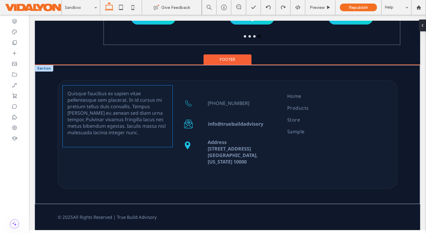
click at [125, 123] on span "Quisque faucibus ex sapien vitae pellentesque sem placerat. In id cursus mi pre…" at bounding box center [116, 113] width 98 height 46
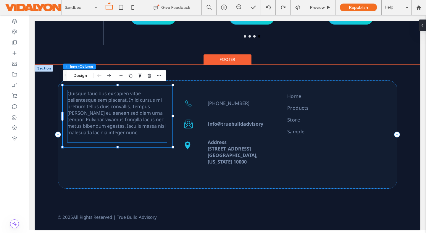
click at [122, 130] on p "Quisque faucibus ex sapien vitae pellentesque sem placerat. In id cursus mi pre…" at bounding box center [116, 113] width 99 height 46
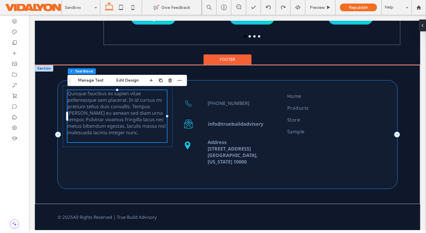
click at [116, 149] on div "Quisque faucibus ex sapien vitae pellentesque sem placerat. In id cursus mi pre…" at bounding box center [227, 134] width 339 height 108
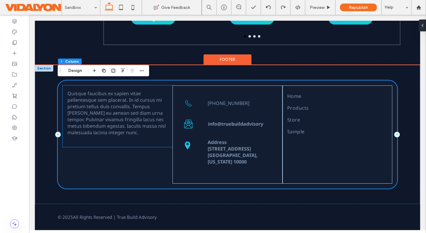
click at [117, 142] on div "Quisque faucibus ex sapien vitae pellentesque sem placerat. In id cursus mi pre…" at bounding box center [118, 115] width 110 height 61
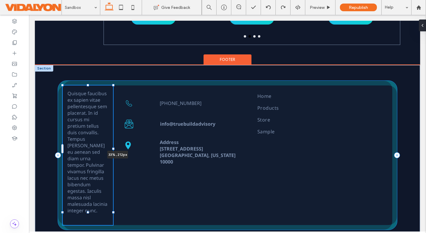
click at [117, 148] on div "Quisque faucibus ex sapien vitae pellentesque sem placerat. In id cursus mi pre…" at bounding box center [227, 155] width 355 height 180
type input "***"
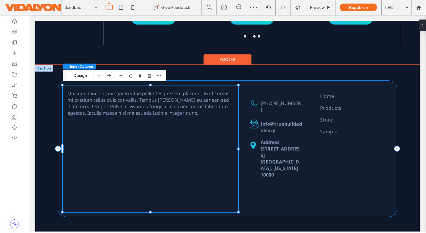
click at [277, 198] on div "Quisque faucibus ex sapien vitae pellentesque sem placerat. In id cursus mi pre…" at bounding box center [227, 148] width 339 height 137
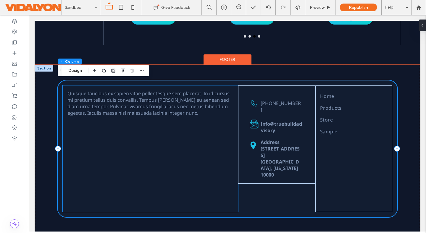
click at [189, 155] on div "Quisque faucibus ex sapien vitae pellentesque sem placerat. In id cursus mi pre…" at bounding box center [150, 148] width 175 height 126
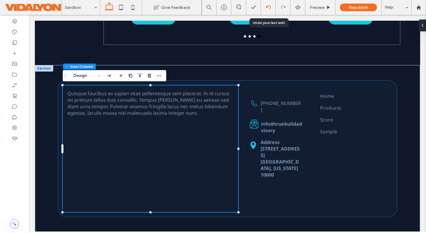
click at [266, 10] on div at bounding box center [268, 7] width 15 height 15
click at [268, 8] on icon at bounding box center [268, 7] width 5 height 5
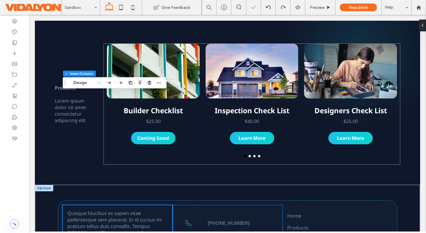
scroll to position [295, 0]
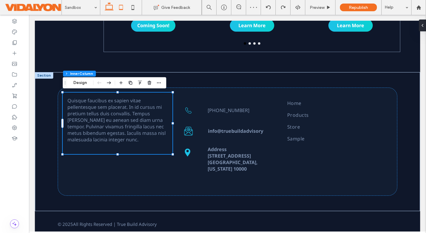
click at [120, 9] on icon at bounding box center [121, 7] width 12 height 12
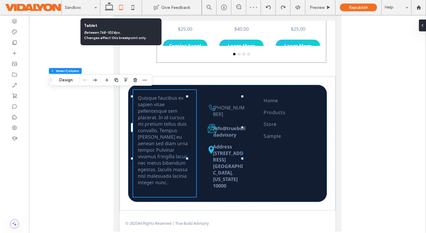
type input "*"
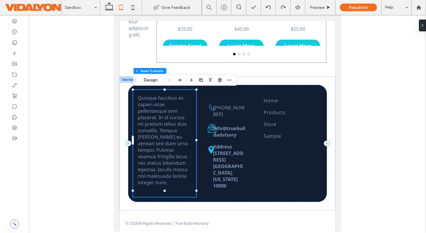
click at [369, 90] on div at bounding box center [227, 123] width 397 height 217
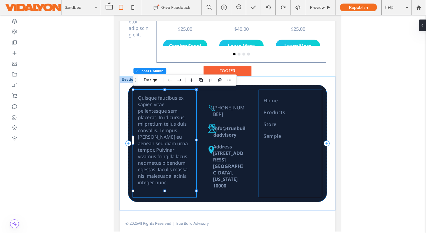
click at [277, 170] on div "Home Products Store Sample" at bounding box center [290, 143] width 63 height 107
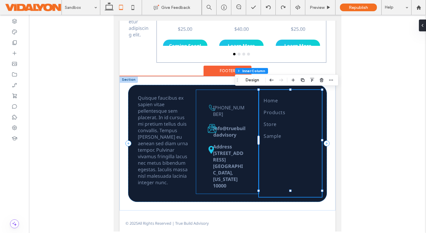
click at [232, 169] on strong "[GEOGRAPHIC_DATA], [US_STATE] 10000" at bounding box center [228, 176] width 30 height 26
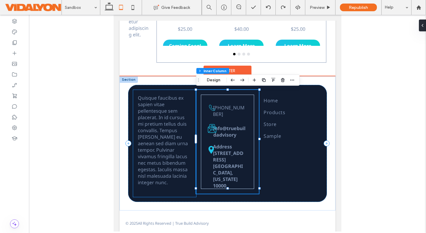
click at [179, 166] on span "Quisque faucibus ex sapien vitae pellentesque sem placerat. In id cursus mi pre…" at bounding box center [163, 140] width 50 height 91
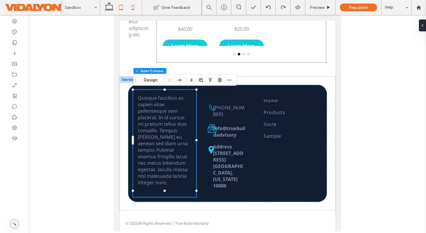
click at [133, 9] on use at bounding box center [132, 7] width 3 height 5
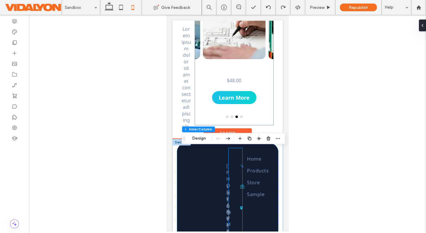
scroll to position [0, 0]
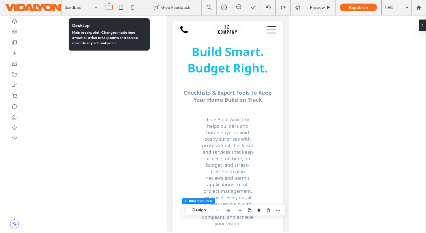
click at [110, 7] on icon at bounding box center [109, 7] width 12 height 12
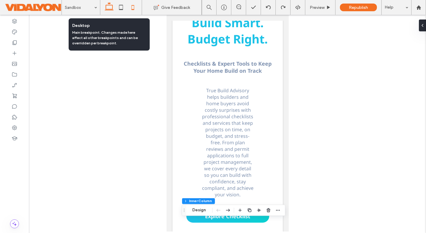
type input "**"
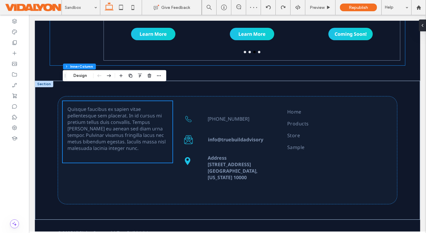
scroll to position [302, 0]
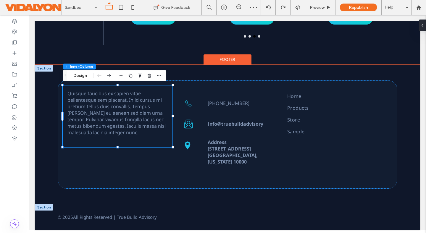
click at [50, 208] on div at bounding box center [44, 207] width 18 height 7
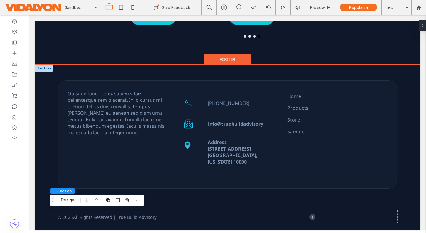
click at [46, 183] on div "Quisque faucibus ex sapien vitae pellentesque sem placerat. In id cursus mi pre…" at bounding box center [227, 134] width 385 height 139
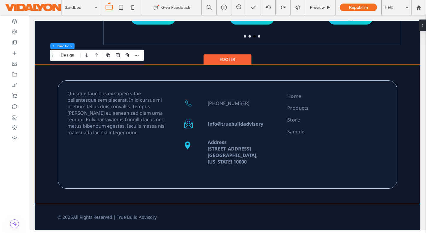
click at [405, 81] on div "Quisque faucibus ex sapien vitae pellentesque sem placerat. In id cursus mi pre…" at bounding box center [227, 134] width 385 height 139
click at [46, 89] on div "Quisque faucibus ex sapien vitae pellentesque sem placerat. In id cursus mi pre…" at bounding box center [227, 134] width 385 height 139
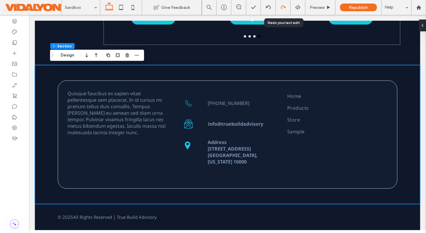
click at [285, 5] on icon at bounding box center [282, 7] width 5 height 5
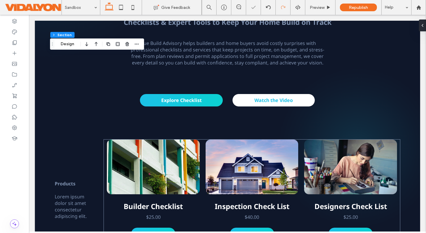
scroll to position [331, 0]
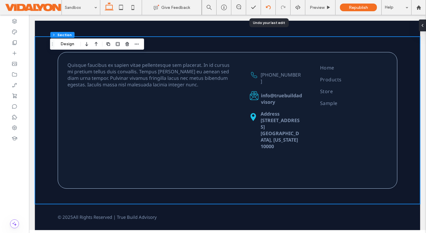
click at [267, 6] on use at bounding box center [267, 7] width 5 height 4
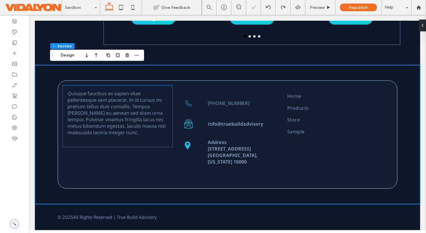
scroll to position [302, 0]
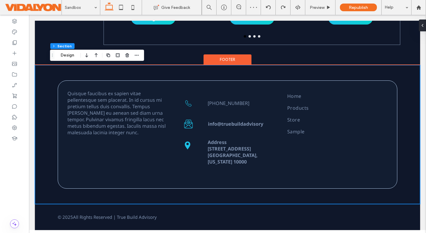
click at [42, 132] on div "Quisque faucibus ex sapien vitae pellentesque sem placerat. In id cursus mi pre…" at bounding box center [227, 134] width 385 height 139
click at [69, 81] on div "Quisque faucibus ex sapien vitae pellentesque sem placerat. In id cursus mi pre…" at bounding box center [227, 134] width 339 height 108
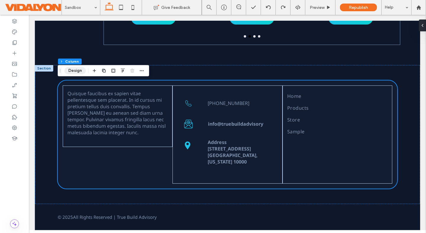
click at [72, 72] on button "Design" at bounding box center [74, 70] width 21 height 7
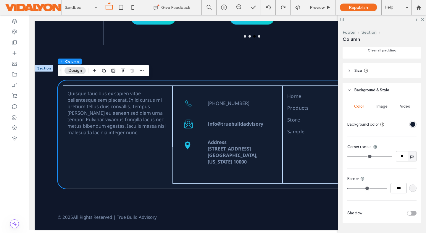
scroll to position [259, 0]
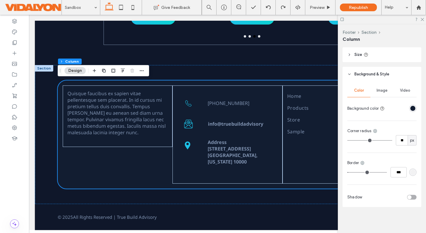
click at [413, 173] on div "rgba(217, 217, 217, 0.1)" at bounding box center [412, 172] width 5 height 5
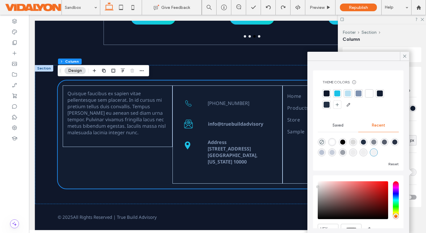
scroll to position [28, 0]
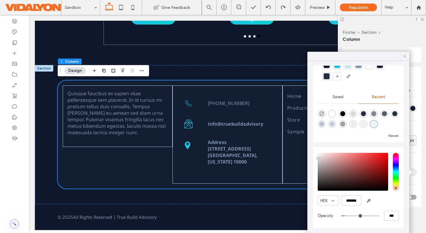
click at [405, 57] on icon at bounding box center [404, 55] width 5 height 5
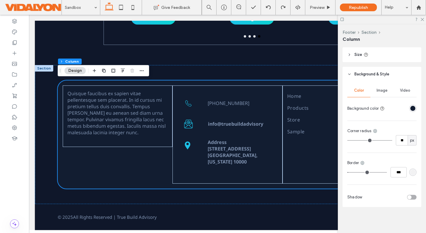
click at [423, 20] on div at bounding box center [381, 19] width 88 height 9
click at [422, 19] on use at bounding box center [421, 19] width 3 height 3
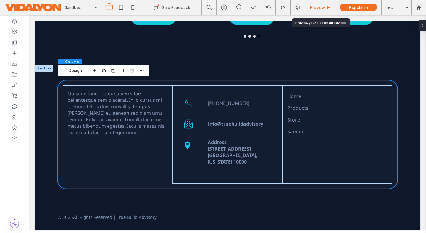
click at [325, 7] on div "Preview" at bounding box center [320, 7] width 30 height 5
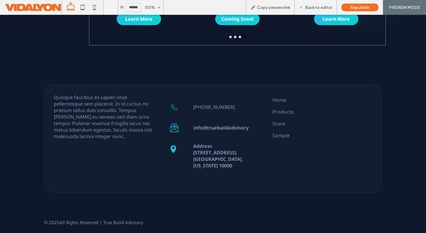
scroll to position [298, 0]
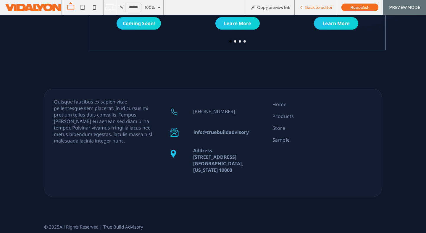
click at [317, 7] on span "Back to editor" at bounding box center [318, 7] width 27 height 5
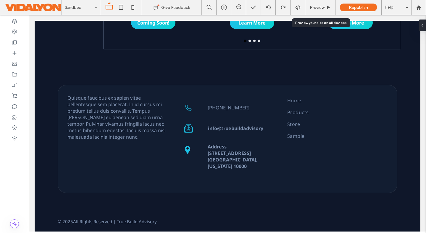
scroll to position [293, 0]
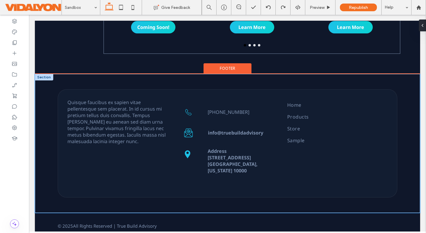
click at [70, 83] on div "Quisque faucibus ex sapien vitae pellentesque sem placerat. In id cursus mi pre…" at bounding box center [227, 143] width 355 height 139
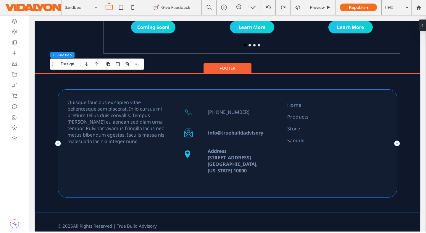
click at [127, 176] on div "Quisque faucibus ex sapien vitae pellentesque sem placerat. In id cursus mi pre…" at bounding box center [227, 143] width 339 height 108
